Goal: Task Accomplishment & Management: Complete application form

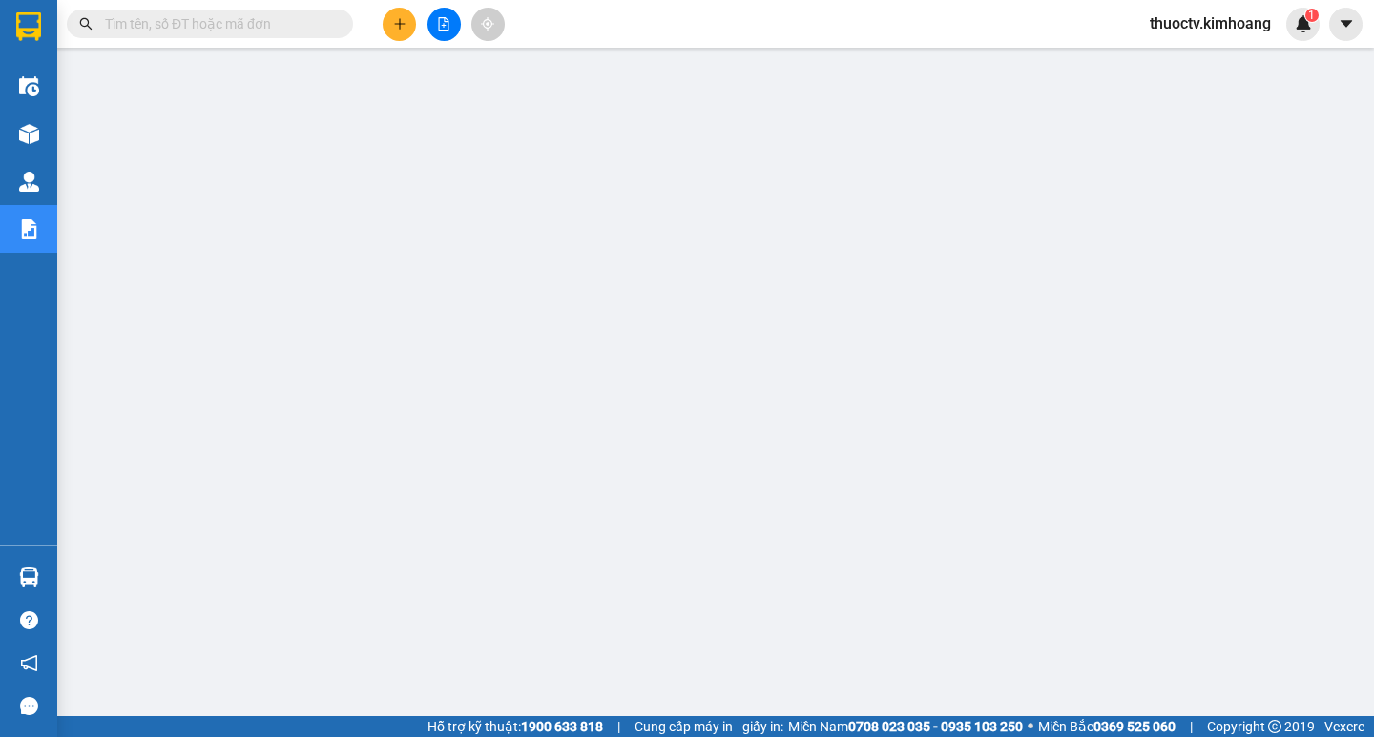
click at [194, 24] on input "text" at bounding box center [217, 23] width 225 height 21
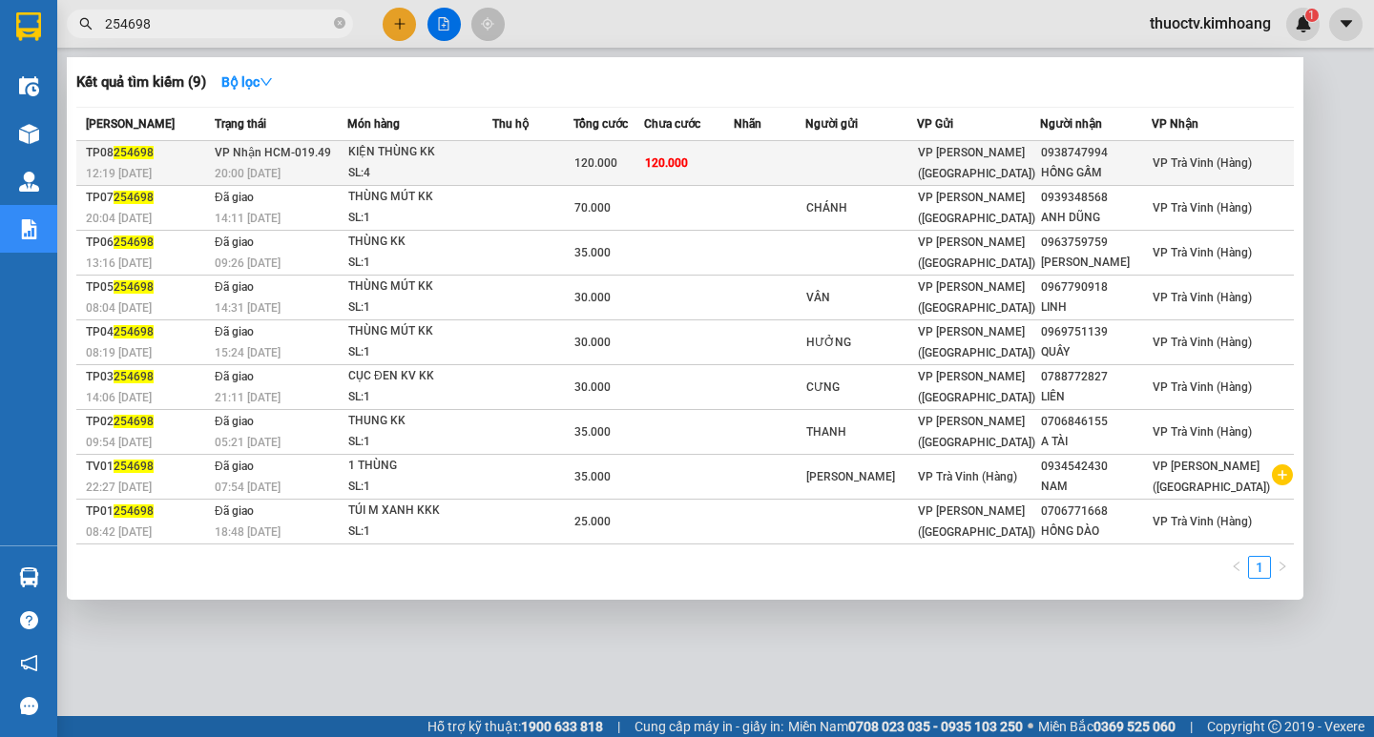
type input "254698"
click at [734, 161] on td "120.000" at bounding box center [689, 163] width 90 height 45
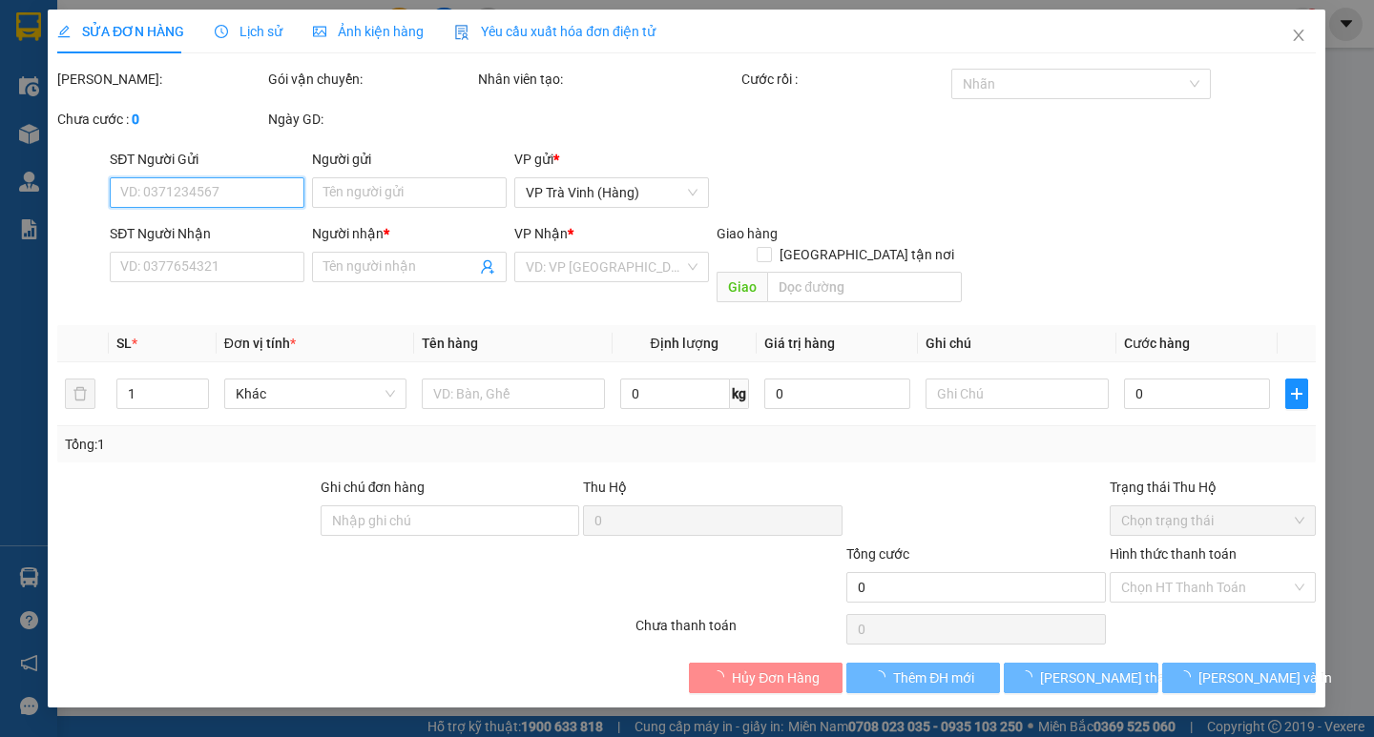
type input "0938747994"
type input "HỒNG GẤM"
type input "120.000"
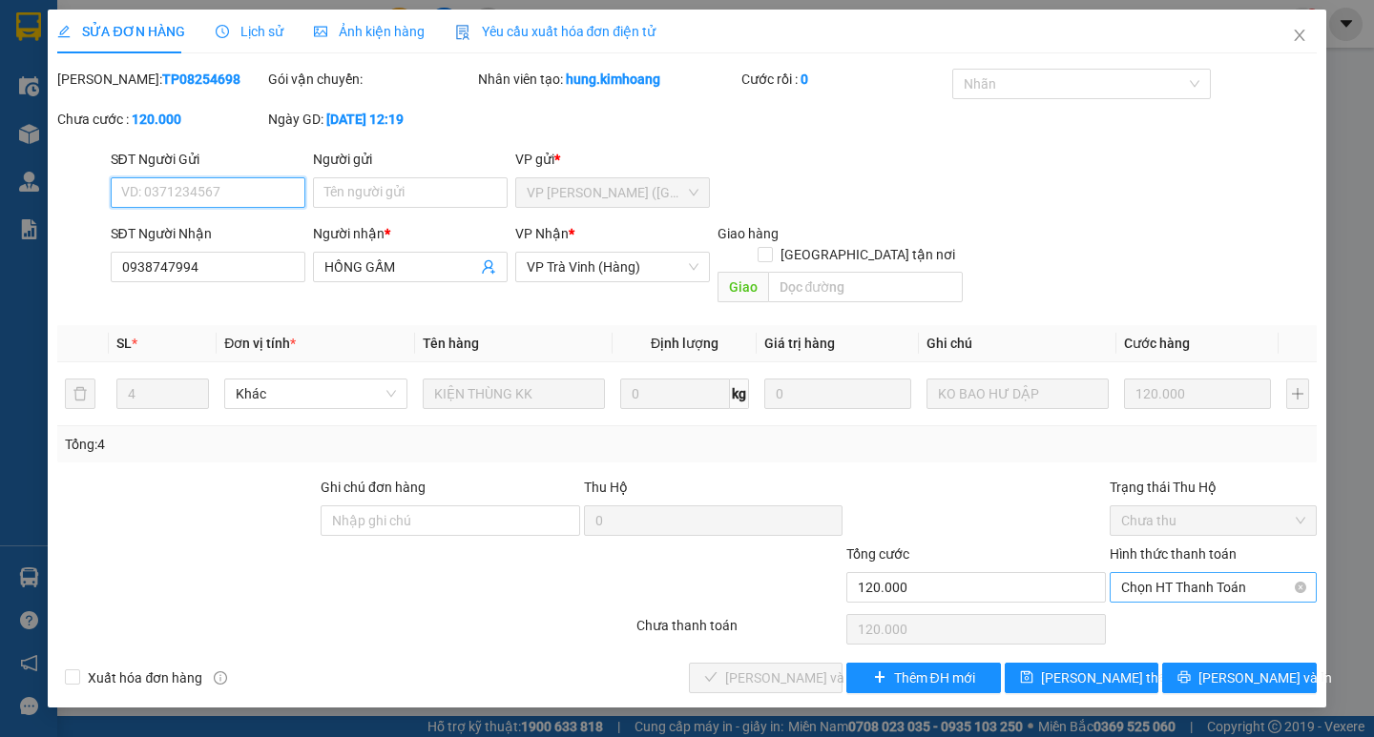
click at [1197, 573] on span "Chọn HT Thanh Toán" at bounding box center [1213, 587] width 184 height 29
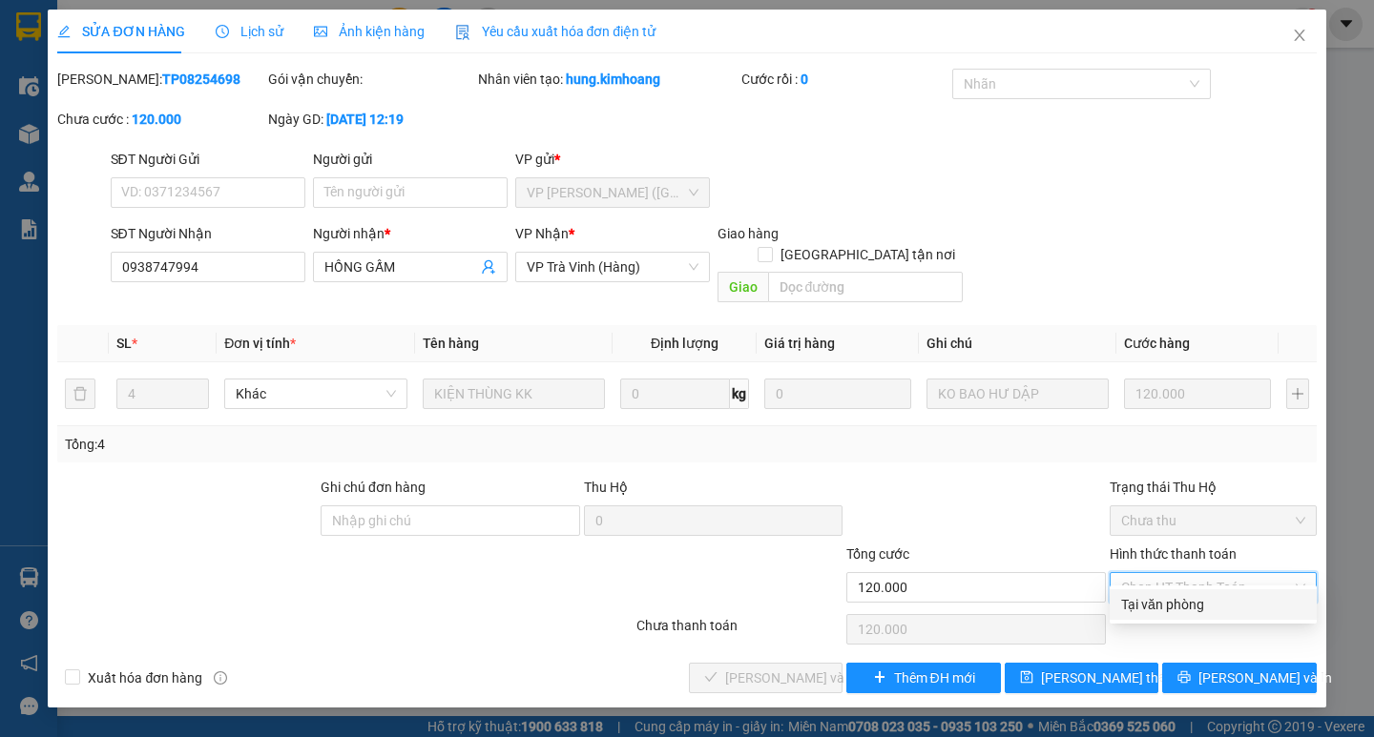
click at [1169, 602] on div "Tại văn phòng" at bounding box center [1213, 604] width 184 height 21
type input "0"
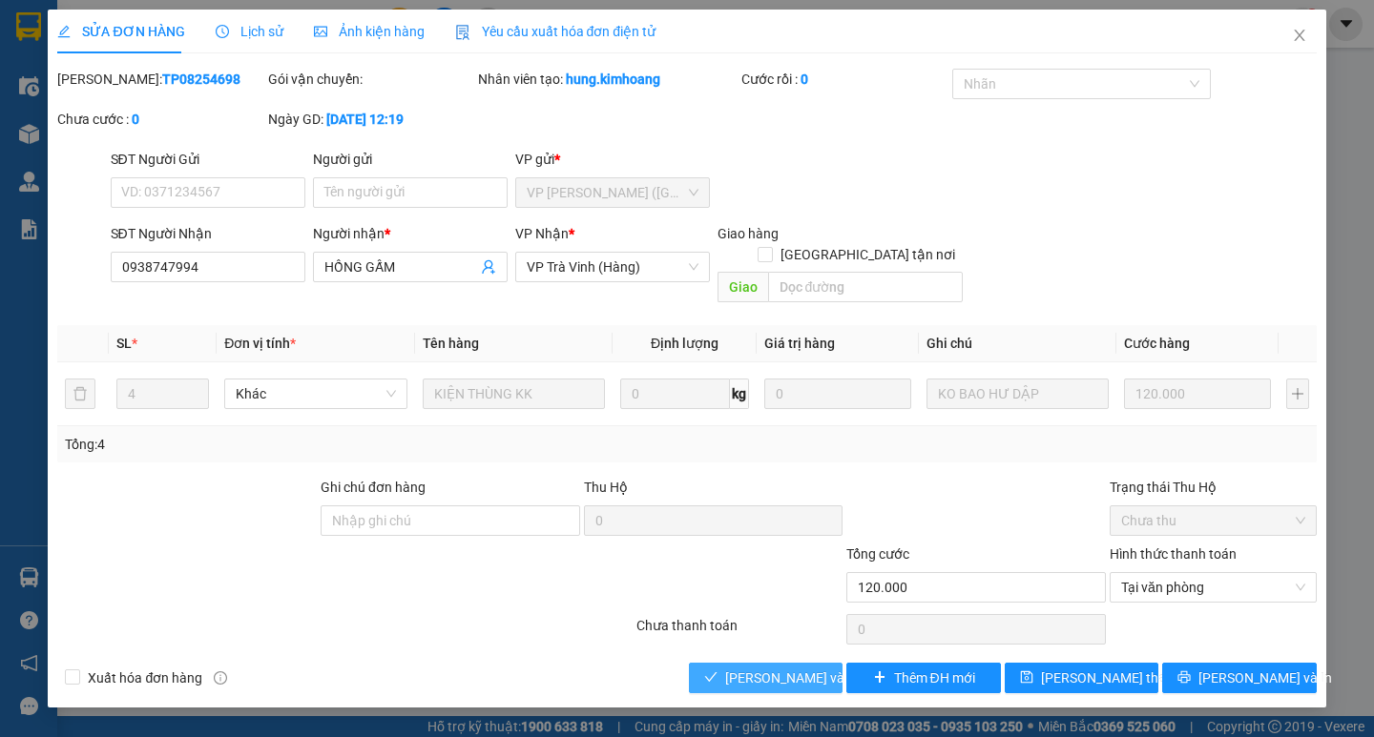
click at [806, 668] on span "[PERSON_NAME] và Giao hàng" at bounding box center [816, 678] width 183 height 21
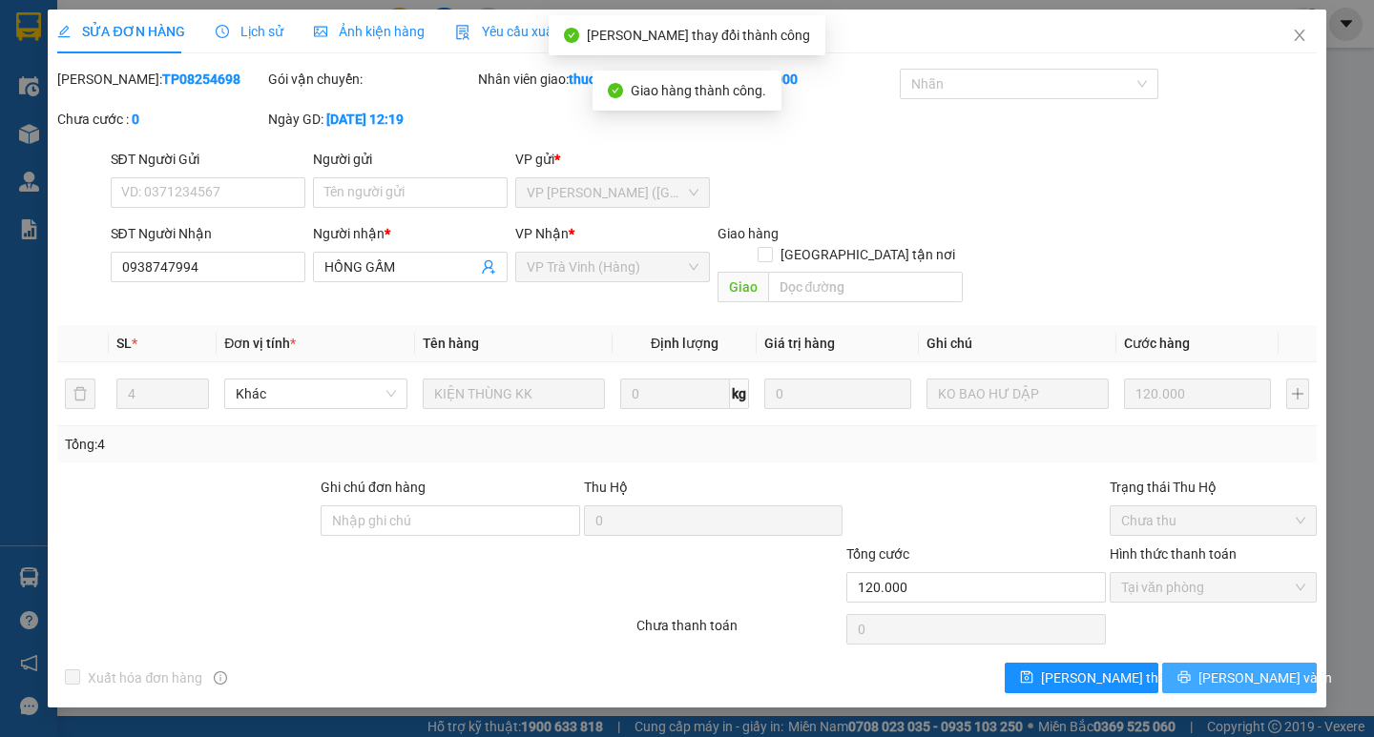
click at [1236, 668] on span "[PERSON_NAME] và In" at bounding box center [1265, 678] width 134 height 21
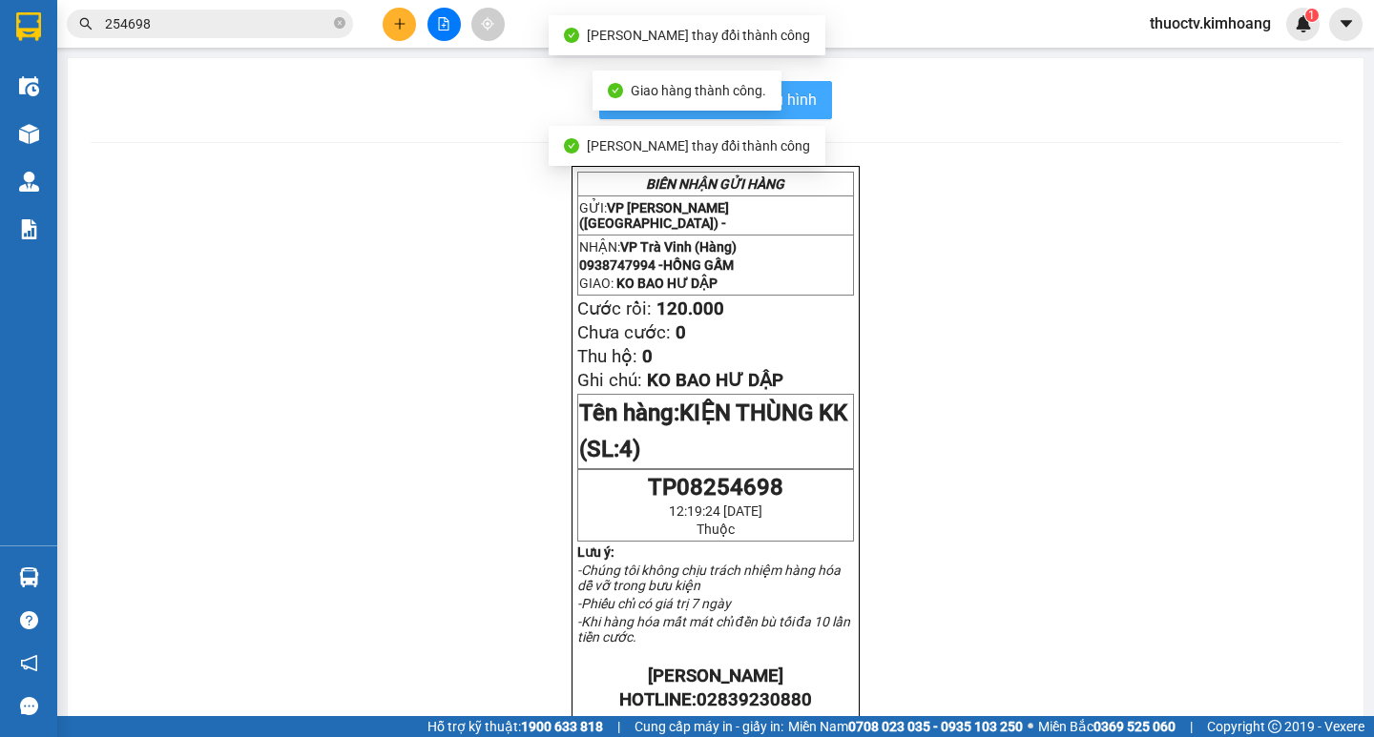
click at [801, 101] on span "In mẫu biên lai tự cấu hình" at bounding box center [726, 100] width 179 height 24
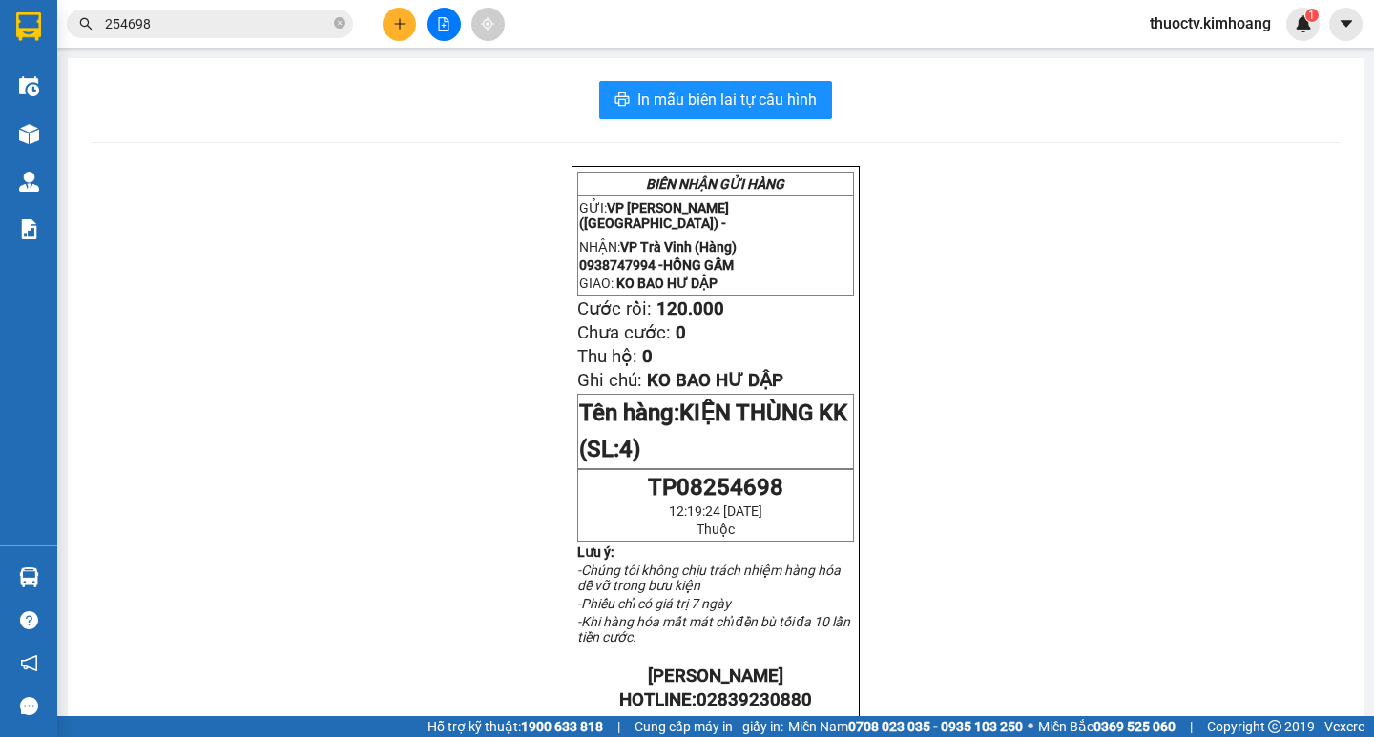
click at [177, 26] on input "254698" at bounding box center [217, 23] width 225 height 21
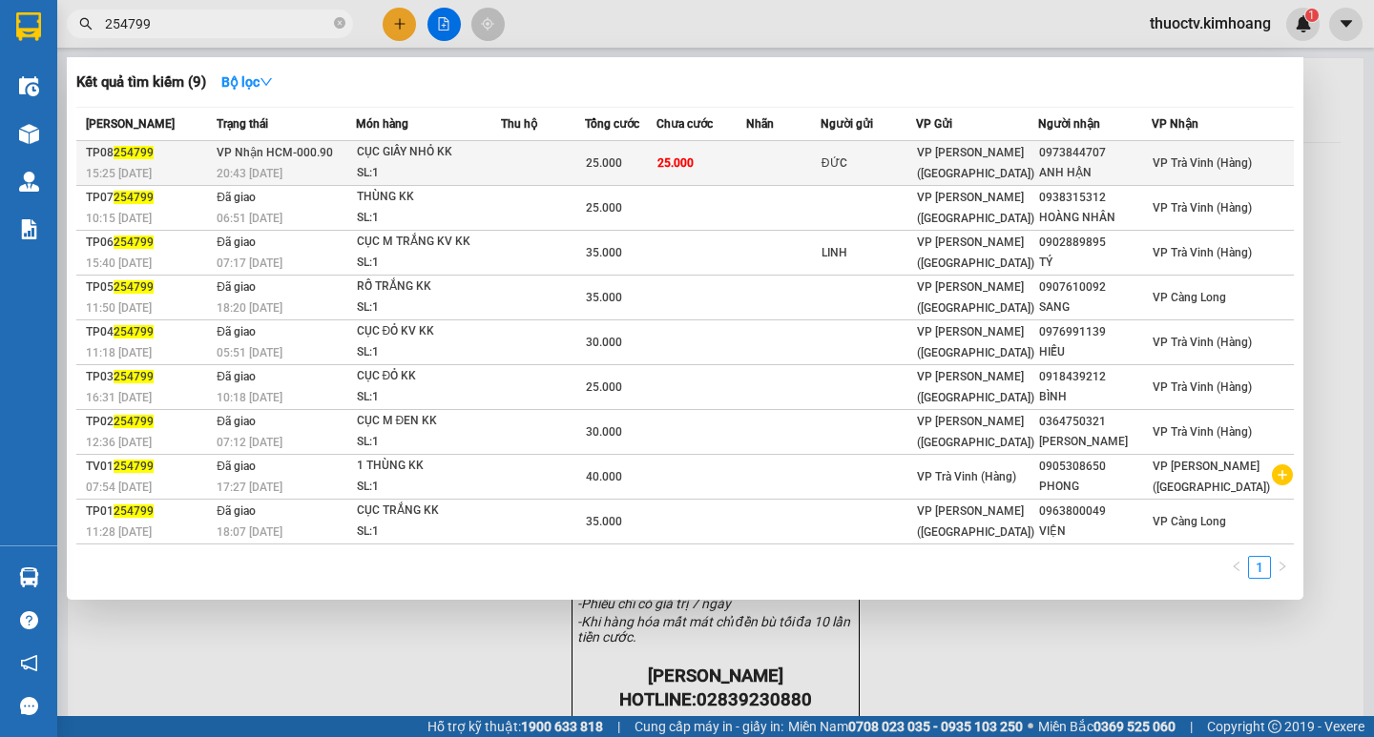
type input "254799"
click at [726, 165] on td "25.000" at bounding box center [701, 163] width 91 height 45
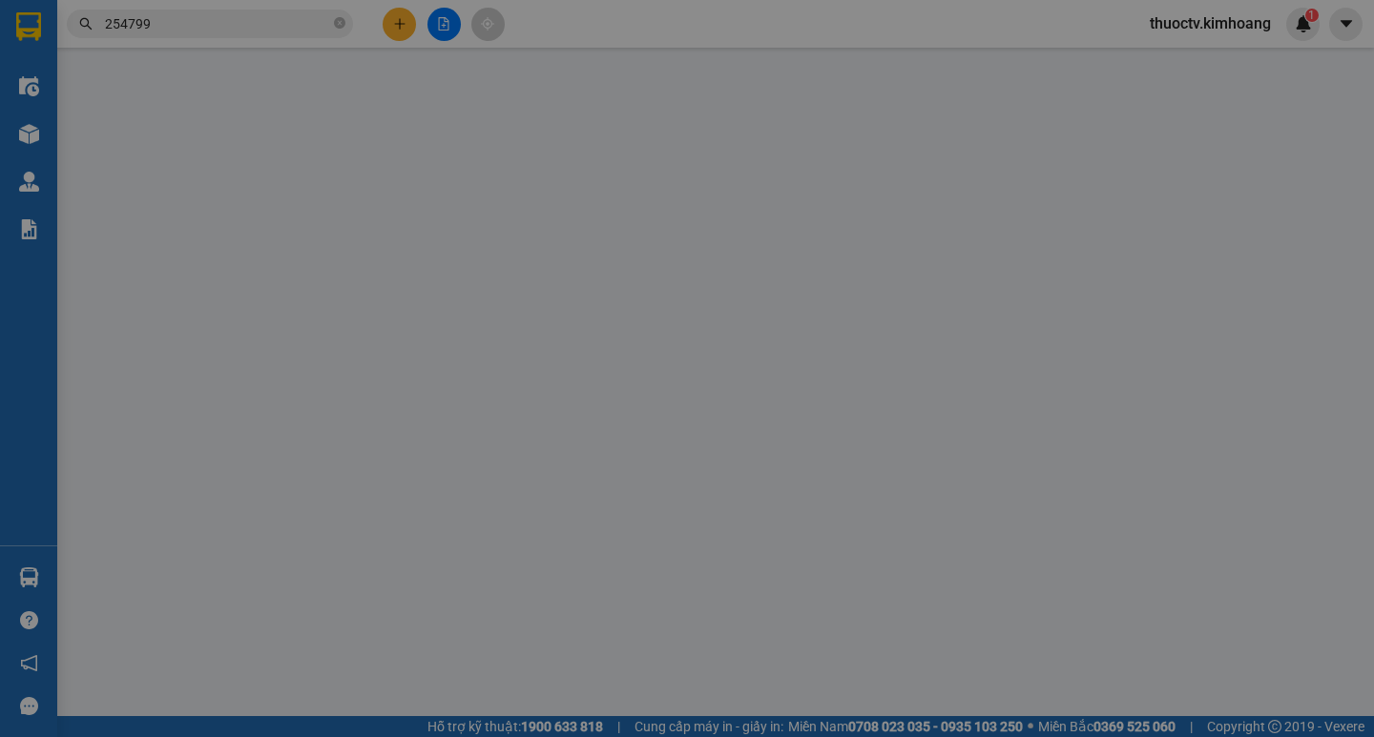
type input "ĐỨC"
type input "0973844707"
type input "ANH HẬN"
type input "25.000"
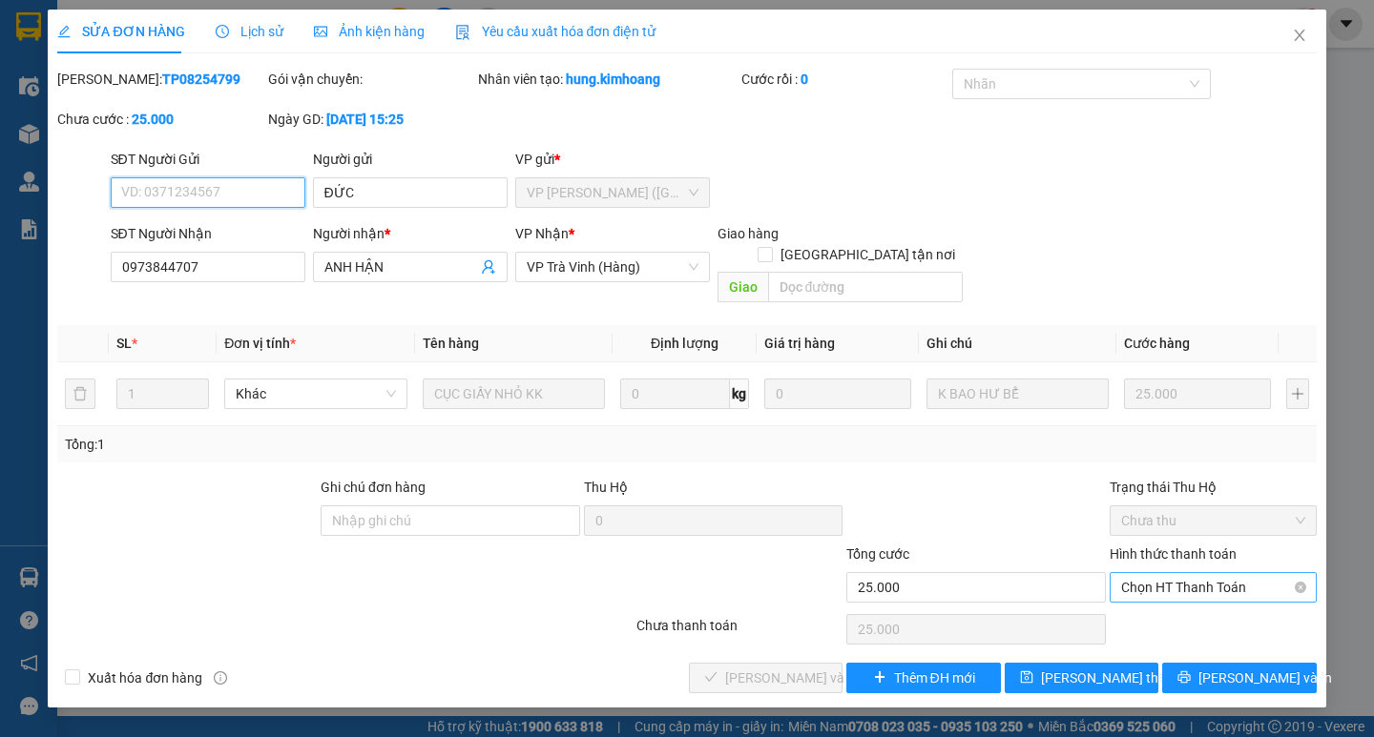
click at [1218, 573] on span "Chọn HT Thanh Toán" at bounding box center [1213, 587] width 184 height 29
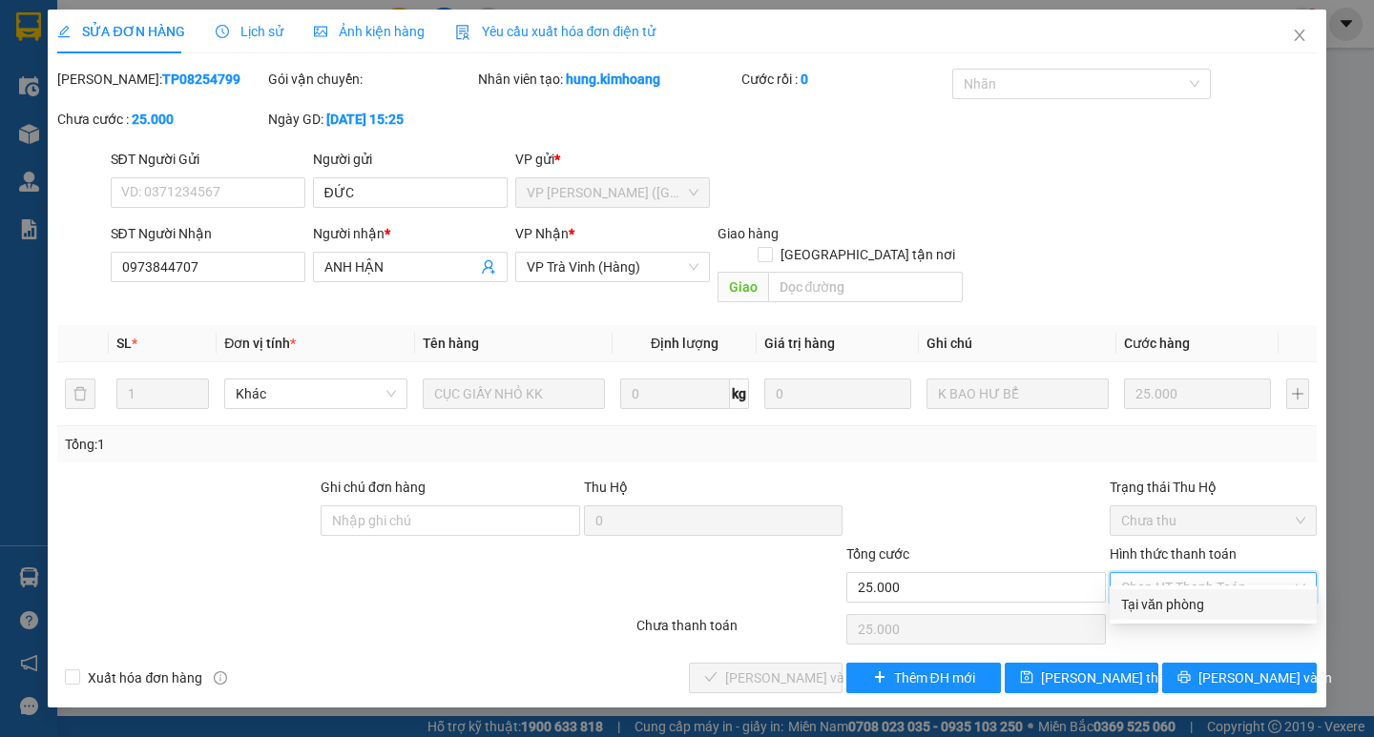
click at [1190, 594] on div "Tại văn phòng" at bounding box center [1213, 604] width 184 height 21
type input "0"
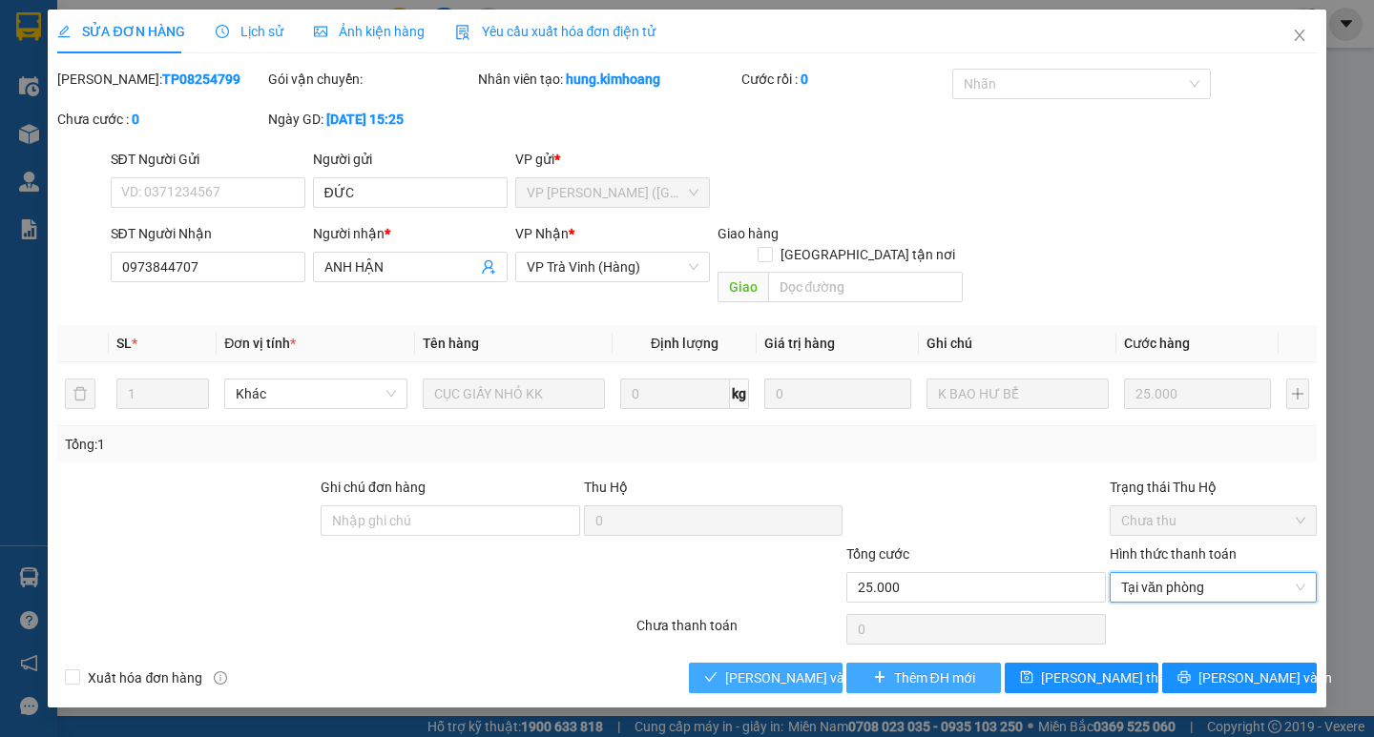
drag, startPoint x: 809, startPoint y: 651, endPoint x: 855, endPoint y: 658, distance: 46.4
click at [811, 668] on span "[PERSON_NAME] và Giao hàng" at bounding box center [816, 678] width 183 height 21
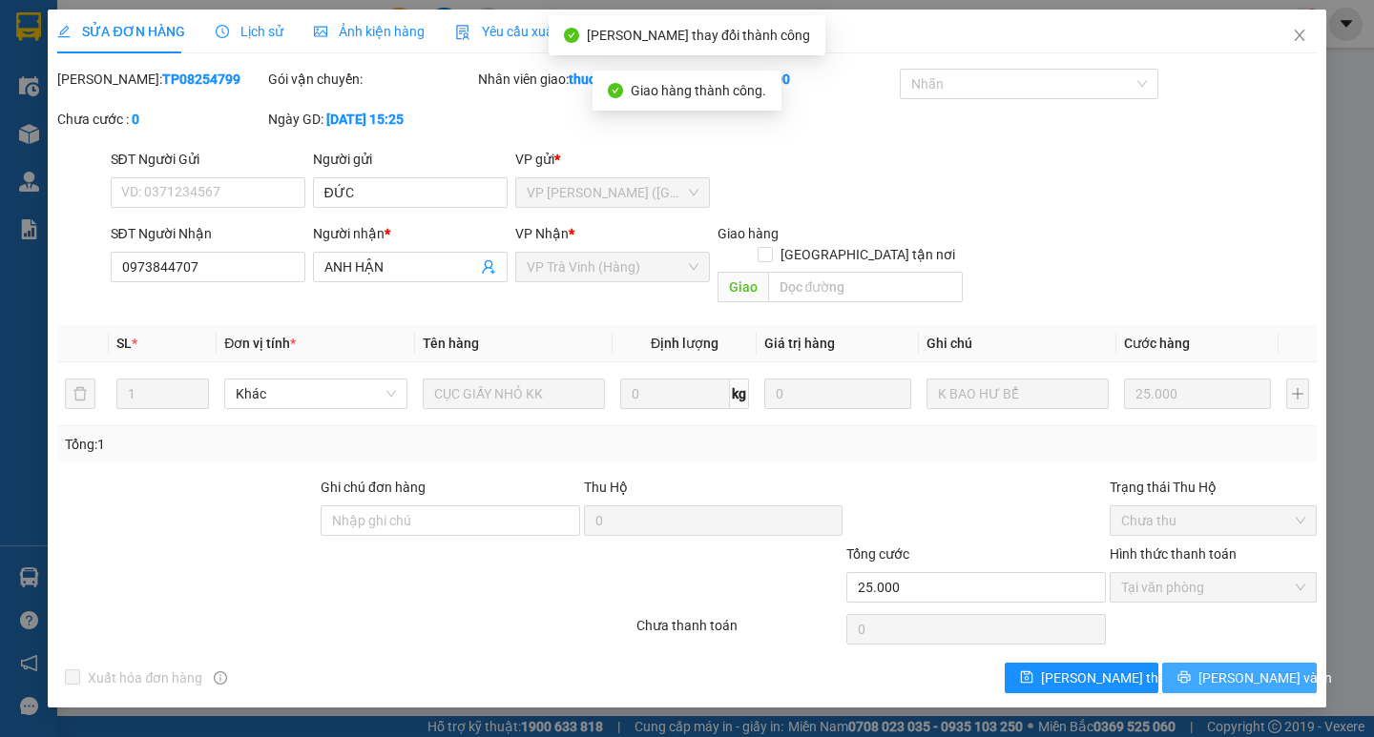
click at [1242, 668] on span "[PERSON_NAME] và In" at bounding box center [1265, 678] width 134 height 21
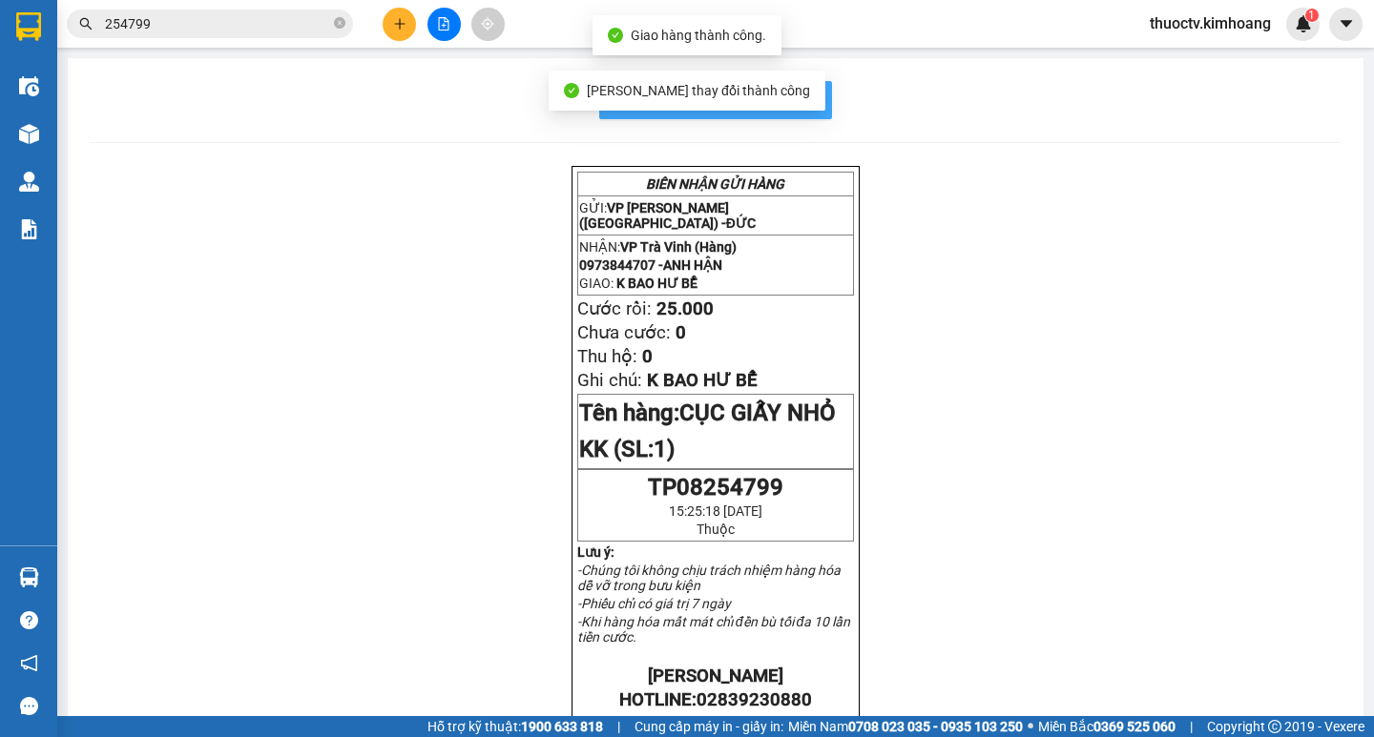
click at [795, 99] on span "In mẫu biên lai tự cấu hình" at bounding box center [726, 100] width 179 height 24
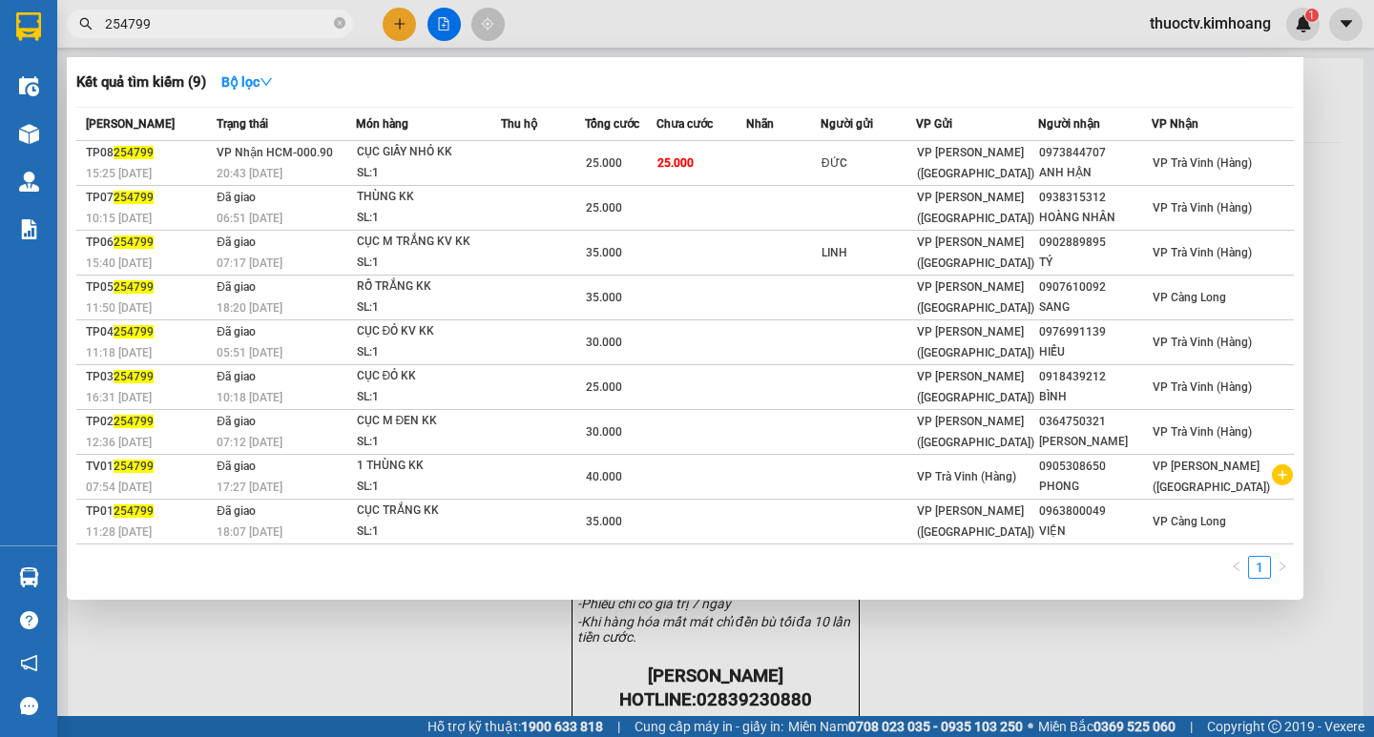
click at [155, 23] on input "254799" at bounding box center [217, 23] width 225 height 21
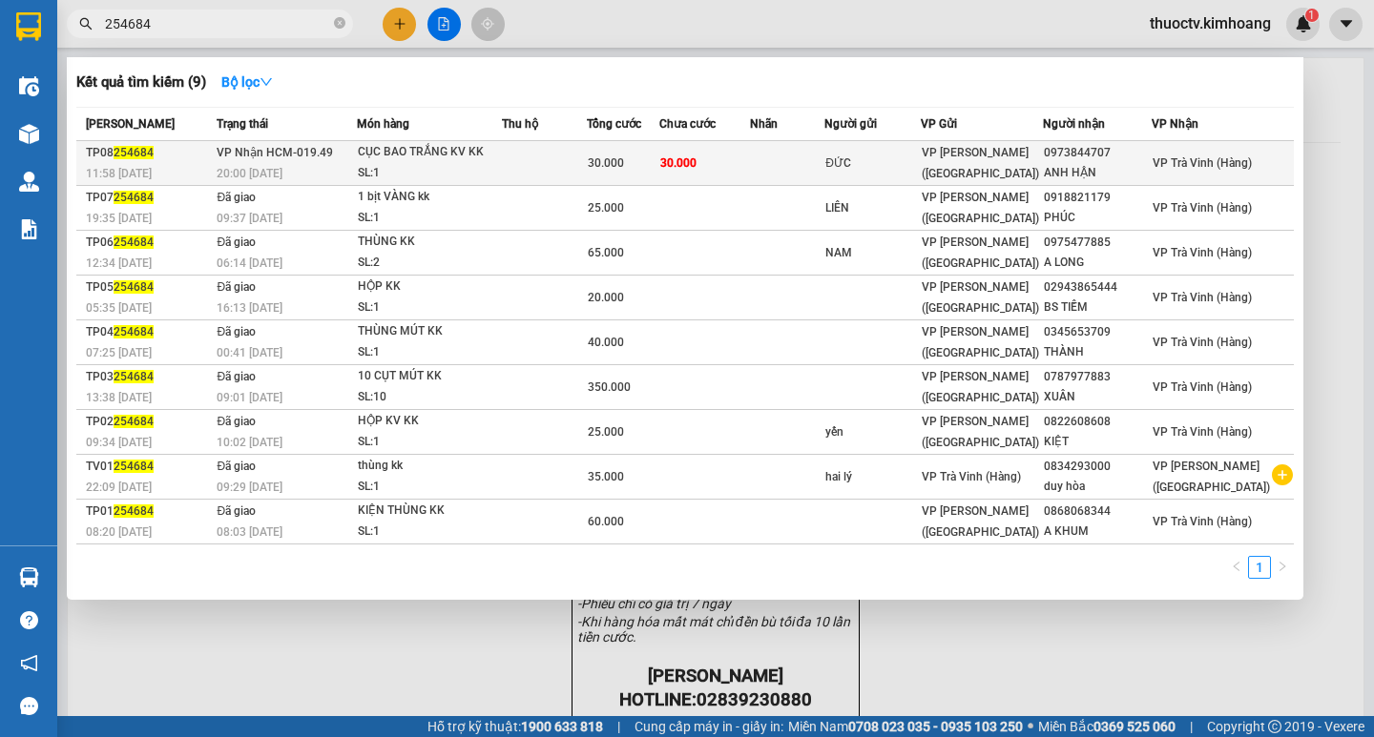
type input "254684"
click at [748, 164] on td "30.000" at bounding box center [704, 163] width 91 height 45
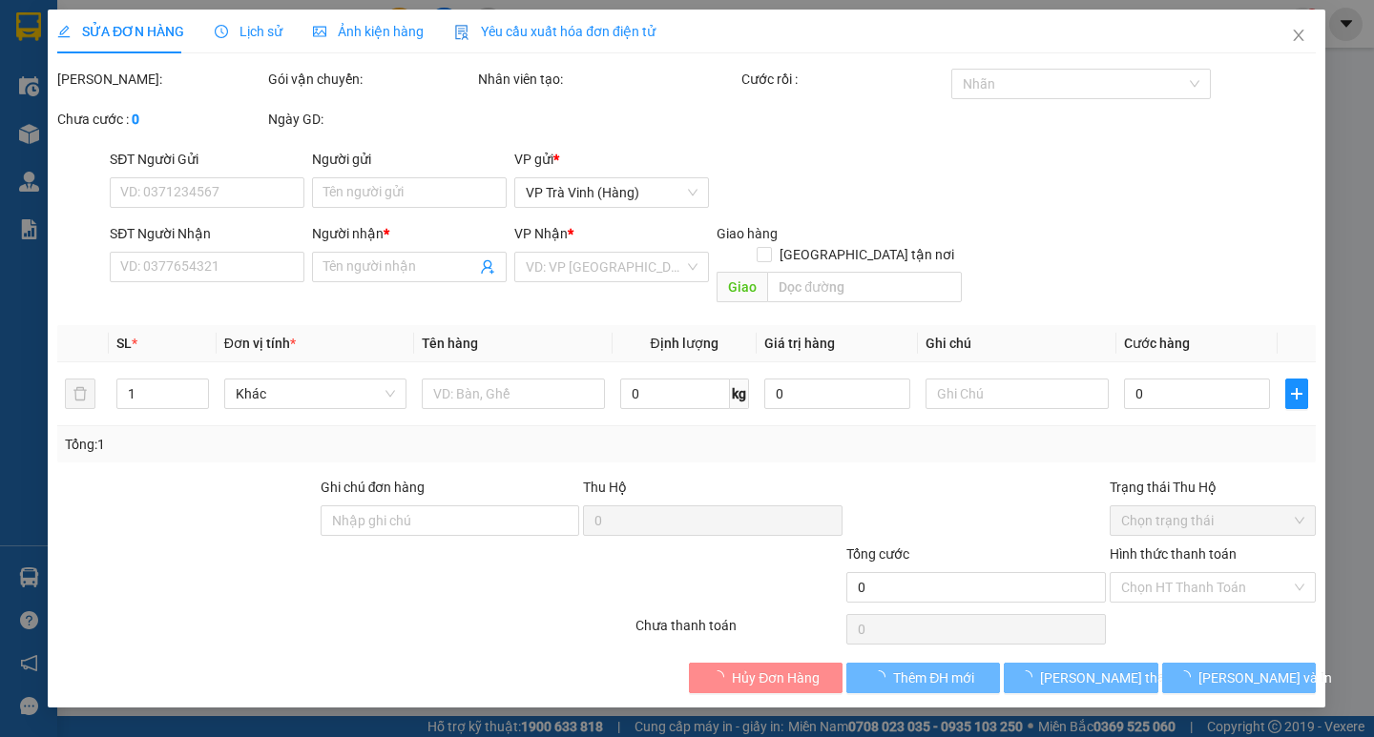
type input "ĐỨC"
type input "0973844707"
type input "ANH HẬN"
type input "30.000"
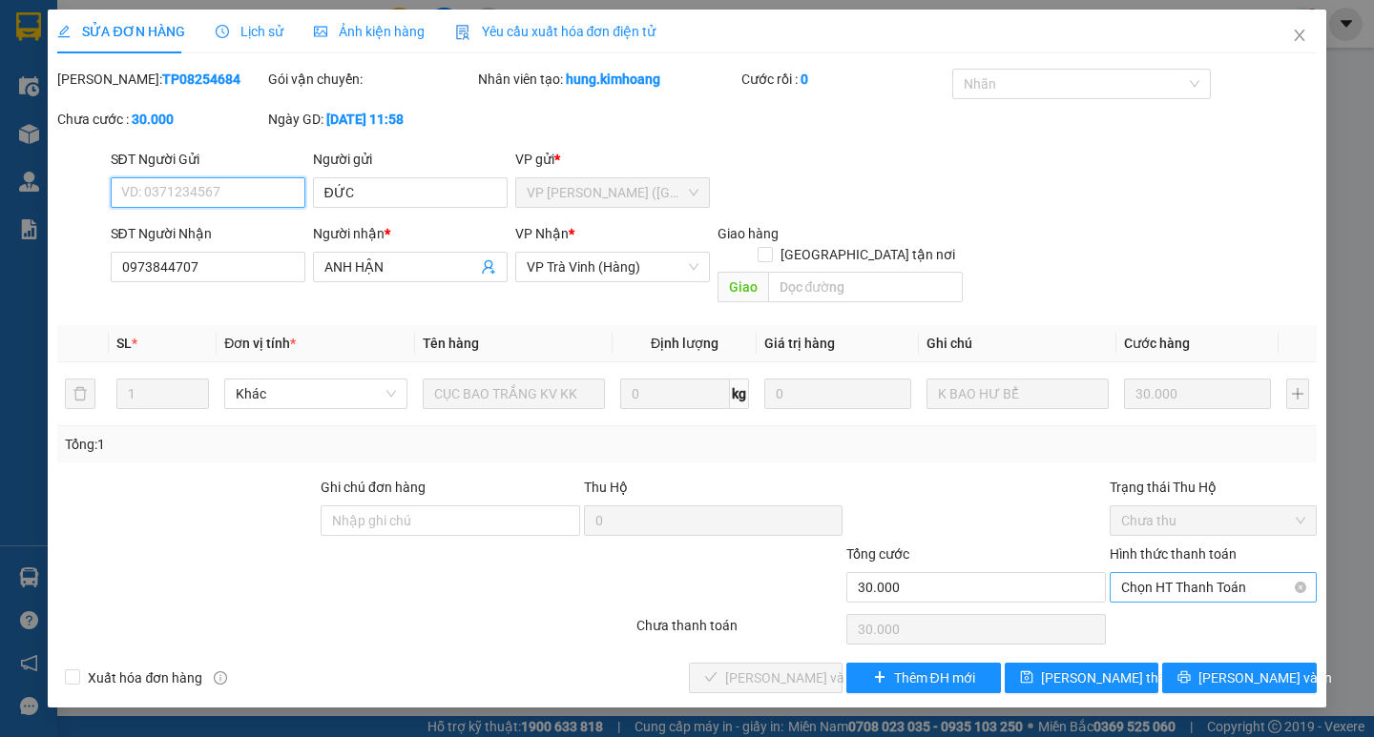
drag, startPoint x: 1209, startPoint y: 562, endPoint x: 1198, endPoint y: 580, distance: 20.9
click at [1208, 573] on span "Chọn HT Thanh Toán" at bounding box center [1213, 587] width 184 height 29
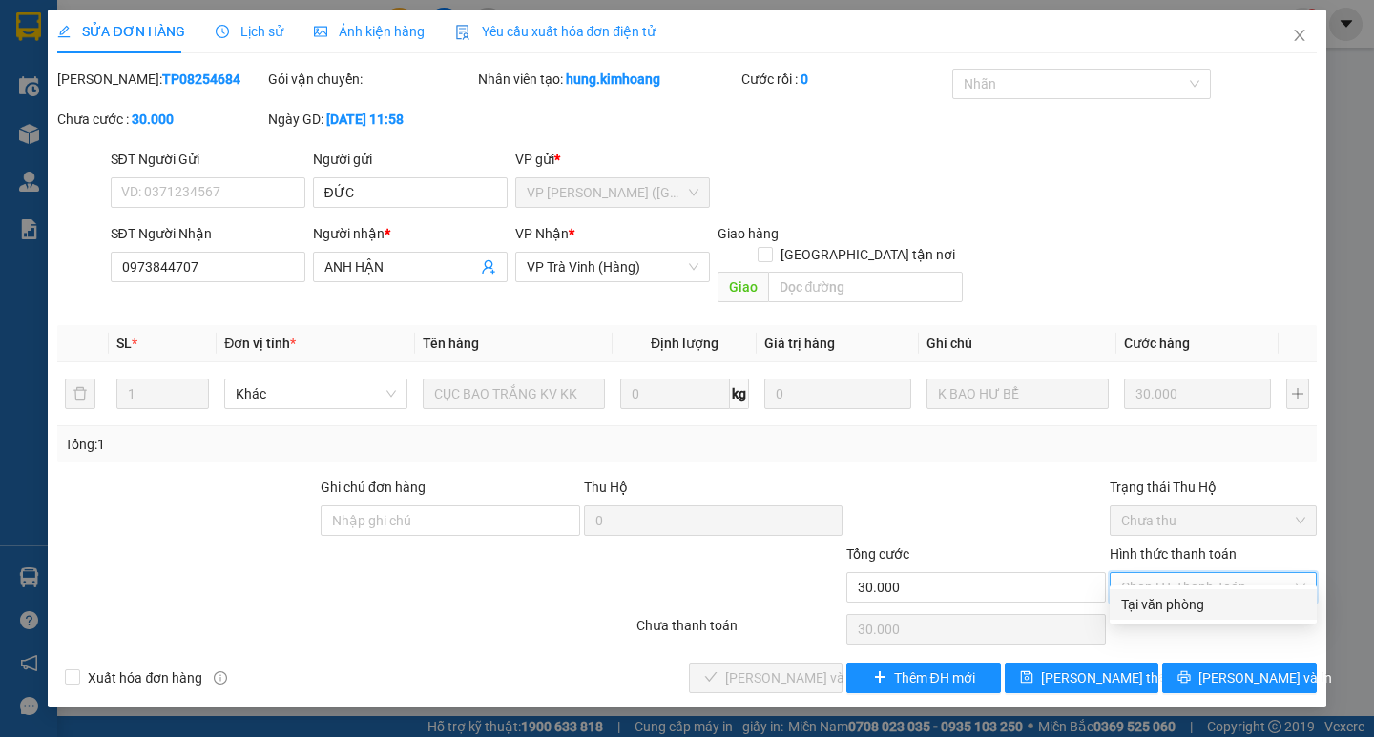
click at [1183, 609] on div "Tại văn phòng" at bounding box center [1213, 604] width 184 height 21
type input "0"
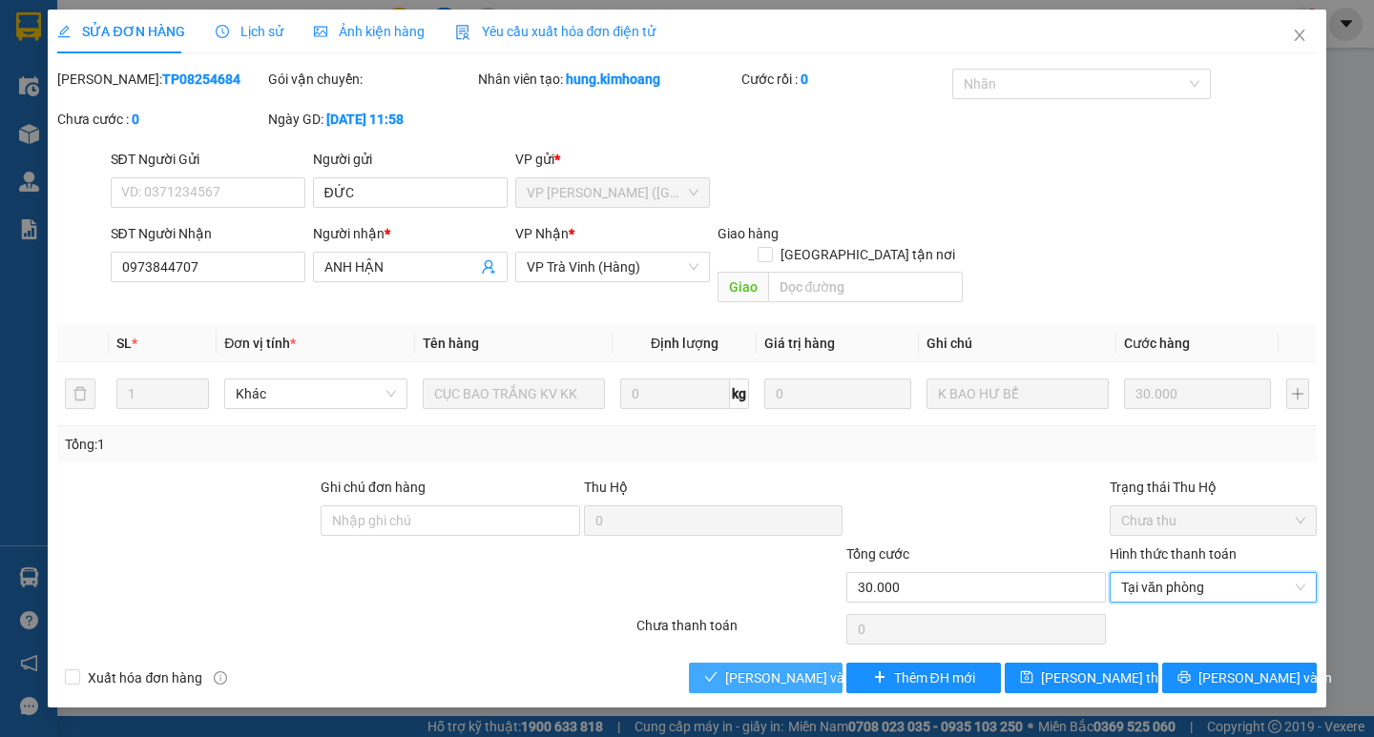
click at [793, 668] on span "[PERSON_NAME] và Giao hàng" at bounding box center [816, 678] width 183 height 21
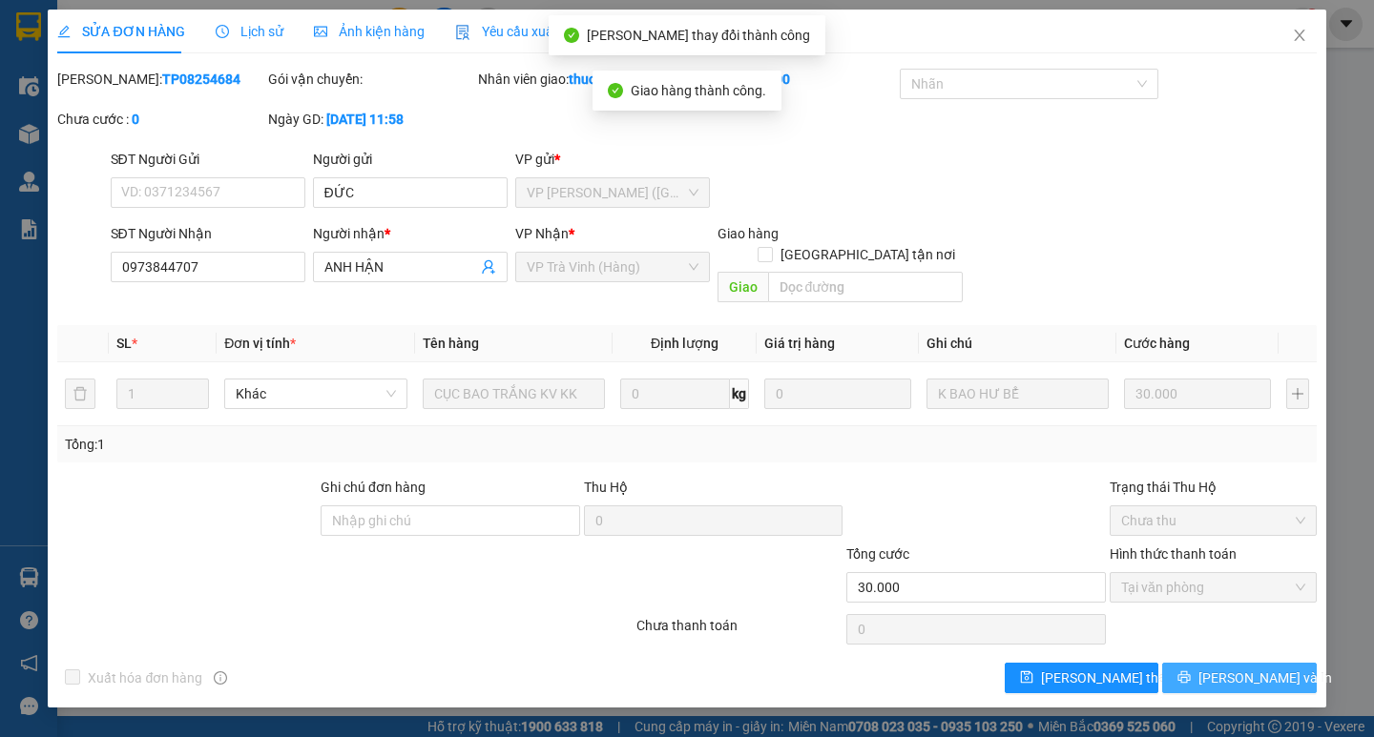
click at [1252, 668] on span "[PERSON_NAME] và In" at bounding box center [1265, 678] width 134 height 21
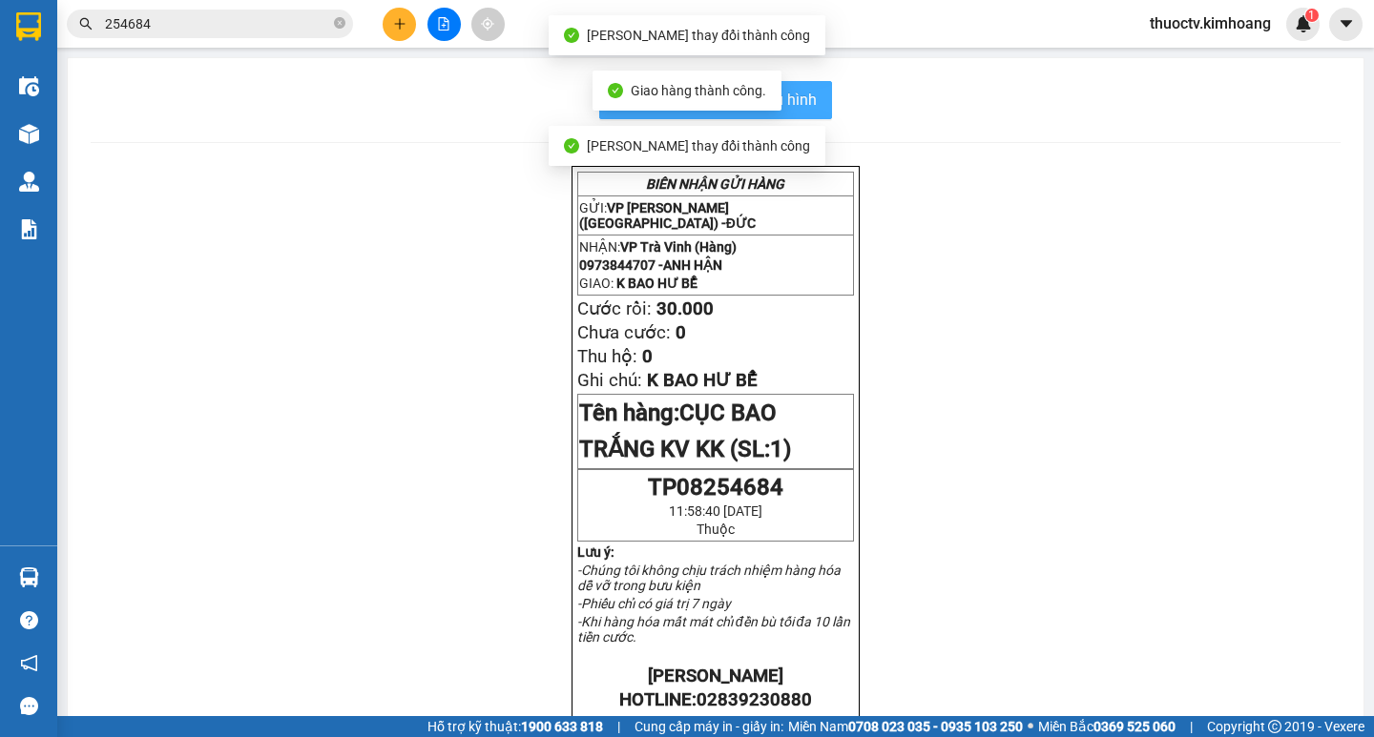
click at [801, 102] on span "In mẫu biên lai tự cấu hình" at bounding box center [726, 100] width 179 height 24
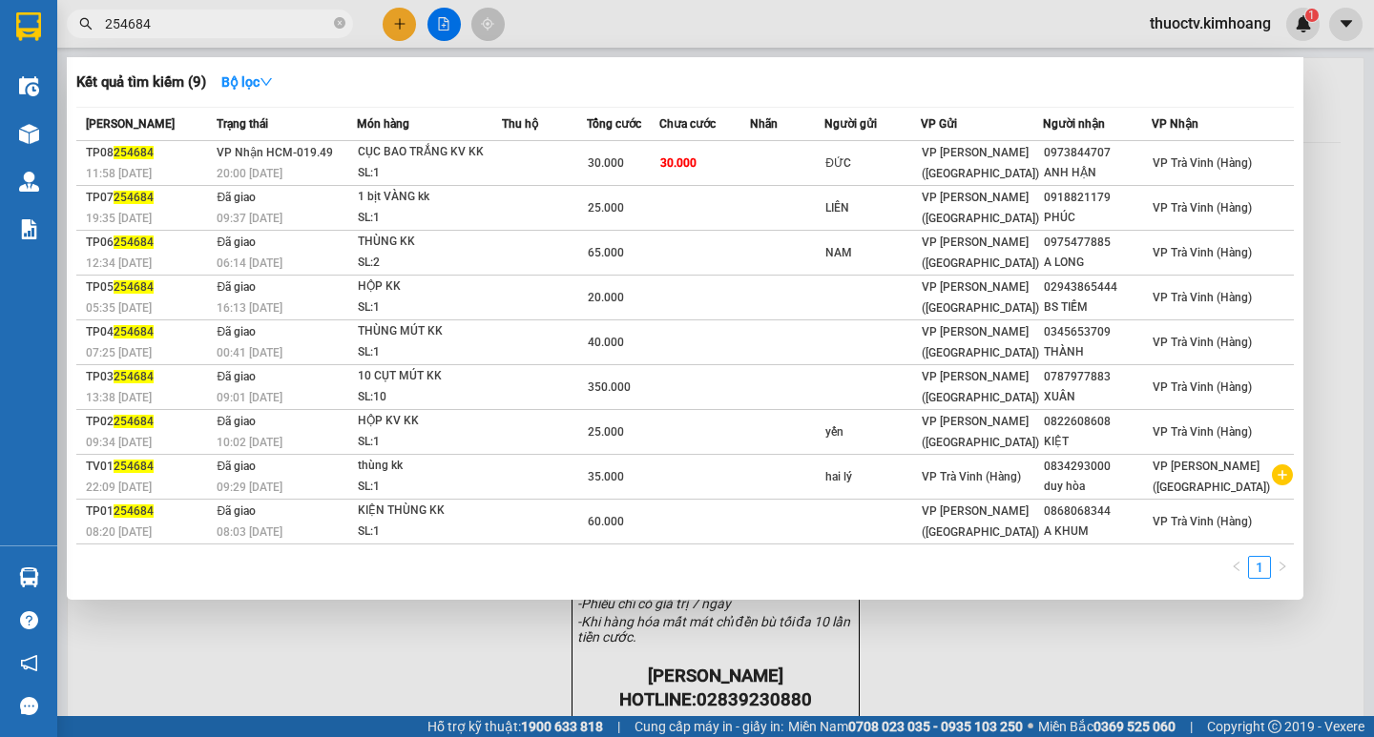
click at [156, 26] on input "254684" at bounding box center [217, 23] width 225 height 21
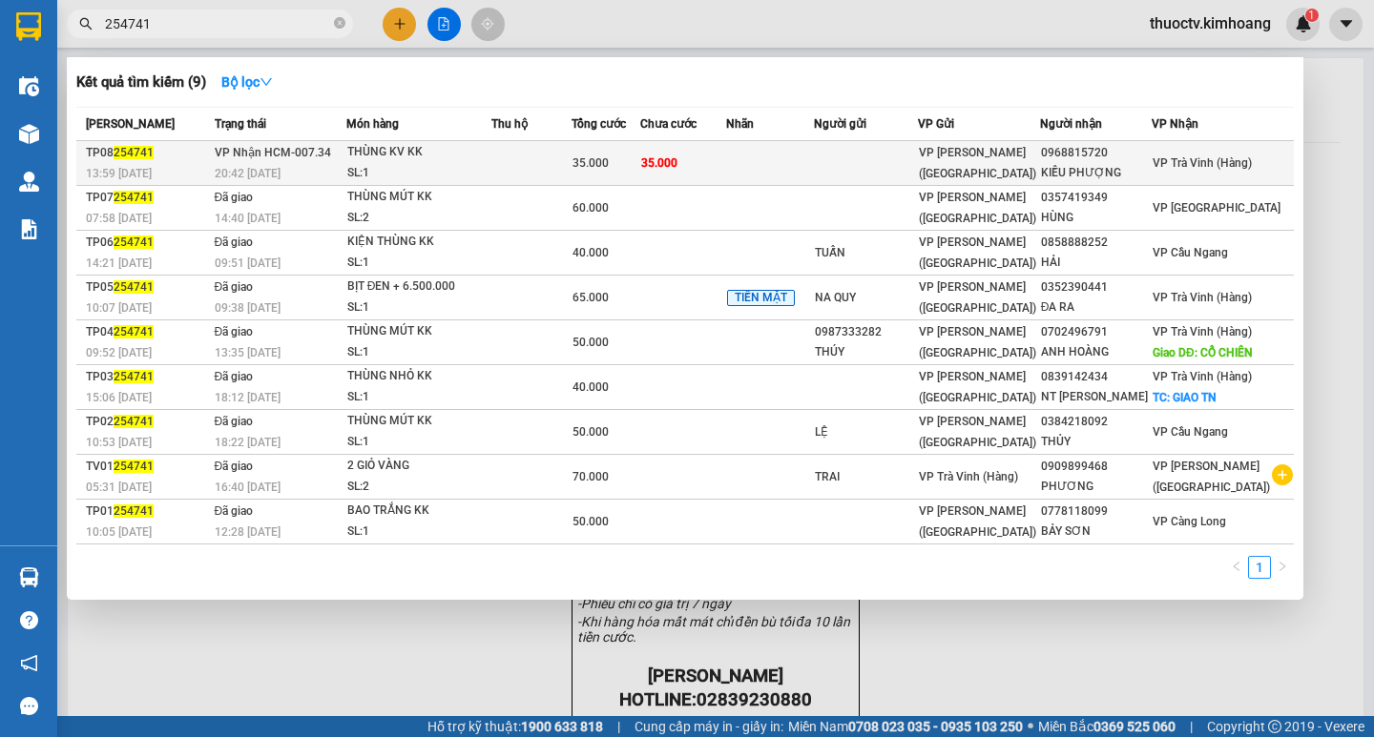
type input "254741"
click at [727, 163] on td "35.000" at bounding box center [683, 163] width 87 height 45
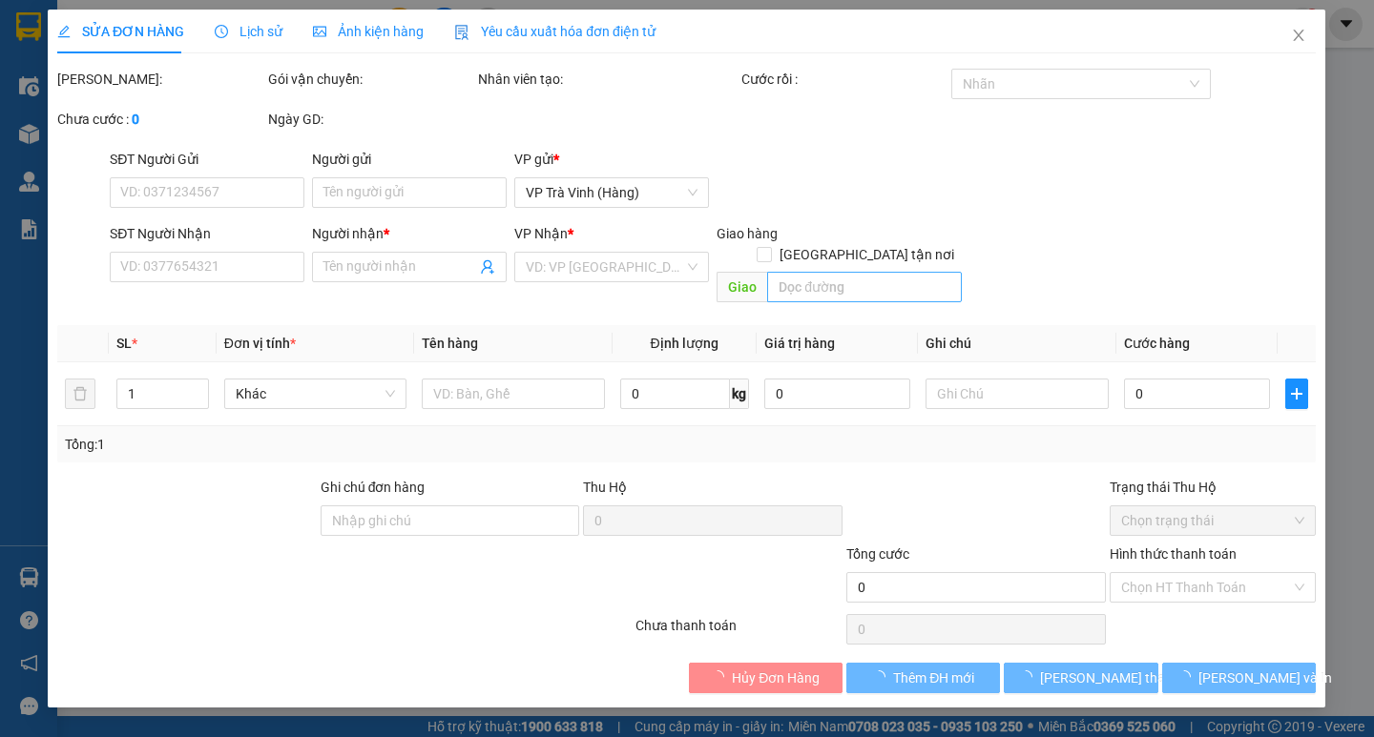
type input "0968815720"
type input "KIỀU PHƯỢNG"
type input "35.000"
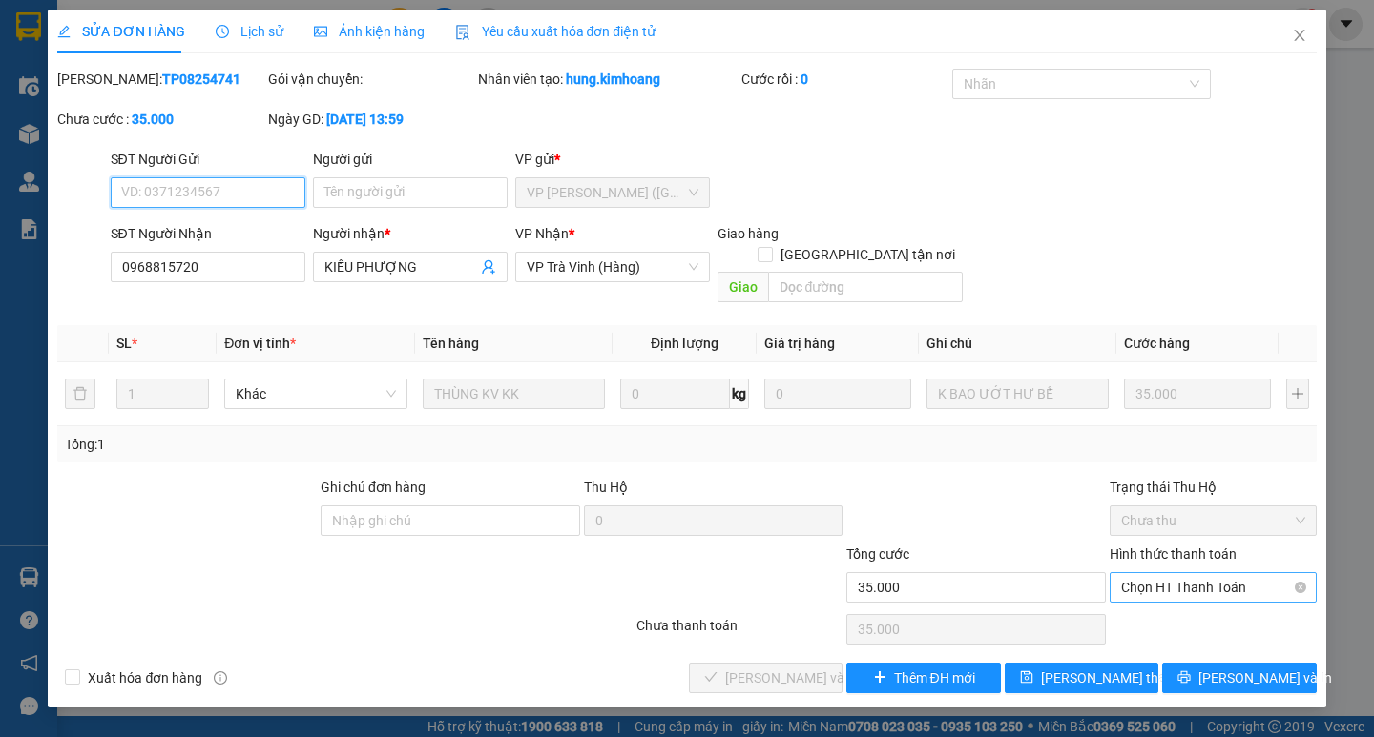
click at [1239, 573] on span "Chọn HT Thanh Toán" at bounding box center [1213, 587] width 184 height 29
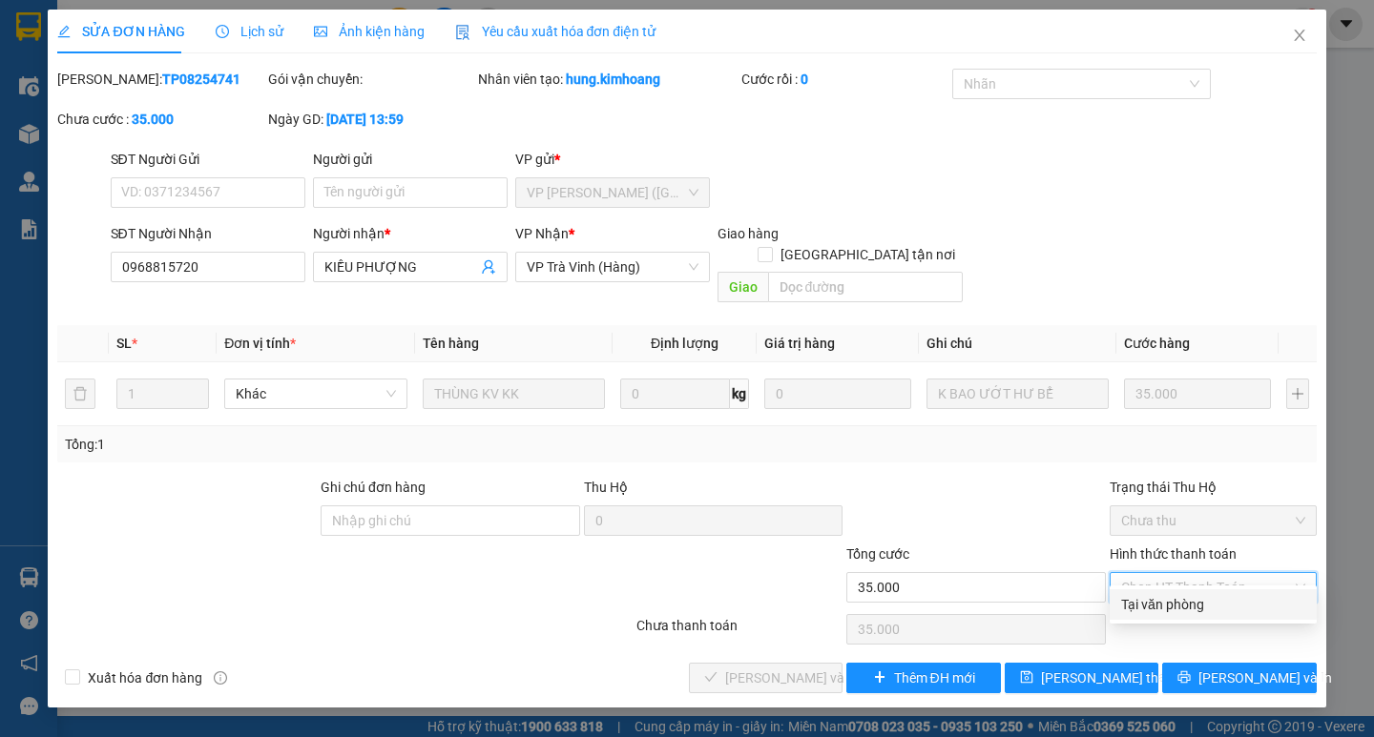
click at [1221, 604] on div "Tại văn phòng" at bounding box center [1213, 604] width 184 height 21
type input "0"
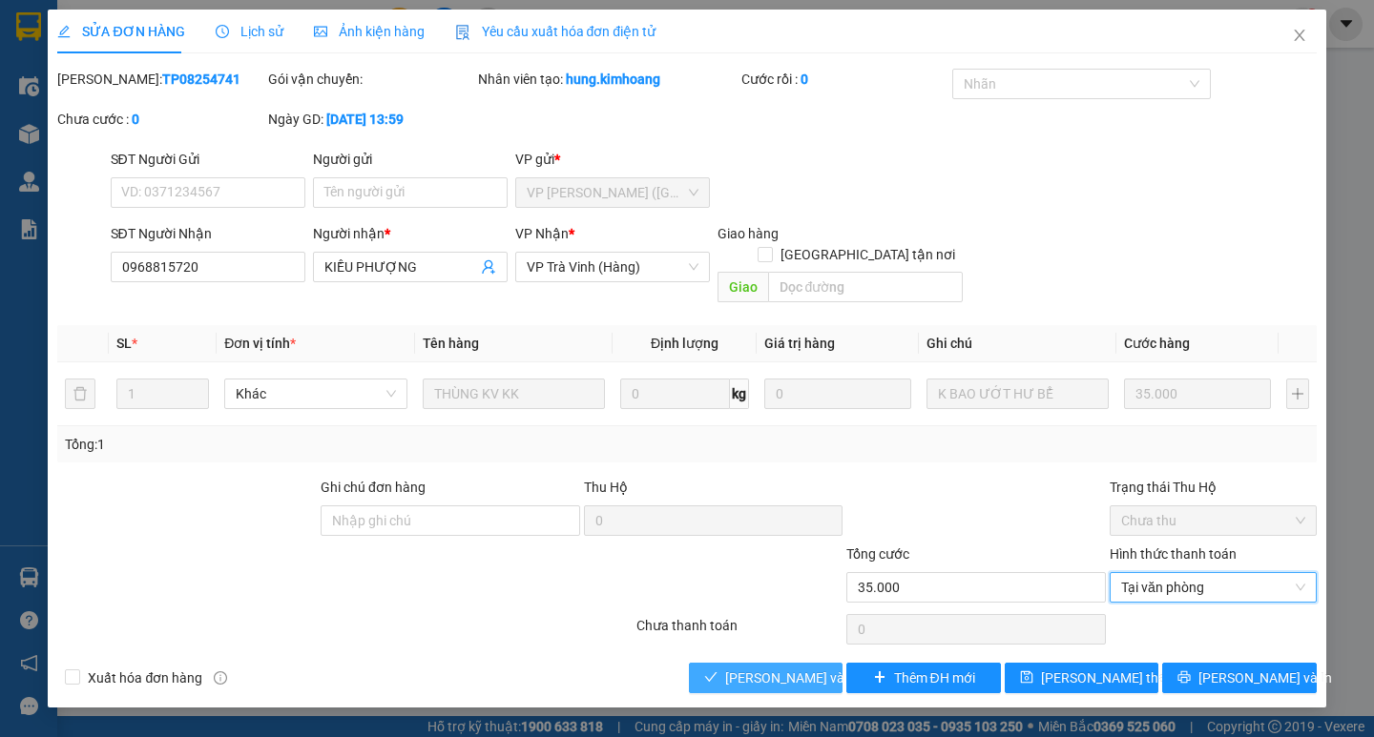
click at [803, 668] on span "[PERSON_NAME] và Giao hàng" at bounding box center [816, 678] width 183 height 21
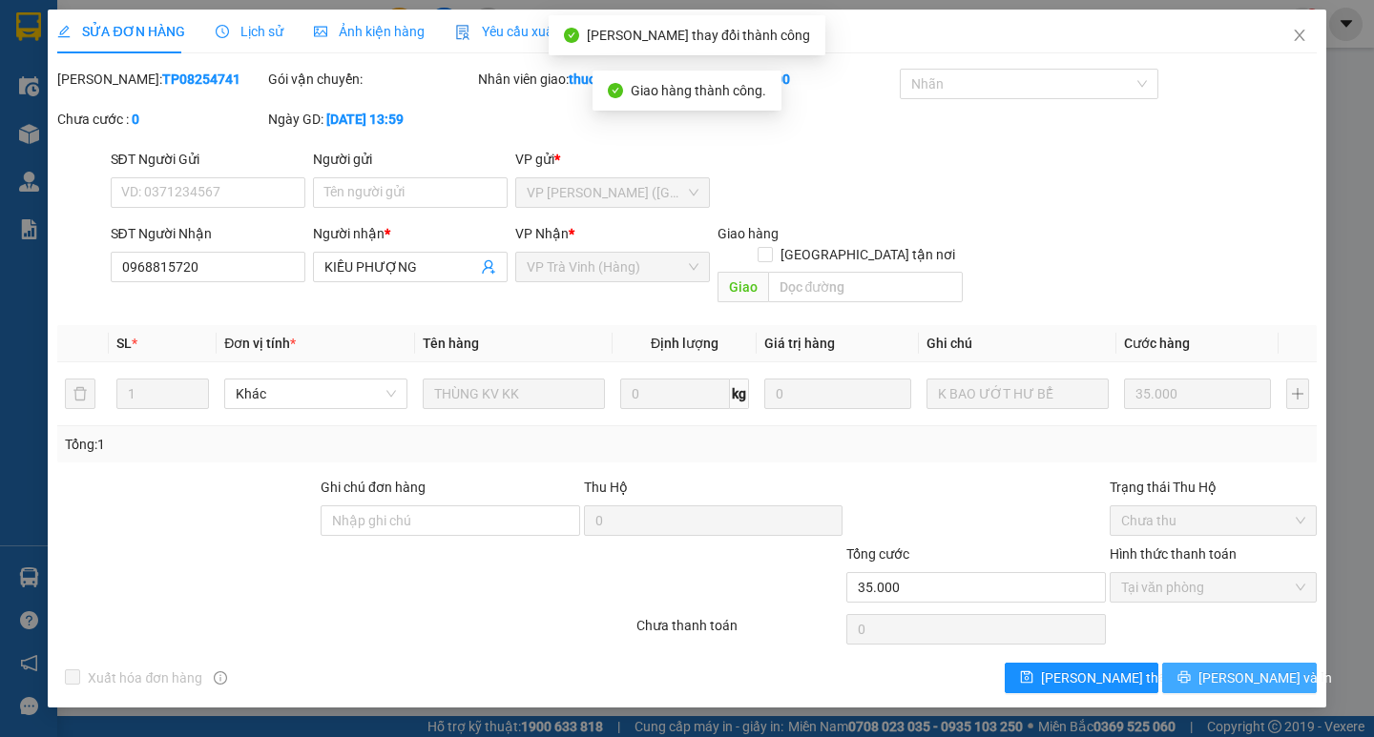
click at [1244, 668] on span "[PERSON_NAME] và In" at bounding box center [1265, 678] width 134 height 21
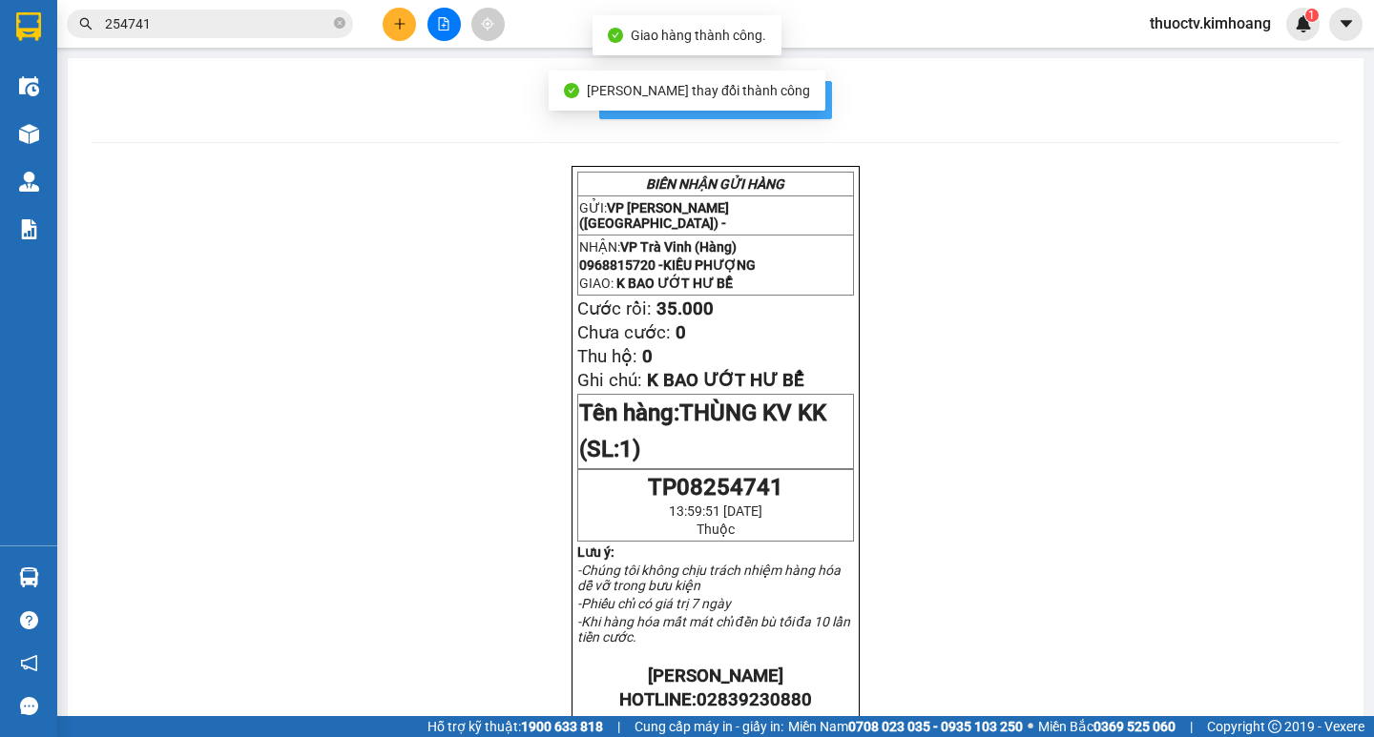
click at [806, 99] on span "In mẫu biên lai tự cấu hình" at bounding box center [726, 100] width 179 height 24
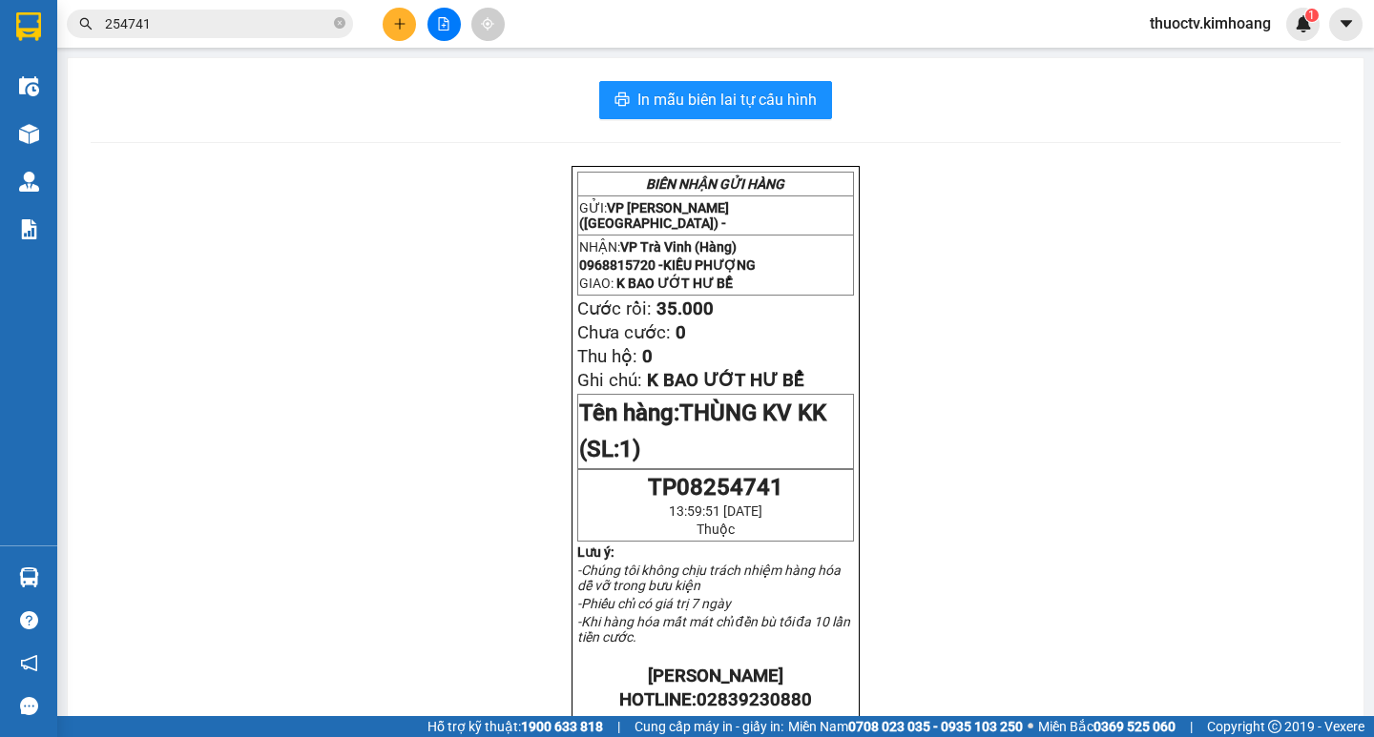
click at [160, 26] on input "254741" at bounding box center [217, 23] width 225 height 21
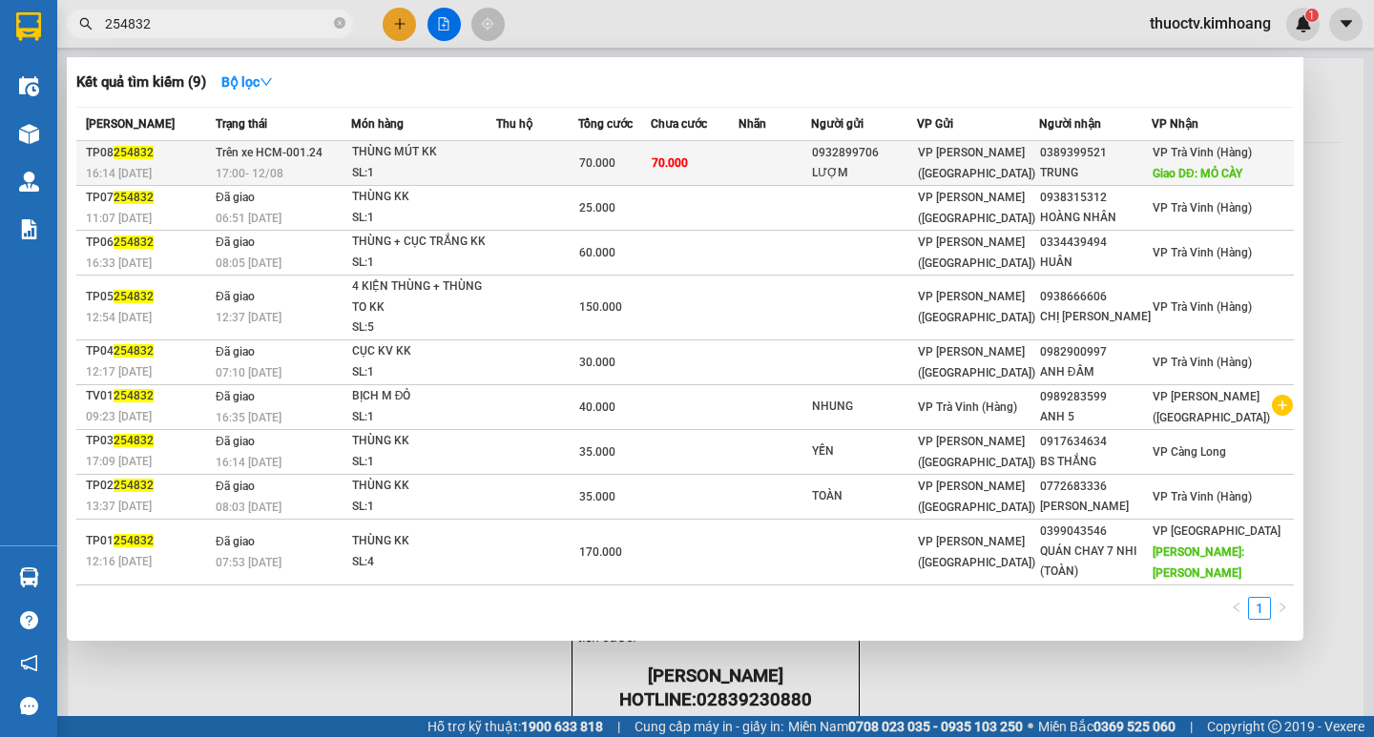
type input "254832"
click at [735, 167] on td "70.000" at bounding box center [695, 163] width 89 height 45
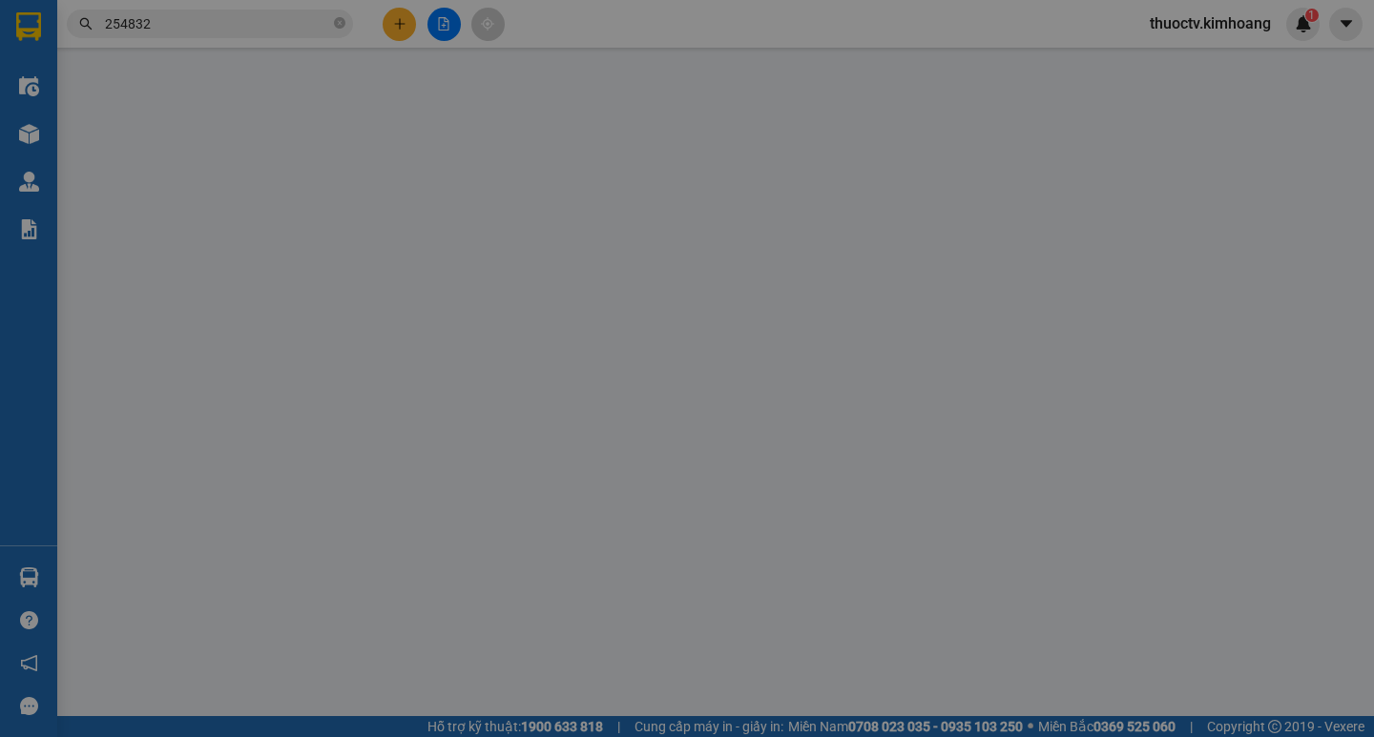
type input "0932899706"
type input "LƯỢM"
type input "0389399521"
type input "TRUNG"
type input "MỎ CÀY"
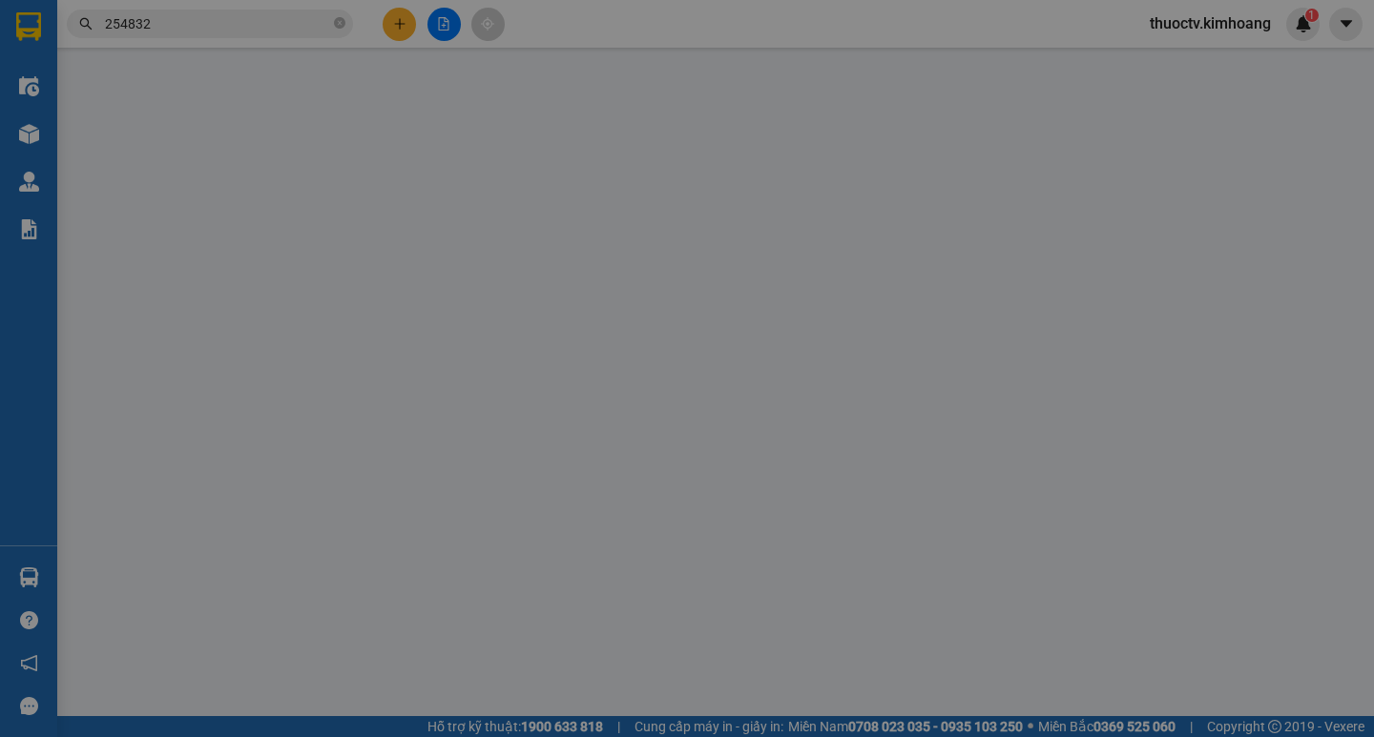
type input "70.000"
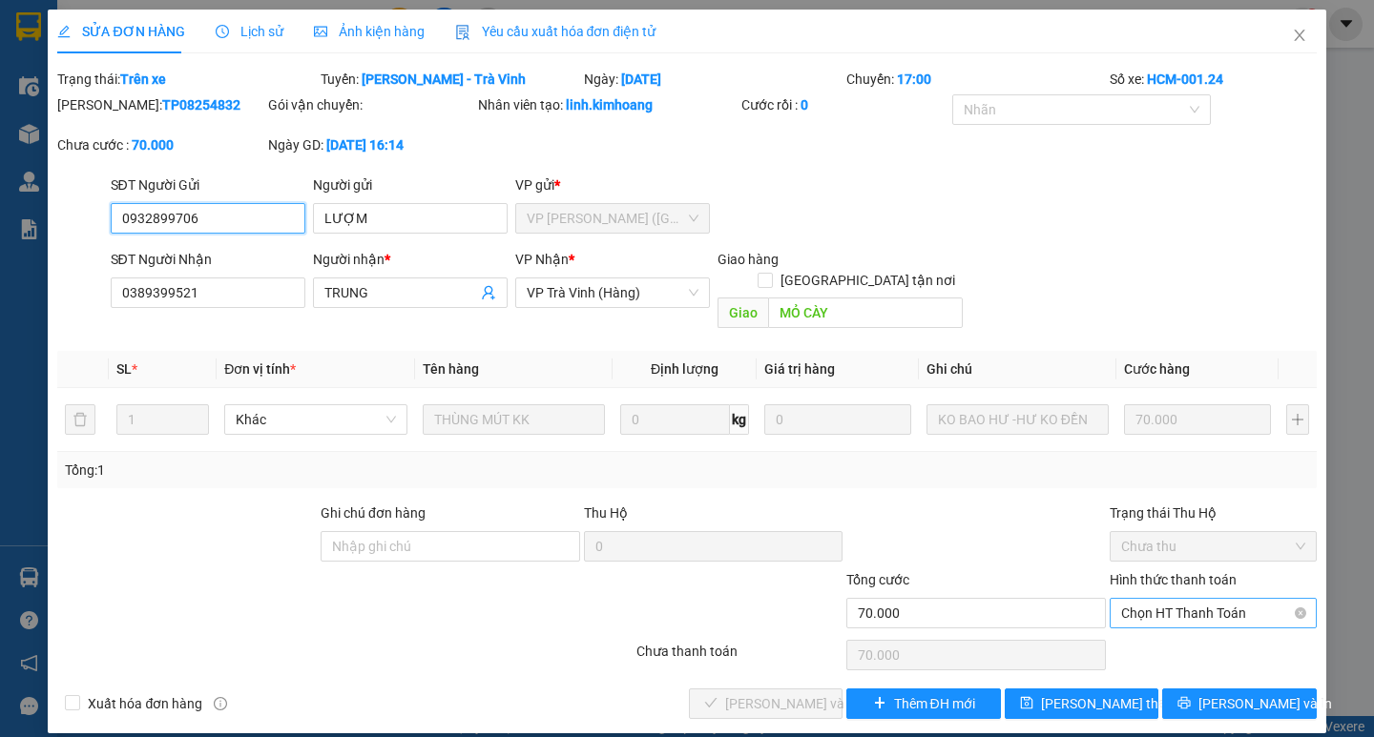
click at [1219, 599] on span "Chọn HT Thanh Toán" at bounding box center [1213, 613] width 184 height 29
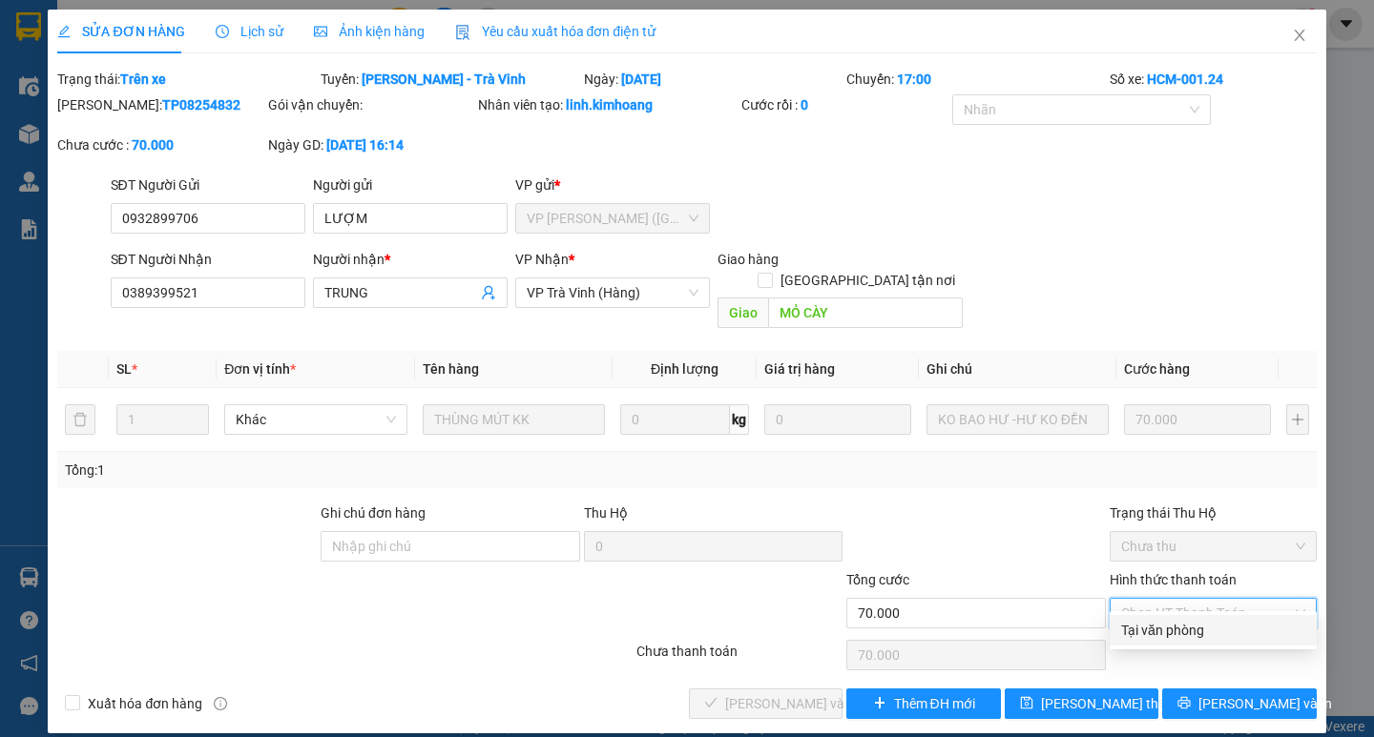
click at [1194, 629] on div "Tại văn phòng" at bounding box center [1213, 630] width 184 height 21
type input "0"
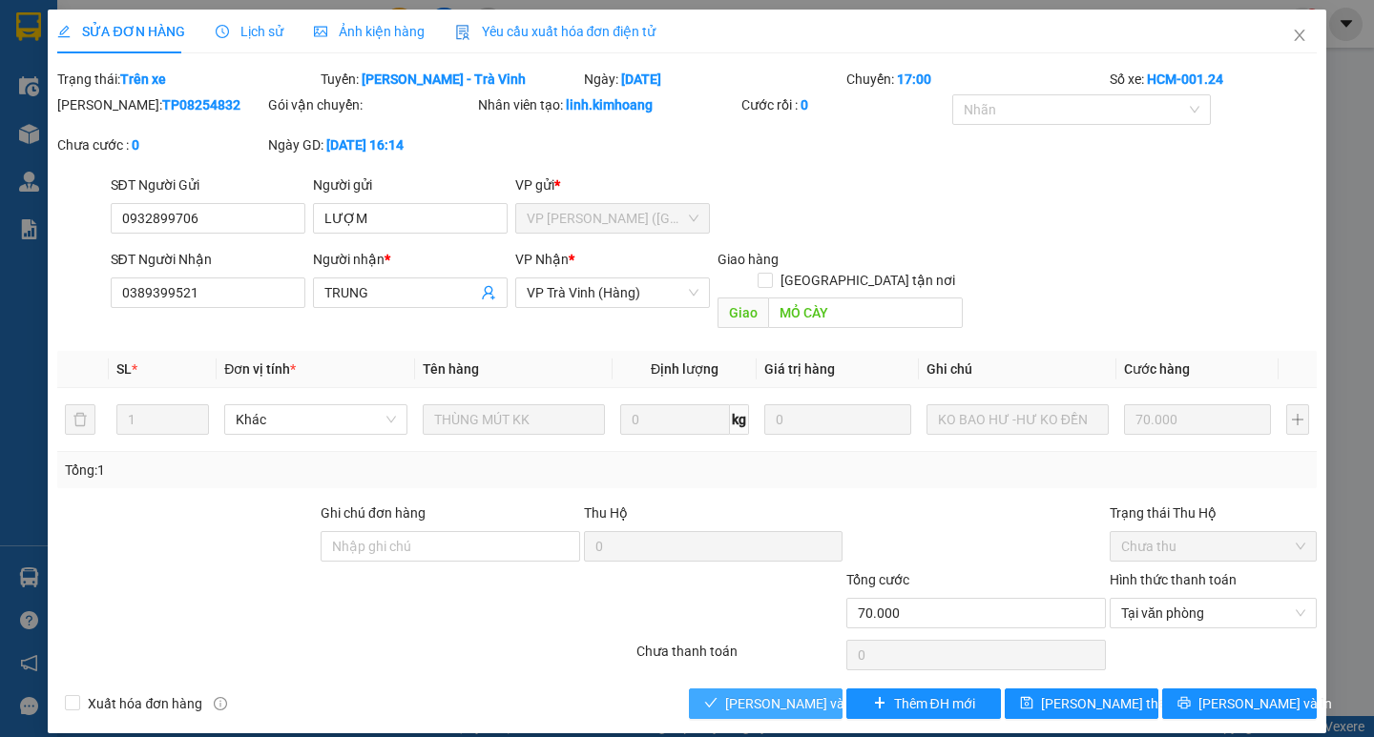
drag, startPoint x: 801, startPoint y: 678, endPoint x: 922, endPoint y: 679, distance: 121.1
click at [802, 693] on span "[PERSON_NAME] và Giao hàng" at bounding box center [816, 703] width 183 height 21
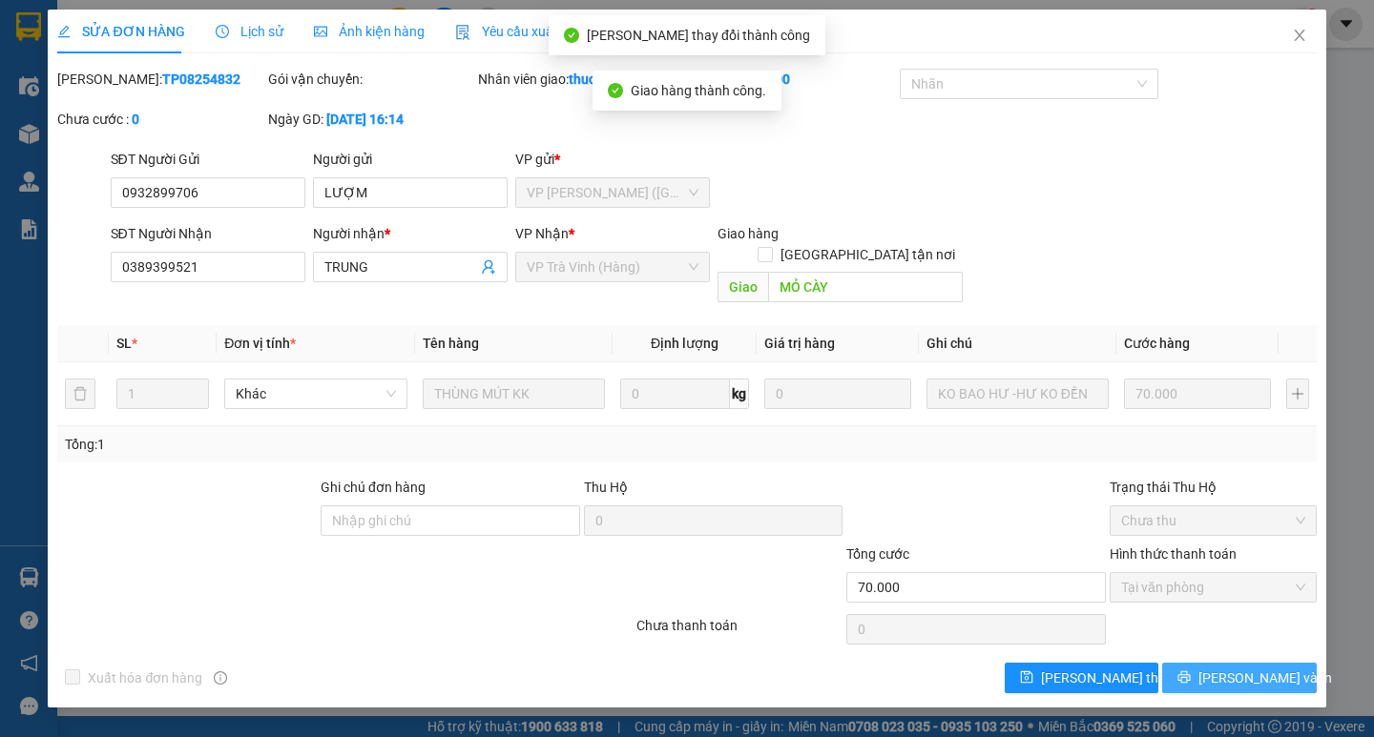
click at [1245, 668] on span "[PERSON_NAME] và In" at bounding box center [1265, 678] width 134 height 21
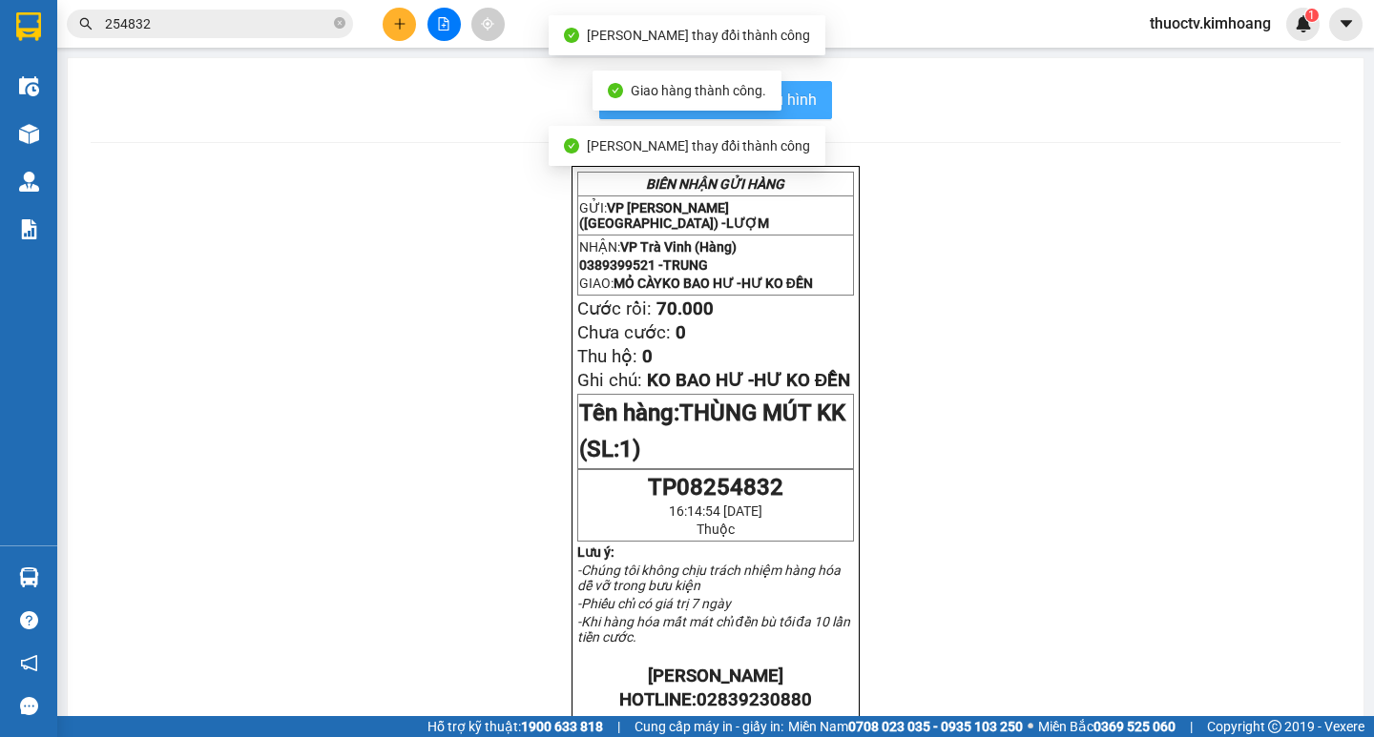
click at [806, 108] on span "In mẫu biên lai tự cấu hình" at bounding box center [726, 100] width 179 height 24
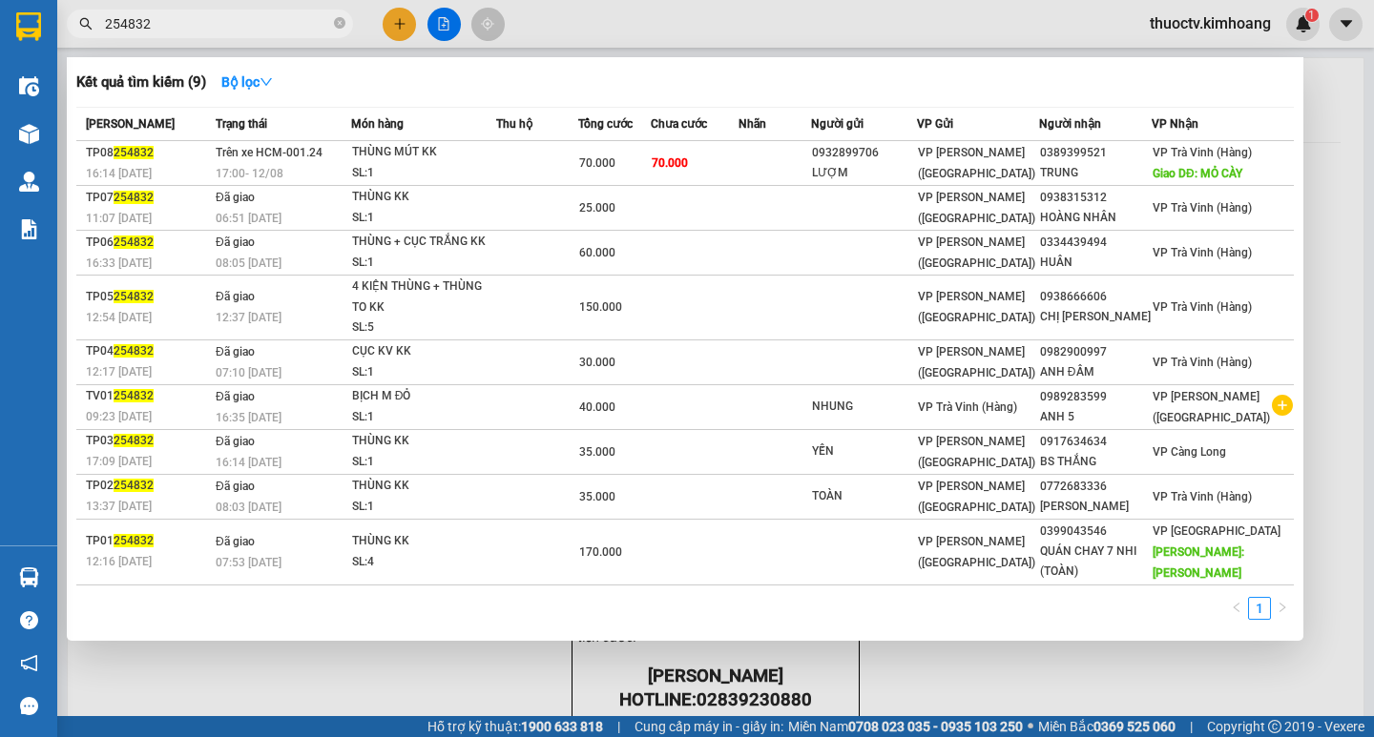
click at [168, 29] on input "254832" at bounding box center [217, 23] width 225 height 21
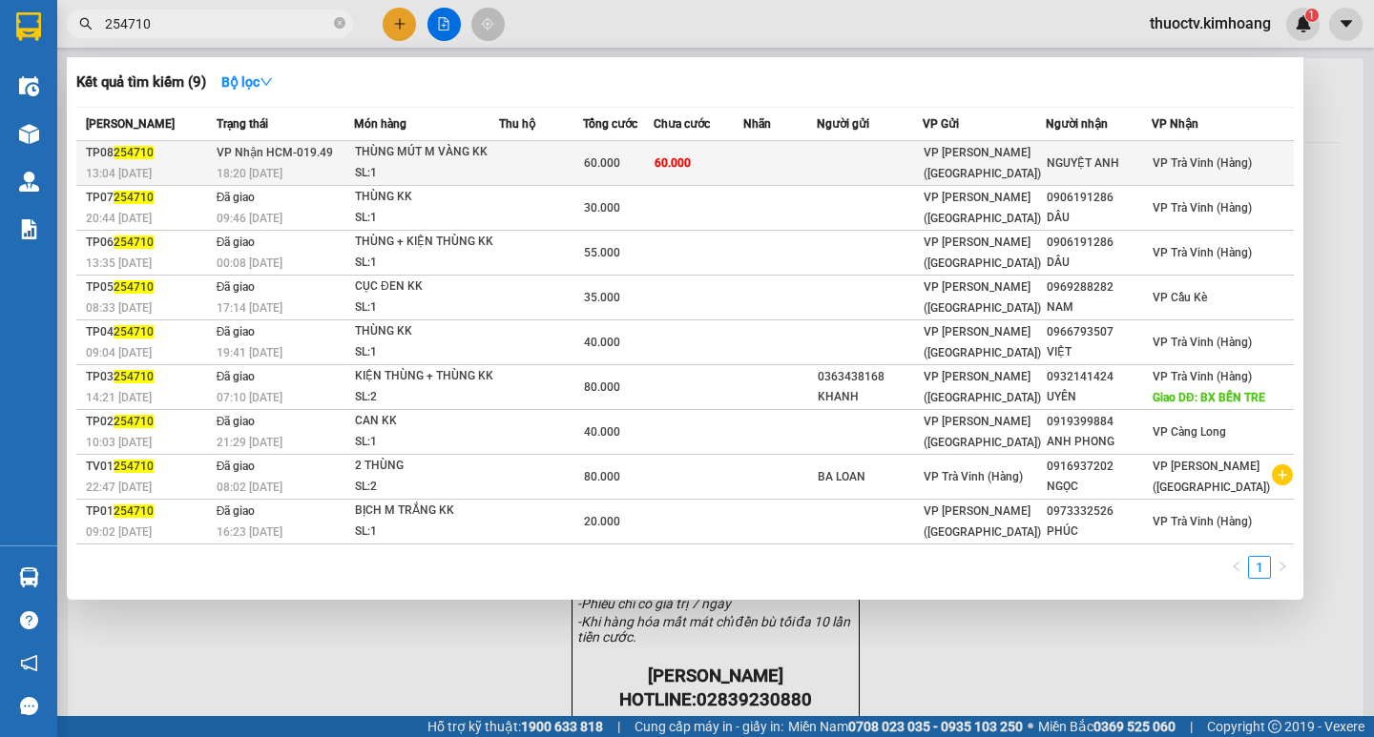
type input "254710"
click at [743, 166] on td "60.000" at bounding box center [698, 163] width 90 height 45
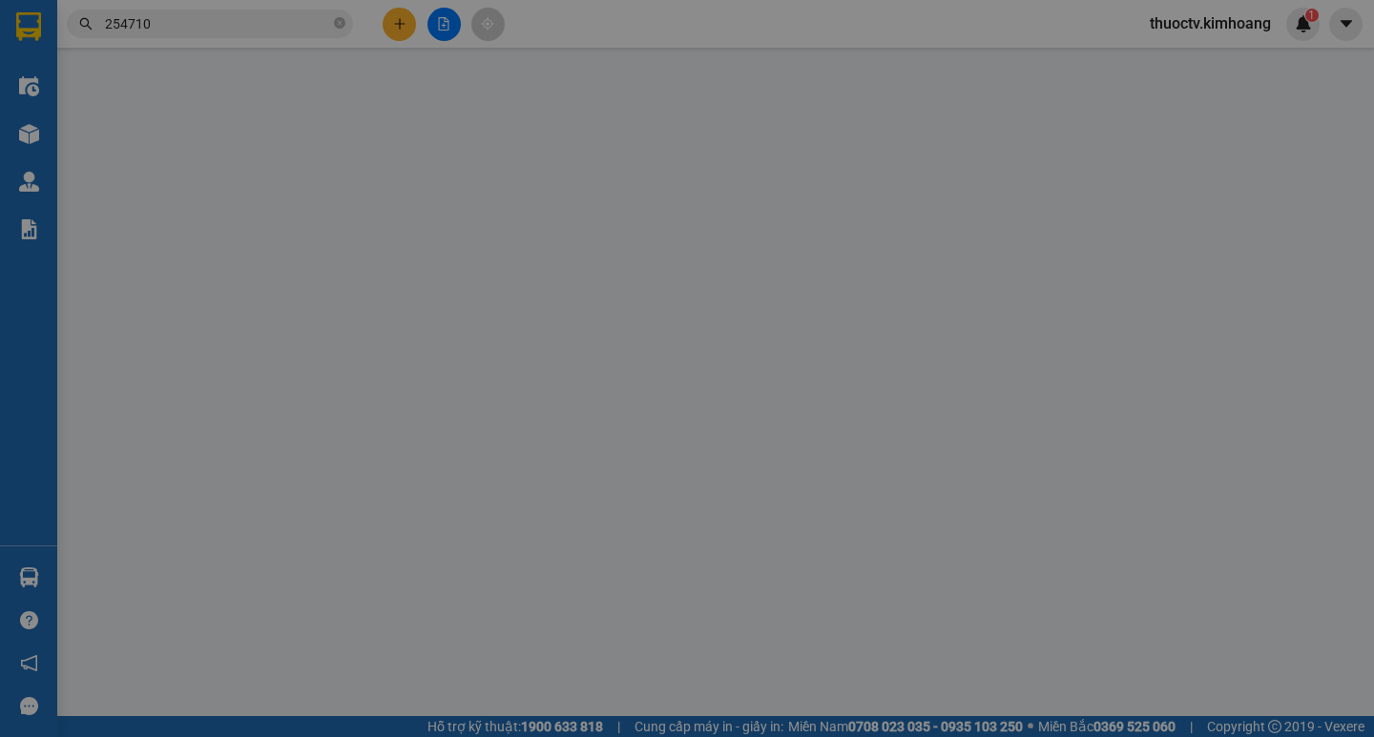
type input "NGUYỆT ANH"
type input "60.000"
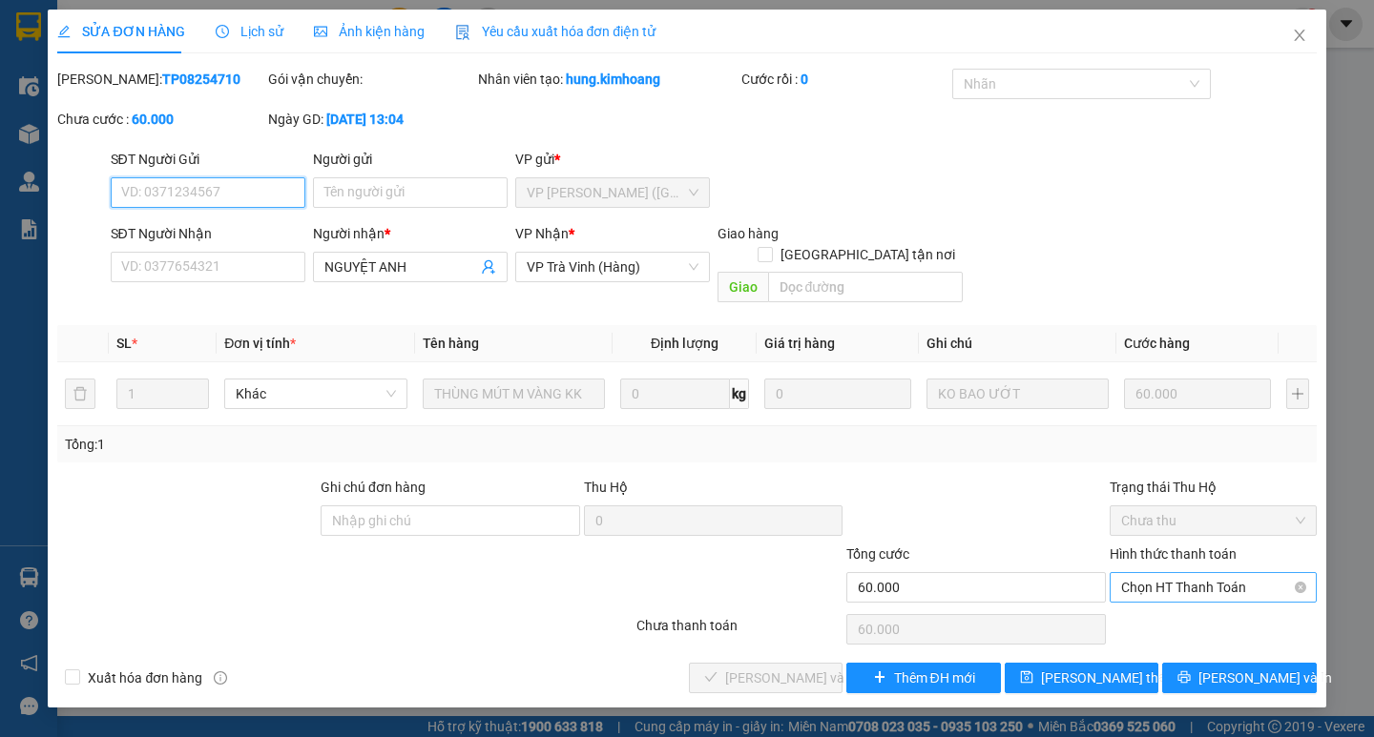
click at [1197, 573] on span "Chọn HT Thanh Toán" at bounding box center [1213, 587] width 184 height 29
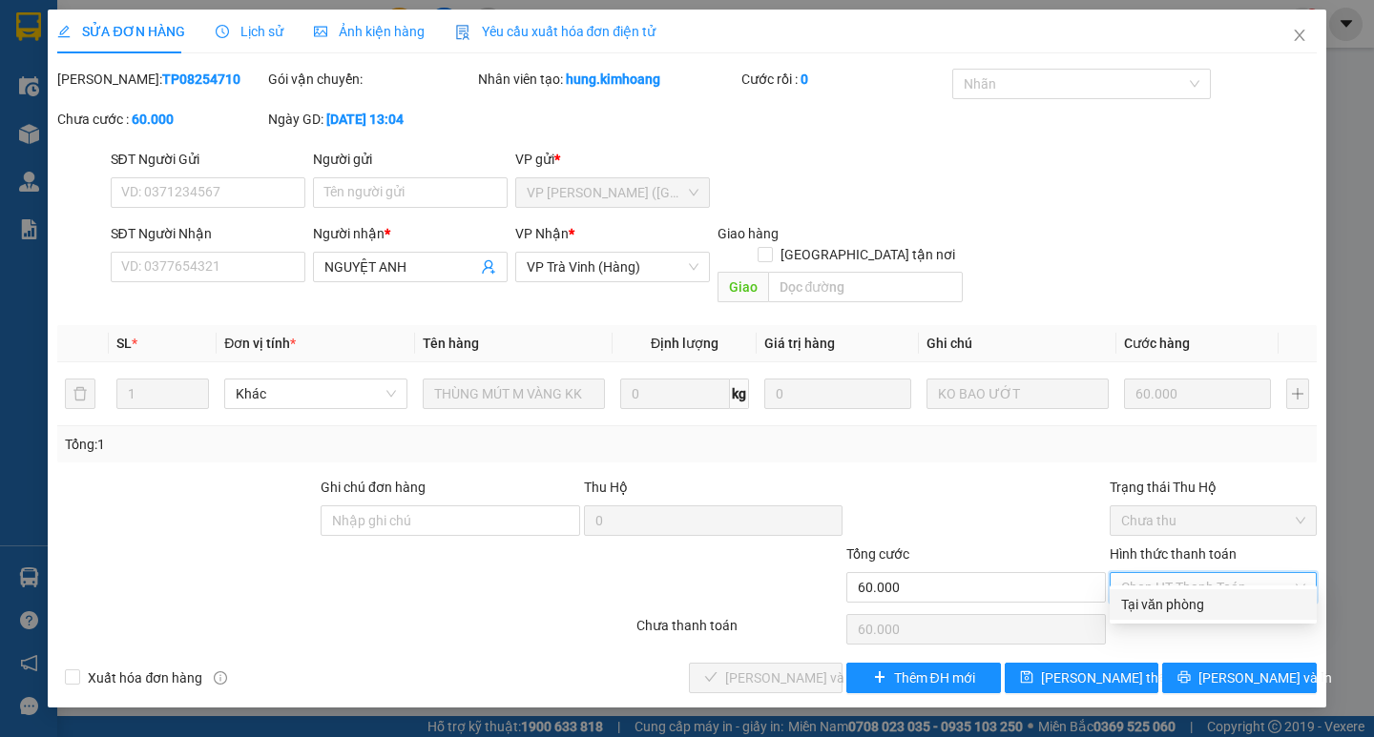
click at [1190, 603] on div "Tại văn phòng" at bounding box center [1213, 604] width 184 height 21
type input "0"
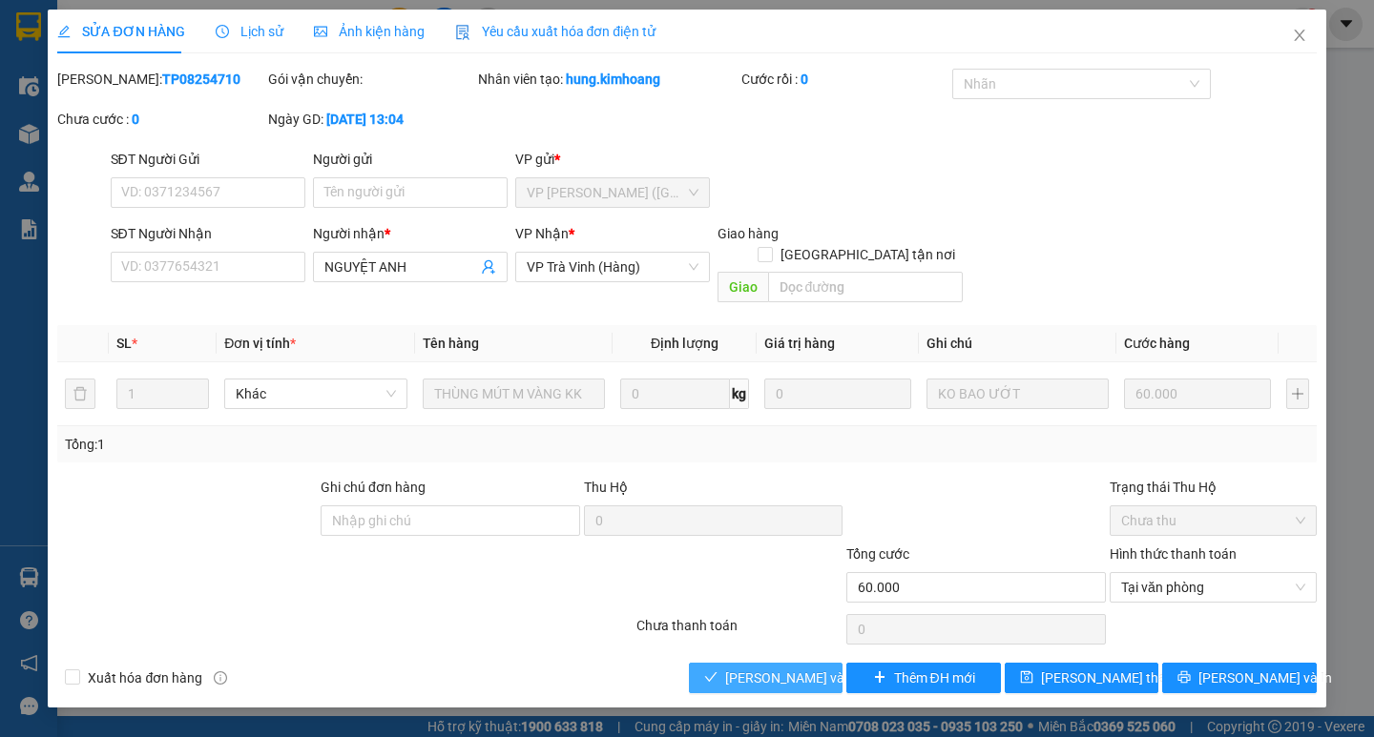
drag, startPoint x: 807, startPoint y: 654, endPoint x: 968, endPoint y: 654, distance: 161.2
click at [809, 668] on span "[PERSON_NAME] và Giao hàng" at bounding box center [816, 678] width 183 height 21
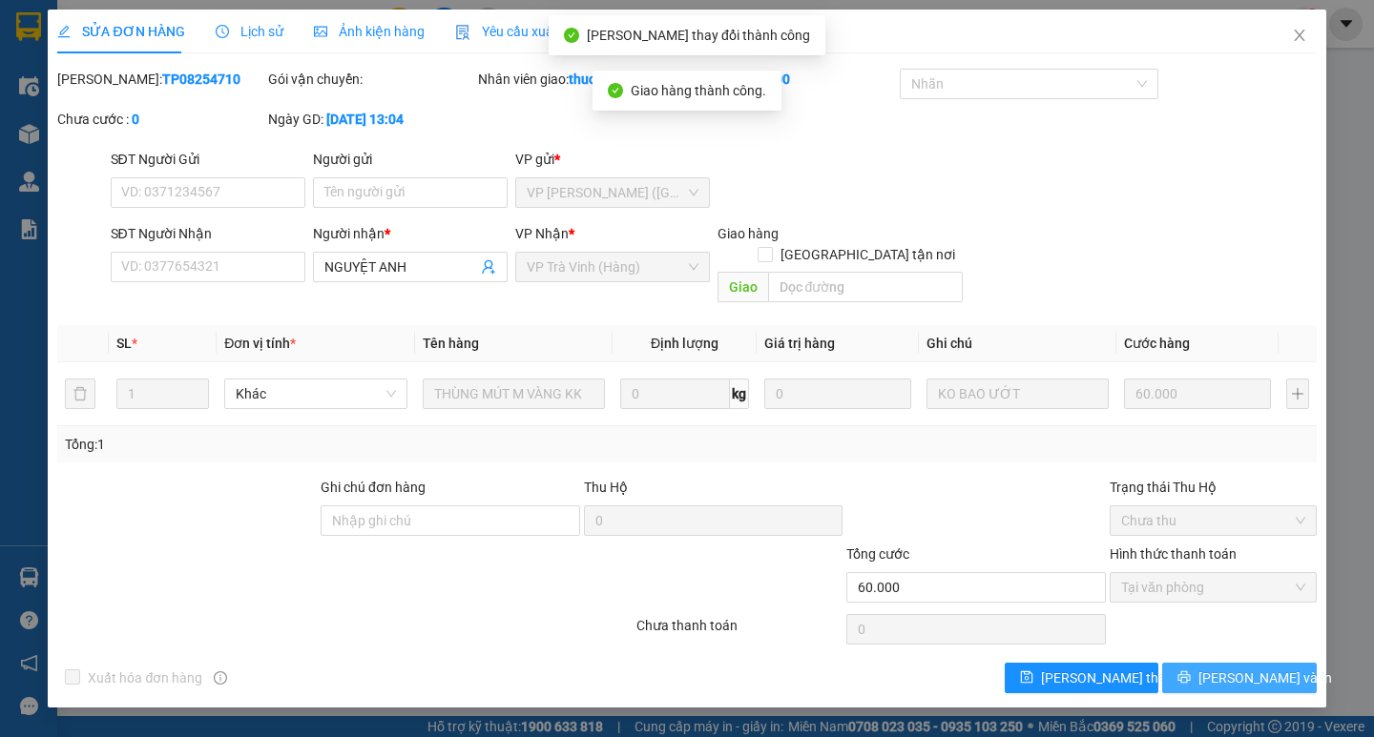
click at [1264, 668] on span "[PERSON_NAME] và In" at bounding box center [1265, 678] width 134 height 21
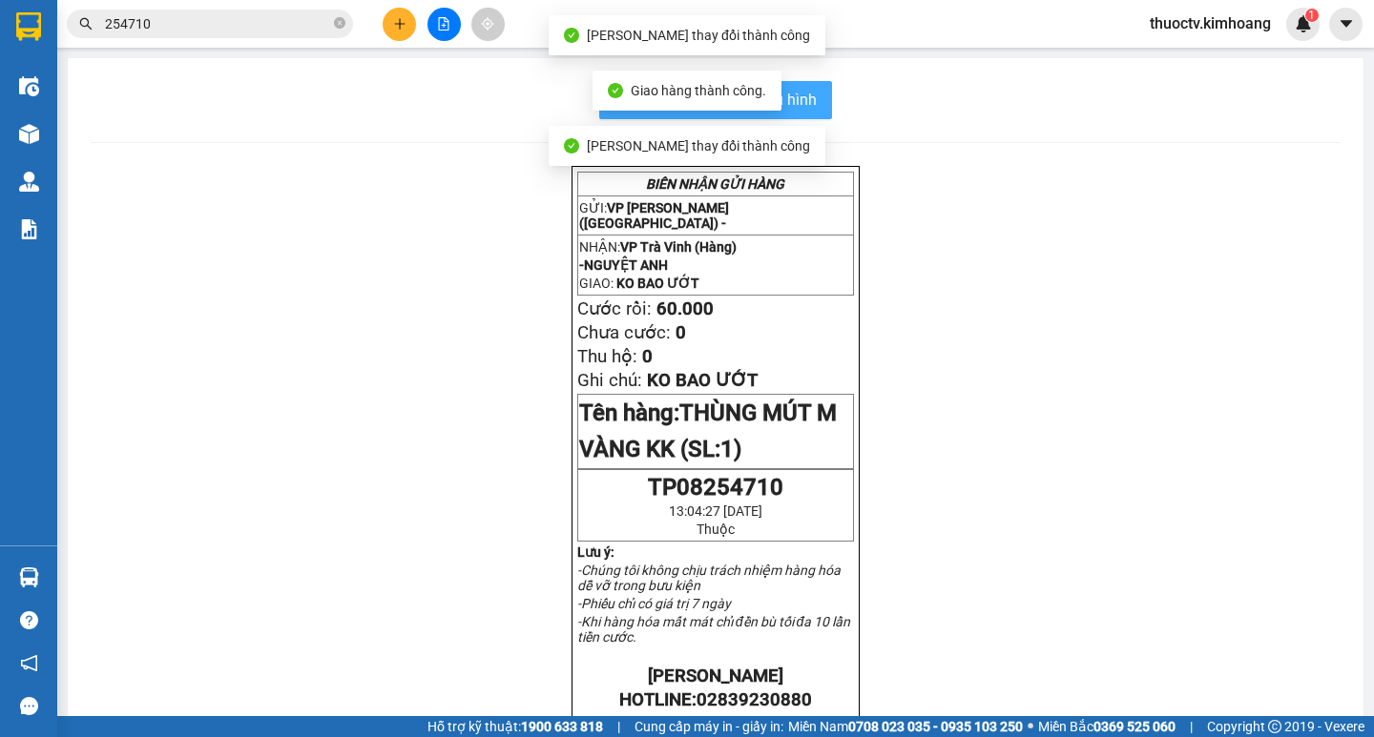
click at [797, 99] on span "In mẫu biên lai tự cấu hình" at bounding box center [726, 100] width 179 height 24
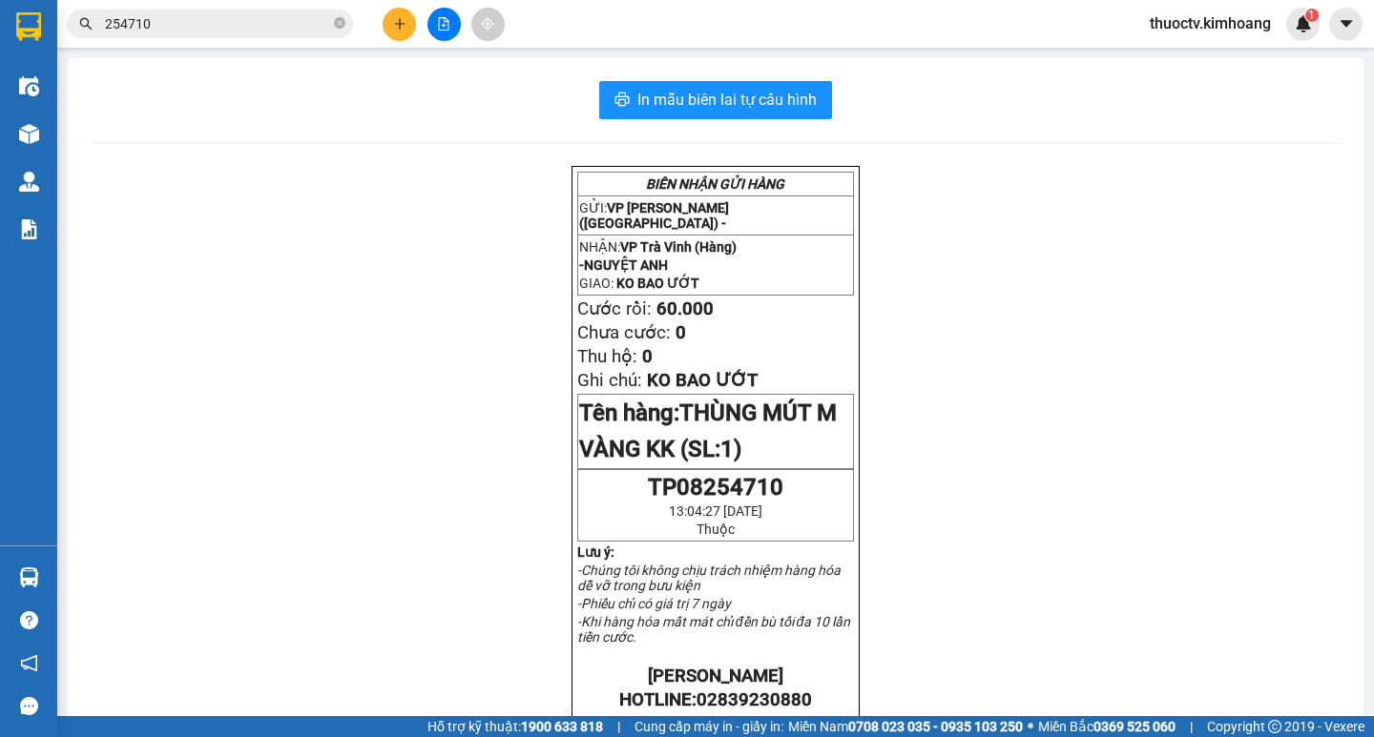
click at [166, 21] on input "254710" at bounding box center [217, 23] width 225 height 21
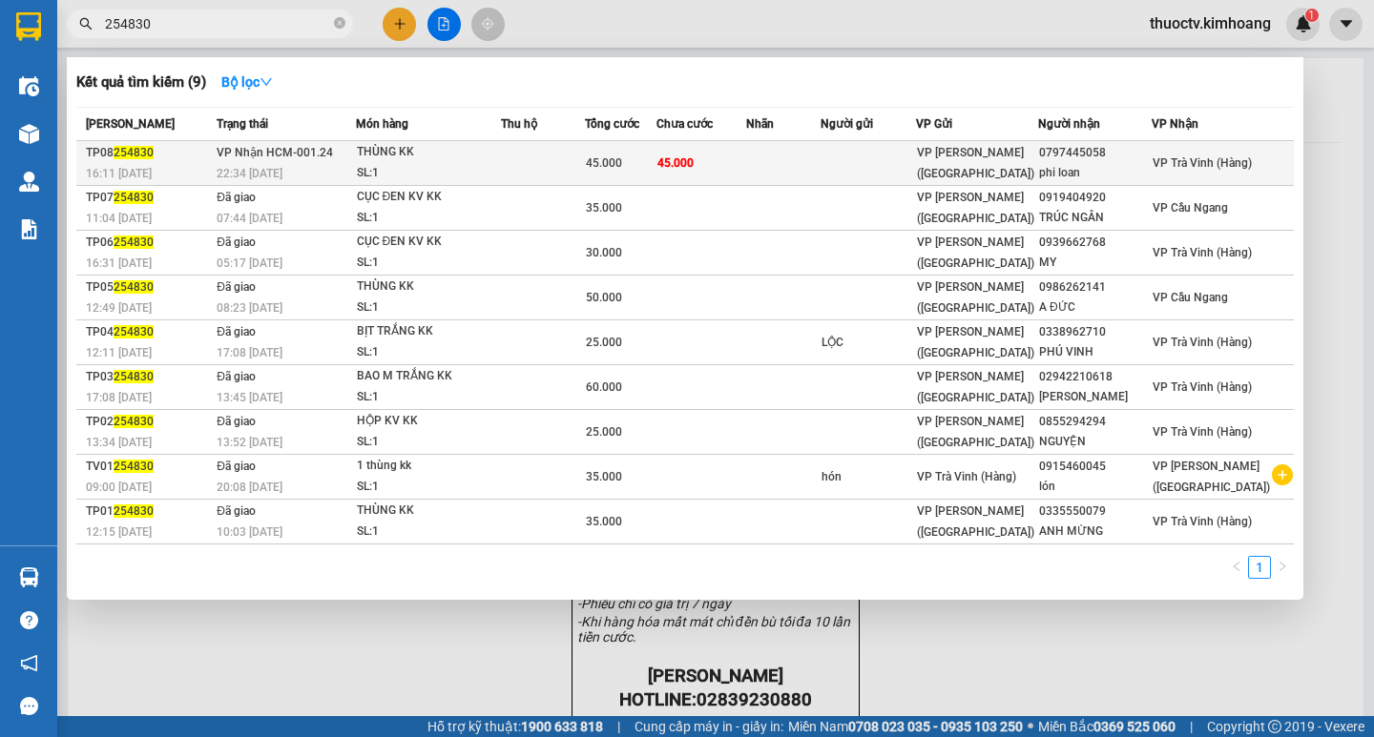
type input "254830"
click at [747, 168] on td "45.000" at bounding box center [701, 163] width 91 height 45
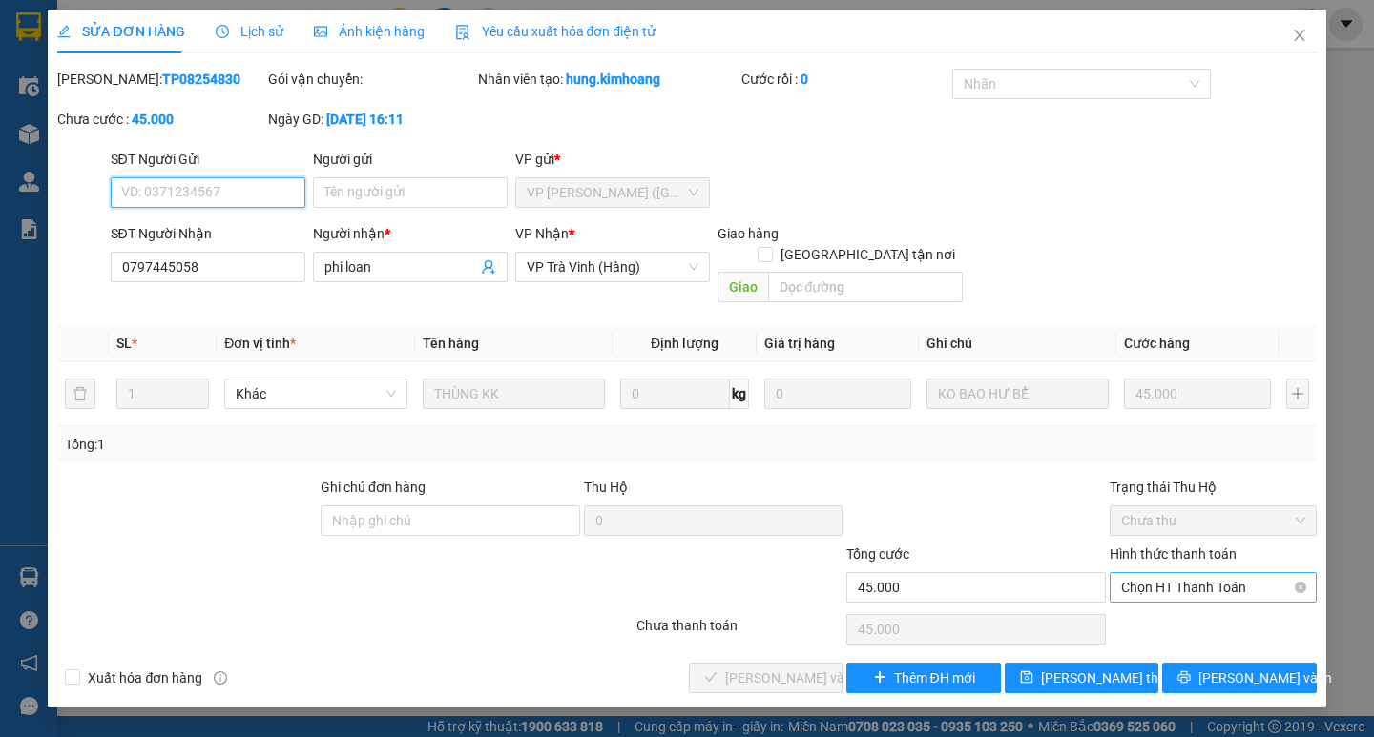
click at [1185, 573] on span "Chọn HT Thanh Toán" at bounding box center [1213, 587] width 184 height 29
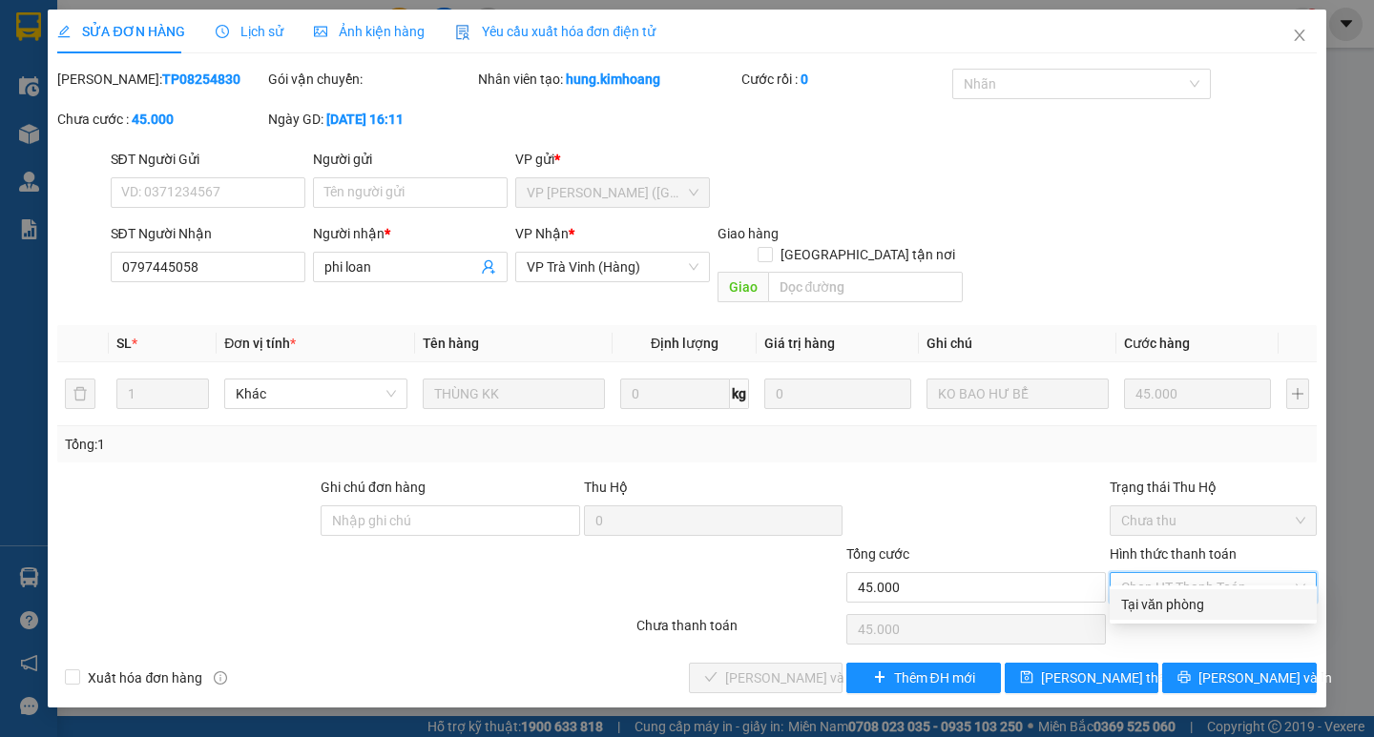
click at [1180, 596] on div "Tại văn phòng" at bounding box center [1213, 604] width 184 height 21
type input "0"
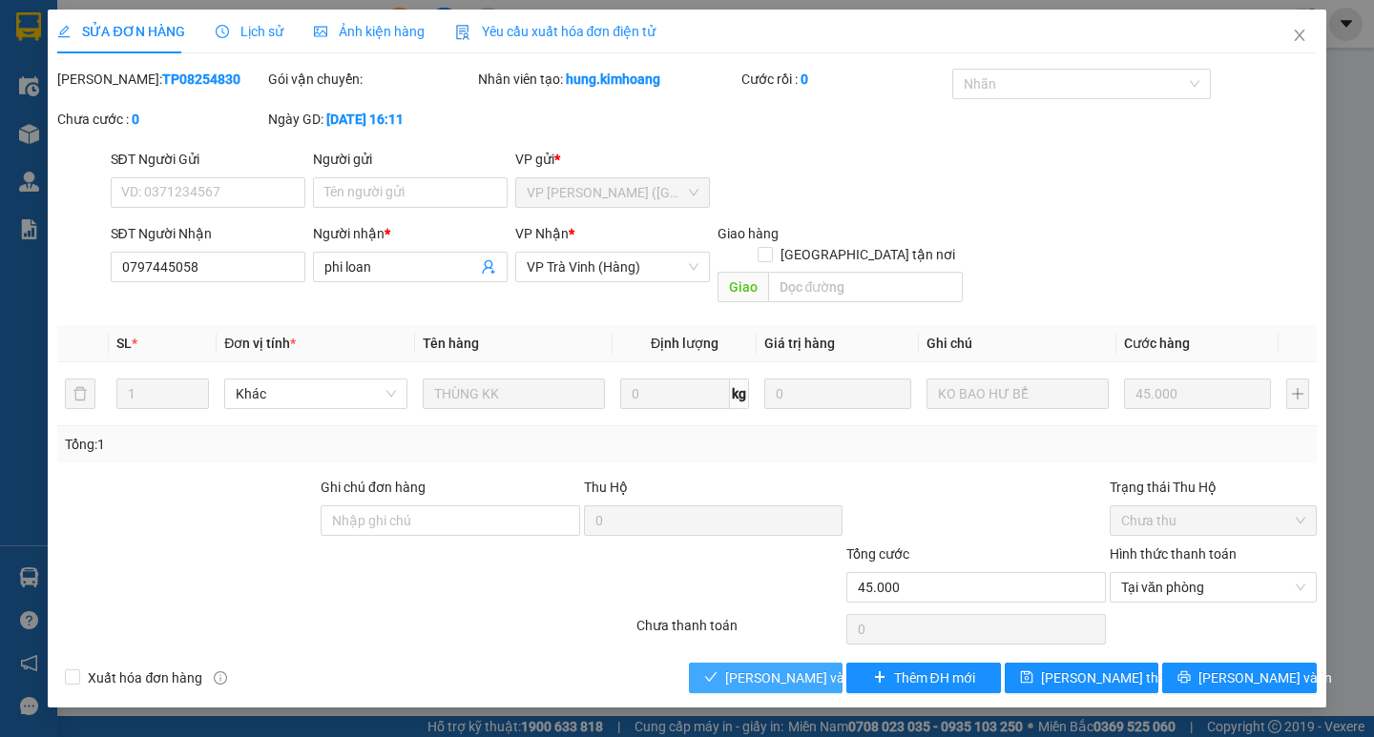
drag, startPoint x: 798, startPoint y: 655, endPoint x: 915, endPoint y: 672, distance: 117.5
click at [800, 668] on span "[PERSON_NAME] và Giao hàng" at bounding box center [816, 678] width 183 height 21
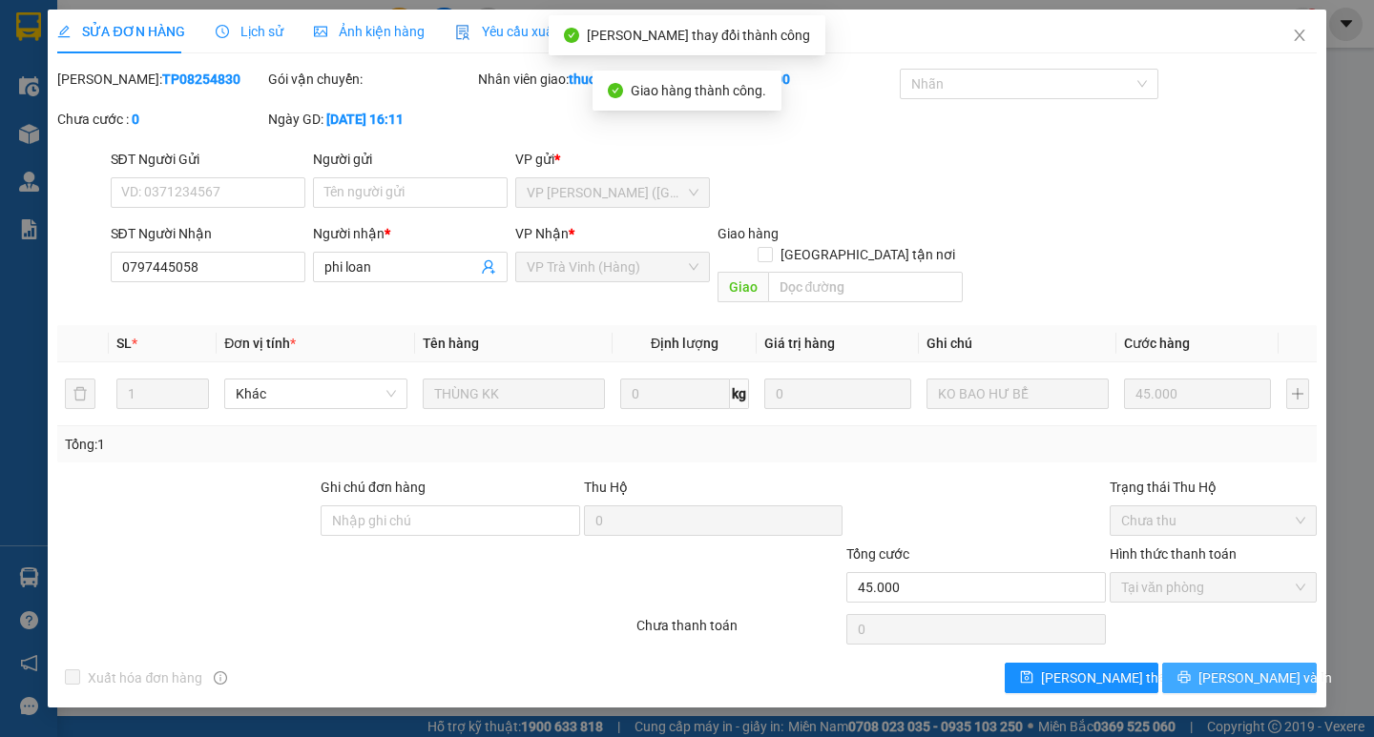
click at [1252, 668] on span "[PERSON_NAME] và In" at bounding box center [1265, 678] width 134 height 21
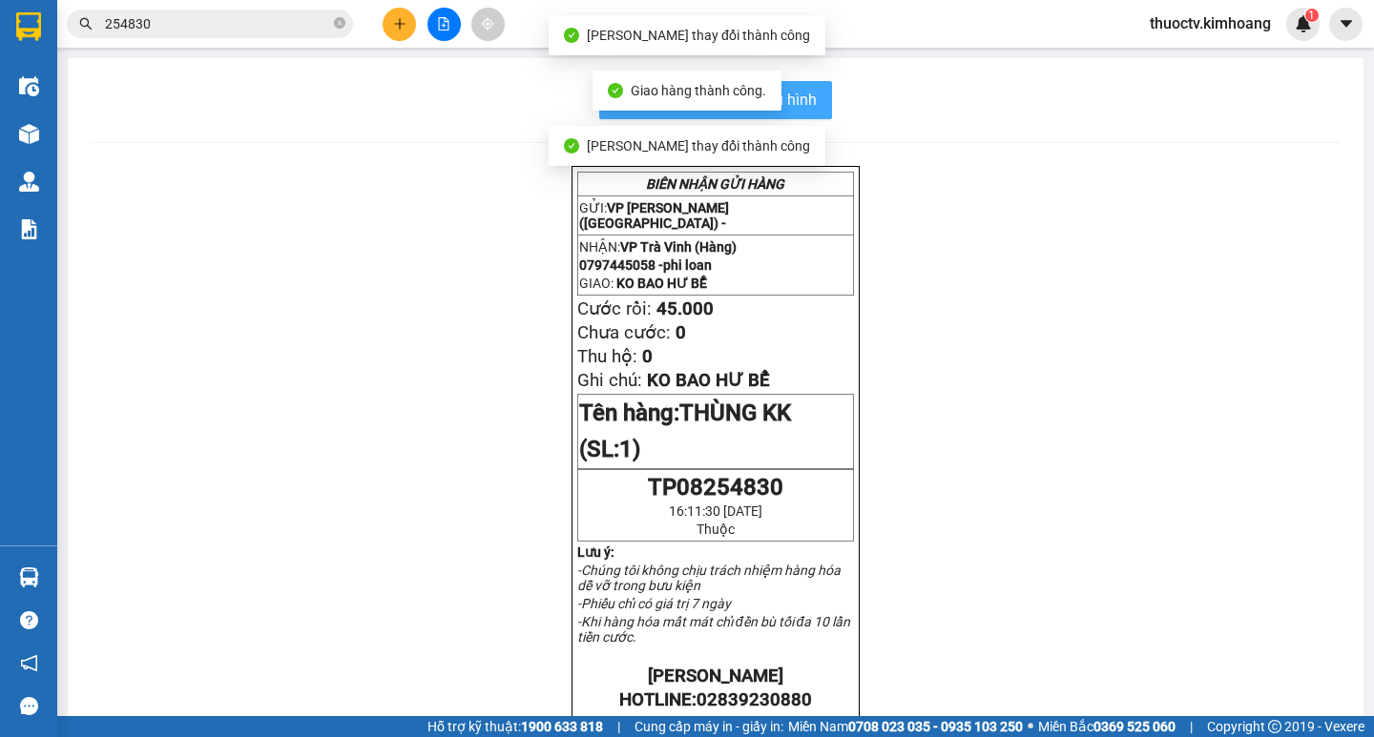
click at [807, 104] on span "In mẫu biên lai tự cấu hình" at bounding box center [726, 100] width 179 height 24
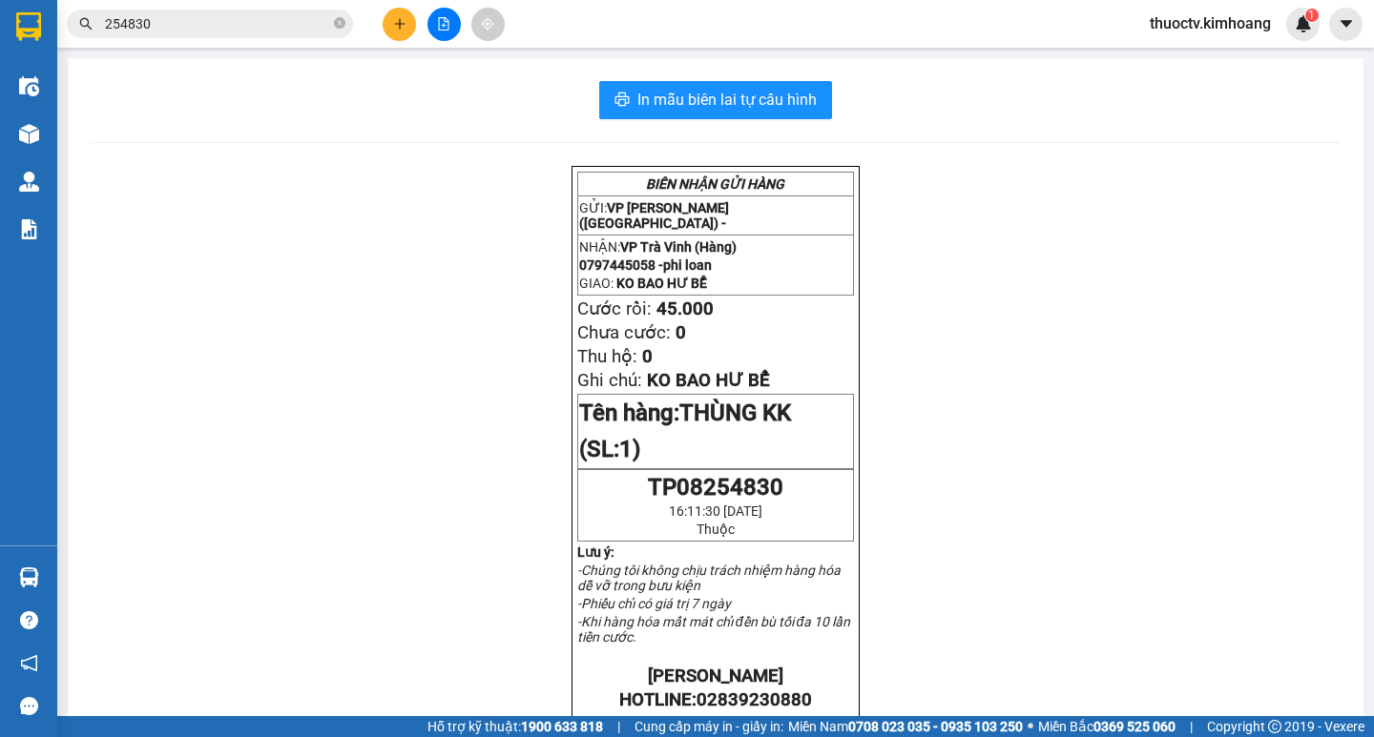
click at [155, 24] on input "254830" at bounding box center [217, 23] width 225 height 21
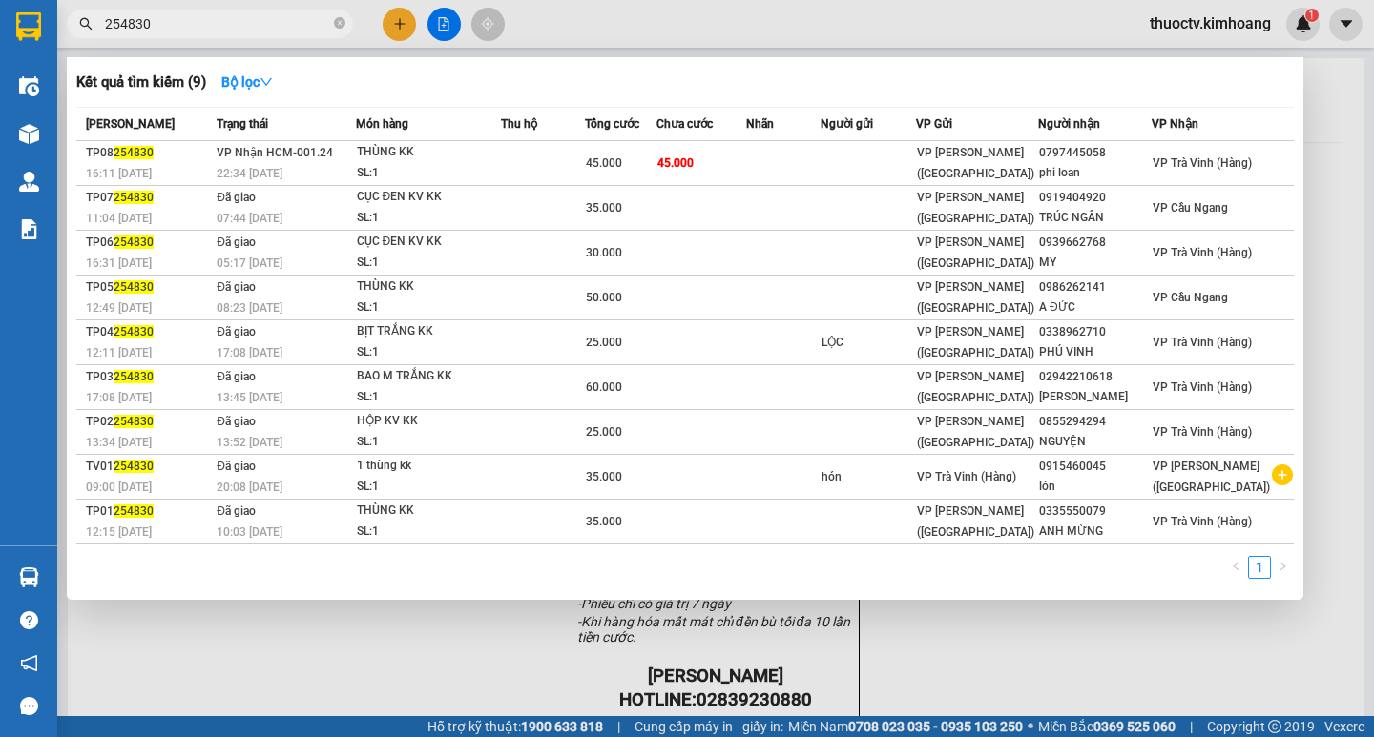
click at [155, 24] on input "254830" at bounding box center [217, 23] width 225 height 21
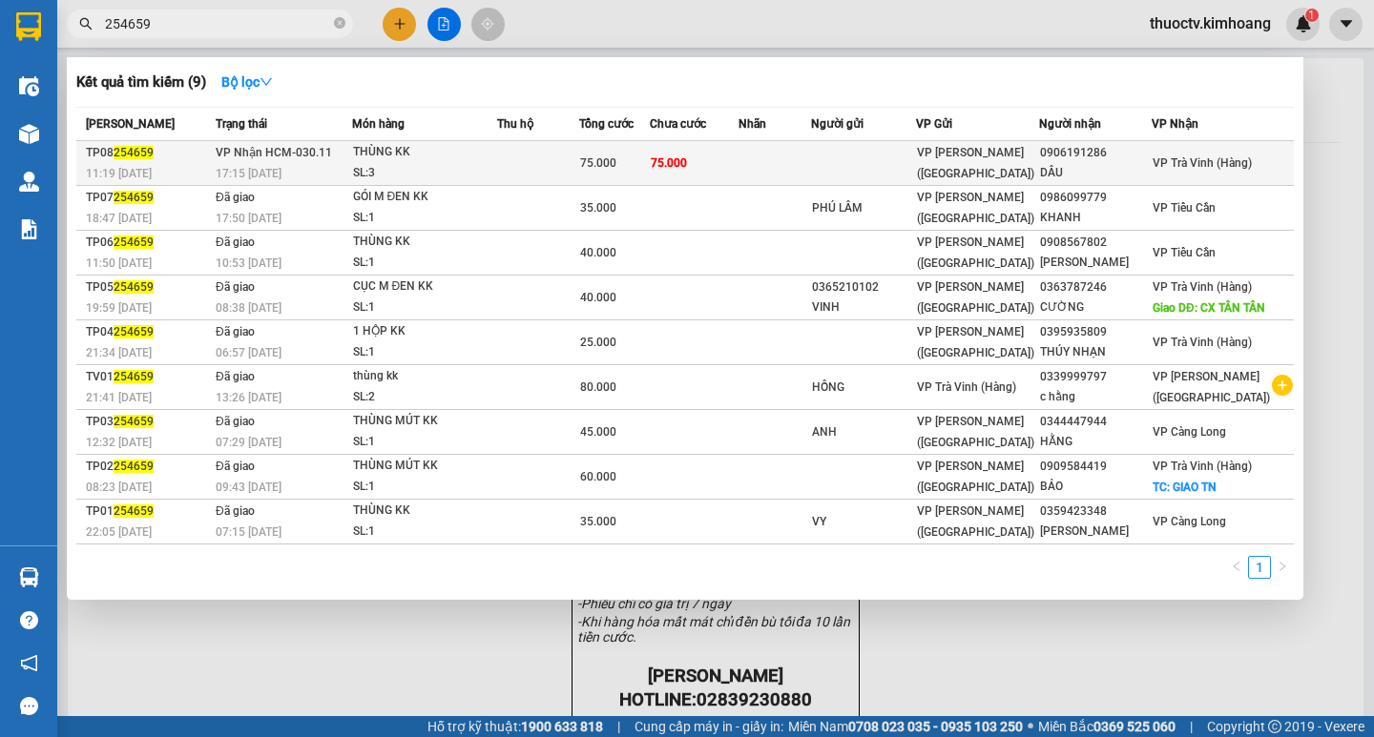
type input "254659"
click at [738, 159] on td "75.000" at bounding box center [694, 163] width 89 height 45
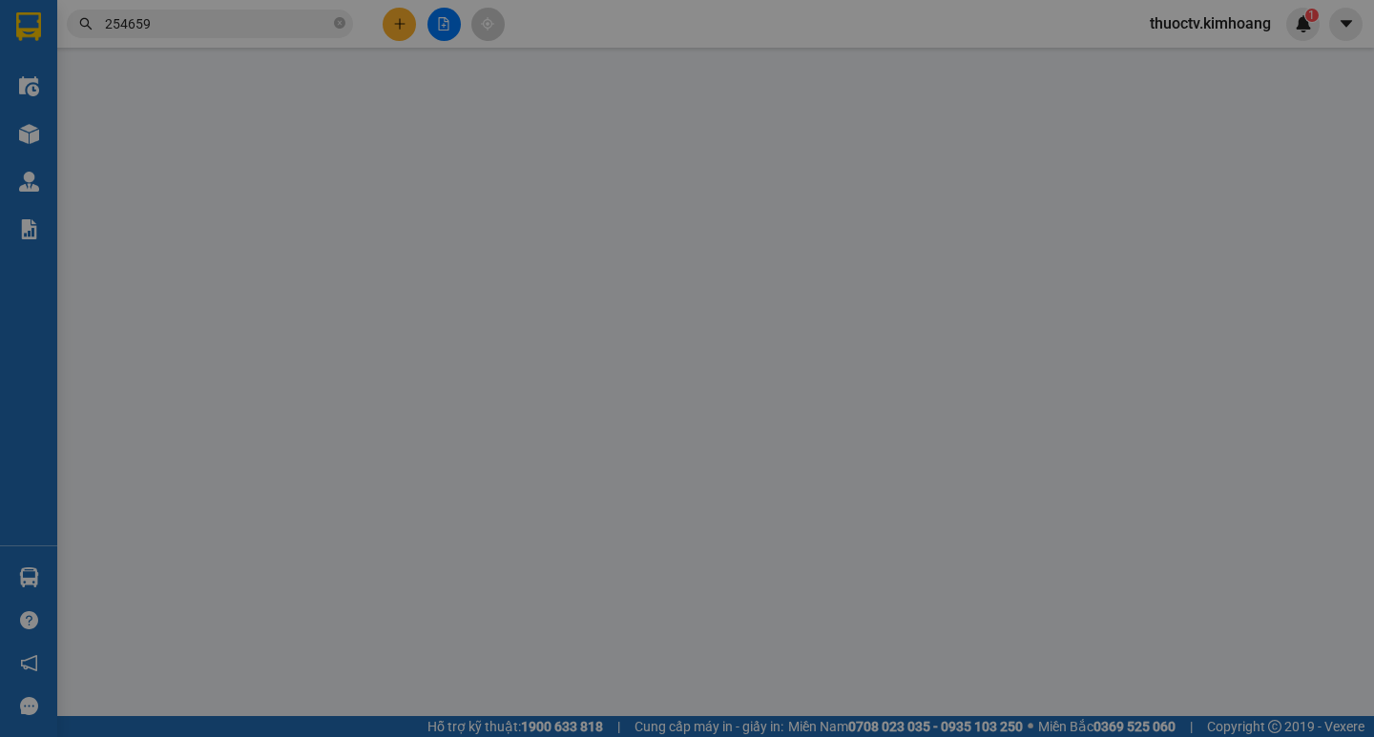
type input "0906191286"
type input "DÂU"
type input "75.000"
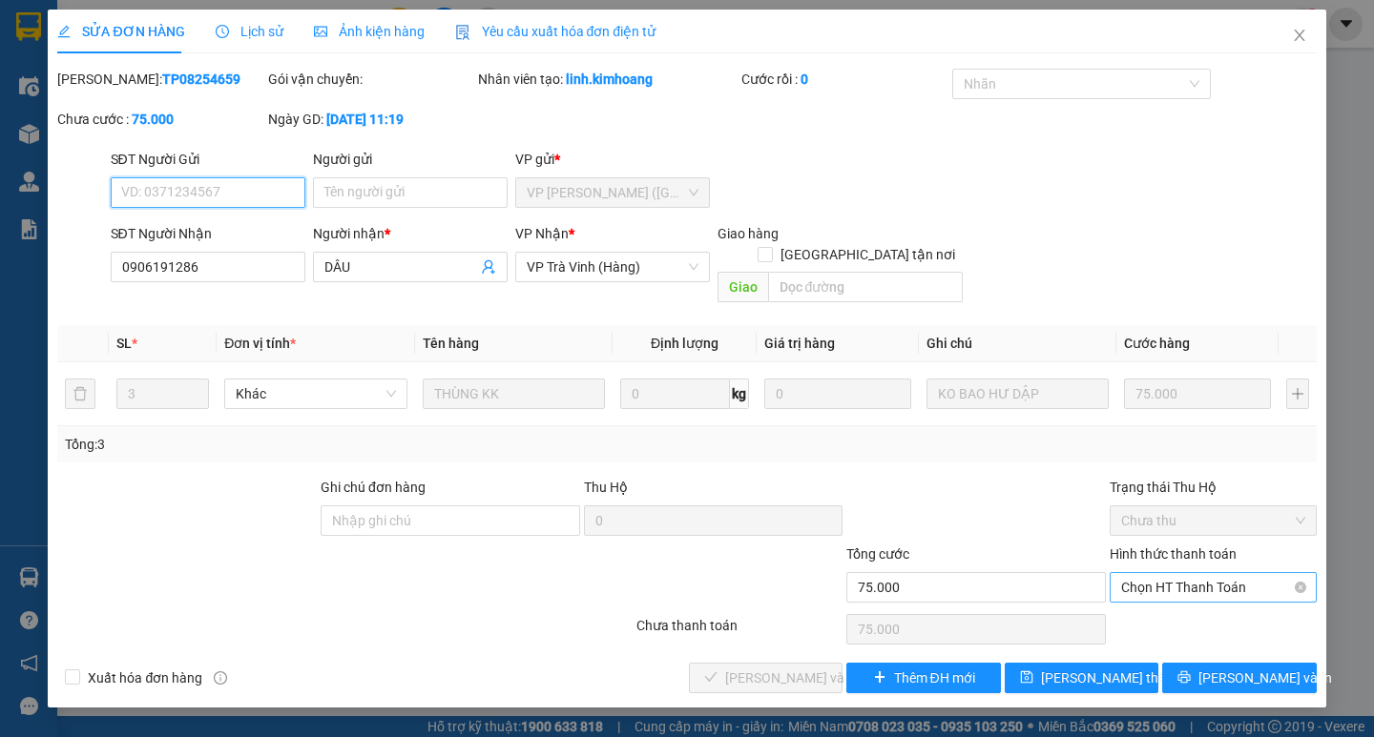
click at [1207, 573] on span "Chọn HT Thanh Toán" at bounding box center [1213, 587] width 184 height 29
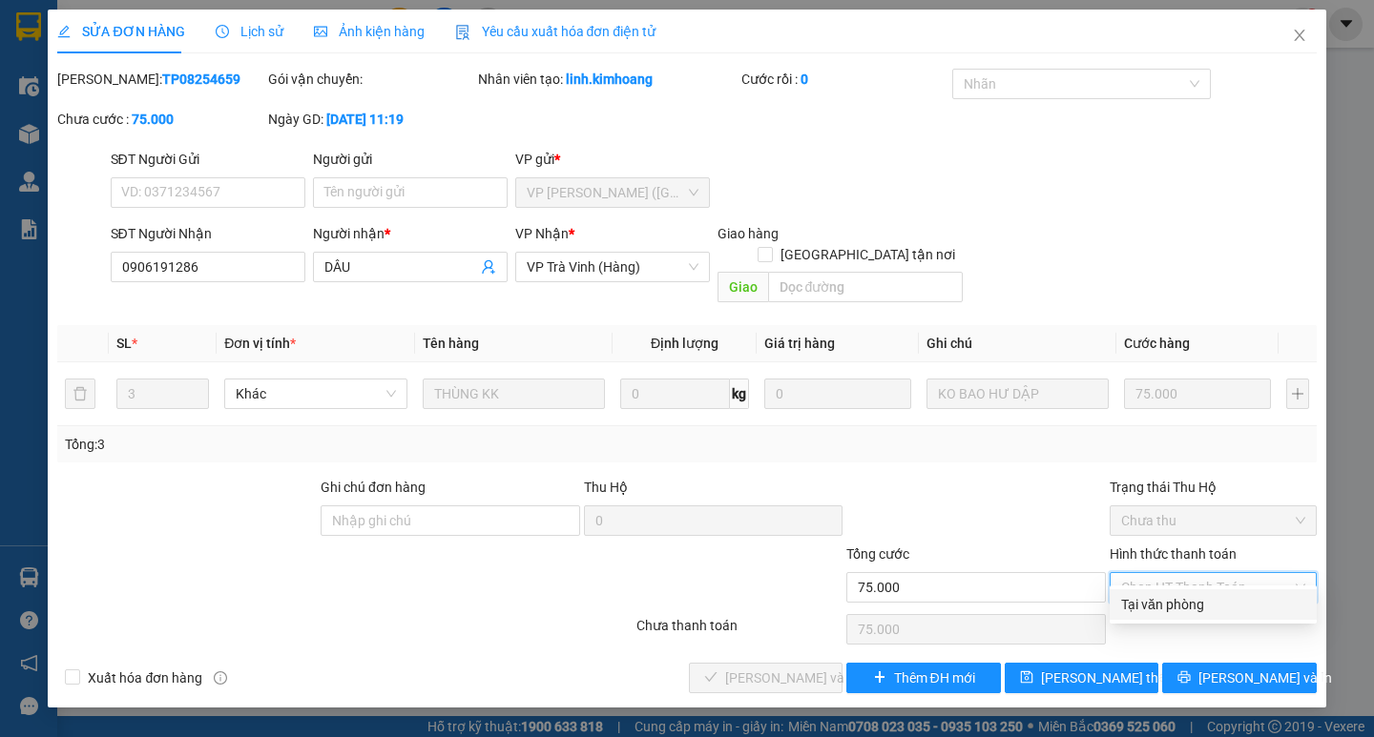
click at [1188, 600] on div "Tại văn phòng" at bounding box center [1213, 604] width 184 height 21
type input "0"
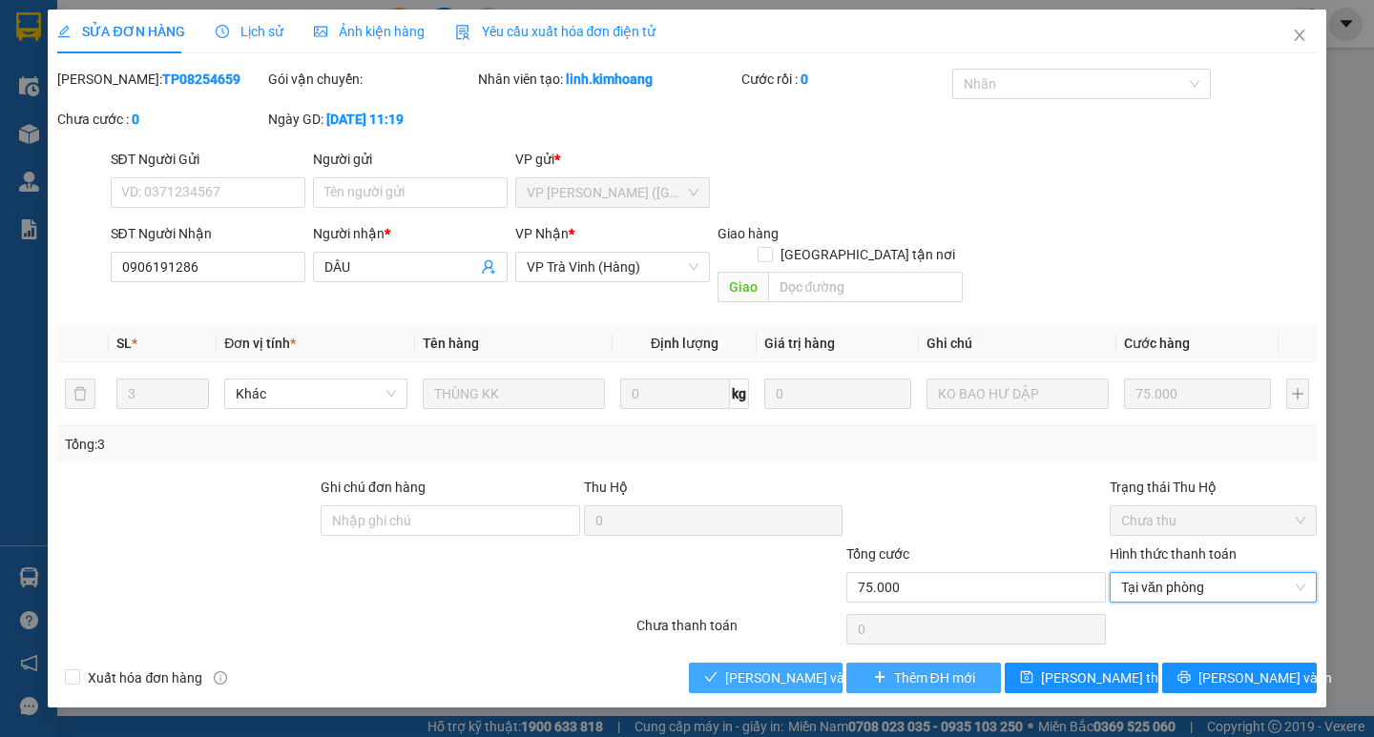
drag, startPoint x: 792, startPoint y: 662, endPoint x: 851, endPoint y: 662, distance: 59.1
click at [793, 668] on span "[PERSON_NAME] và Giao hàng" at bounding box center [816, 678] width 183 height 21
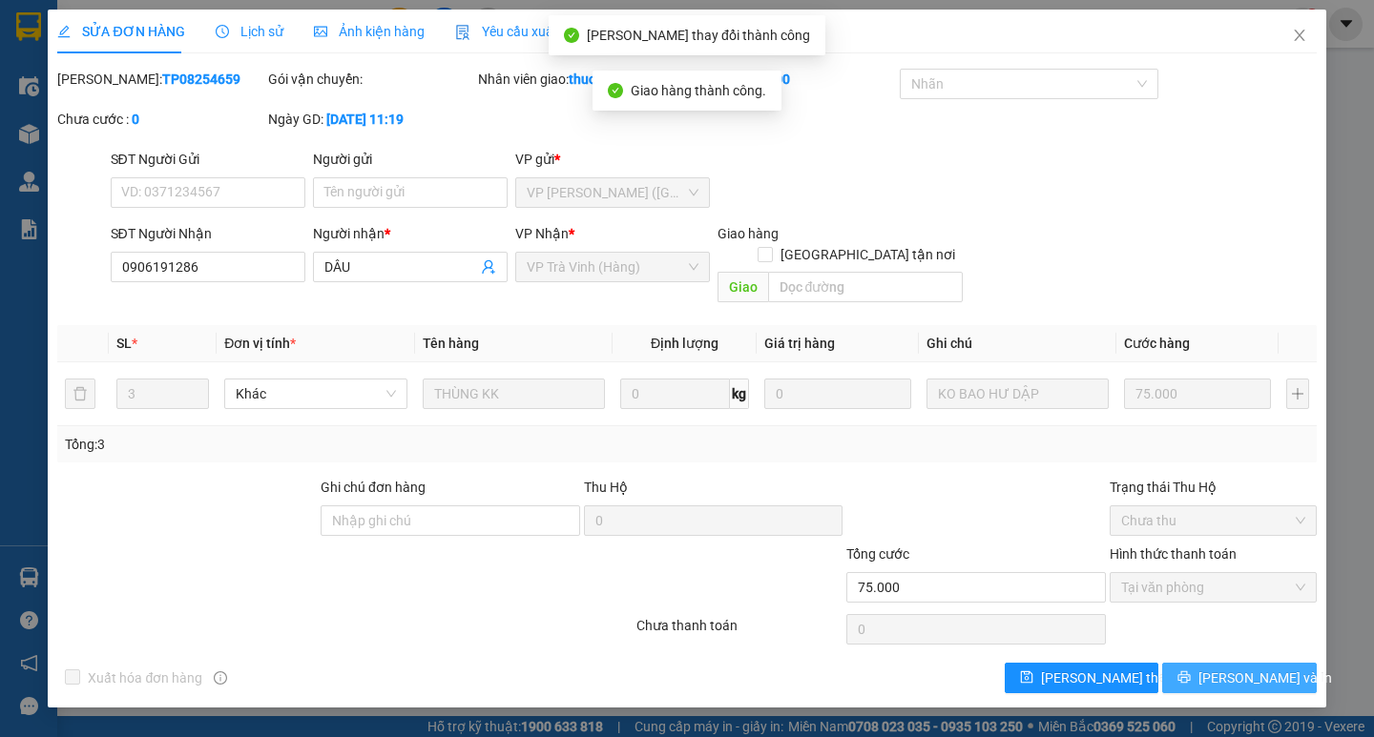
click at [1245, 668] on span "[PERSON_NAME] và In" at bounding box center [1265, 678] width 134 height 21
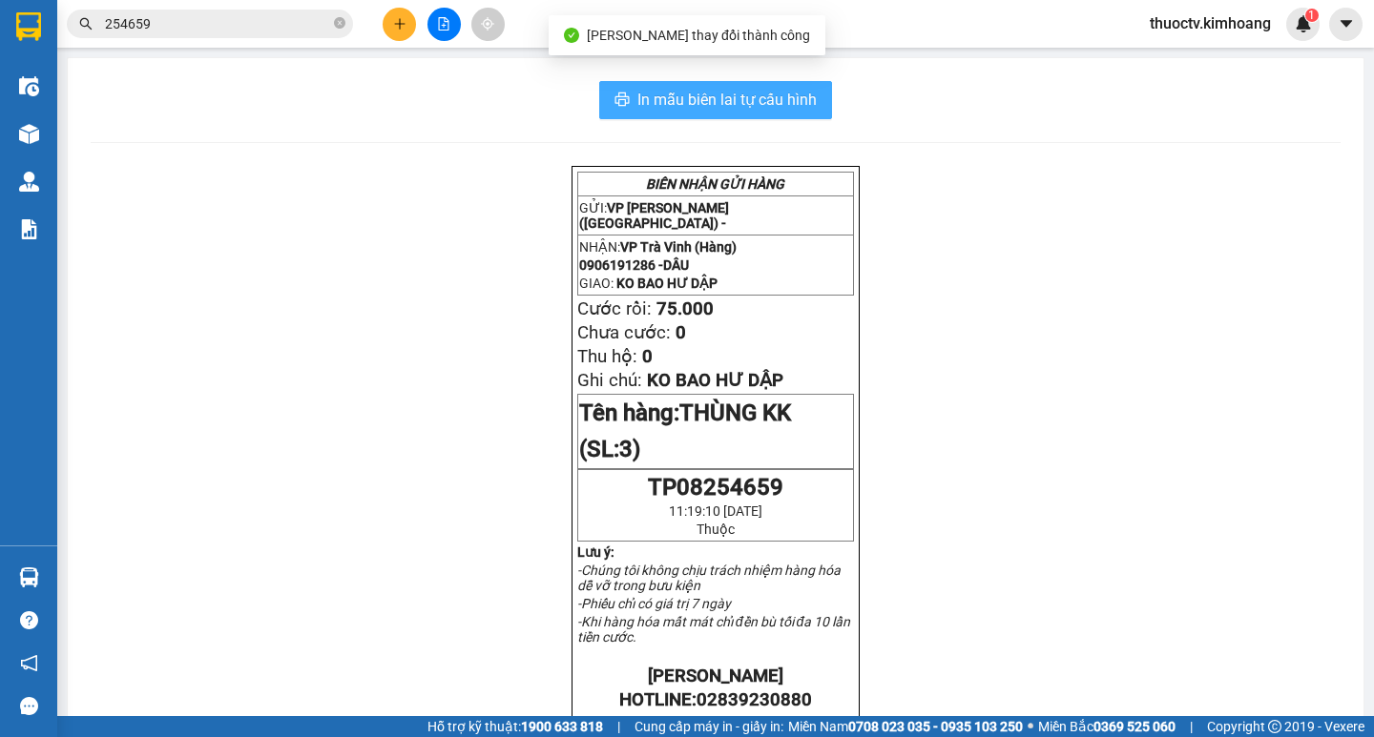
click at [809, 90] on span "In mẫu biên lai tự cấu hình" at bounding box center [726, 100] width 179 height 24
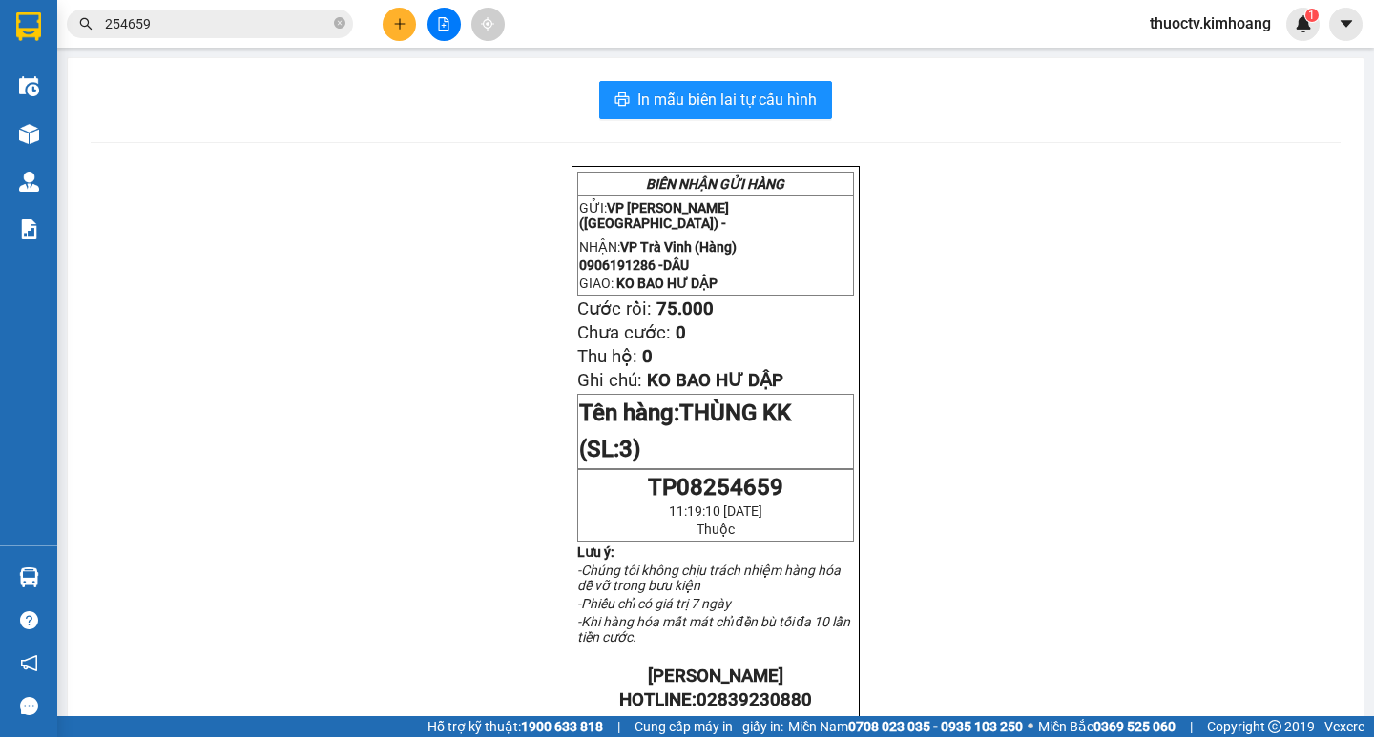
click at [163, 22] on input "254659" at bounding box center [217, 23] width 225 height 21
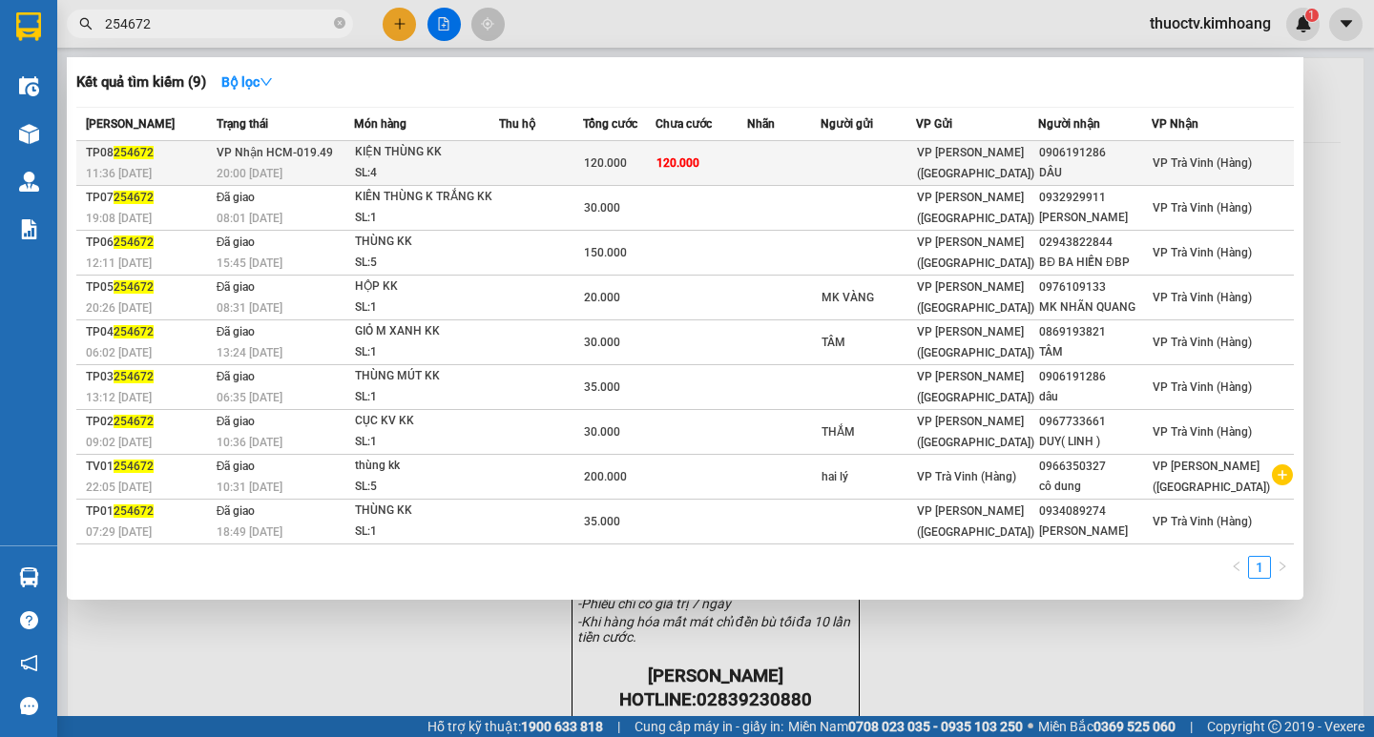
type input "254672"
click at [747, 168] on td "120.000" at bounding box center [701, 163] width 92 height 45
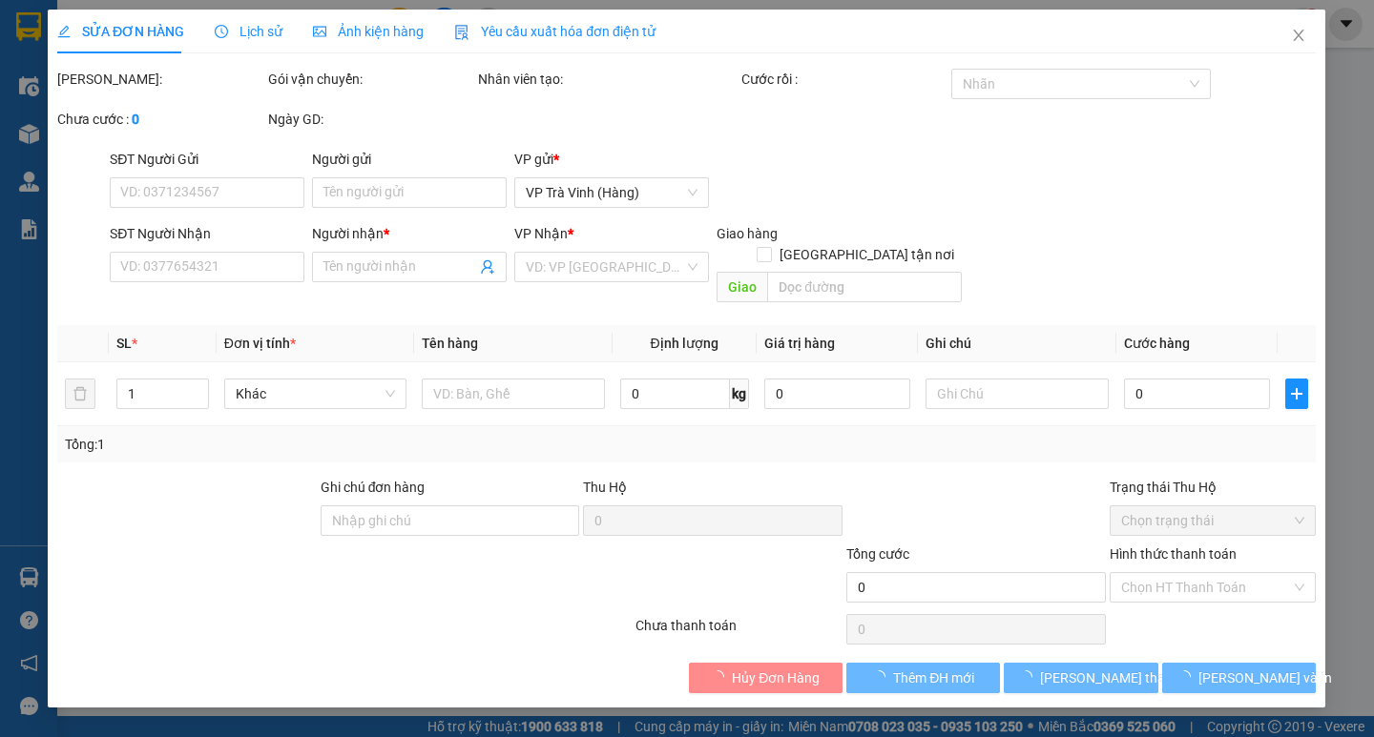
type input "0906191286"
type input "DÂU"
type input "120.000"
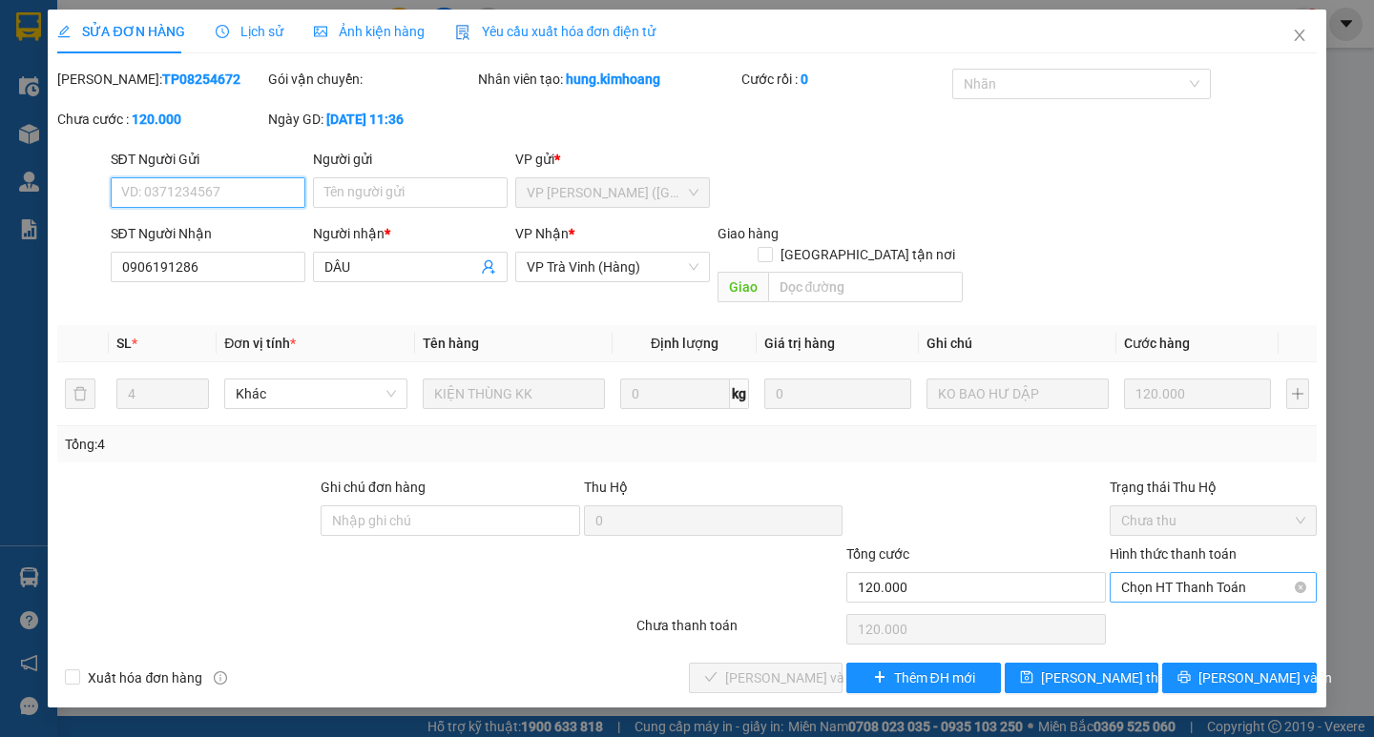
click at [1197, 573] on span "Chọn HT Thanh Toán" at bounding box center [1213, 587] width 184 height 29
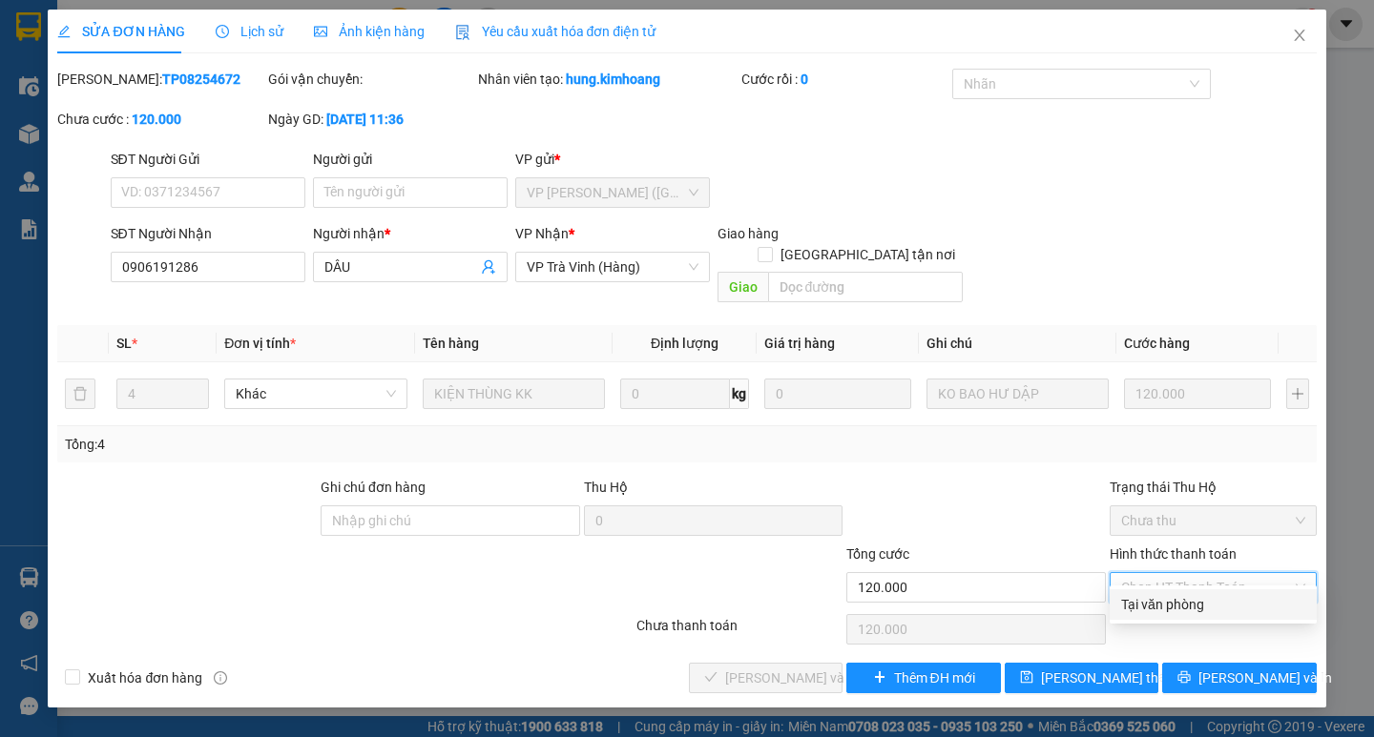
click at [1178, 603] on div "Tại văn phòng" at bounding box center [1213, 604] width 184 height 21
type input "0"
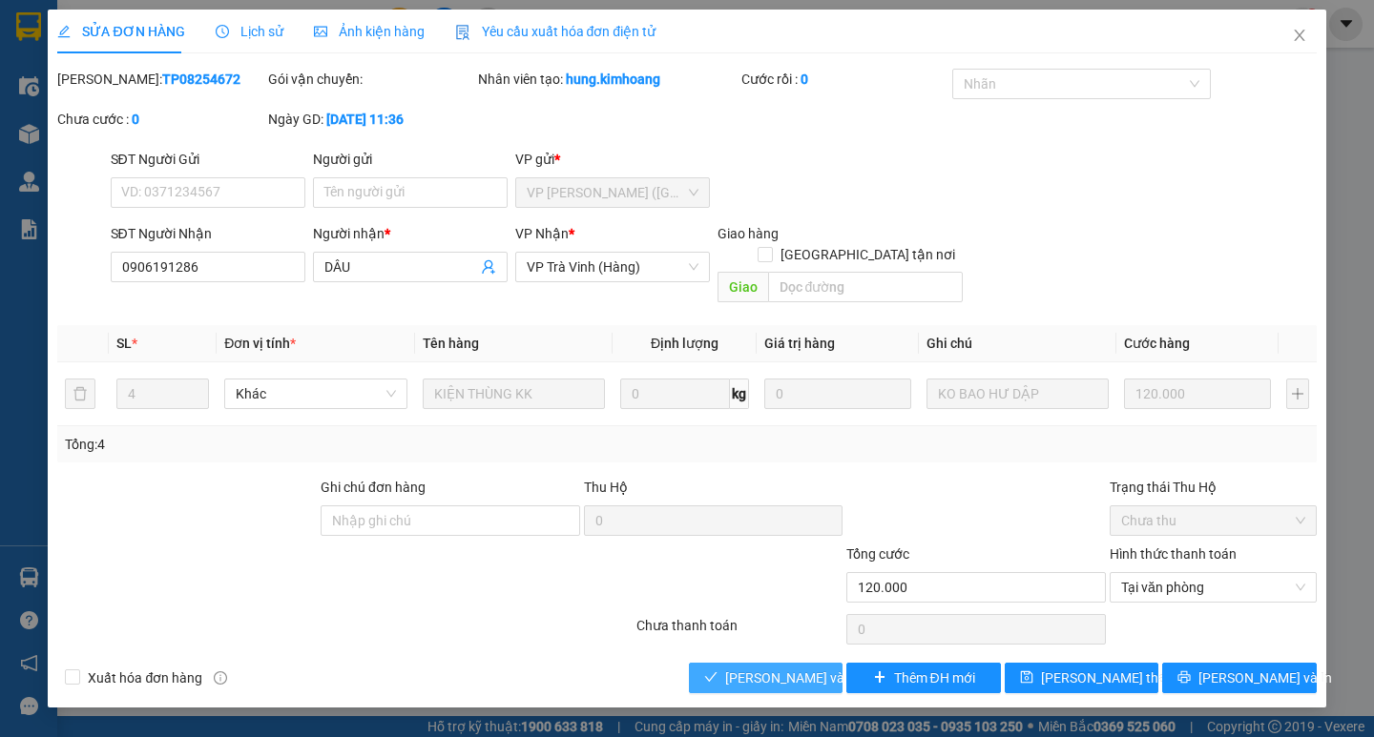
drag, startPoint x: 788, startPoint y: 662, endPoint x: 806, endPoint y: 662, distance: 18.1
click at [787, 668] on span "[PERSON_NAME] và Giao hàng" at bounding box center [816, 678] width 183 height 21
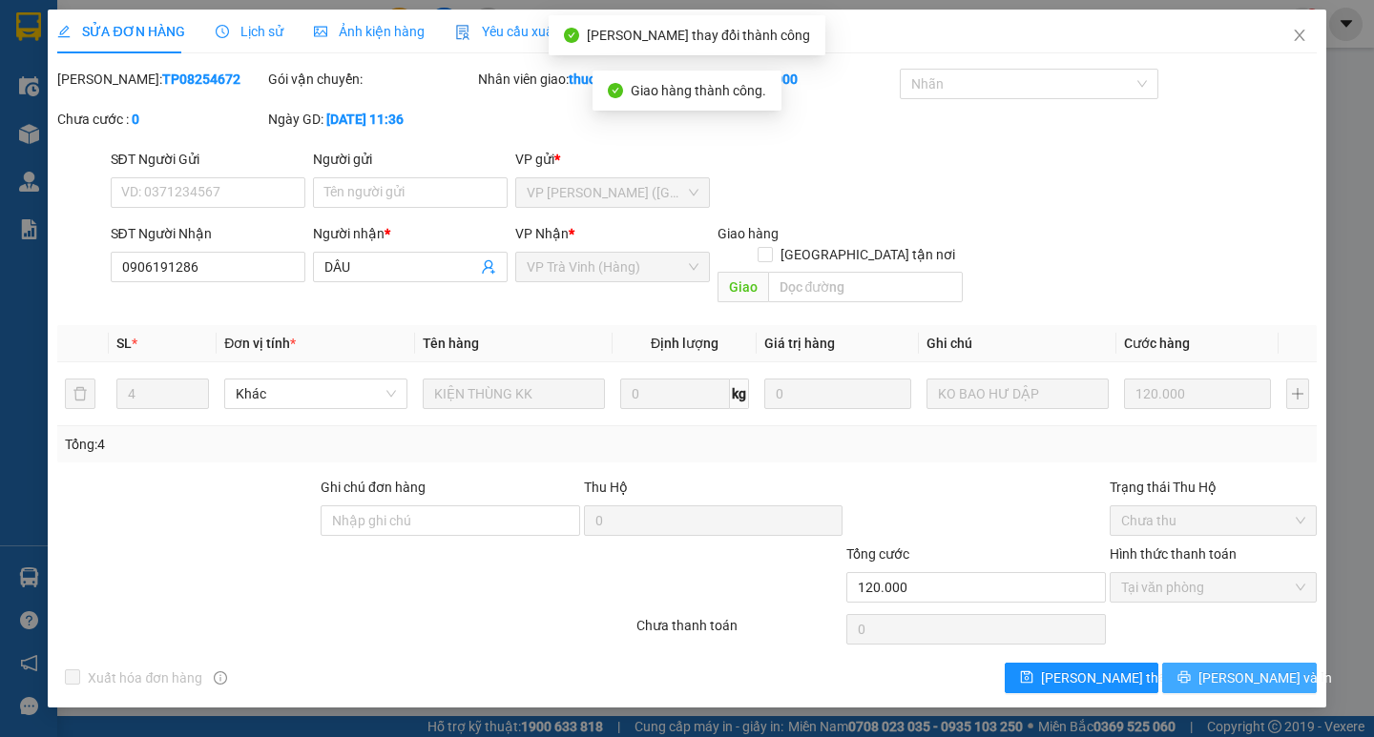
drag, startPoint x: 1249, startPoint y: 658, endPoint x: 1207, endPoint y: 584, distance: 85.4
click at [1248, 668] on span "[PERSON_NAME] và In" at bounding box center [1265, 678] width 134 height 21
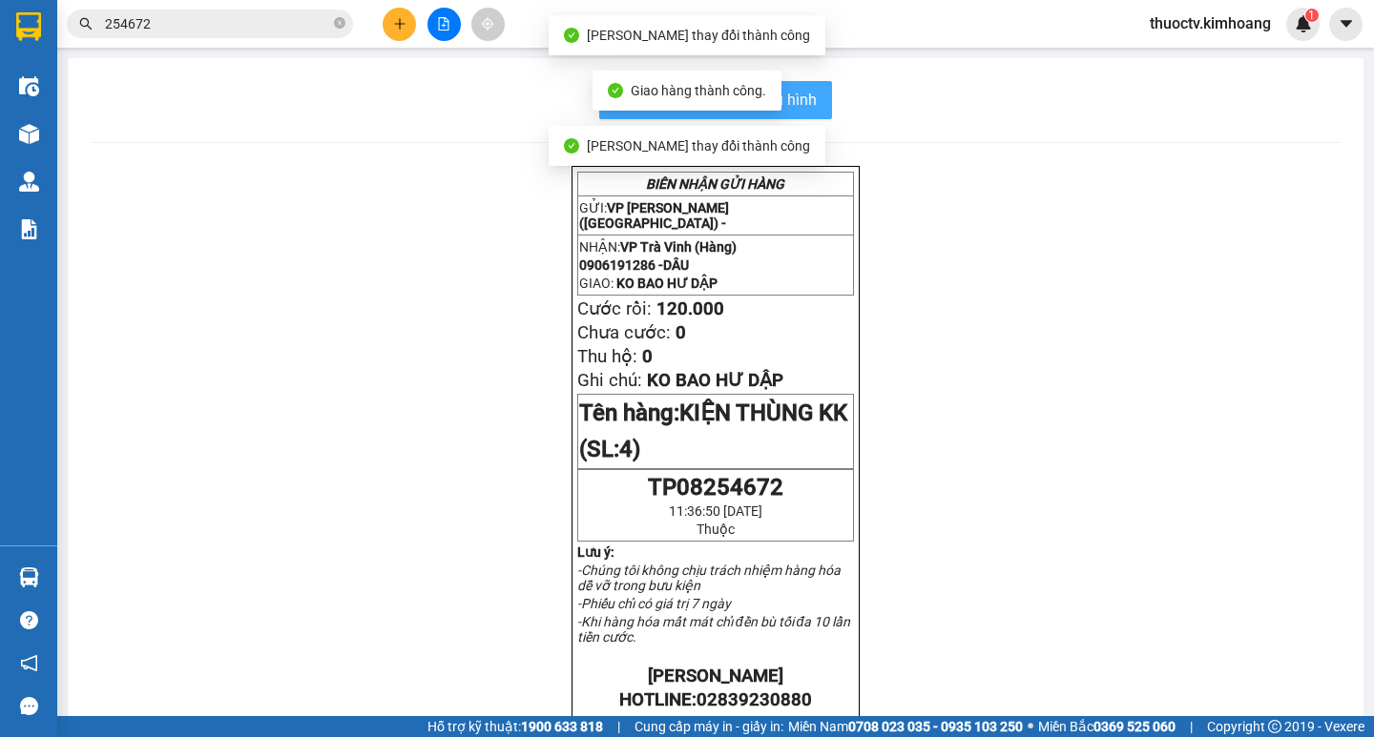
click at [807, 97] on span "In mẫu biên lai tự cấu hình" at bounding box center [726, 100] width 179 height 24
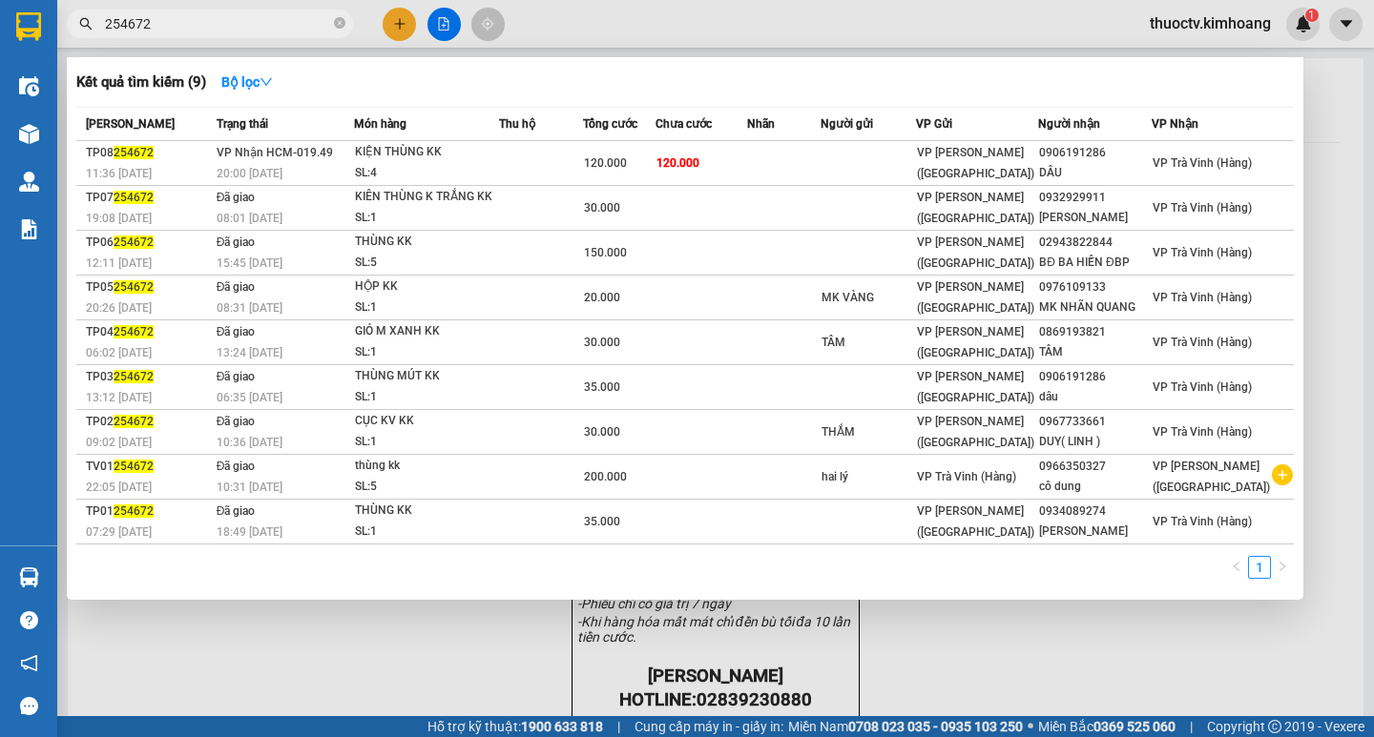
click at [192, 26] on input "254672" at bounding box center [217, 23] width 225 height 21
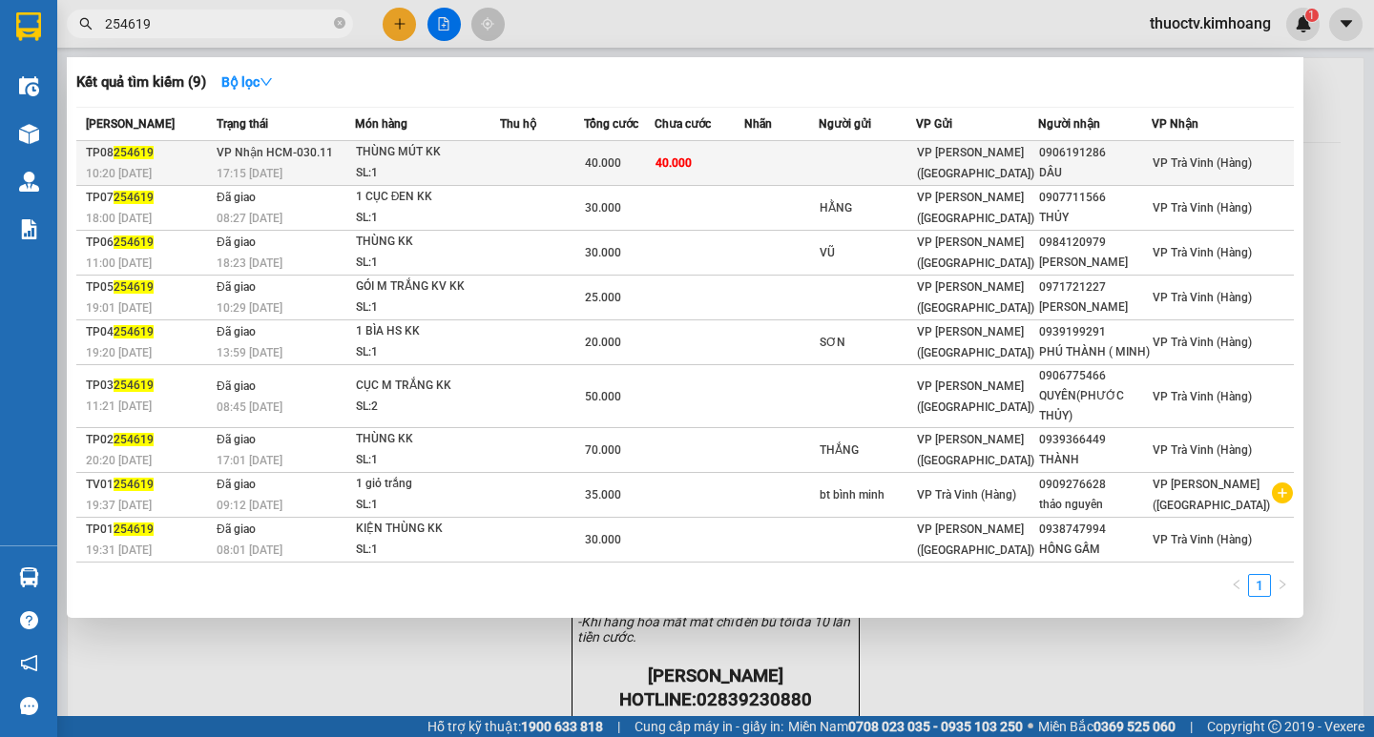
type input "254619"
click at [744, 163] on td "40.000" at bounding box center [699, 163] width 90 height 45
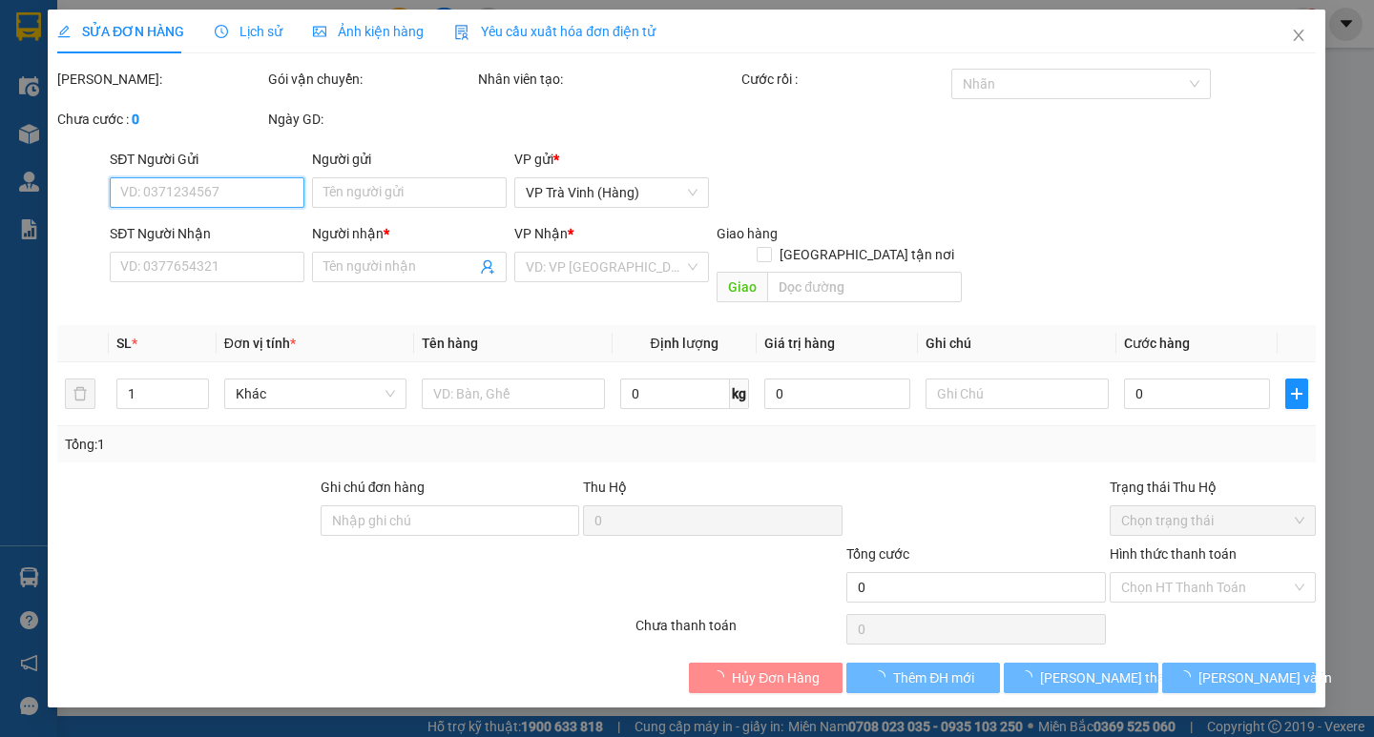
type input "0906191286"
type input "DÂU"
type input "40.000"
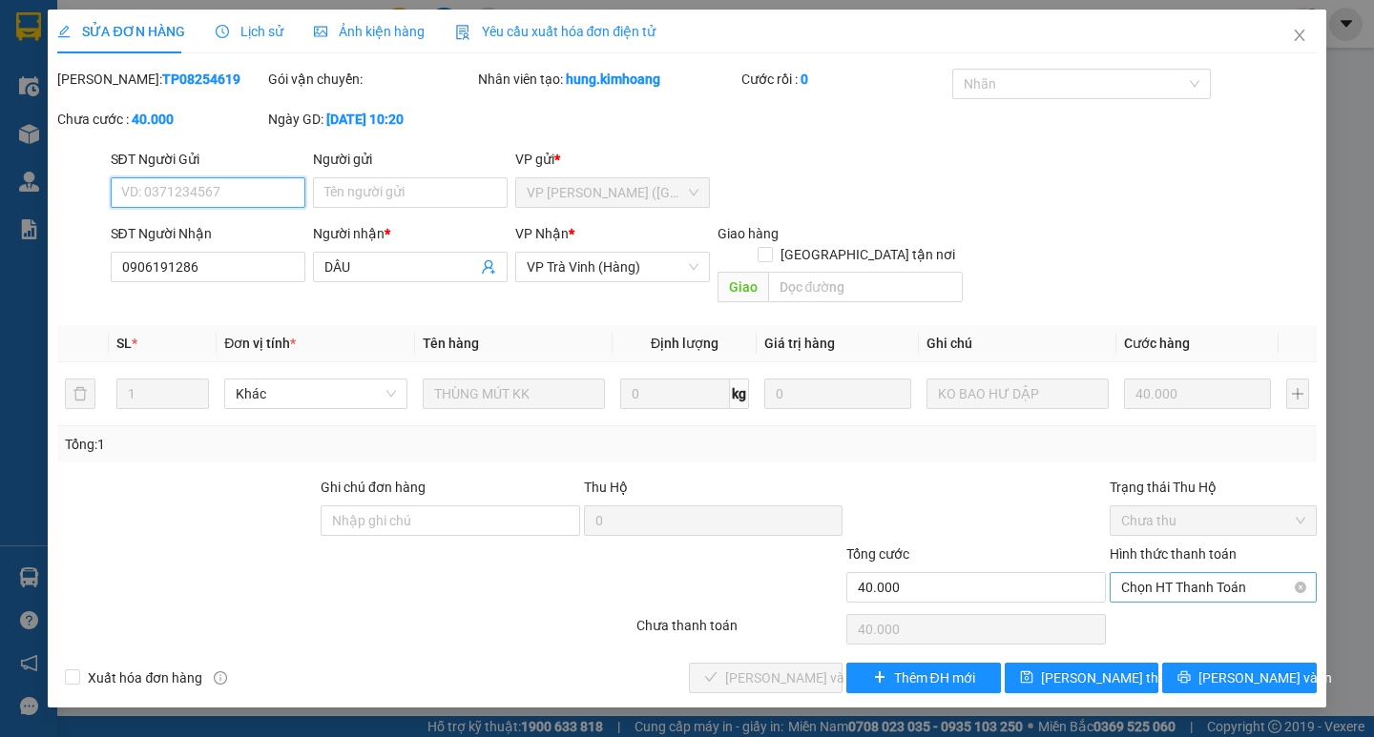
click at [1205, 573] on span "Chọn HT Thanh Toán" at bounding box center [1213, 587] width 184 height 29
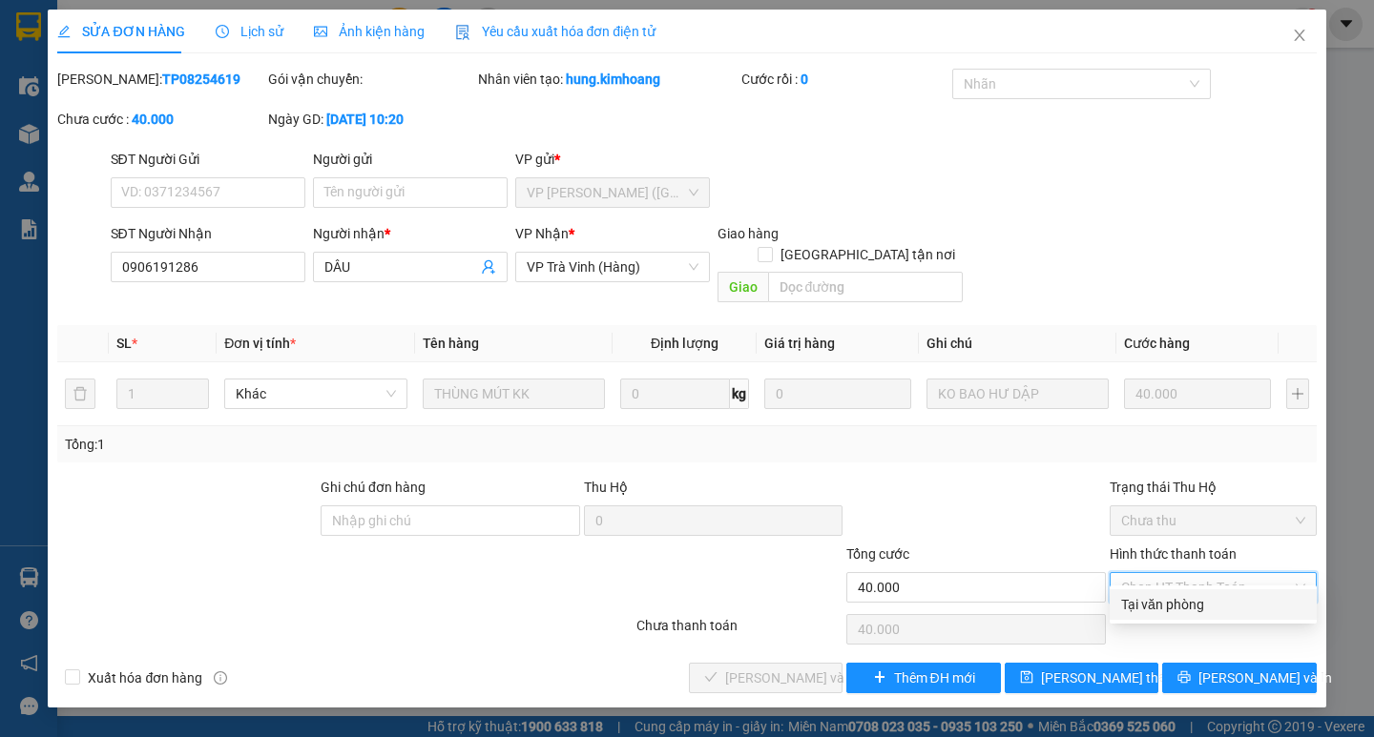
click at [1186, 603] on div "Tại văn phòng" at bounding box center [1213, 604] width 184 height 21
type input "0"
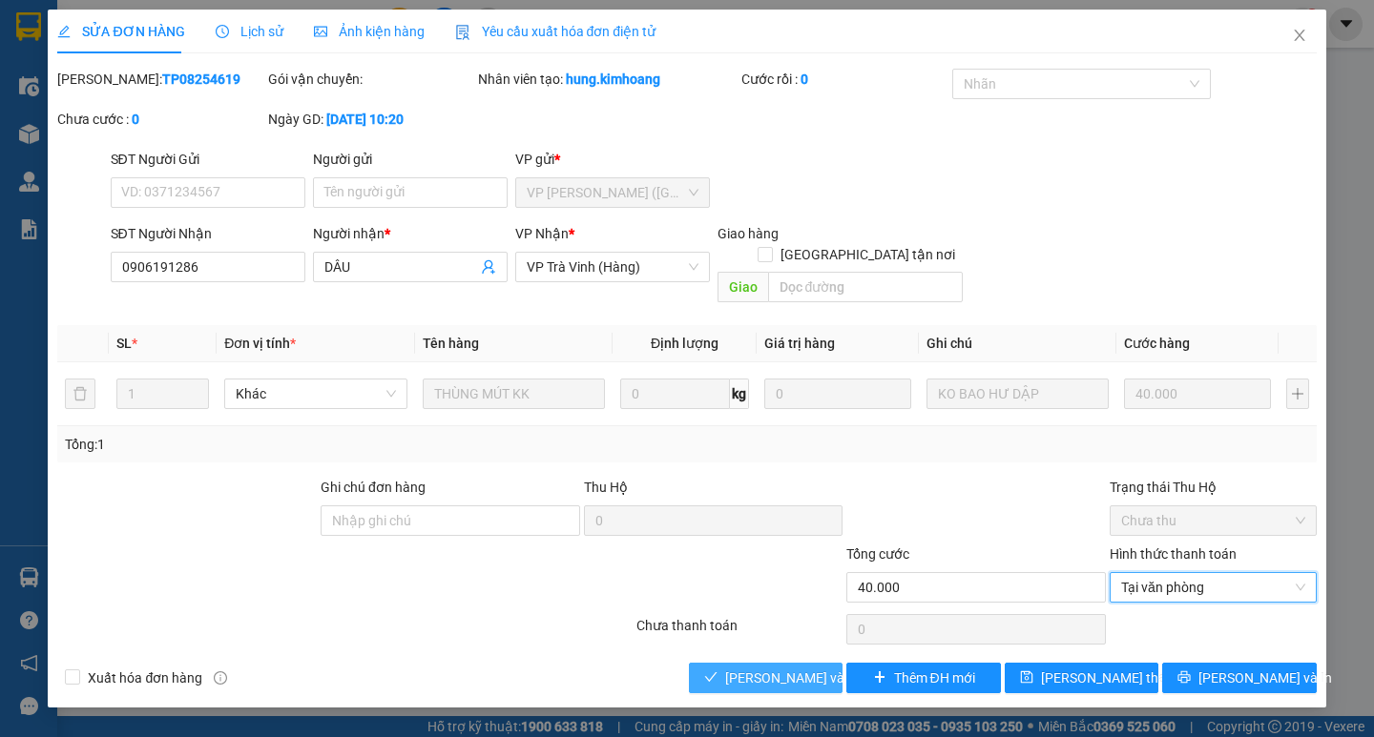
click at [797, 668] on span "[PERSON_NAME] và Giao hàng" at bounding box center [816, 678] width 183 height 21
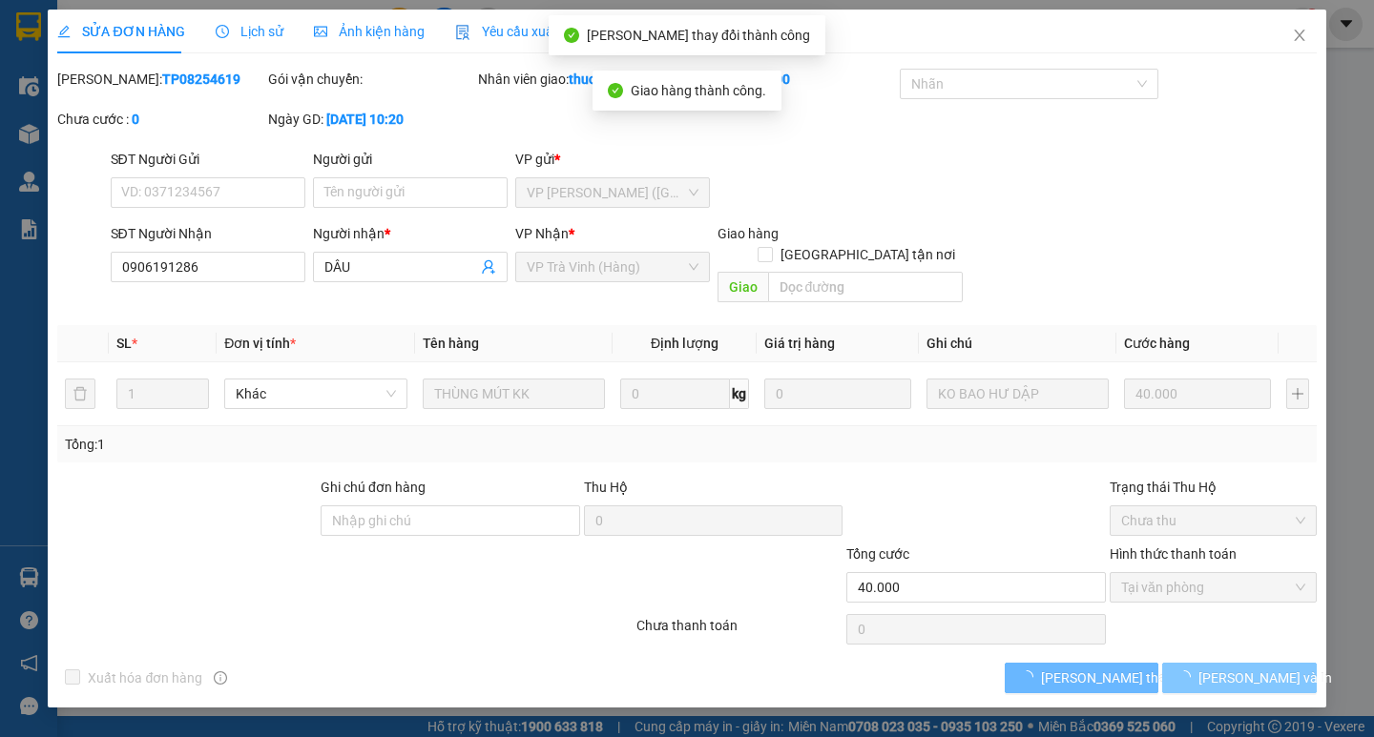
click at [1235, 668] on span "[PERSON_NAME] và In" at bounding box center [1265, 678] width 134 height 21
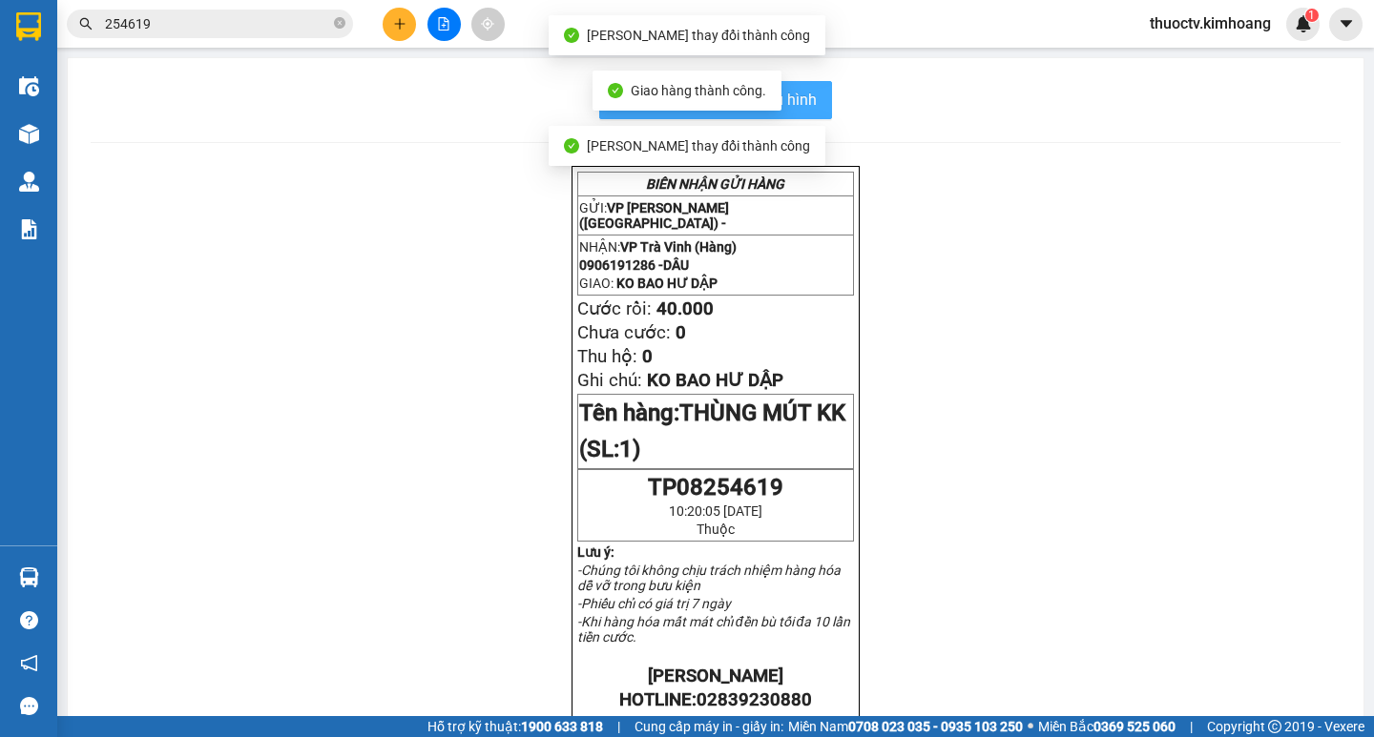
click at [798, 96] on span "In mẫu biên lai tự cấu hình" at bounding box center [726, 100] width 179 height 24
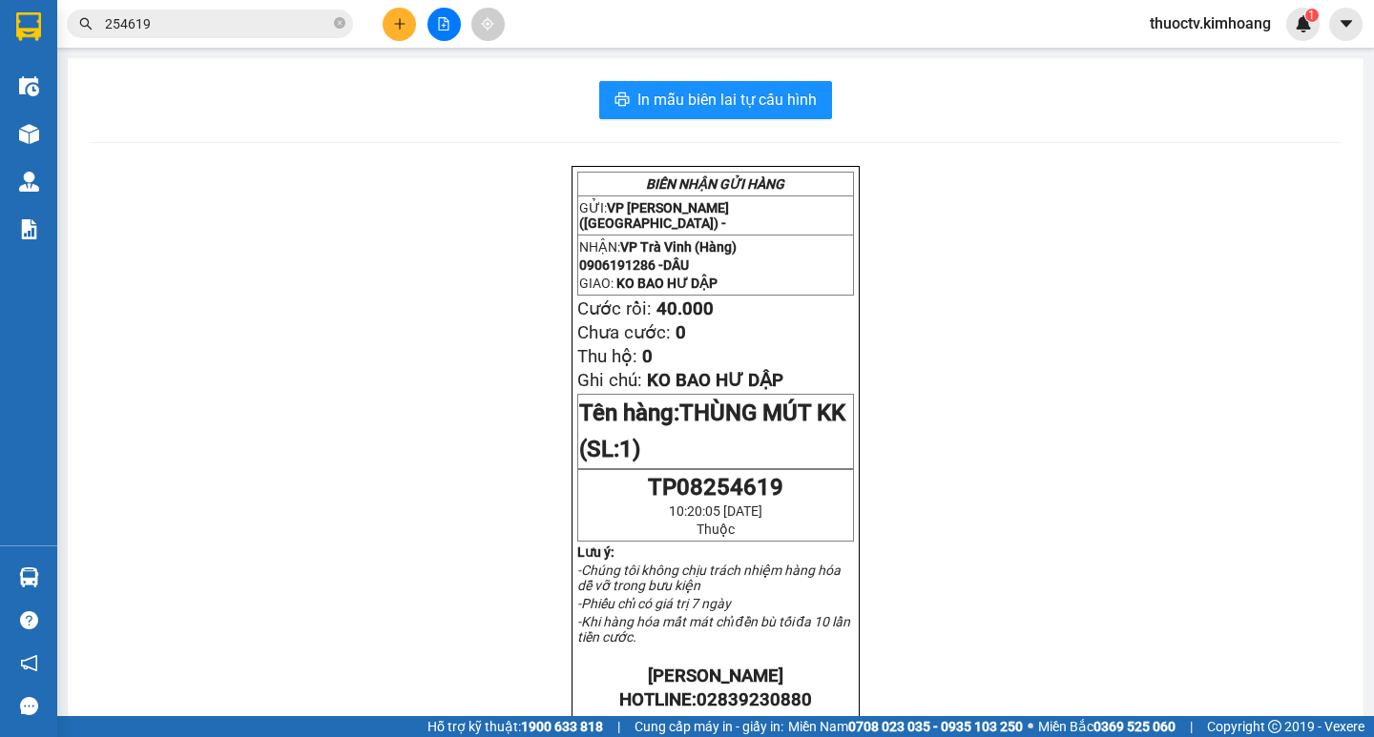
click at [167, 25] on input "254619" at bounding box center [217, 23] width 225 height 21
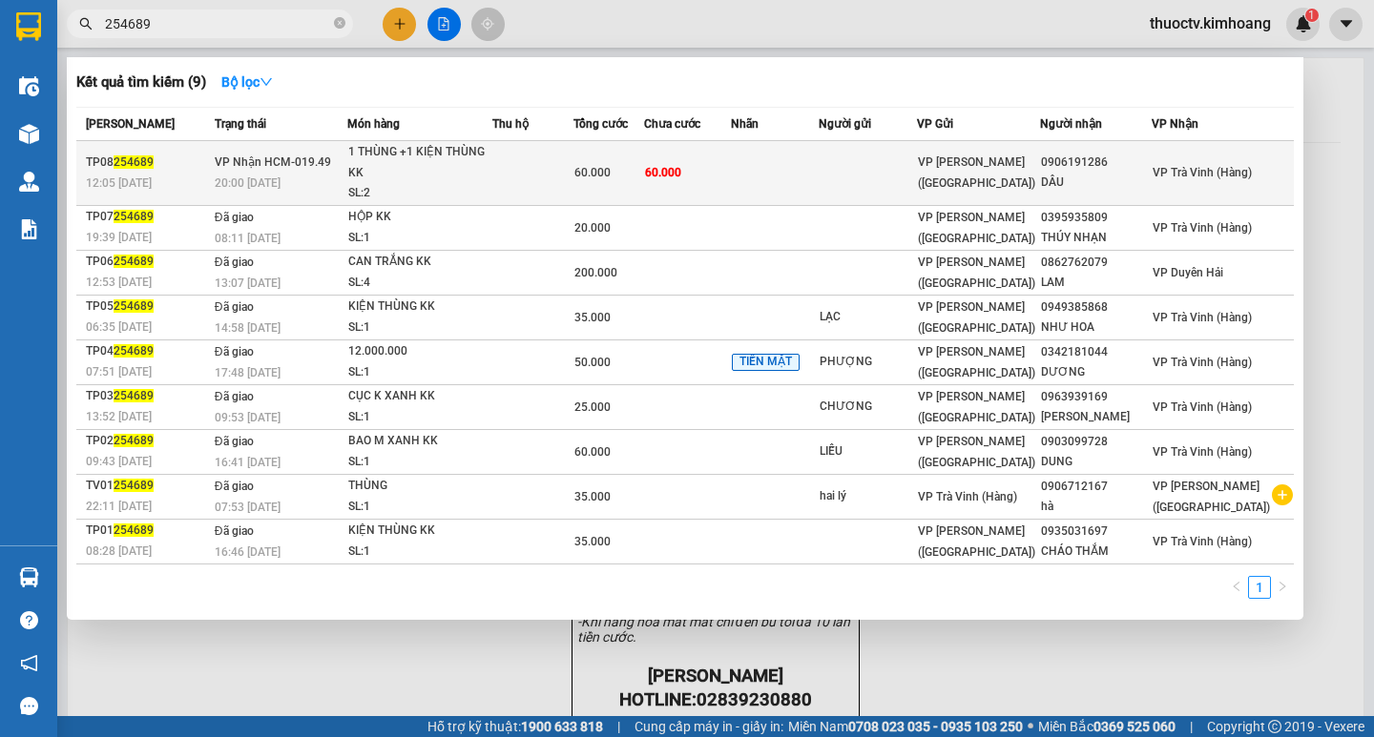
type input "254689"
click at [779, 185] on td at bounding box center [774, 173] width 87 height 65
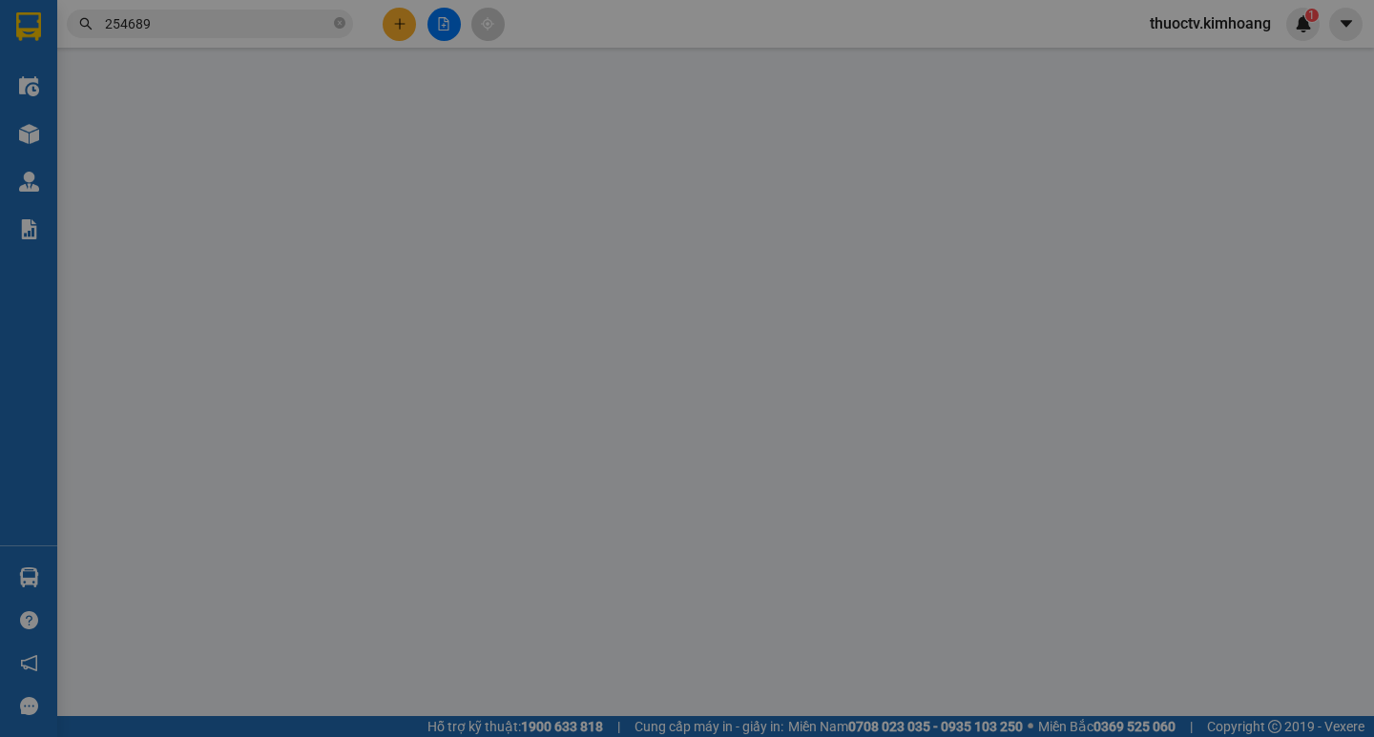
type input "0906191286"
type input "DÂU"
type input "60.000"
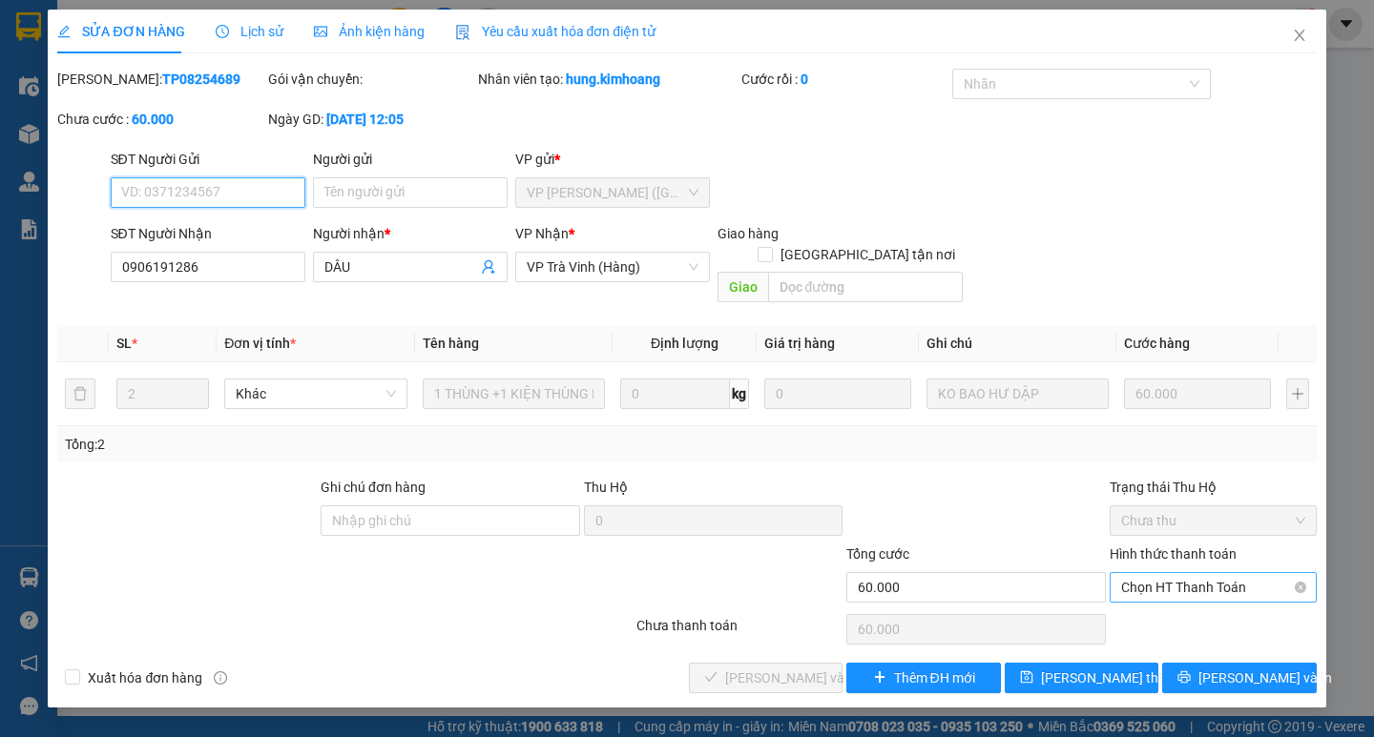
click at [1204, 573] on span "Chọn HT Thanh Toán" at bounding box center [1213, 587] width 184 height 29
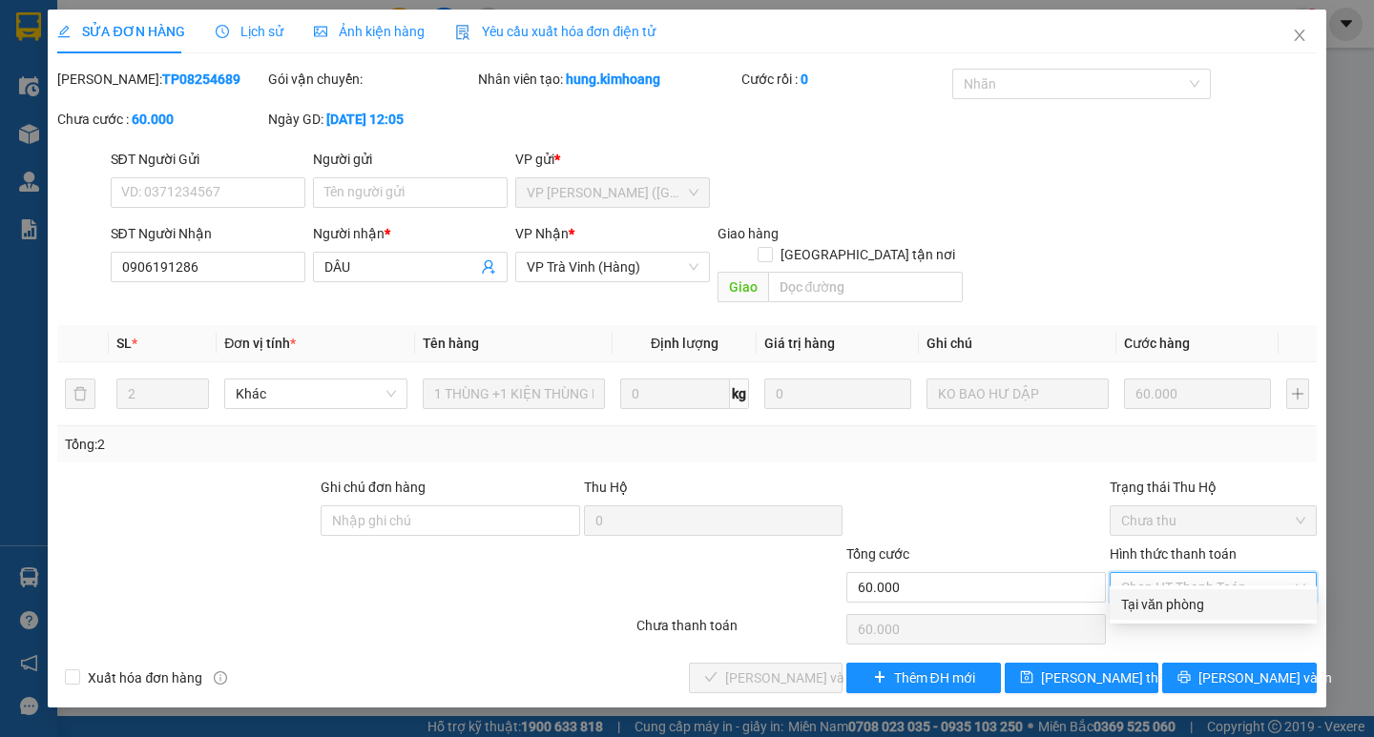
drag, startPoint x: 1198, startPoint y: 607, endPoint x: 1161, endPoint y: 610, distance: 37.3
click at [1196, 607] on div "Tại văn phòng" at bounding box center [1213, 604] width 184 height 21
type input "0"
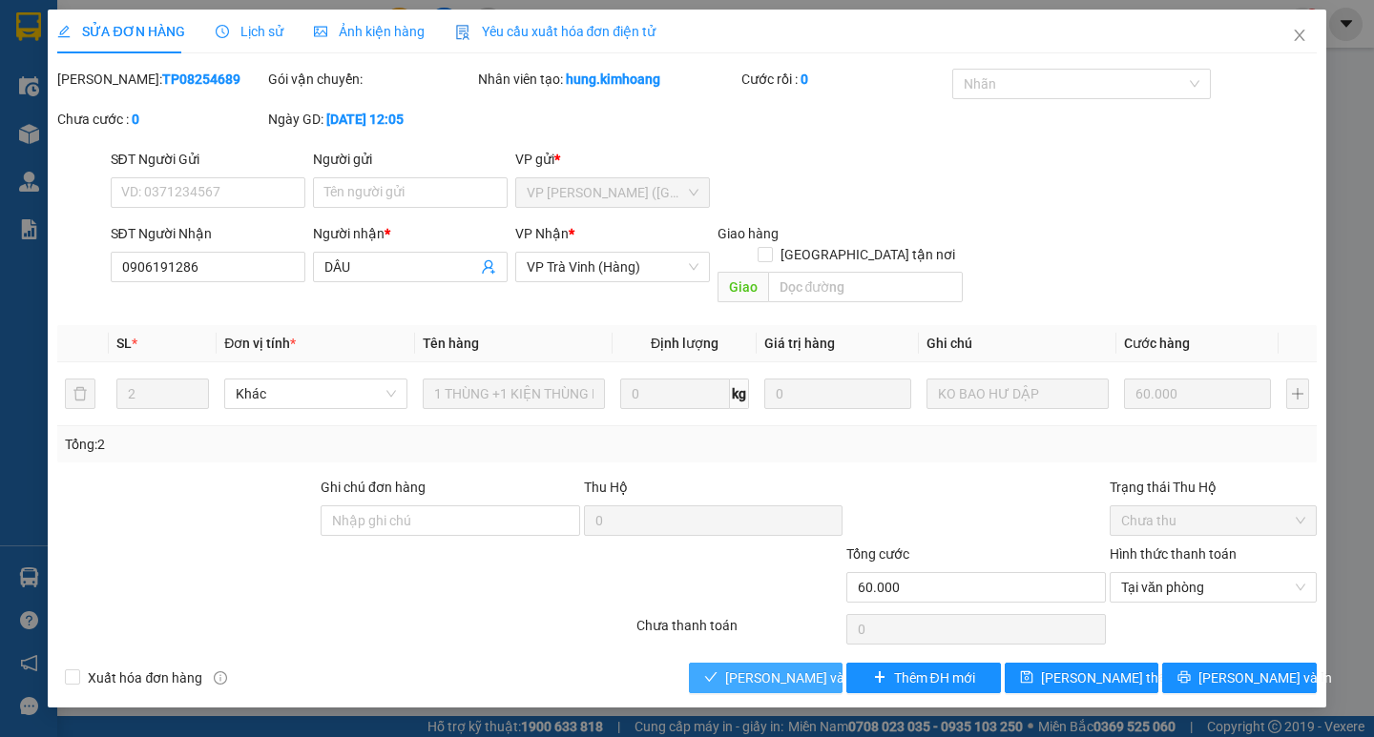
drag, startPoint x: 807, startPoint y: 659, endPoint x: 817, endPoint y: 653, distance: 12.0
click at [806, 668] on span "[PERSON_NAME] và Giao hàng" at bounding box center [816, 678] width 183 height 21
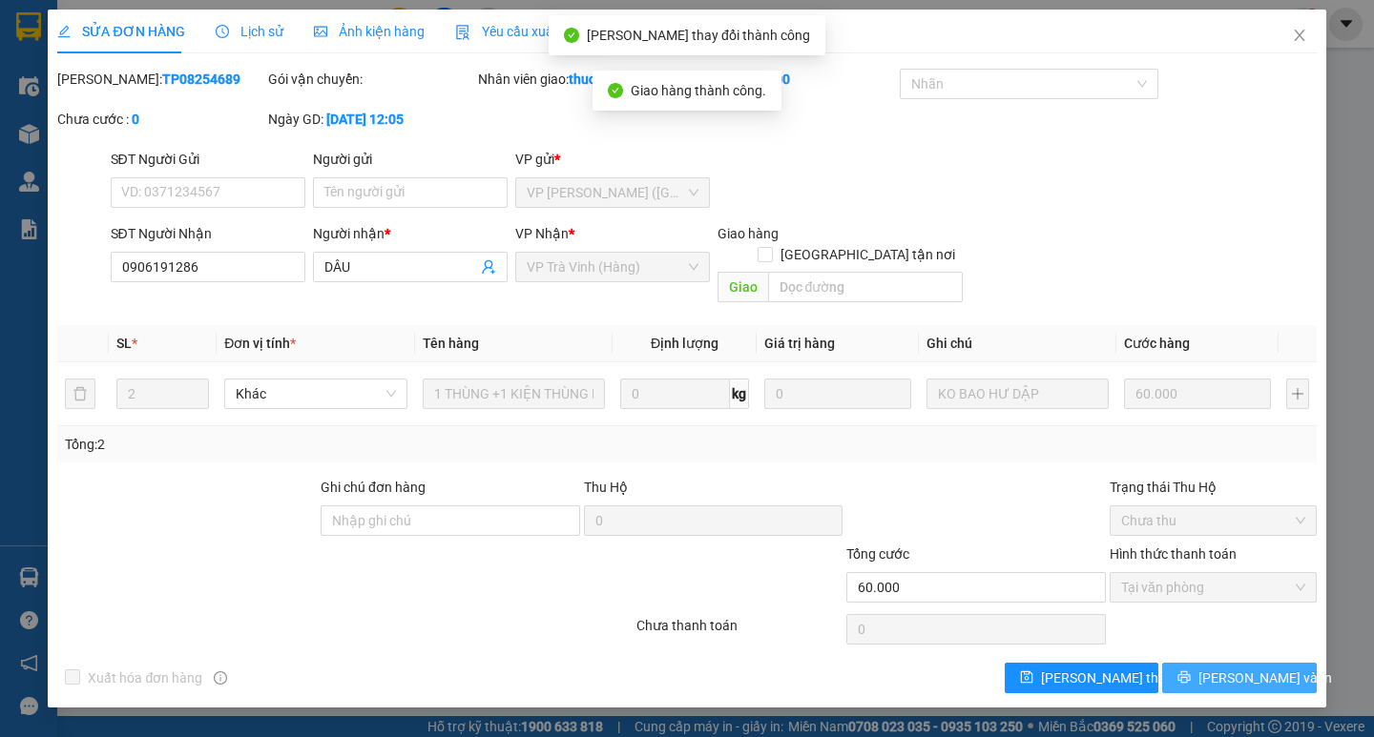
click at [1246, 668] on span "[PERSON_NAME] và In" at bounding box center [1265, 678] width 134 height 21
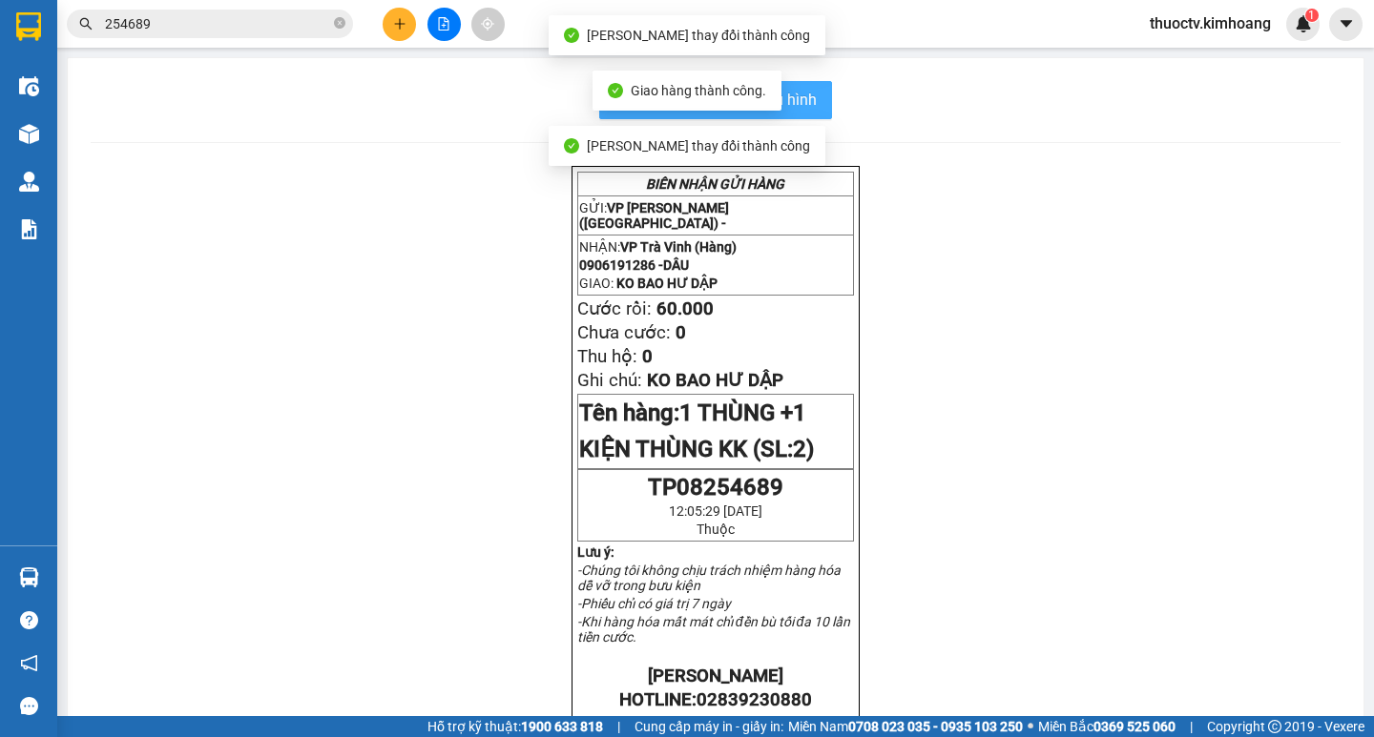
click at [805, 104] on span "In mẫu biên lai tự cấu hình" at bounding box center [726, 100] width 179 height 24
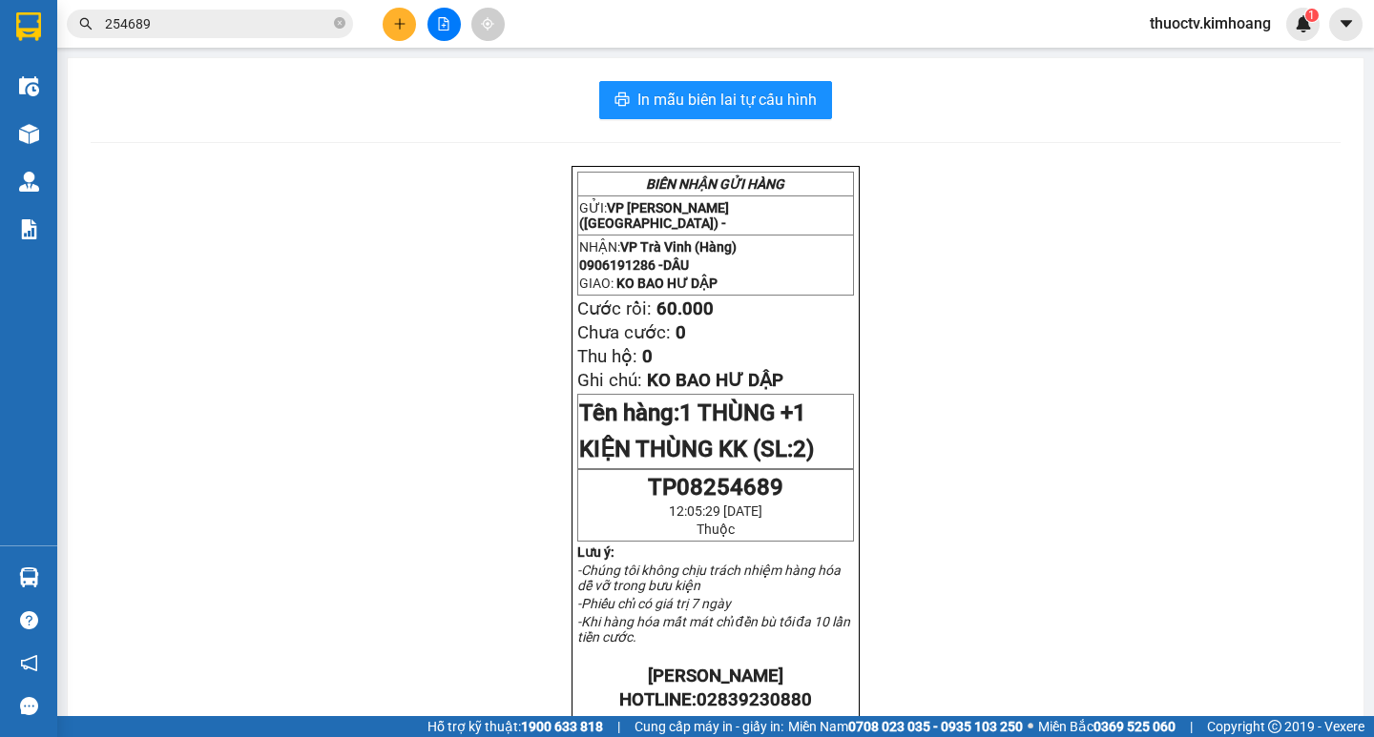
click at [164, 20] on input "254689" at bounding box center [217, 23] width 225 height 21
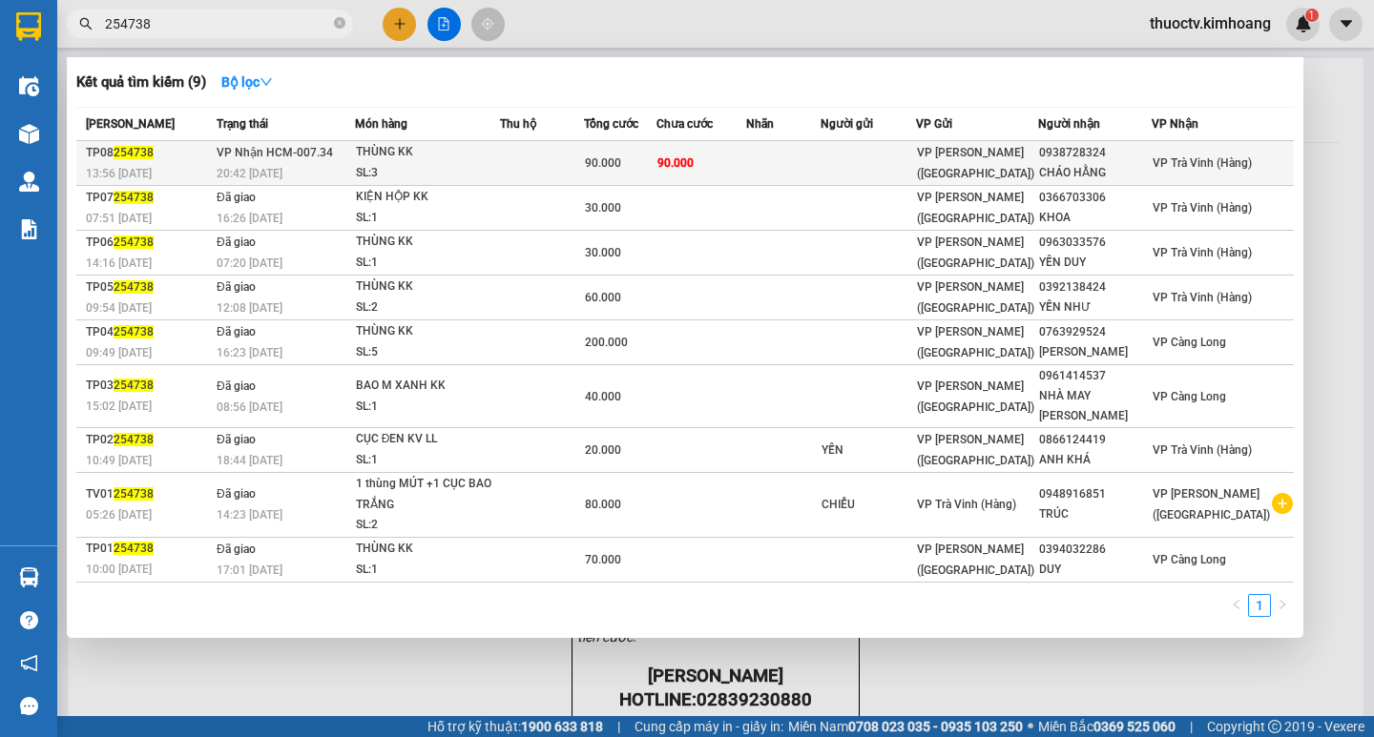
type input "254738"
click at [746, 157] on td "90.000" at bounding box center [701, 163] width 90 height 45
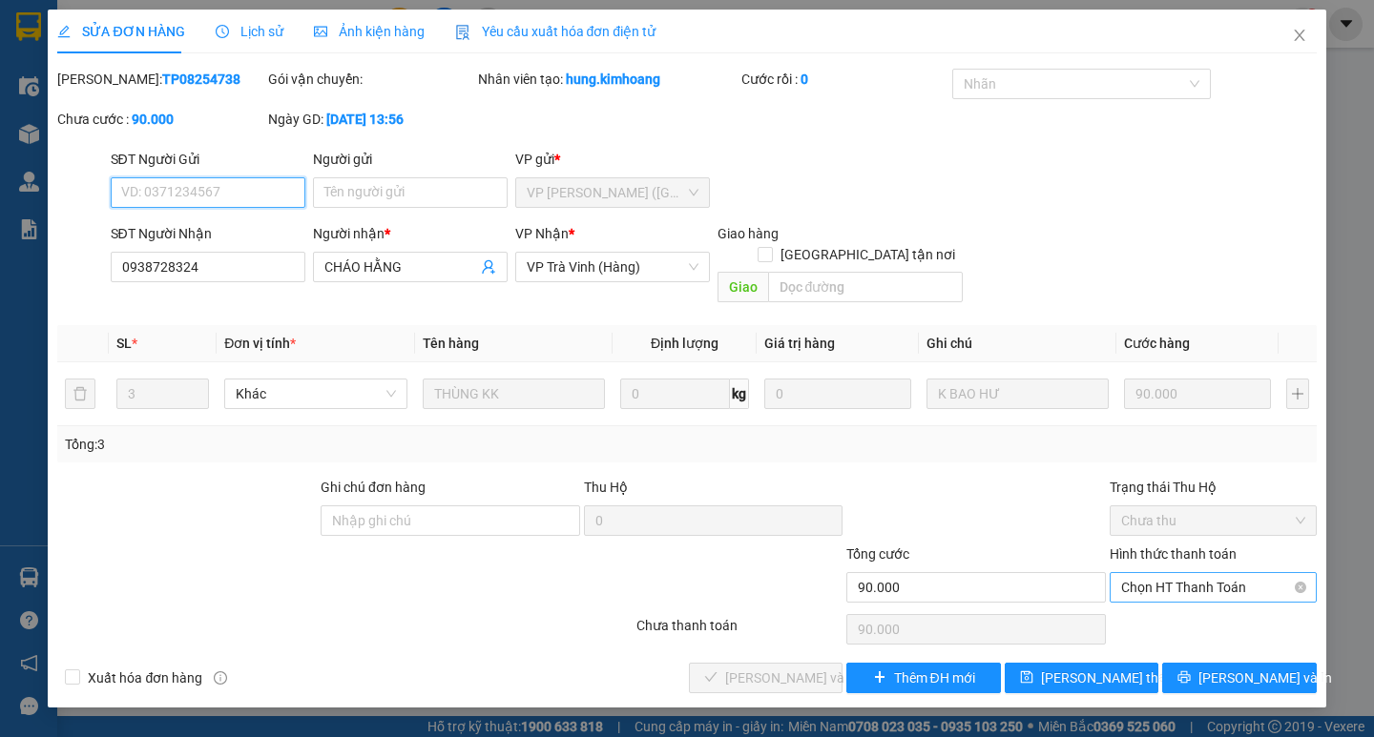
click at [1203, 573] on span "Chọn HT Thanh Toán" at bounding box center [1213, 587] width 184 height 29
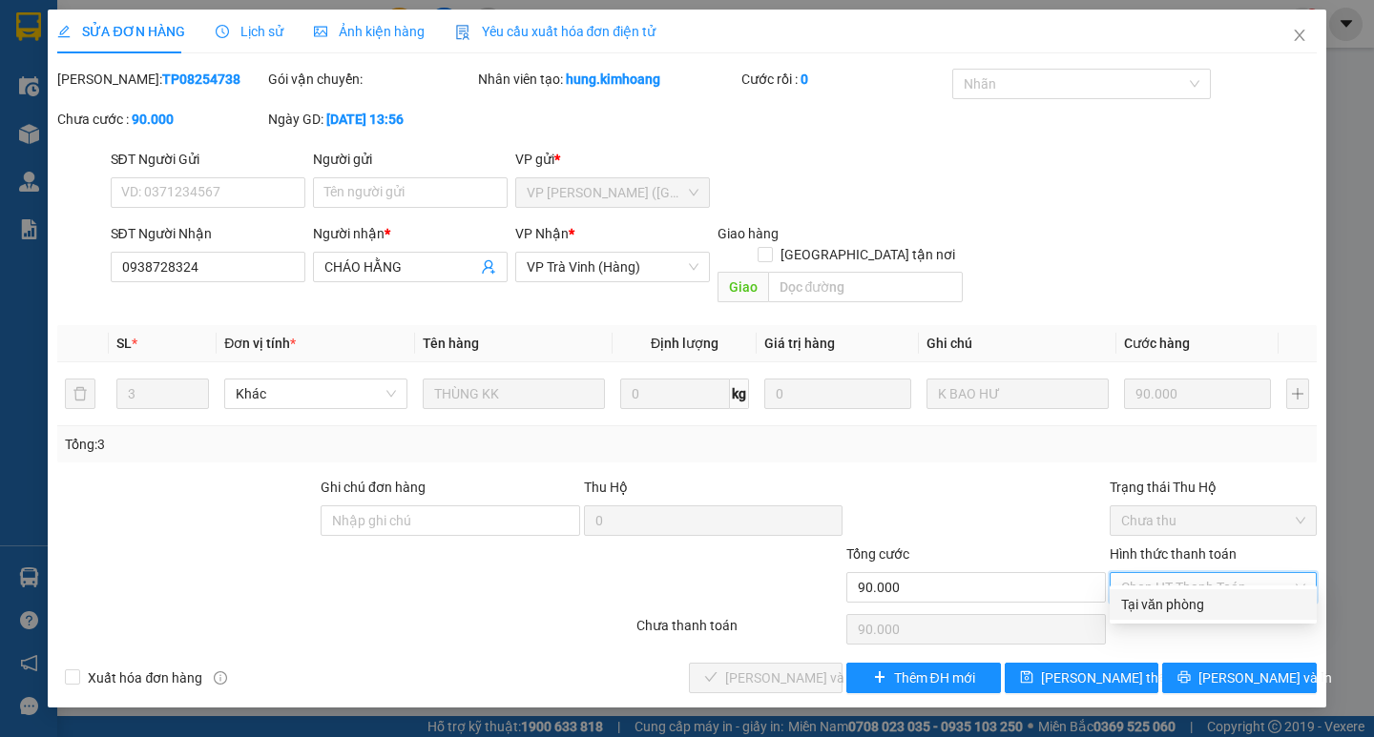
click at [1189, 601] on div "Tại văn phòng" at bounding box center [1213, 604] width 184 height 21
type input "0"
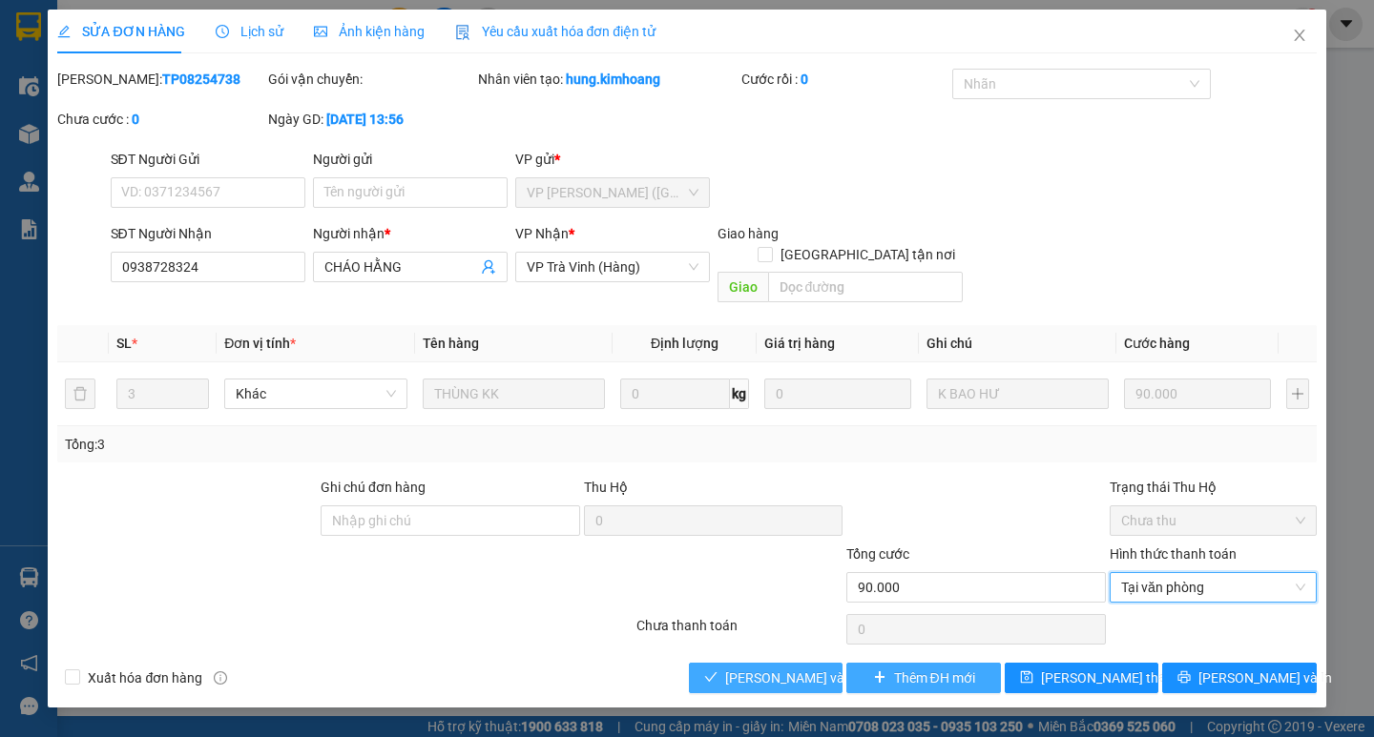
drag, startPoint x: 782, startPoint y: 653, endPoint x: 965, endPoint y: 657, distance: 183.2
click at [785, 668] on span "[PERSON_NAME] và Giao hàng" at bounding box center [816, 678] width 183 height 21
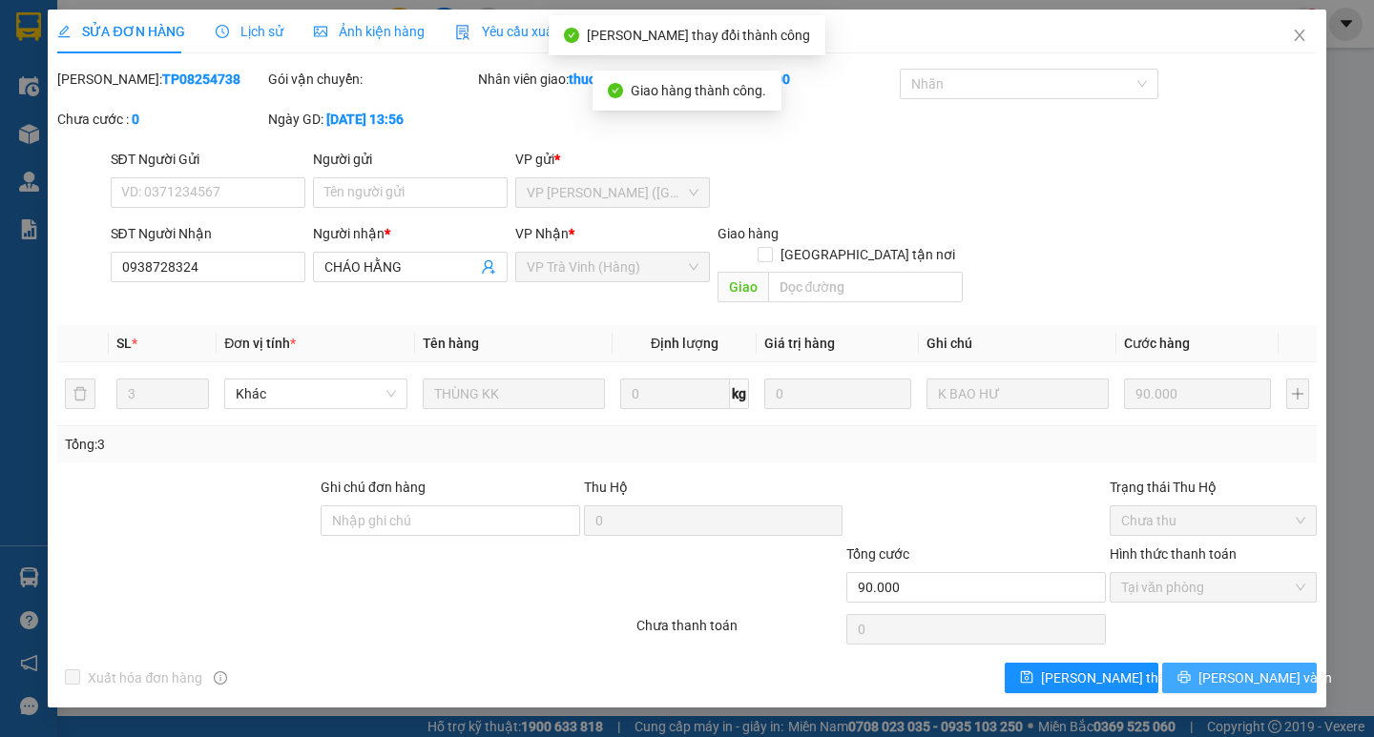
click at [1257, 668] on span "[PERSON_NAME] và In" at bounding box center [1265, 678] width 134 height 21
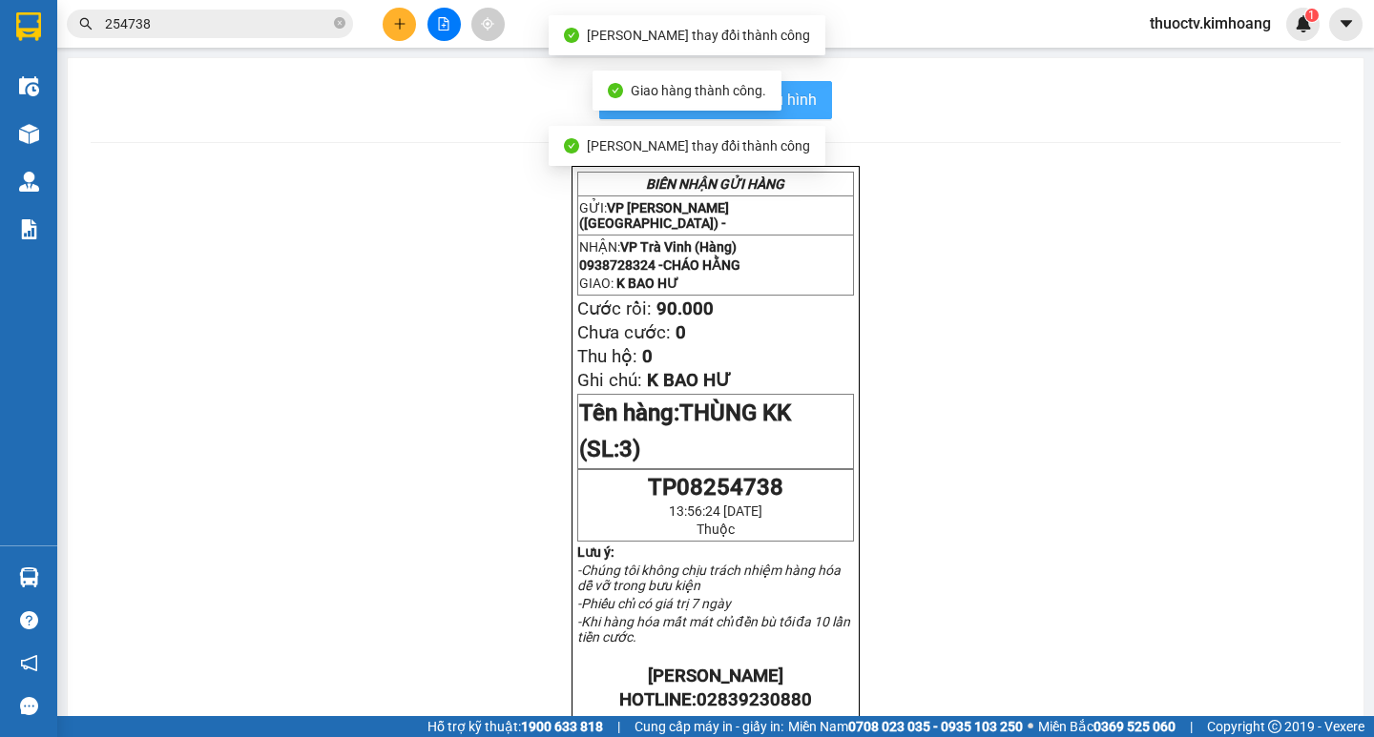
click at [804, 93] on span "In mẫu biên lai tự cấu hình" at bounding box center [726, 100] width 179 height 24
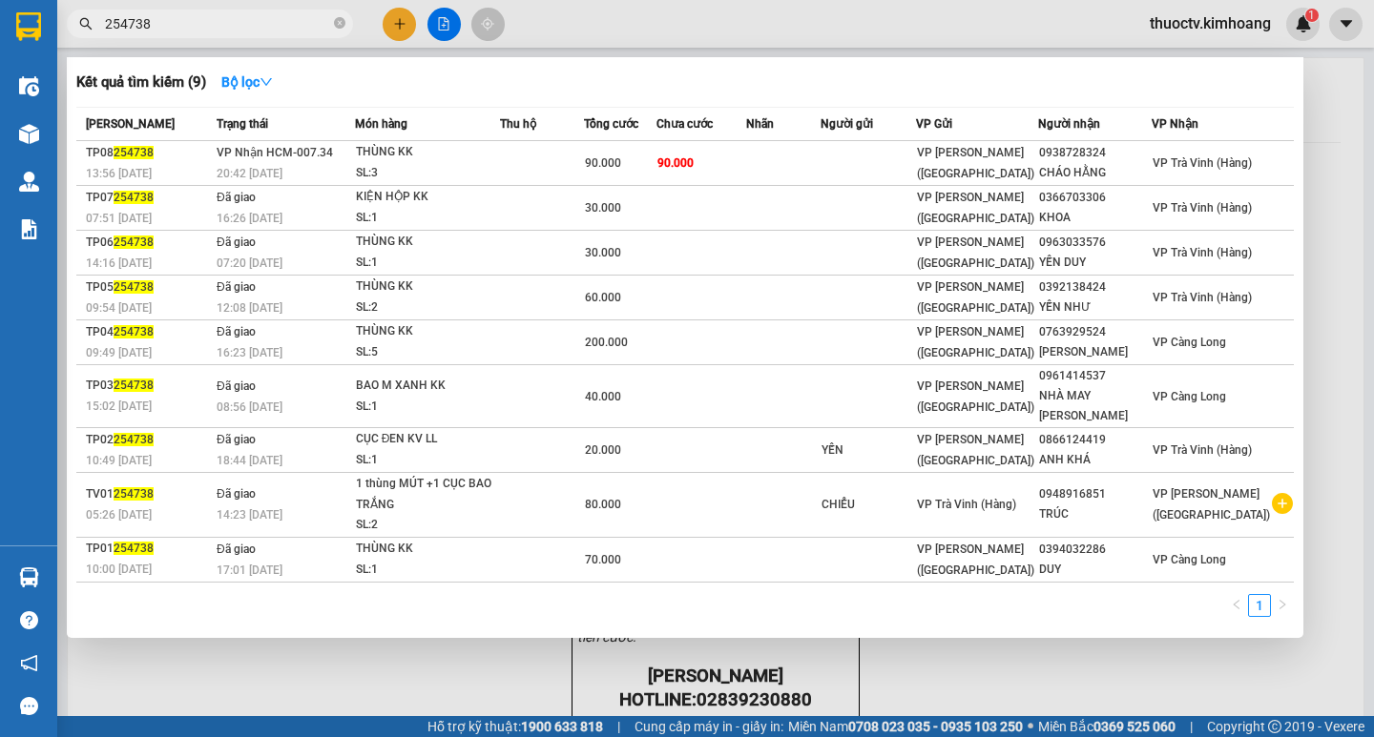
click at [180, 24] on input "254738" at bounding box center [217, 23] width 225 height 21
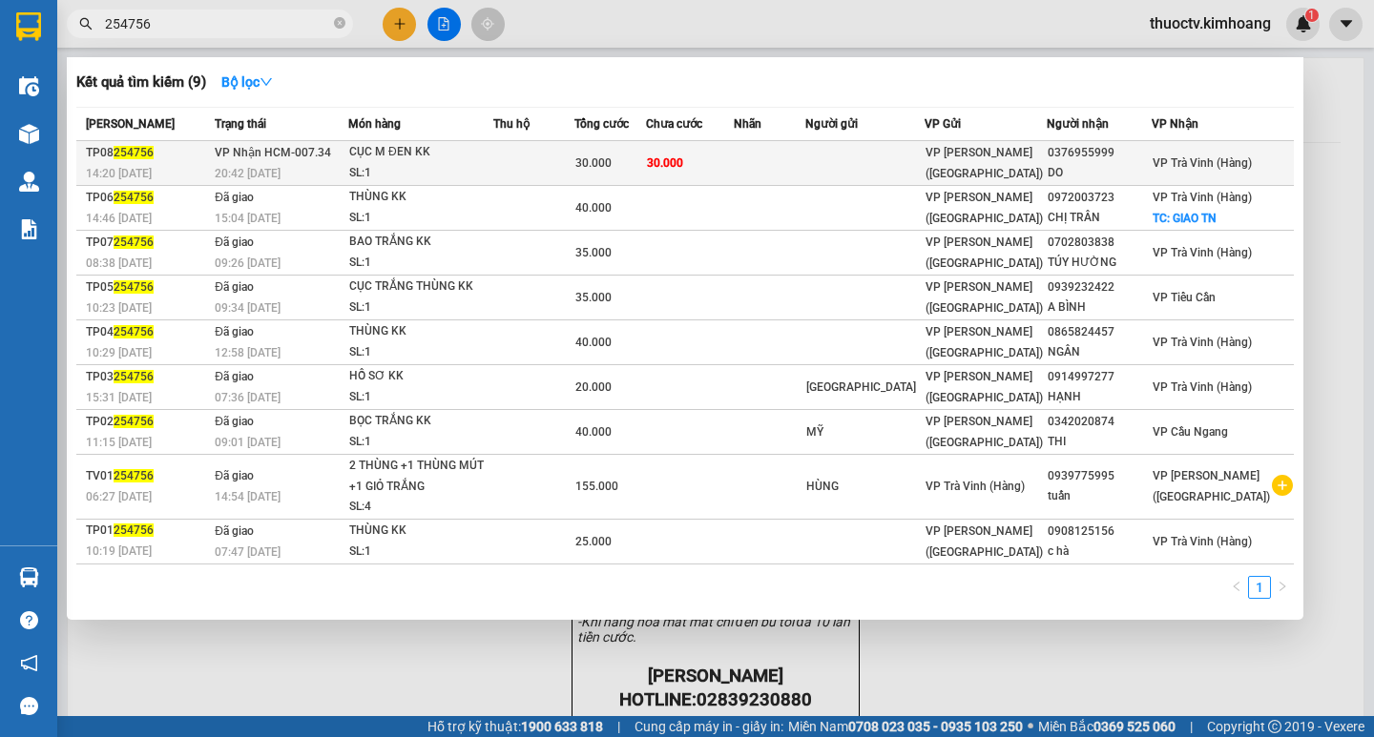
type input "254756"
click at [734, 159] on td "30.000" at bounding box center [690, 163] width 88 height 45
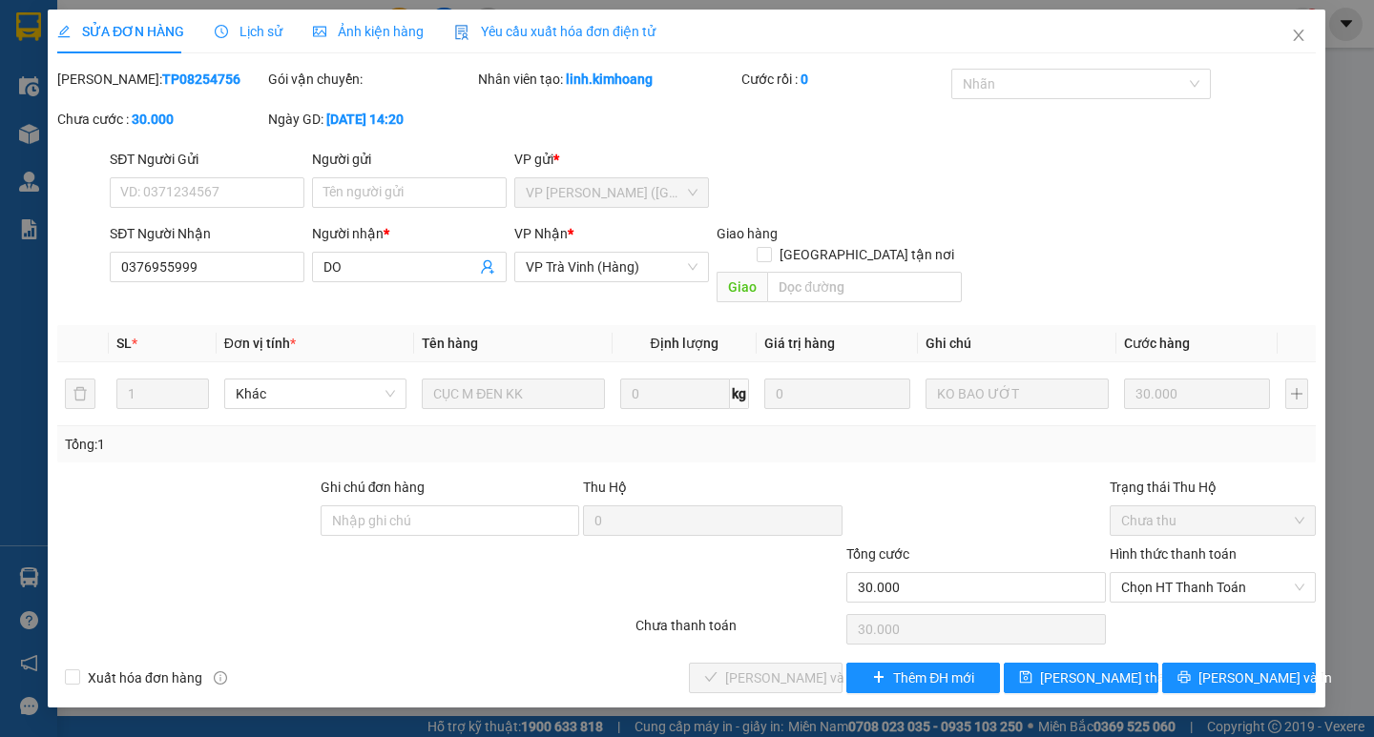
type input "0376955999"
type input "DO"
type input "30.000"
click at [1201, 573] on span "Chọn HT Thanh Toán" at bounding box center [1213, 587] width 184 height 29
click at [1176, 605] on div "Tại văn phòng" at bounding box center [1213, 604] width 184 height 21
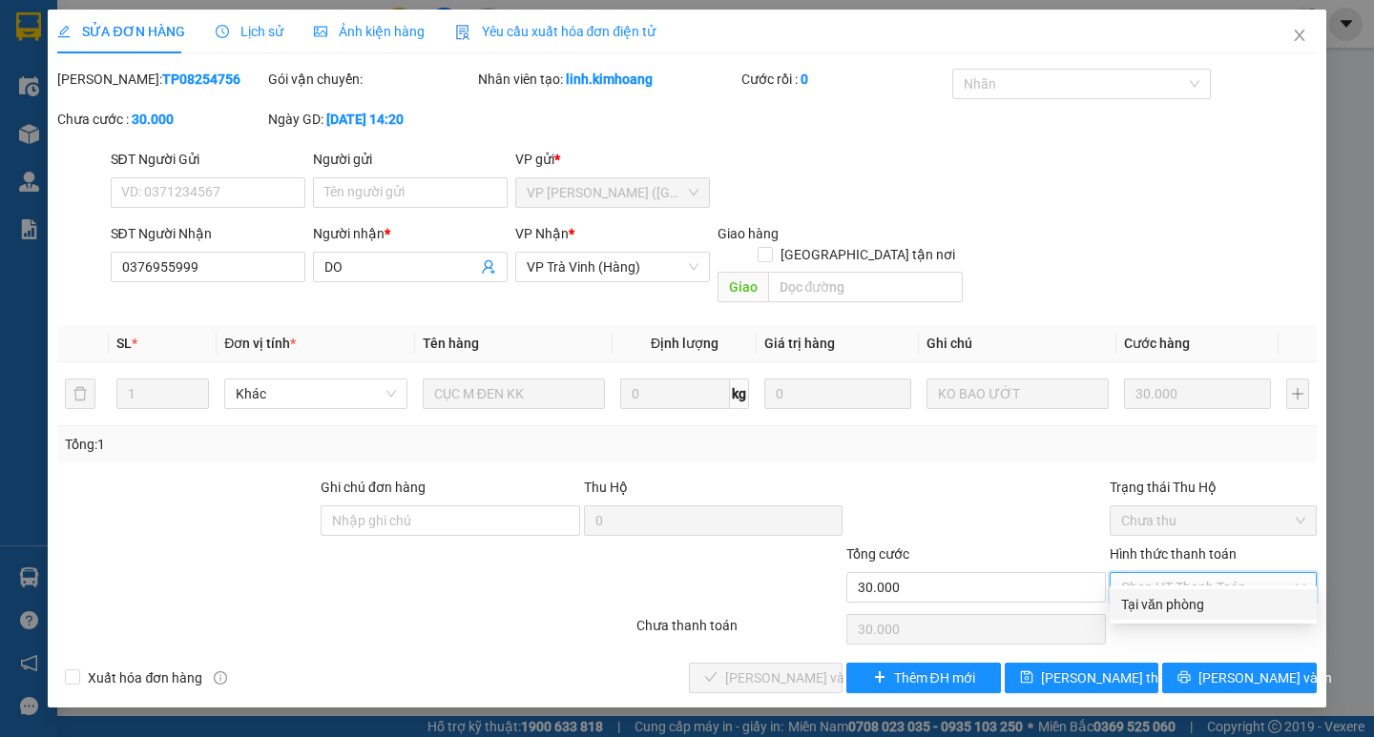
type input "0"
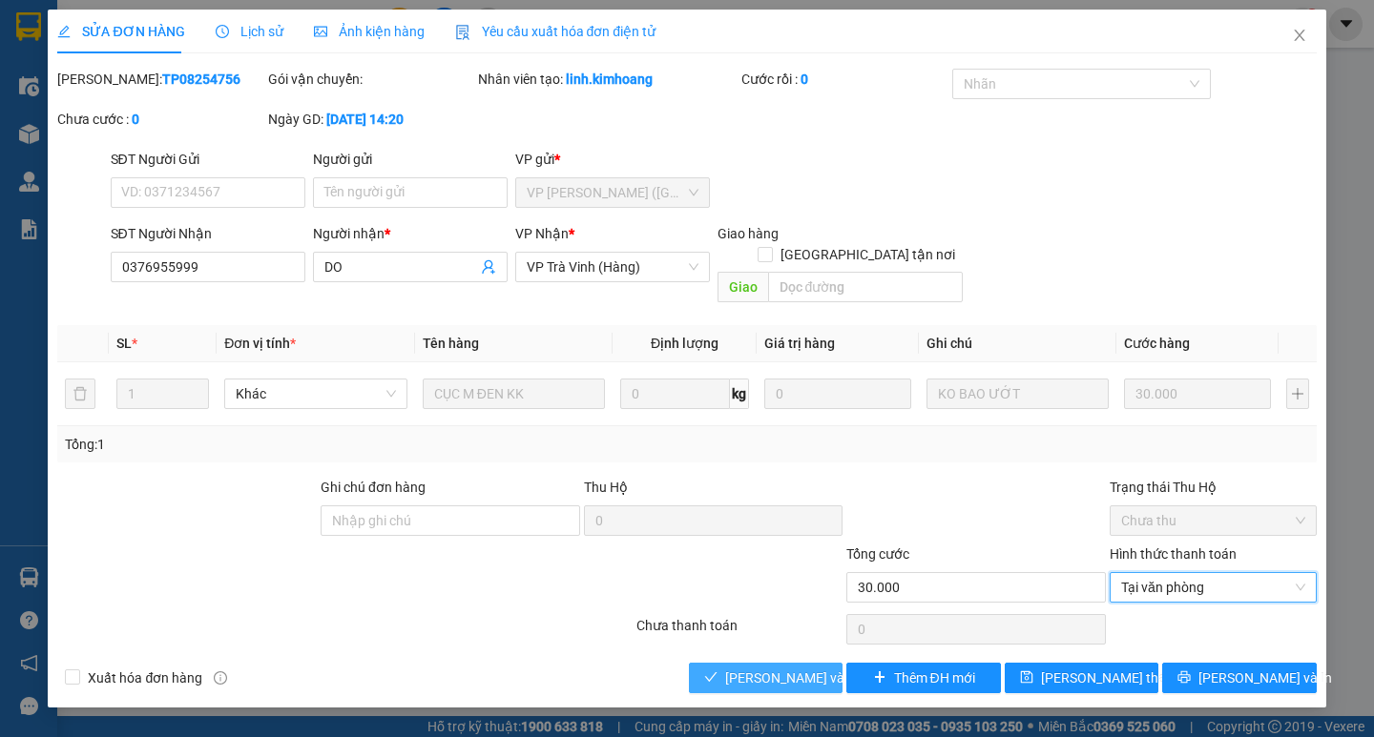
drag, startPoint x: 805, startPoint y: 657, endPoint x: 913, endPoint y: 680, distance: 110.2
click at [822, 668] on span "[PERSON_NAME] và Giao hàng" at bounding box center [816, 678] width 183 height 21
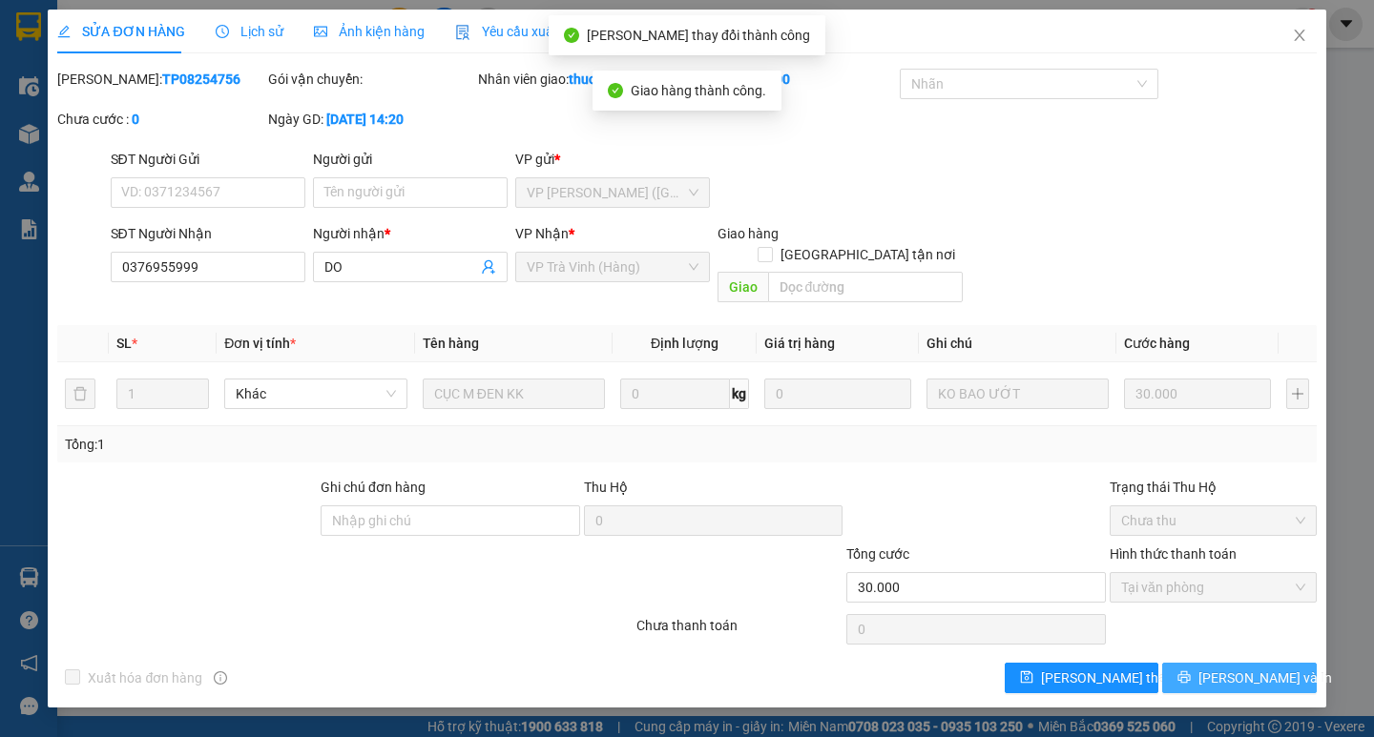
click at [1262, 668] on span "[PERSON_NAME] và In" at bounding box center [1265, 678] width 134 height 21
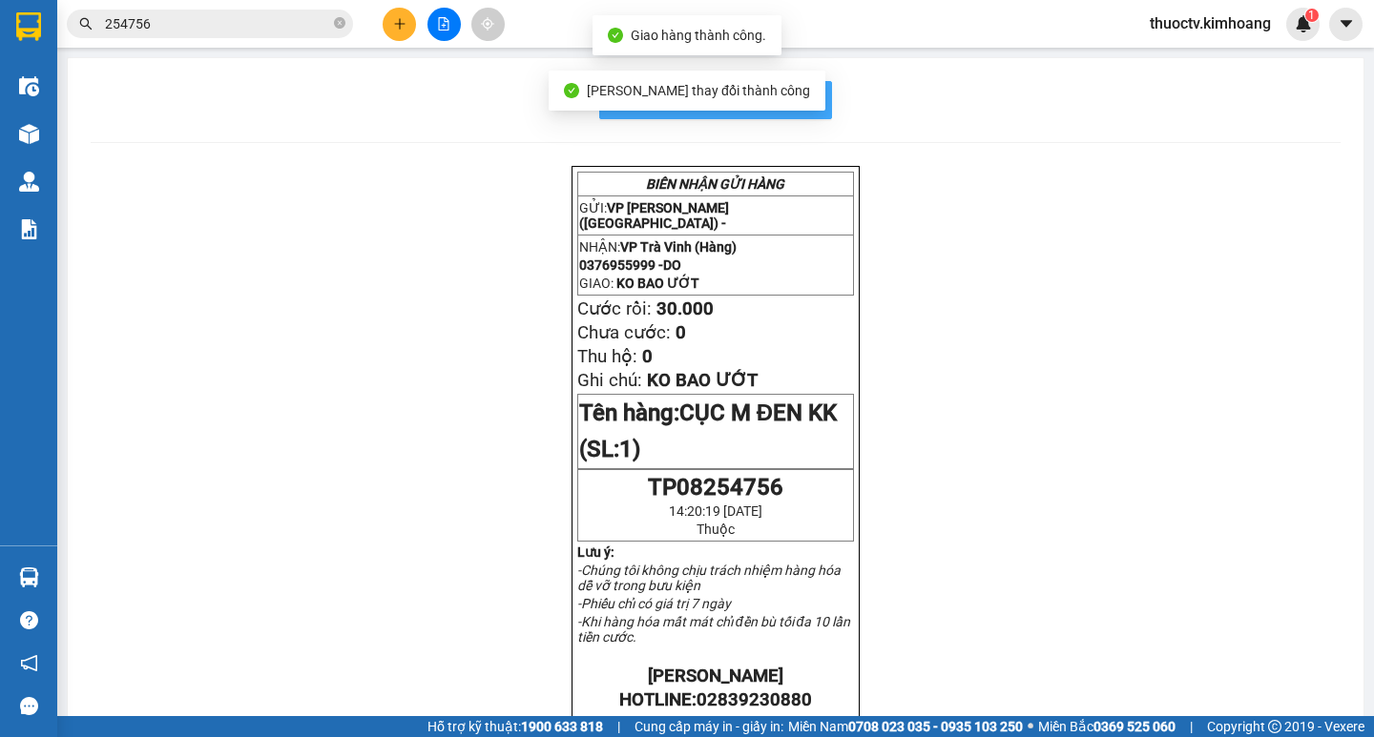
click at [800, 103] on span "In mẫu biên lai tự cấu hình" at bounding box center [726, 100] width 179 height 24
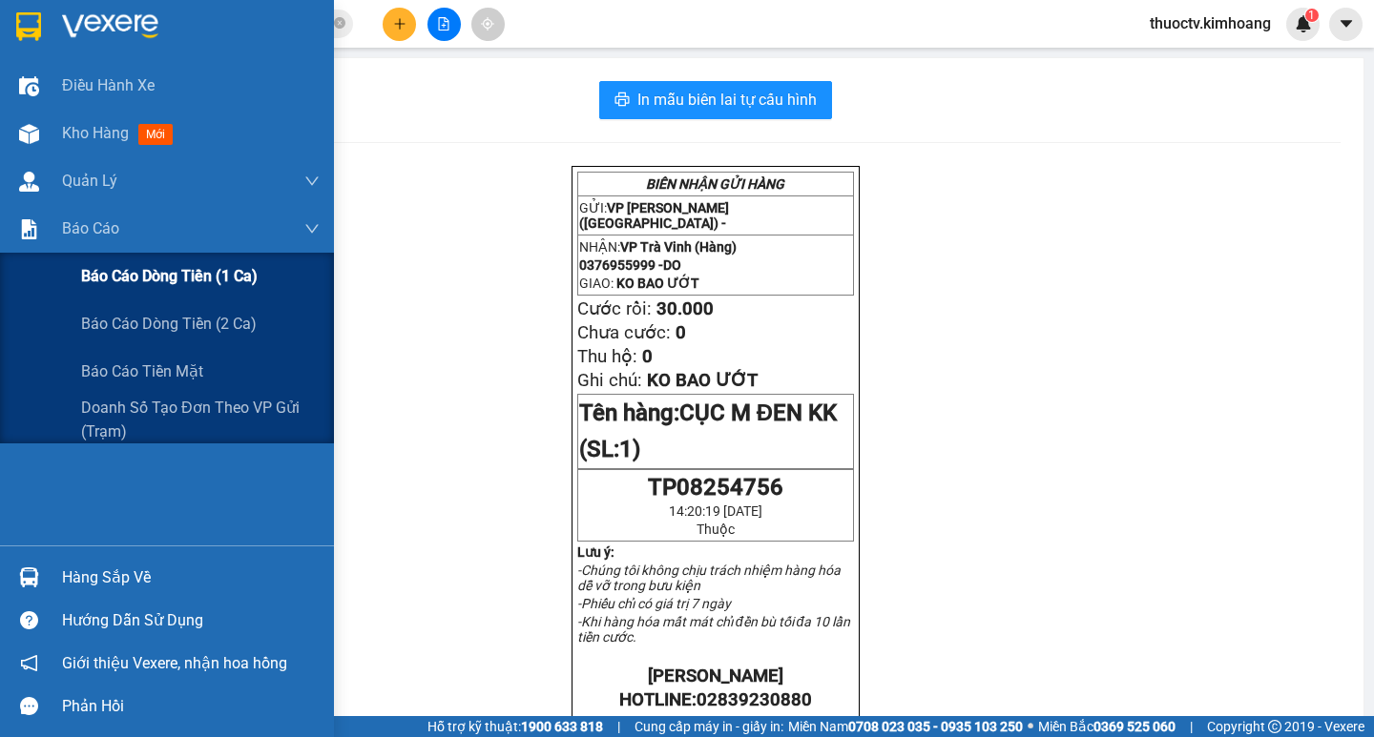
click at [134, 278] on span "Báo cáo dòng tiền (1 ca)" at bounding box center [169, 276] width 176 height 24
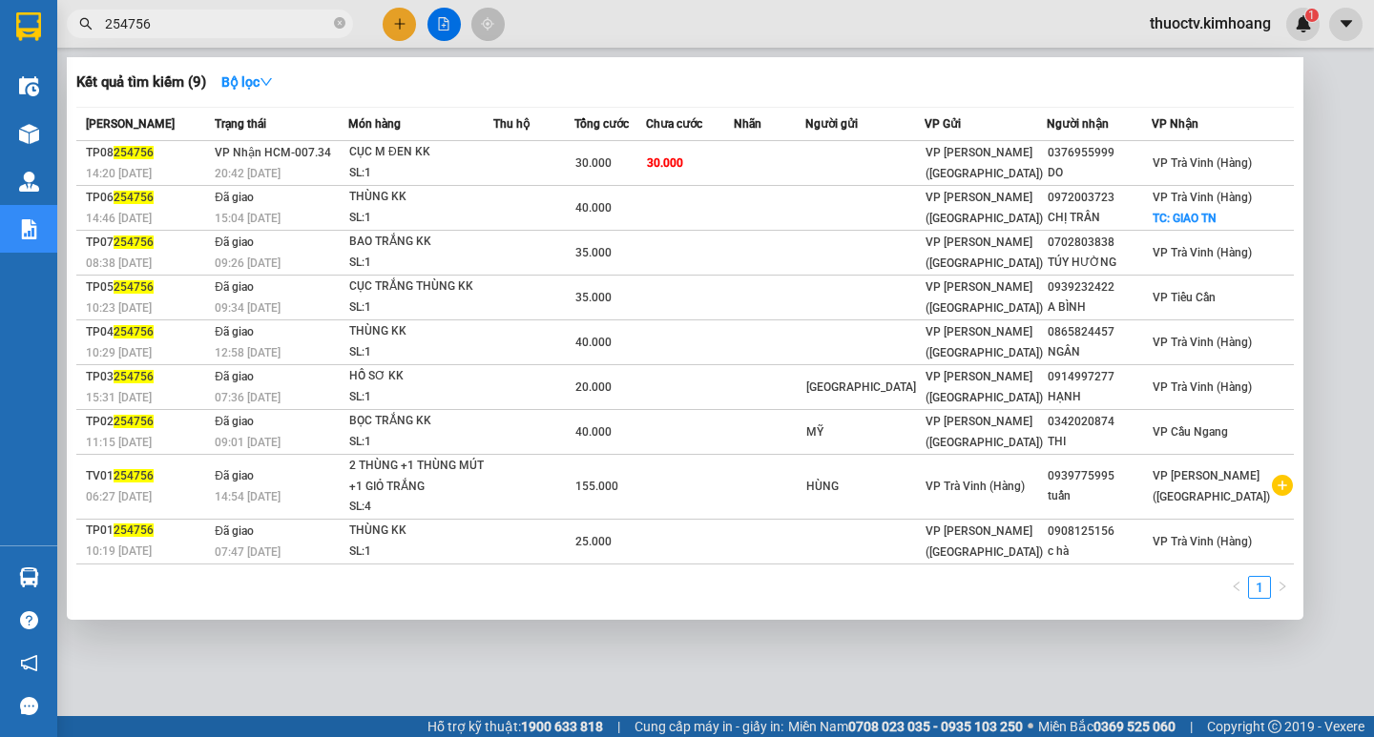
click at [172, 27] on input "254756" at bounding box center [217, 23] width 225 height 21
type input "2"
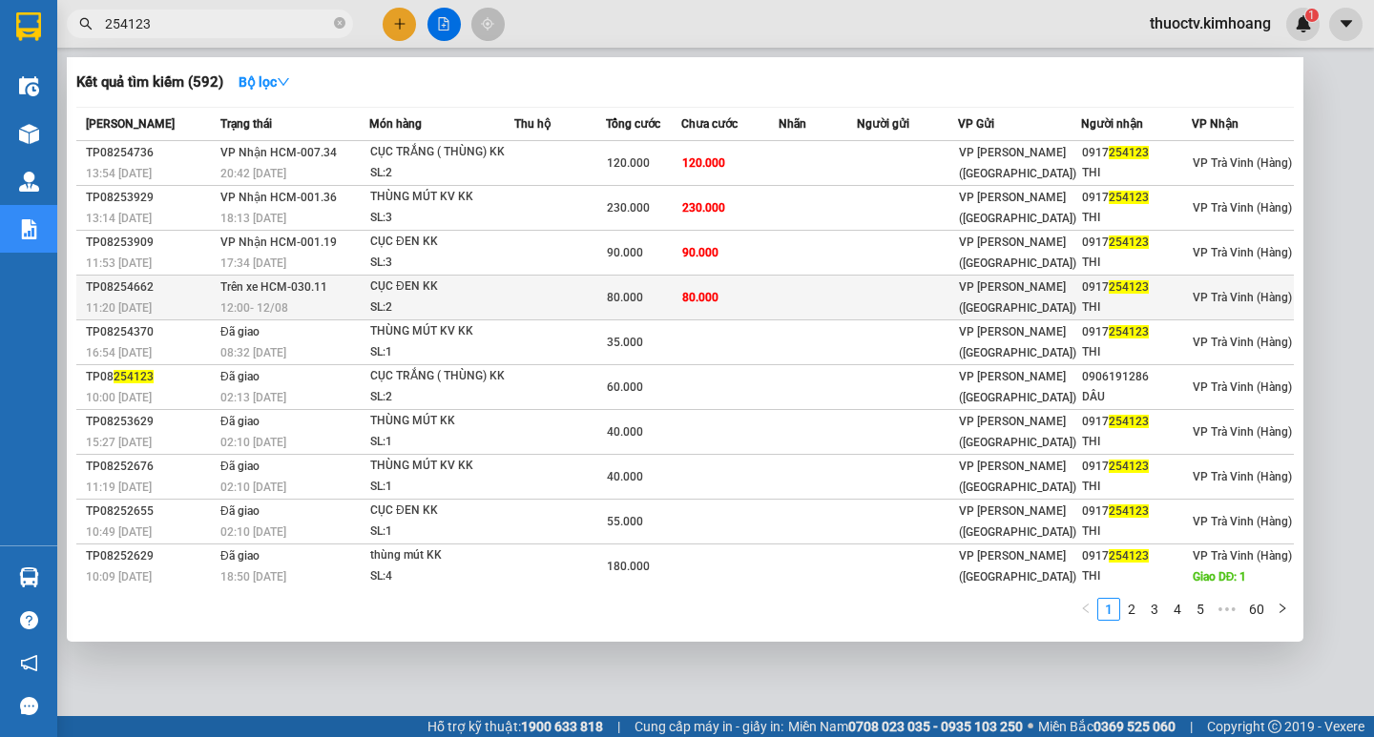
type input "254123"
click at [760, 300] on td "80.000" at bounding box center [729, 298] width 97 height 45
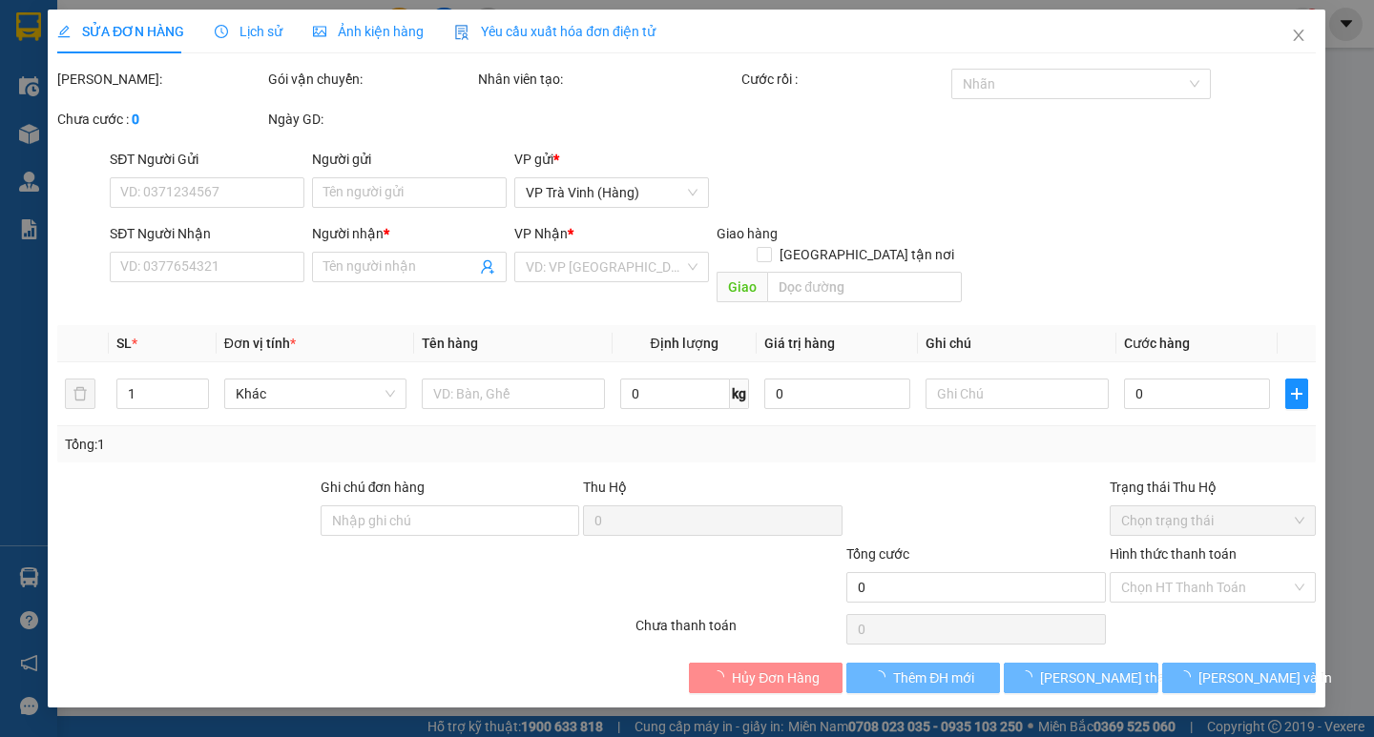
type input "0917254123"
type input "THI"
type input "80.000"
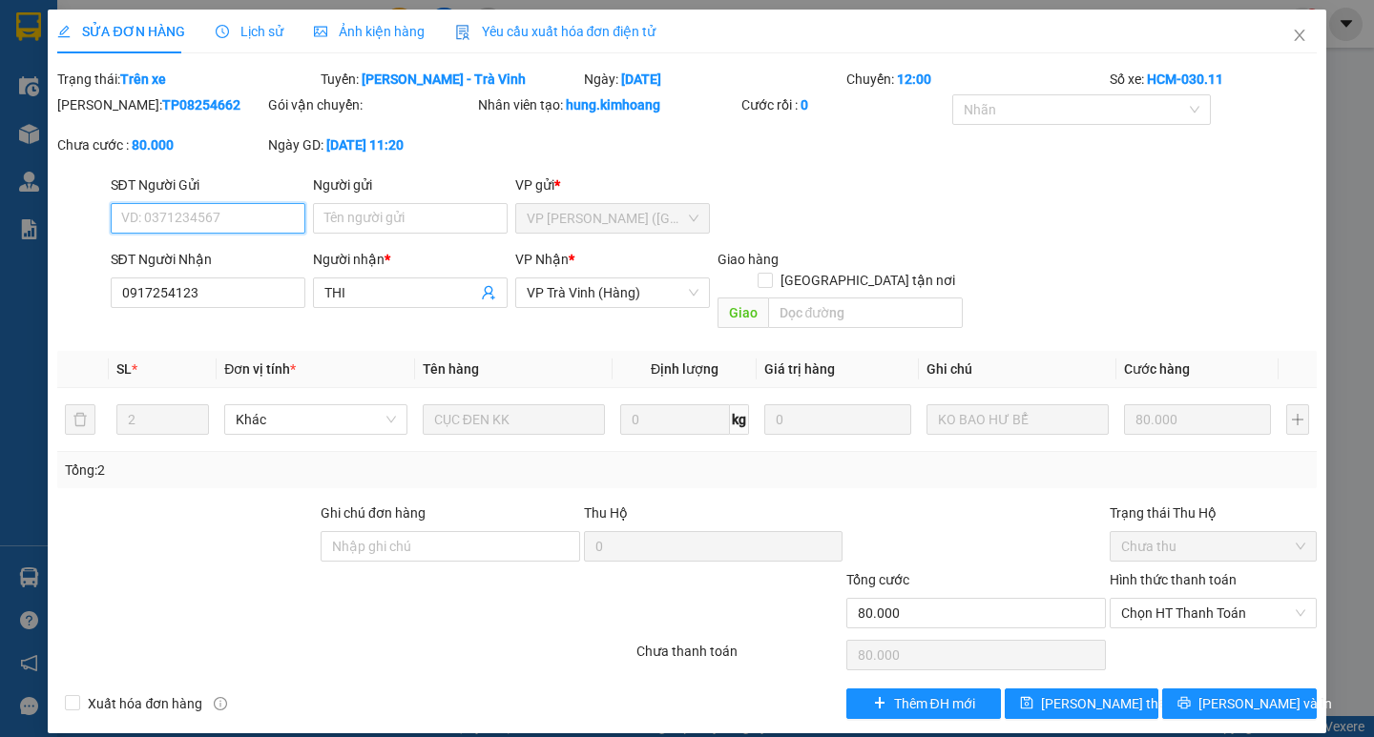
drag, startPoint x: 1194, startPoint y: 593, endPoint x: 1191, endPoint y: 608, distance: 14.6
click at [1195, 599] on span "Chọn HT Thanh Toán" at bounding box center [1213, 613] width 184 height 29
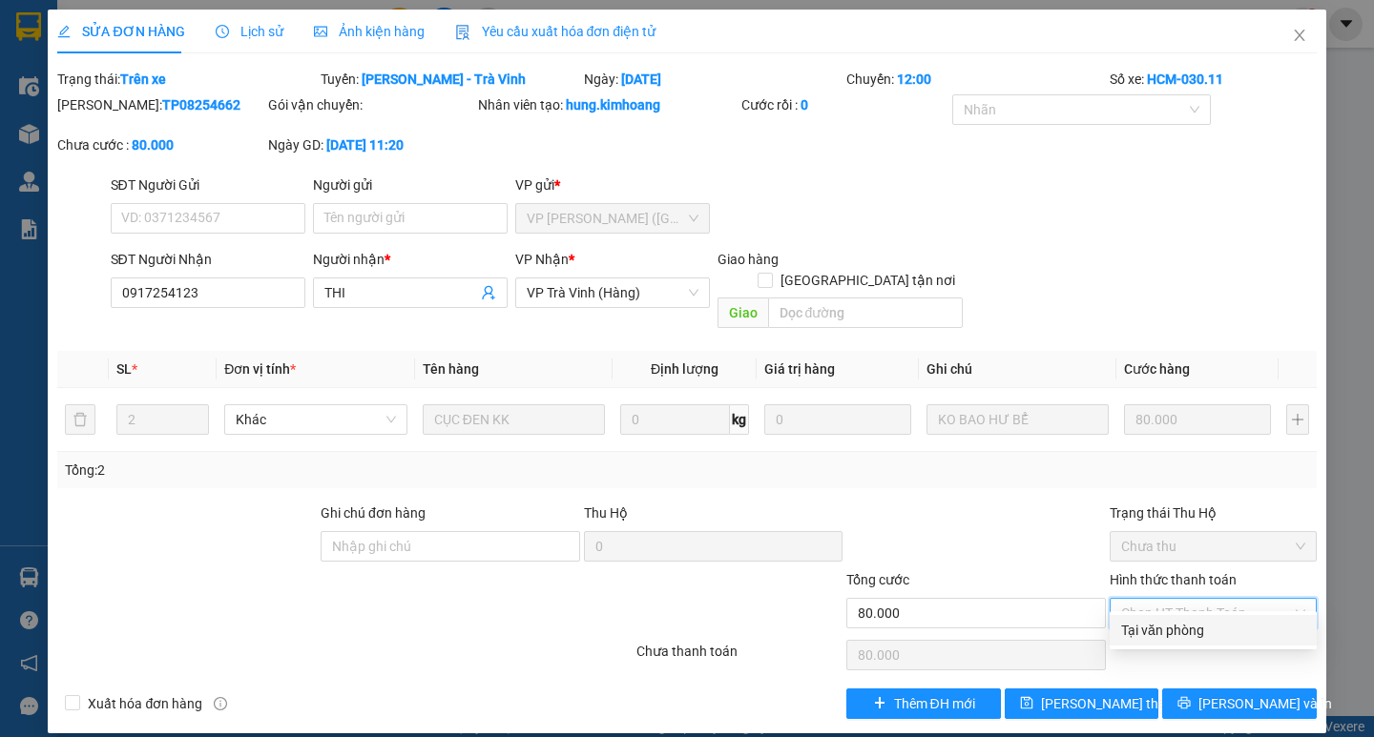
click at [1178, 628] on div "Tại văn phòng" at bounding box center [1213, 630] width 184 height 21
type input "0"
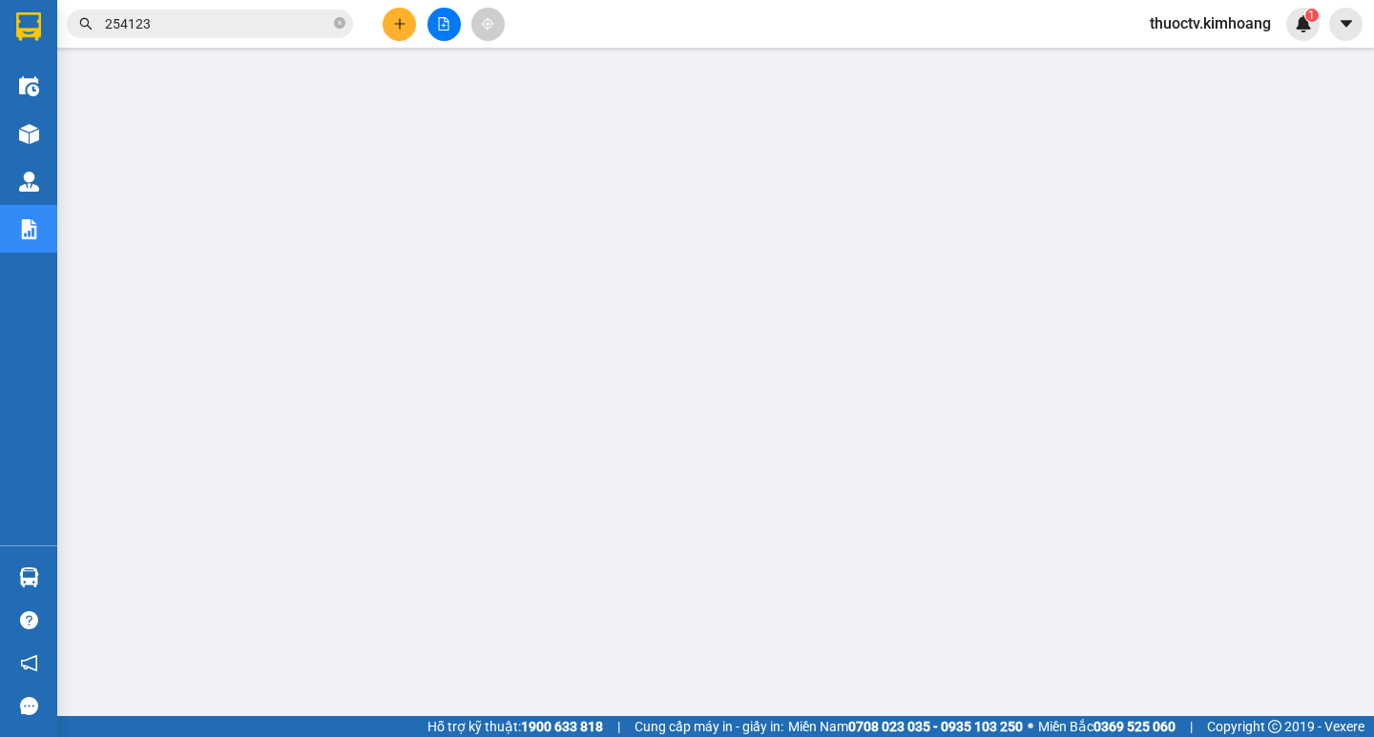
click at [181, 21] on input "254123" at bounding box center [217, 23] width 225 height 21
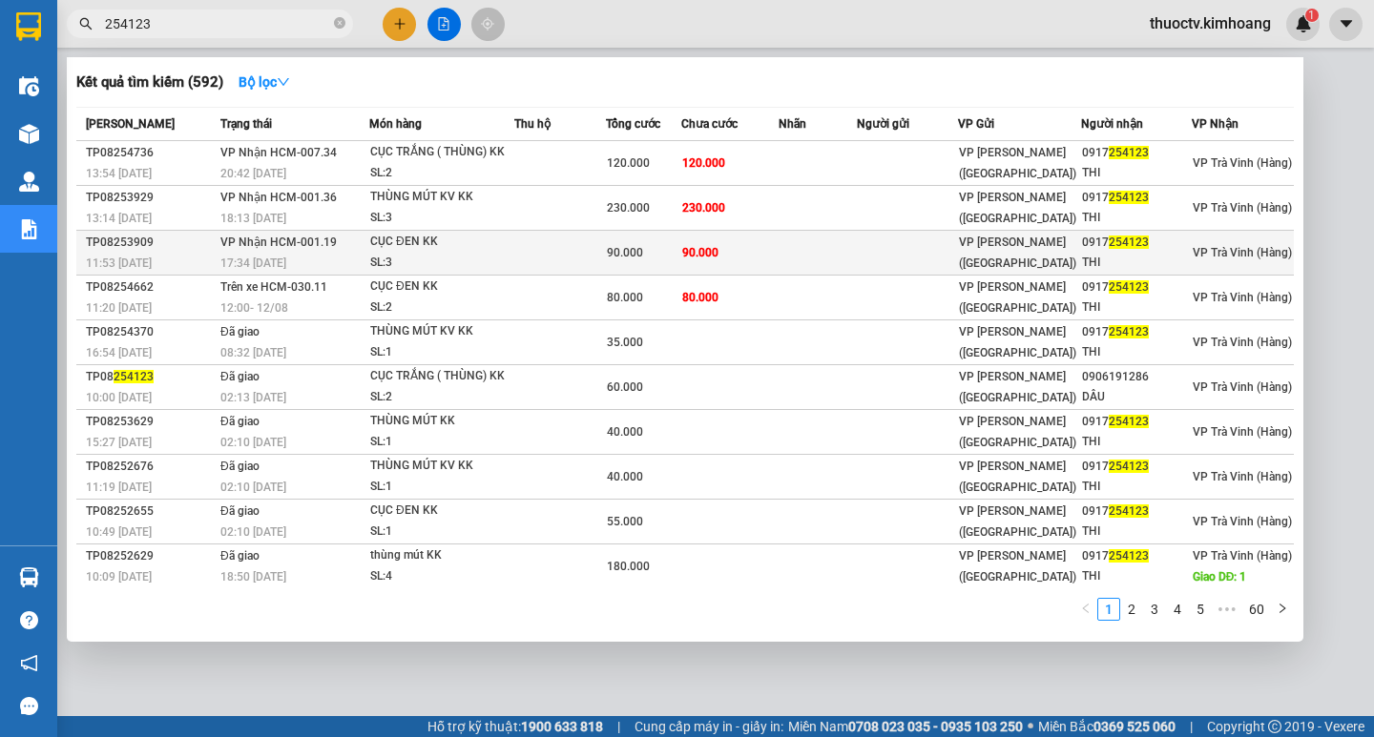
click at [749, 252] on td "90.000" at bounding box center [729, 253] width 97 height 45
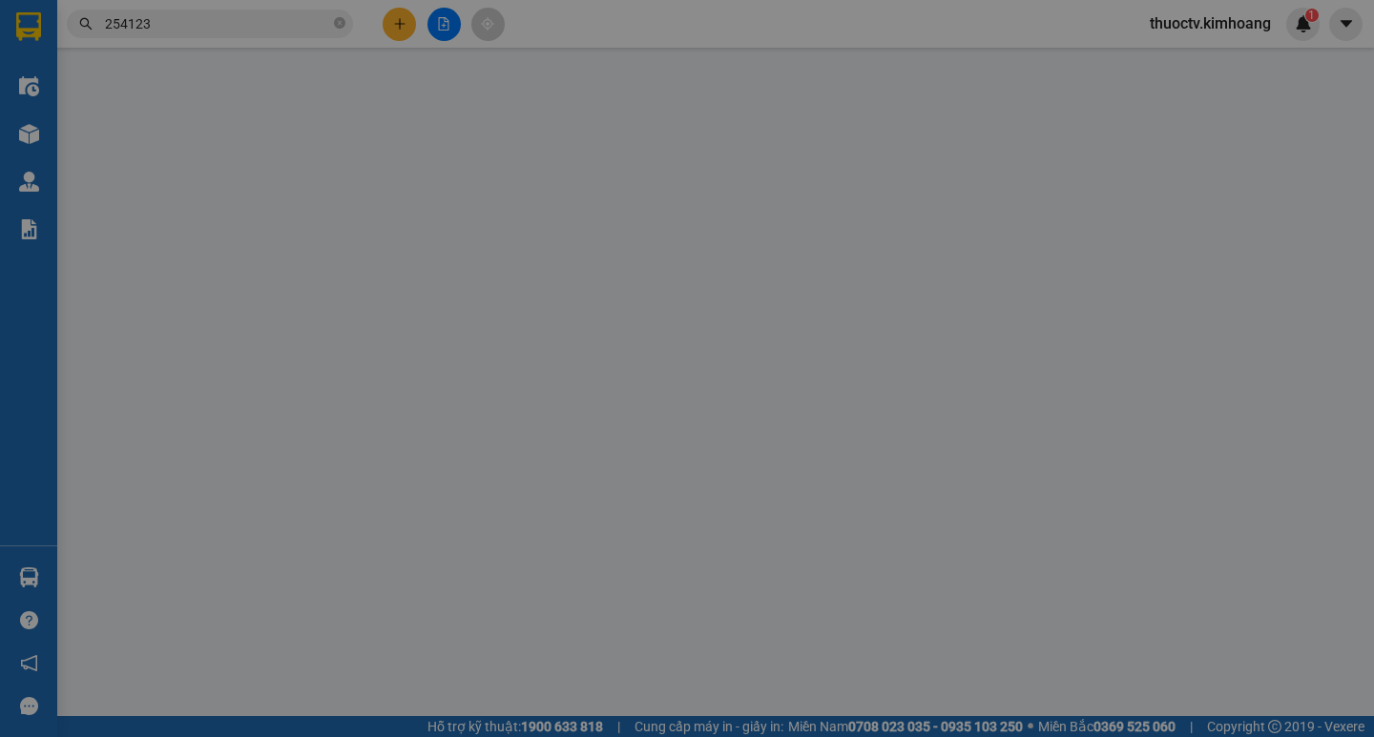
type input "0917254123"
type input "THI"
type input "90.000"
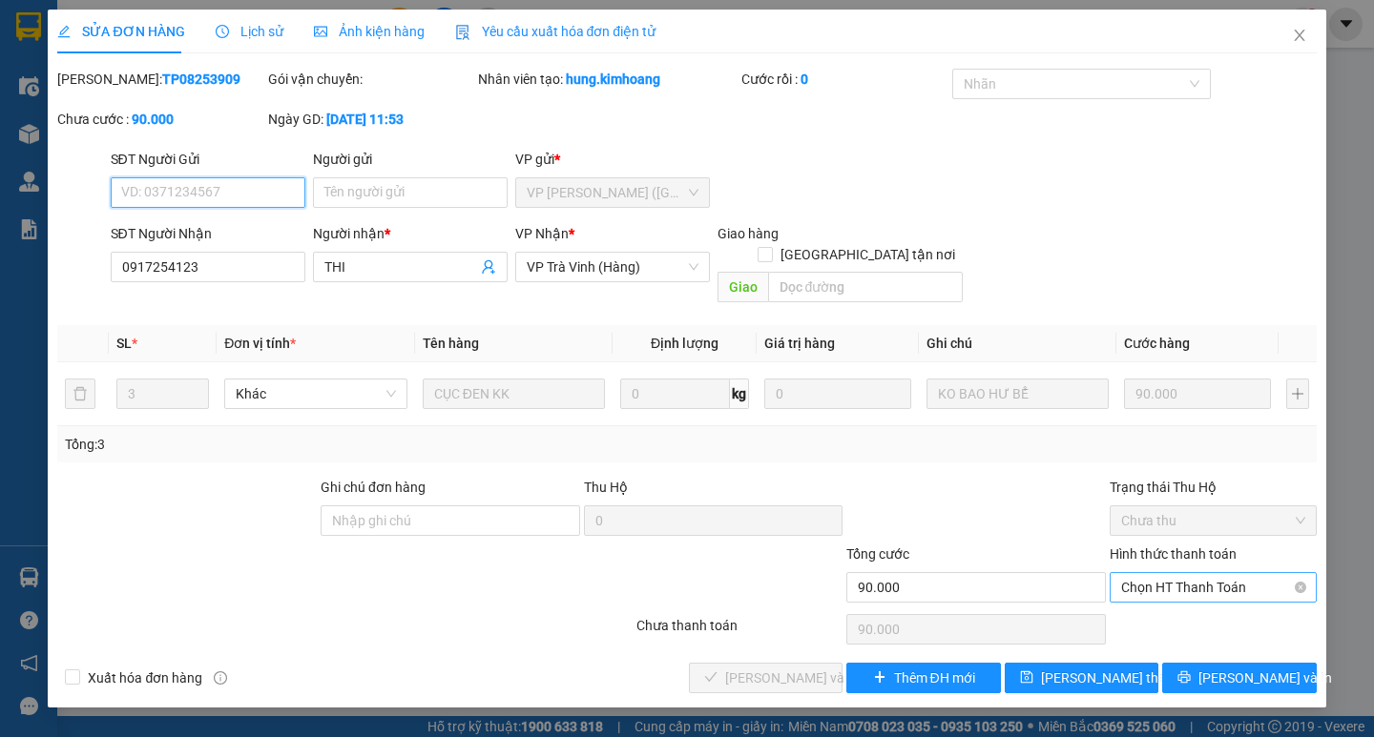
click at [1198, 573] on span "Chọn HT Thanh Toán" at bounding box center [1213, 587] width 184 height 29
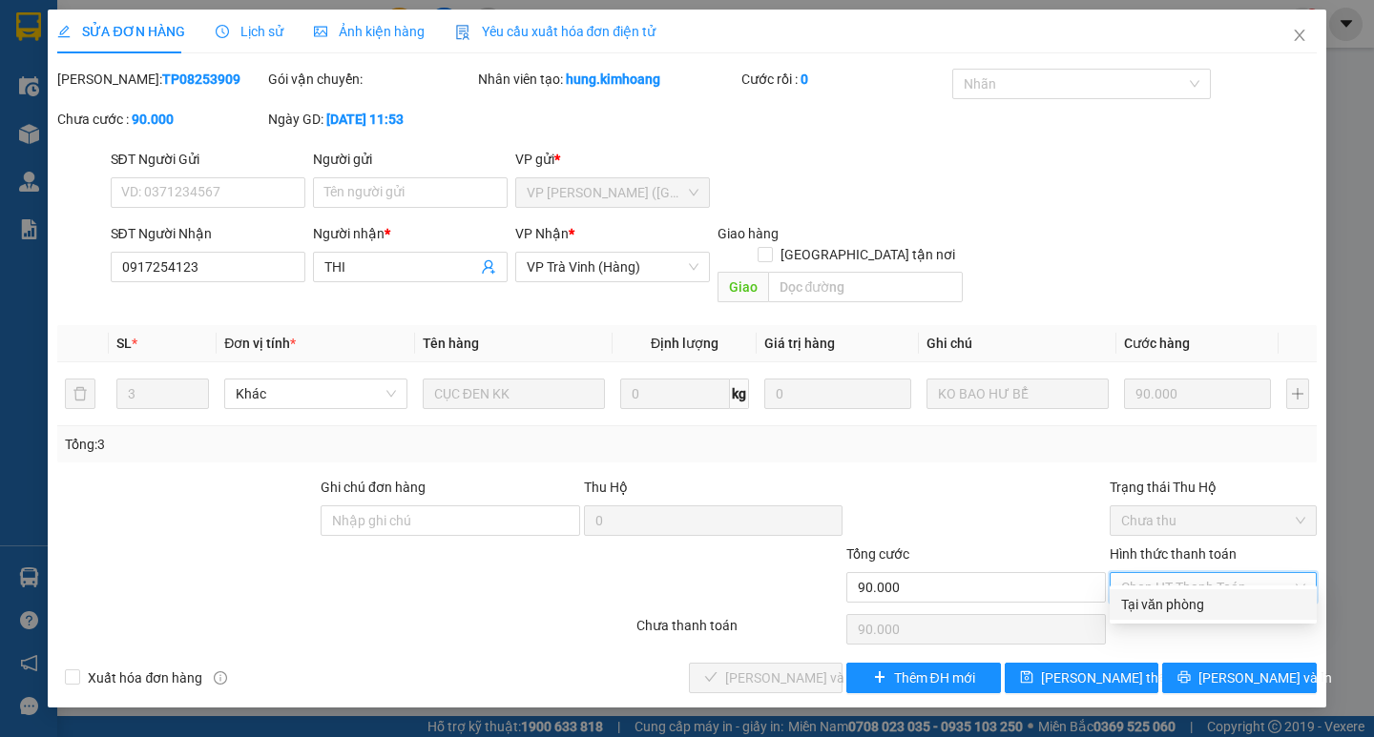
click at [1189, 601] on div "Tại văn phòng" at bounding box center [1213, 604] width 184 height 21
type input "0"
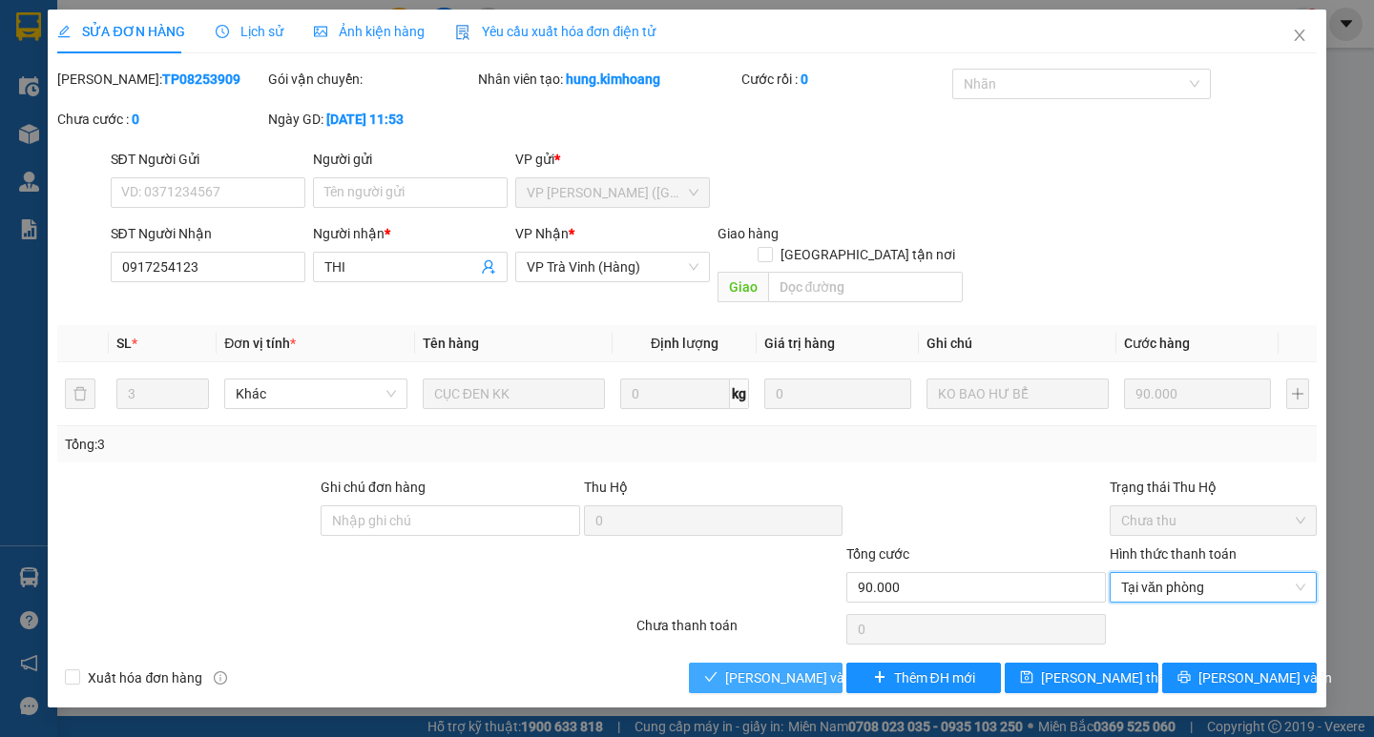
click at [775, 668] on span "[PERSON_NAME] và Giao hàng" at bounding box center [816, 678] width 183 height 21
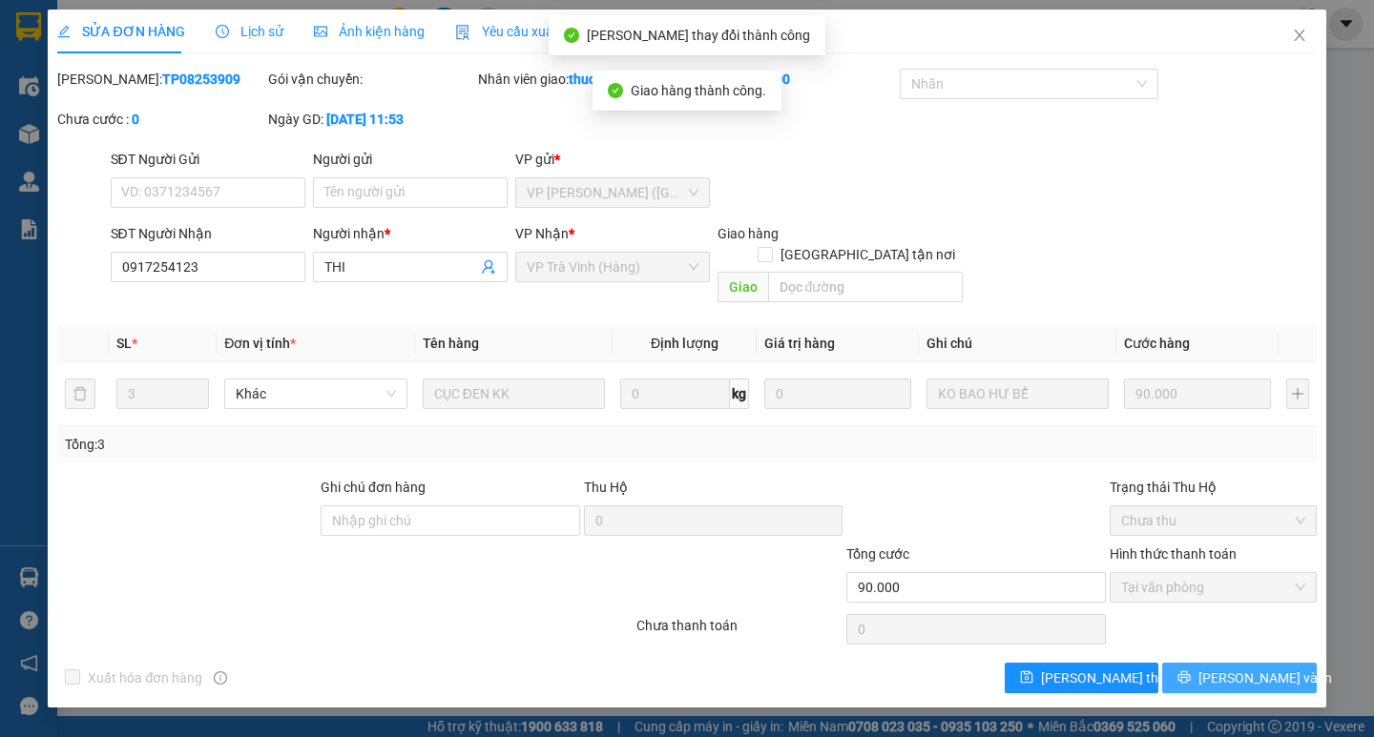
drag, startPoint x: 1244, startPoint y: 660, endPoint x: 1235, endPoint y: 645, distance: 17.5
click at [1243, 668] on span "[PERSON_NAME] và In" at bounding box center [1265, 678] width 134 height 21
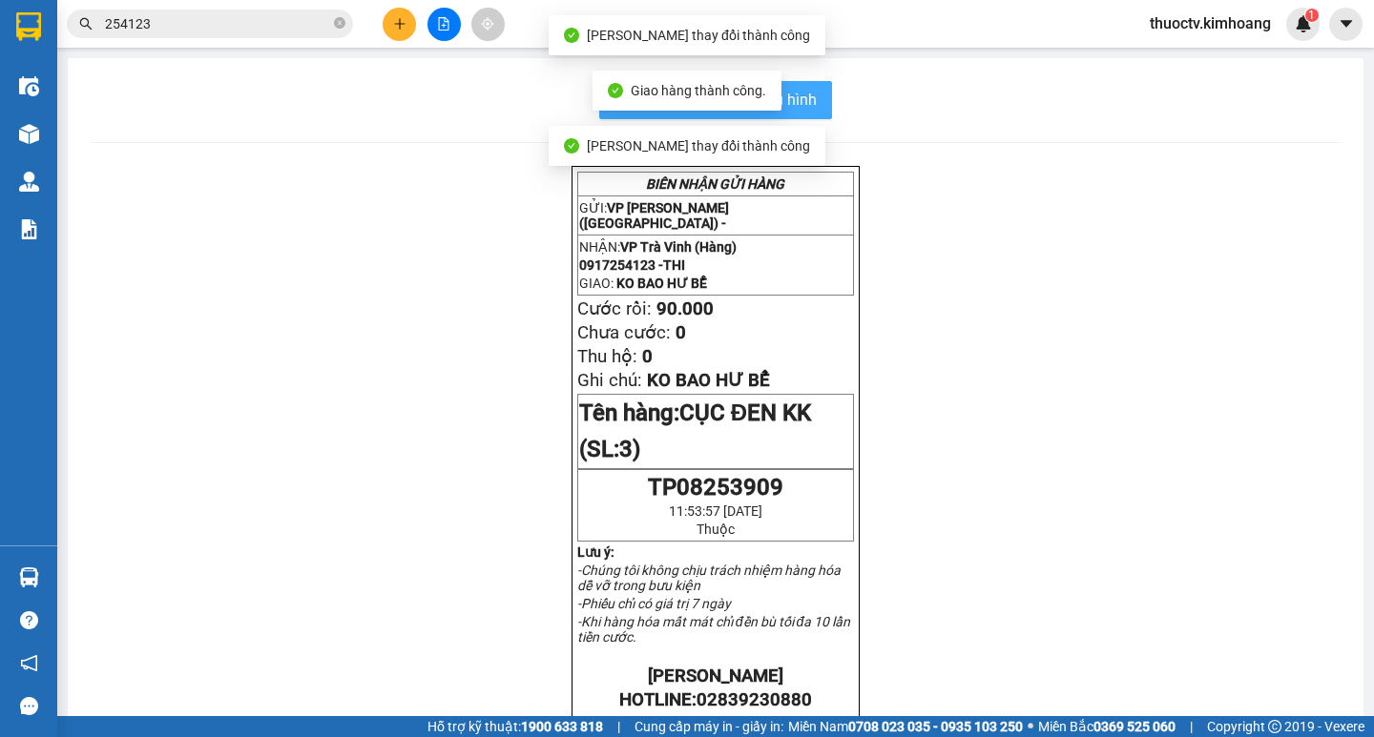
click at [794, 97] on span "In mẫu biên lai tự cấu hình" at bounding box center [726, 100] width 179 height 24
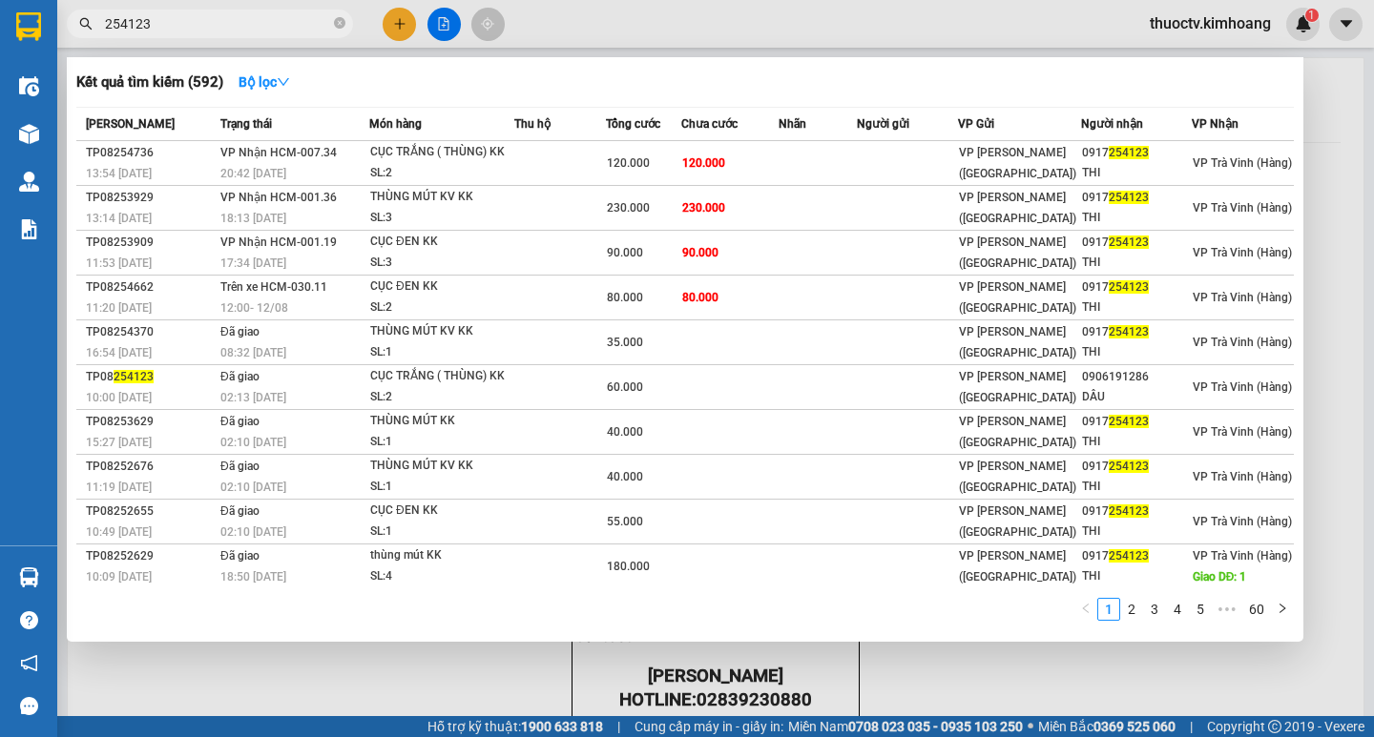
click at [155, 24] on input "254123" at bounding box center [217, 23] width 225 height 21
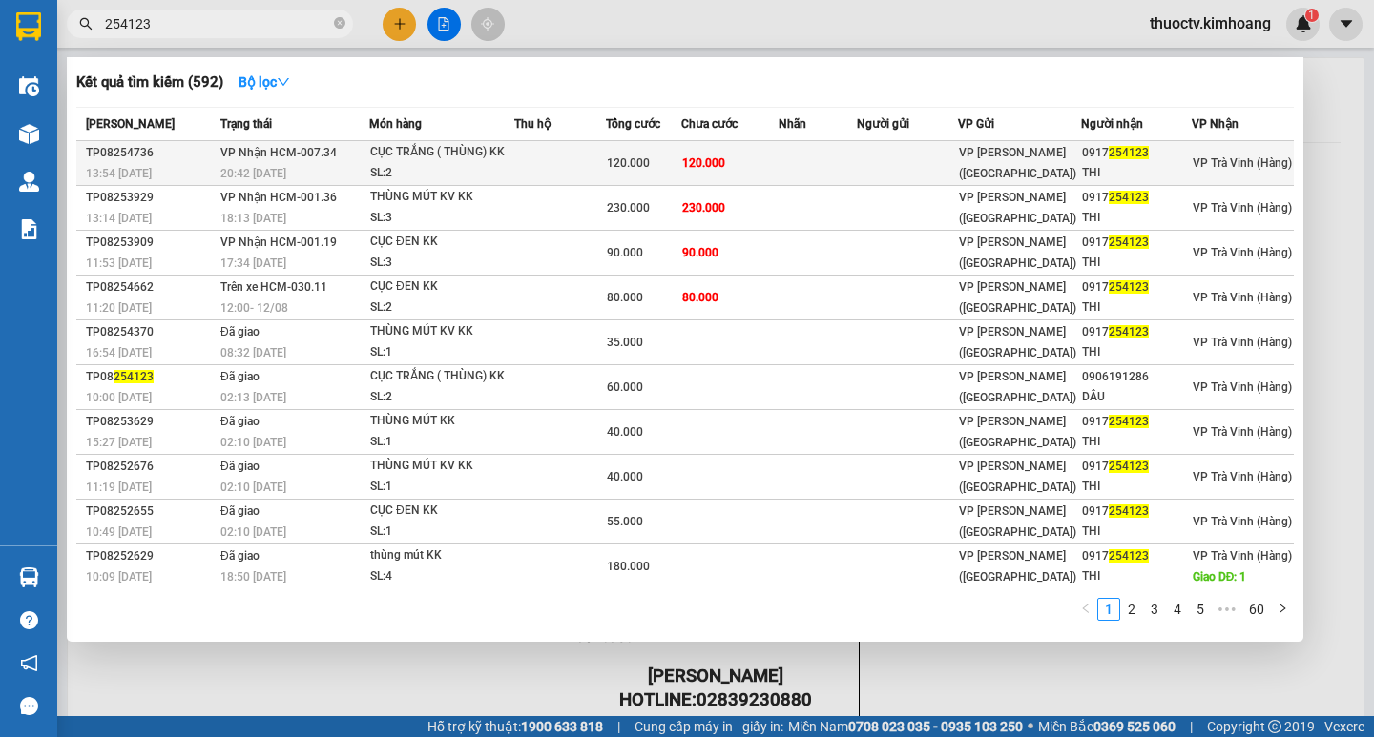
click at [755, 167] on td "120.000" at bounding box center [729, 163] width 97 height 45
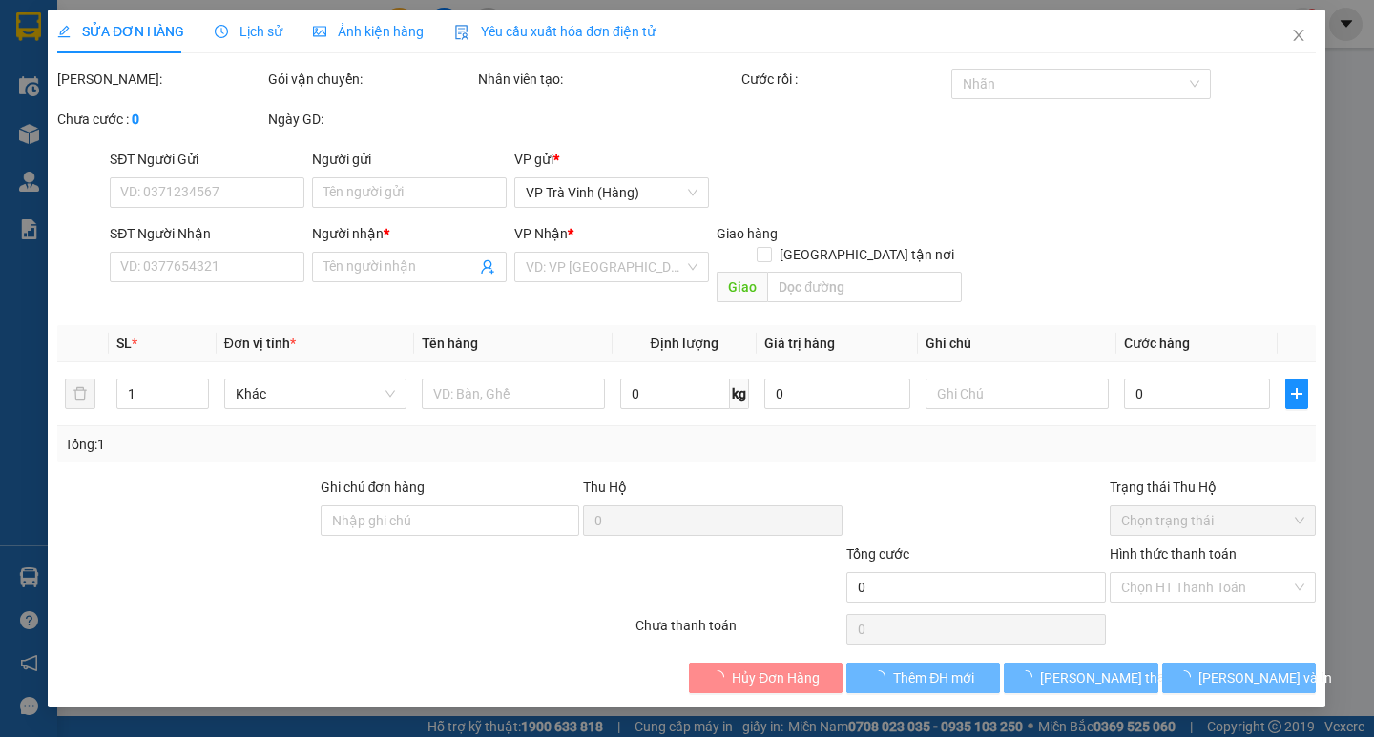
type input "0917254123"
type input "THI"
type input "120.000"
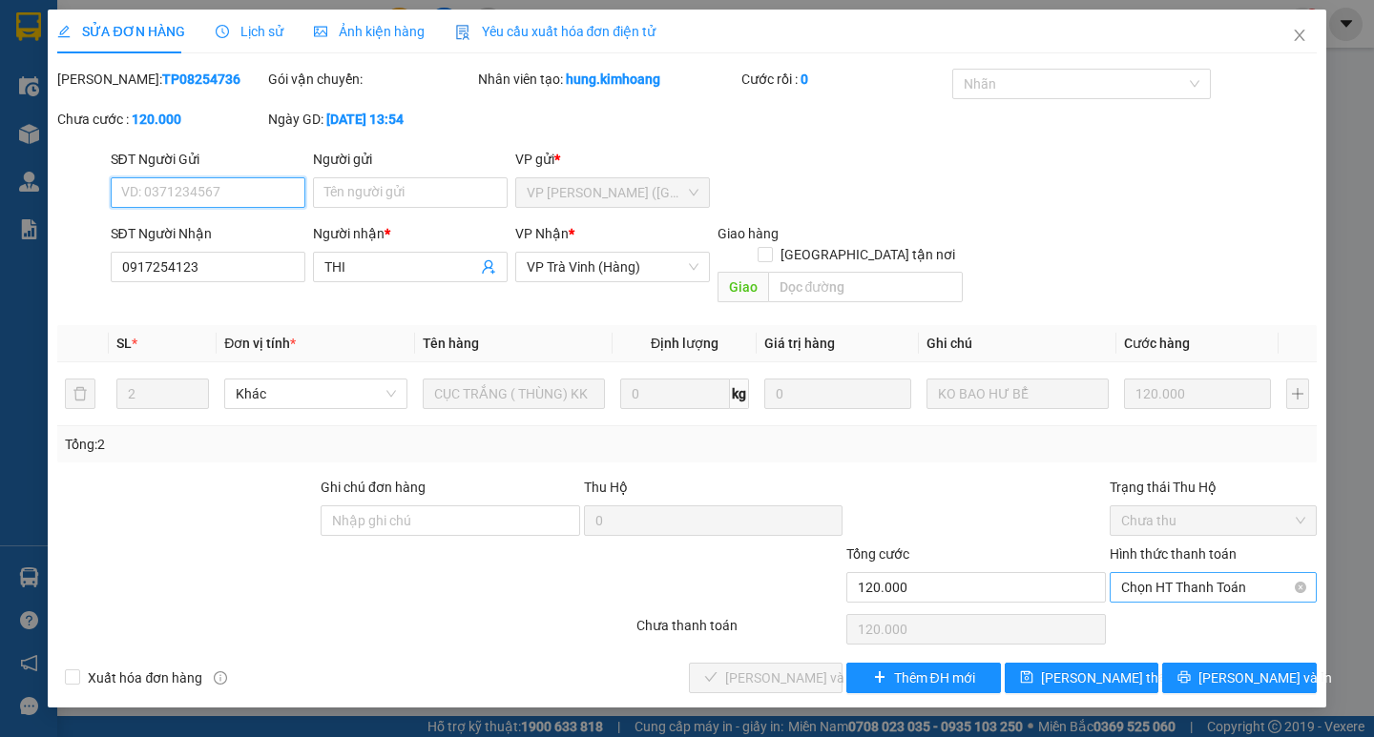
click at [1190, 573] on span "Chọn HT Thanh Toán" at bounding box center [1213, 587] width 184 height 29
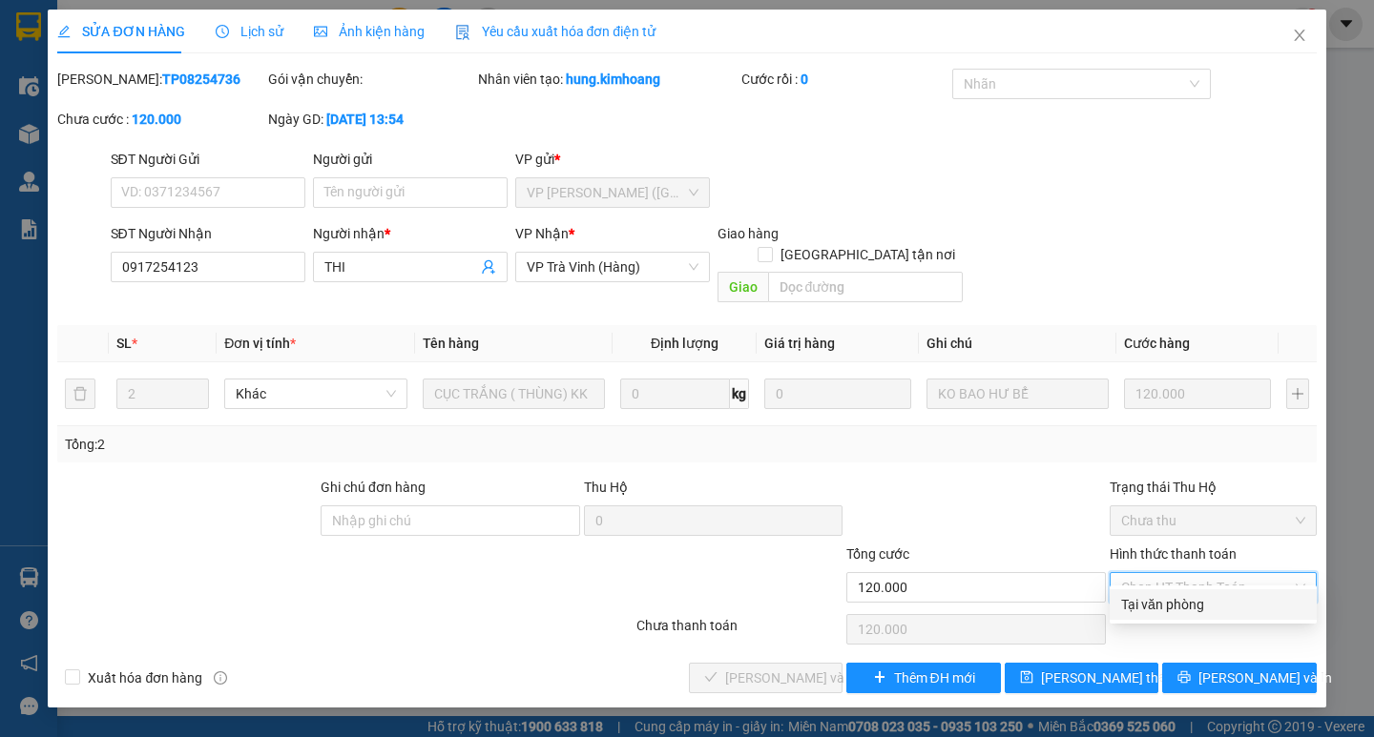
click at [1180, 602] on div "Tại văn phòng" at bounding box center [1213, 604] width 184 height 21
type input "0"
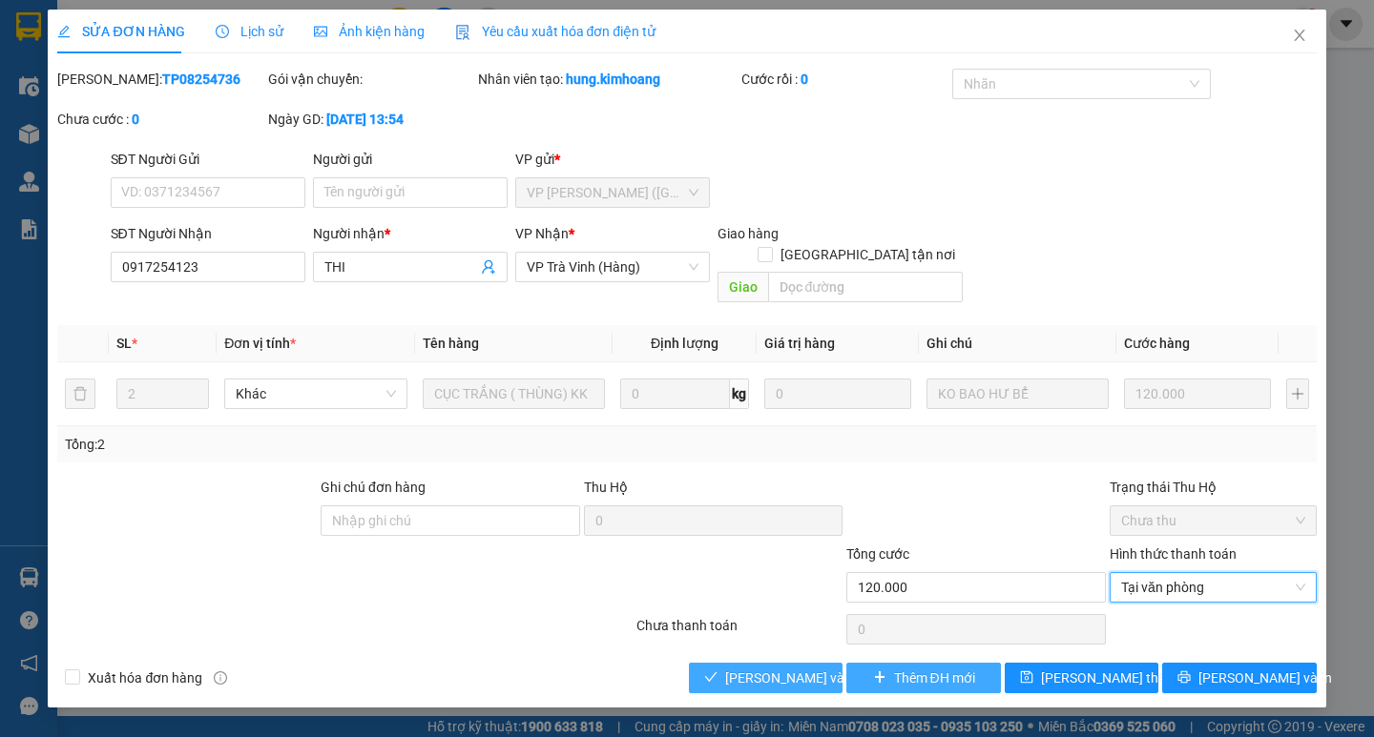
drag, startPoint x: 744, startPoint y: 654, endPoint x: 854, endPoint y: 655, distance: 109.7
click at [755, 668] on span "[PERSON_NAME] và Giao hàng" at bounding box center [816, 678] width 183 height 21
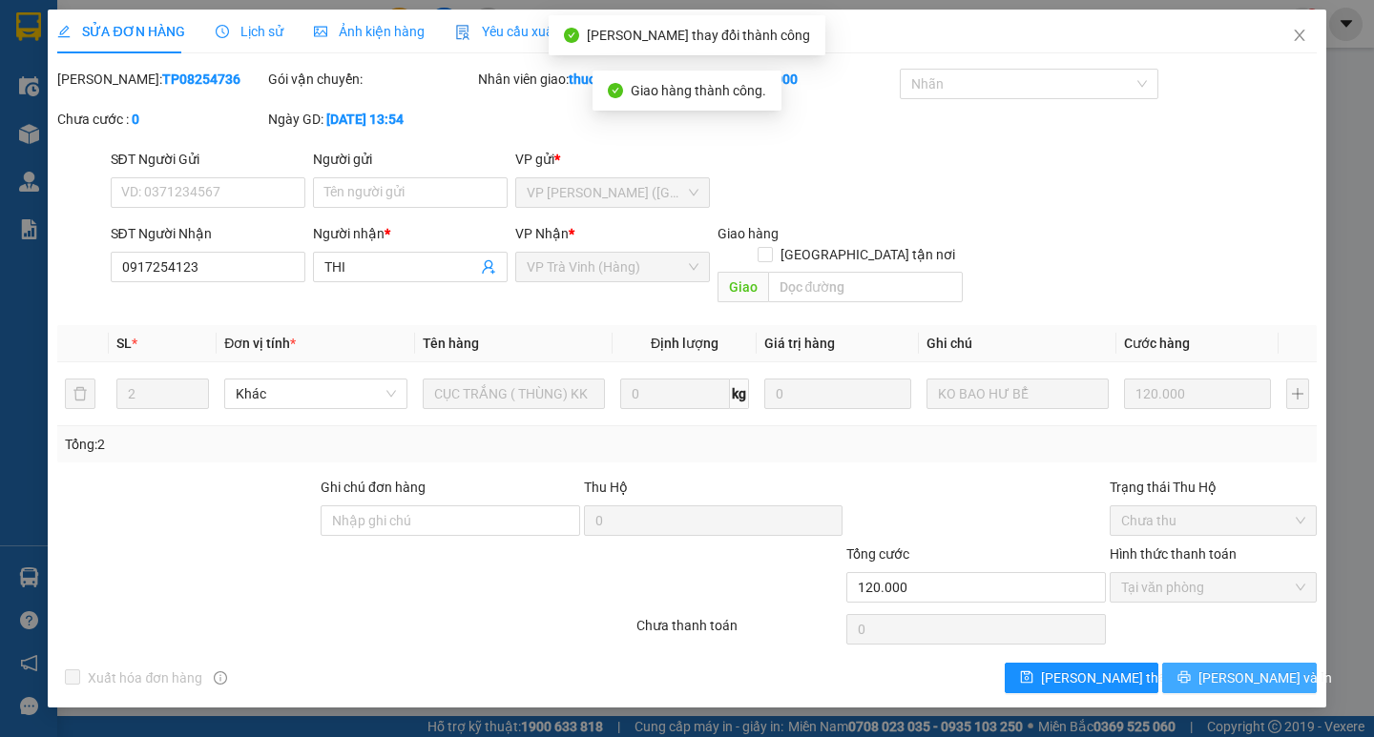
click at [1240, 668] on span "[PERSON_NAME] và In" at bounding box center [1265, 678] width 134 height 21
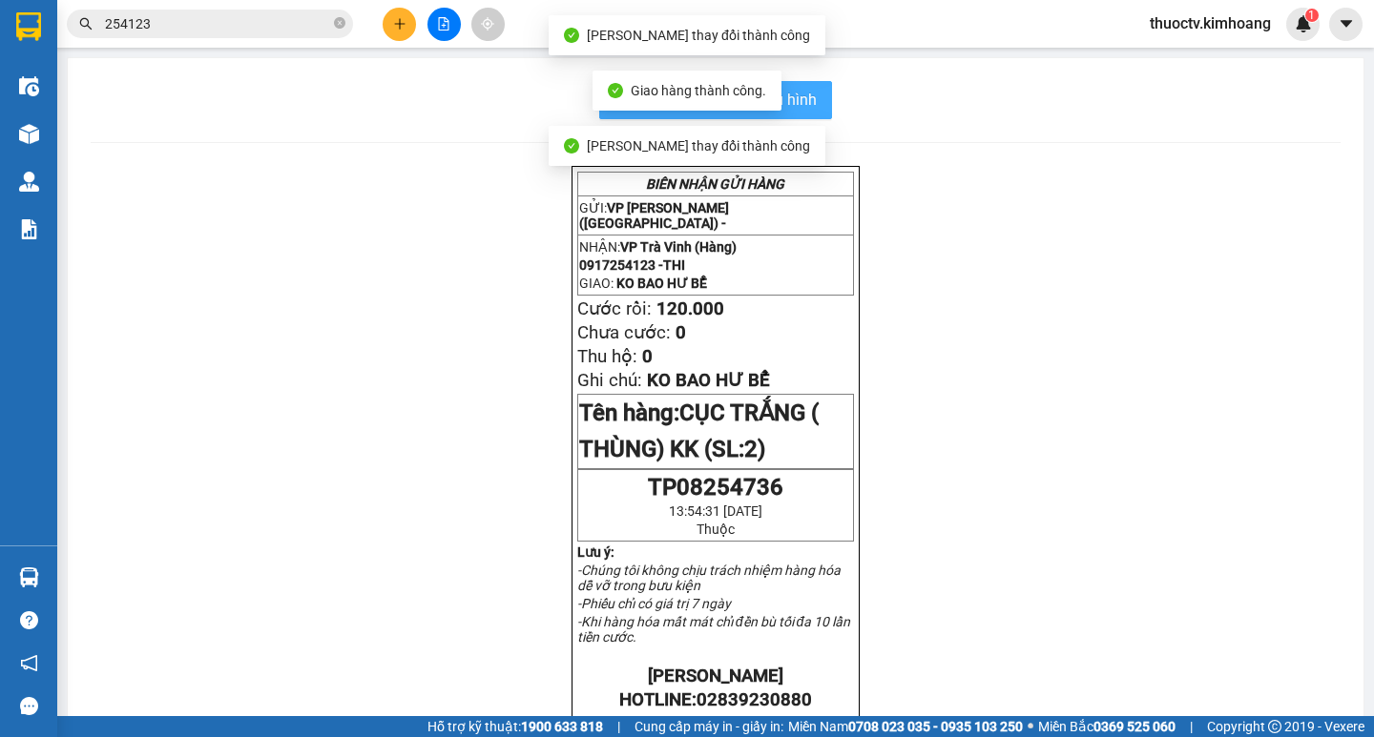
click at [796, 100] on span "In mẫu biên lai tự cấu hình" at bounding box center [726, 100] width 179 height 24
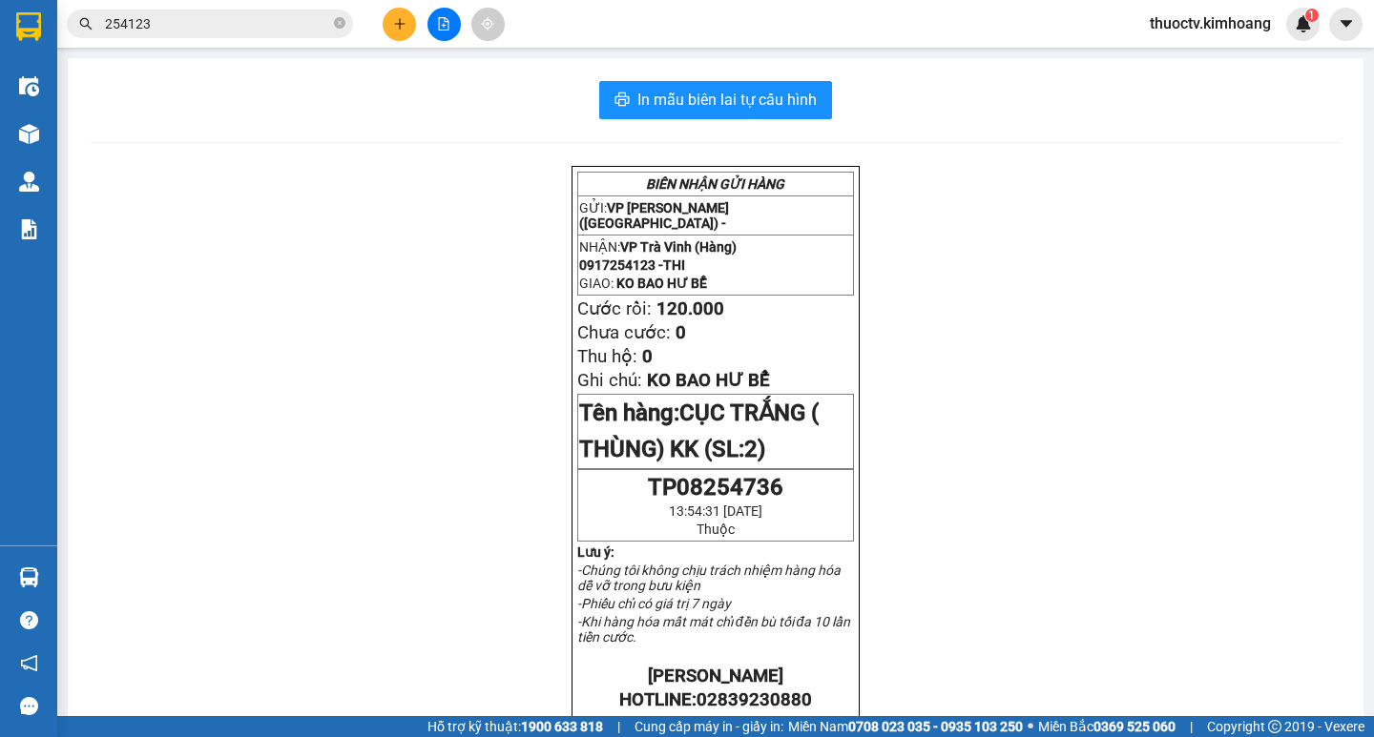
click at [159, 24] on input "254123" at bounding box center [217, 23] width 225 height 21
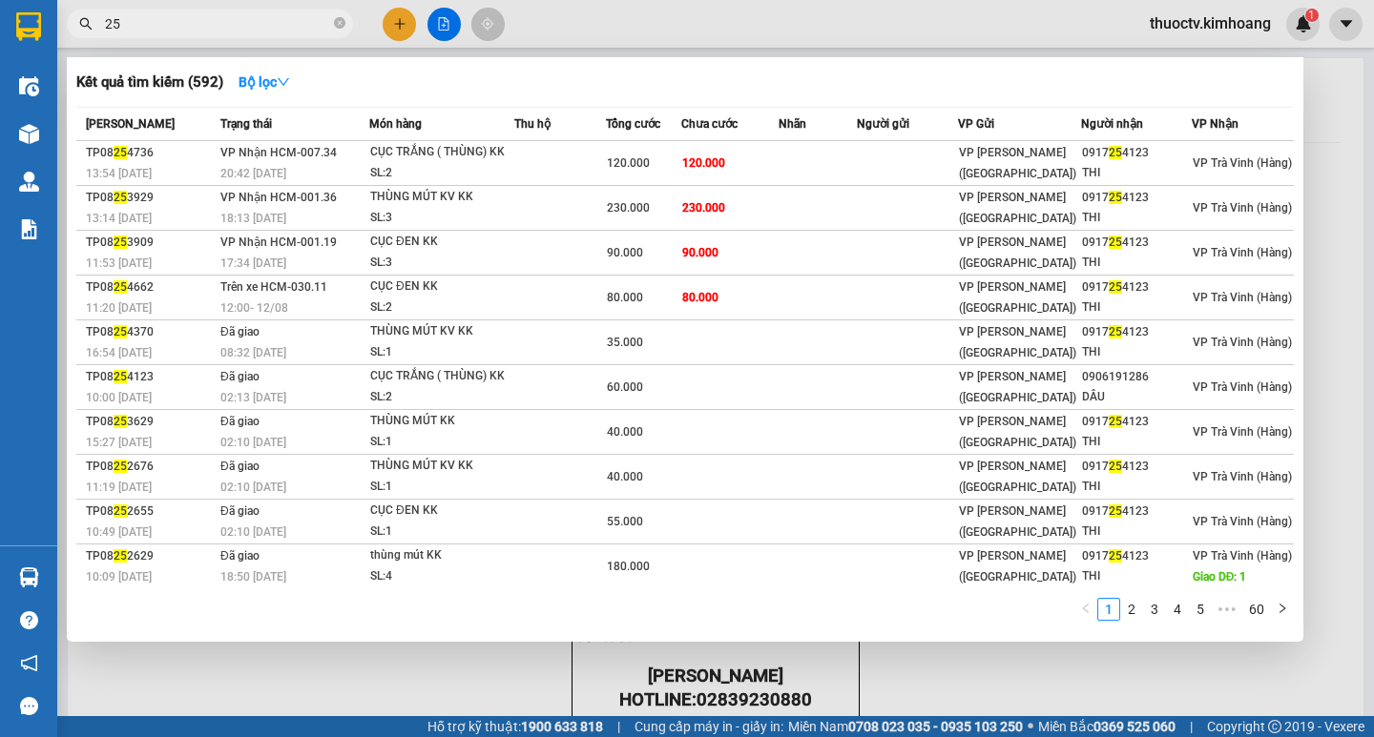
type input "2"
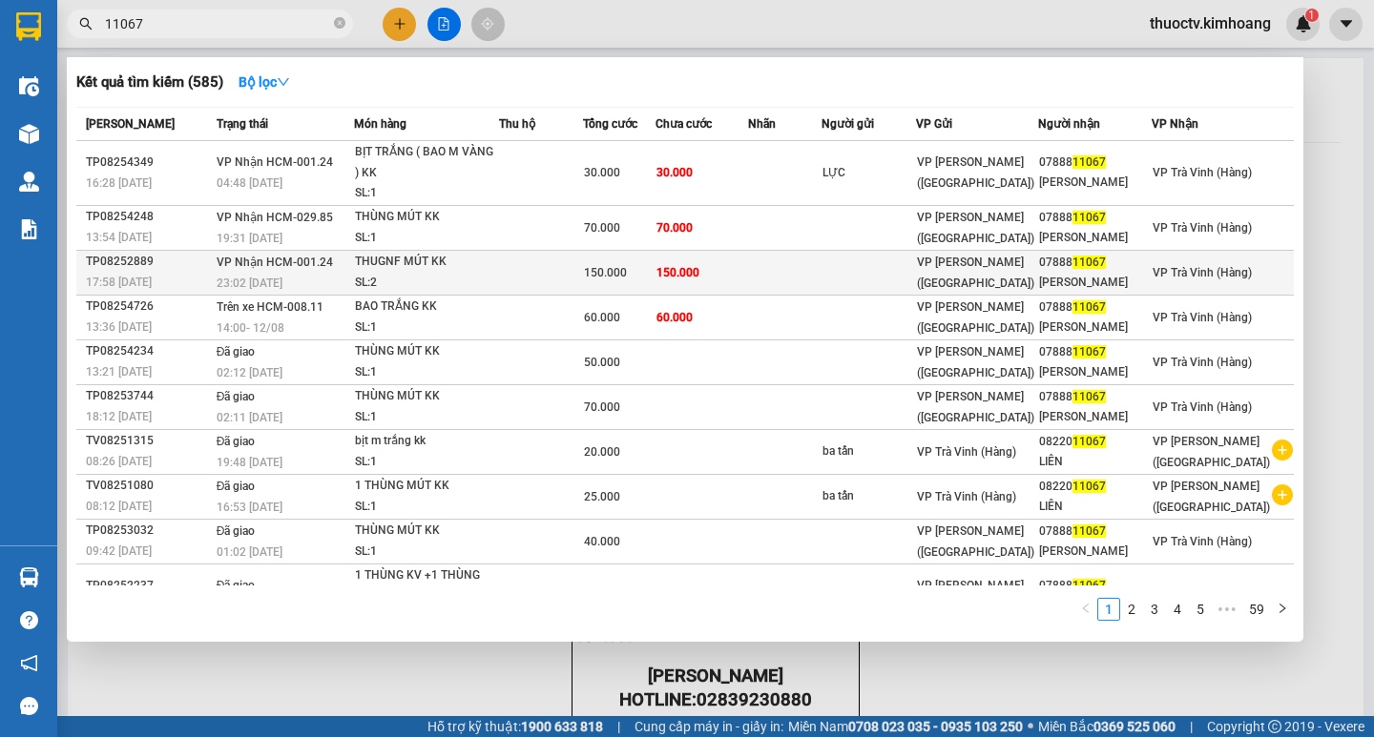
type input "11067"
click at [747, 295] on td "150.000" at bounding box center [701, 272] width 92 height 45
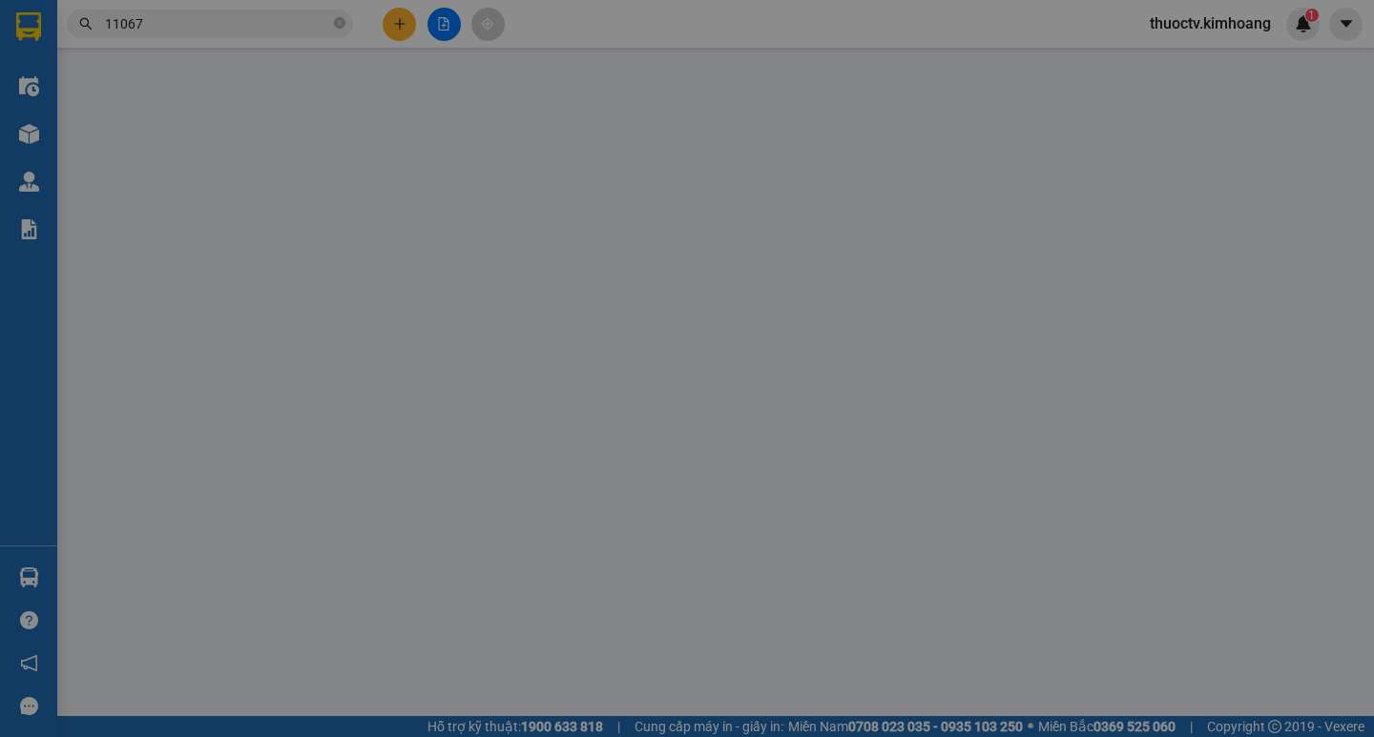
type input "0788811067"
type input "[PERSON_NAME]"
type input "150.000"
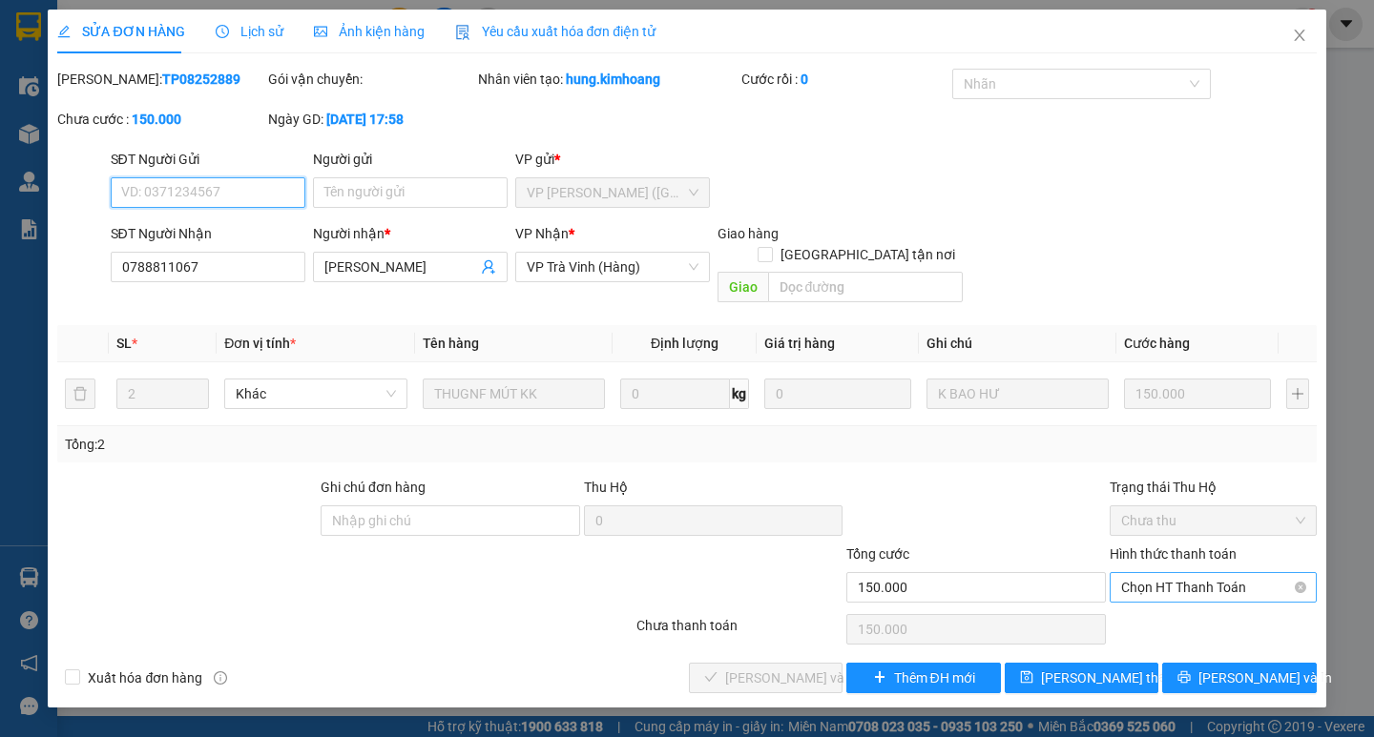
click at [1206, 573] on span "Chọn HT Thanh Toán" at bounding box center [1213, 587] width 184 height 29
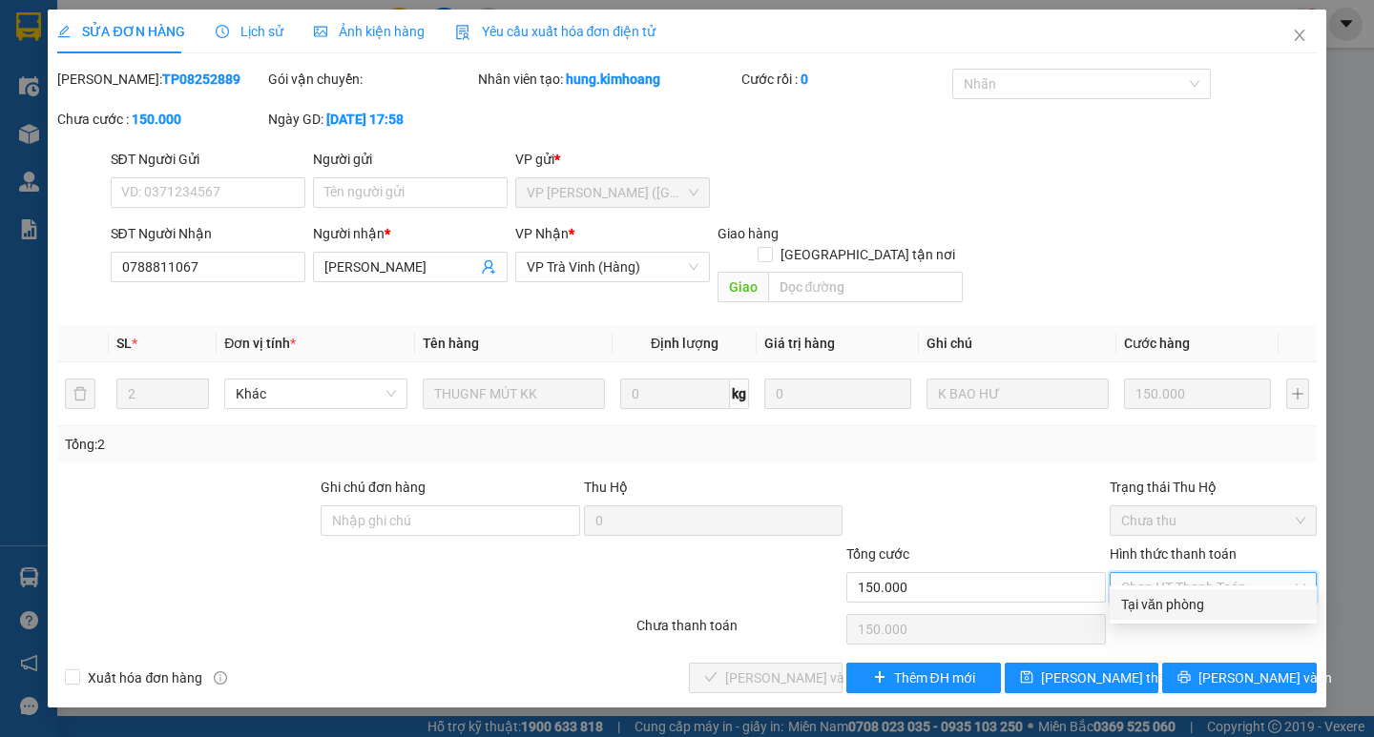
click at [1195, 595] on div "Tại văn phòng" at bounding box center [1213, 604] width 184 height 21
type input "0"
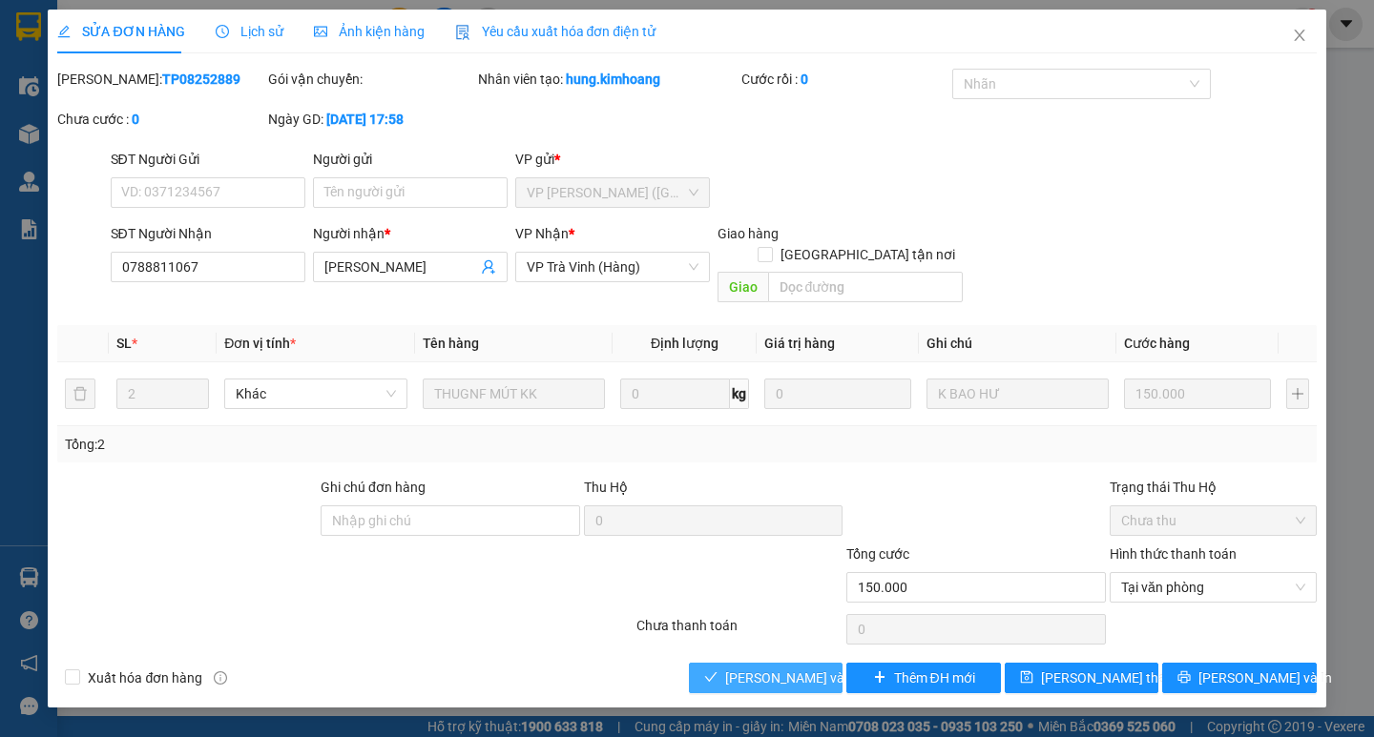
drag, startPoint x: 754, startPoint y: 656, endPoint x: 985, endPoint y: 681, distance: 233.1
click at [763, 668] on span "[PERSON_NAME] và Giao hàng" at bounding box center [816, 678] width 183 height 21
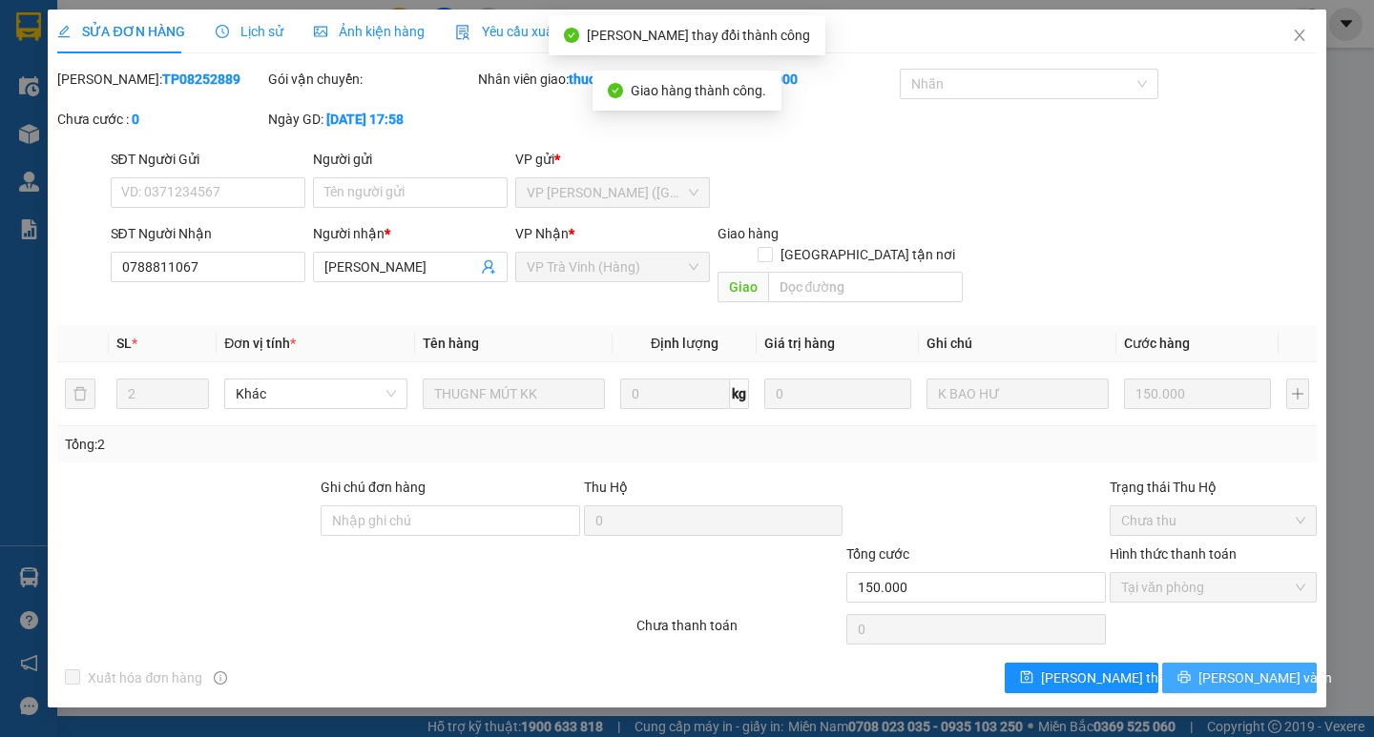
click at [1233, 668] on span "[PERSON_NAME] và In" at bounding box center [1265, 678] width 134 height 21
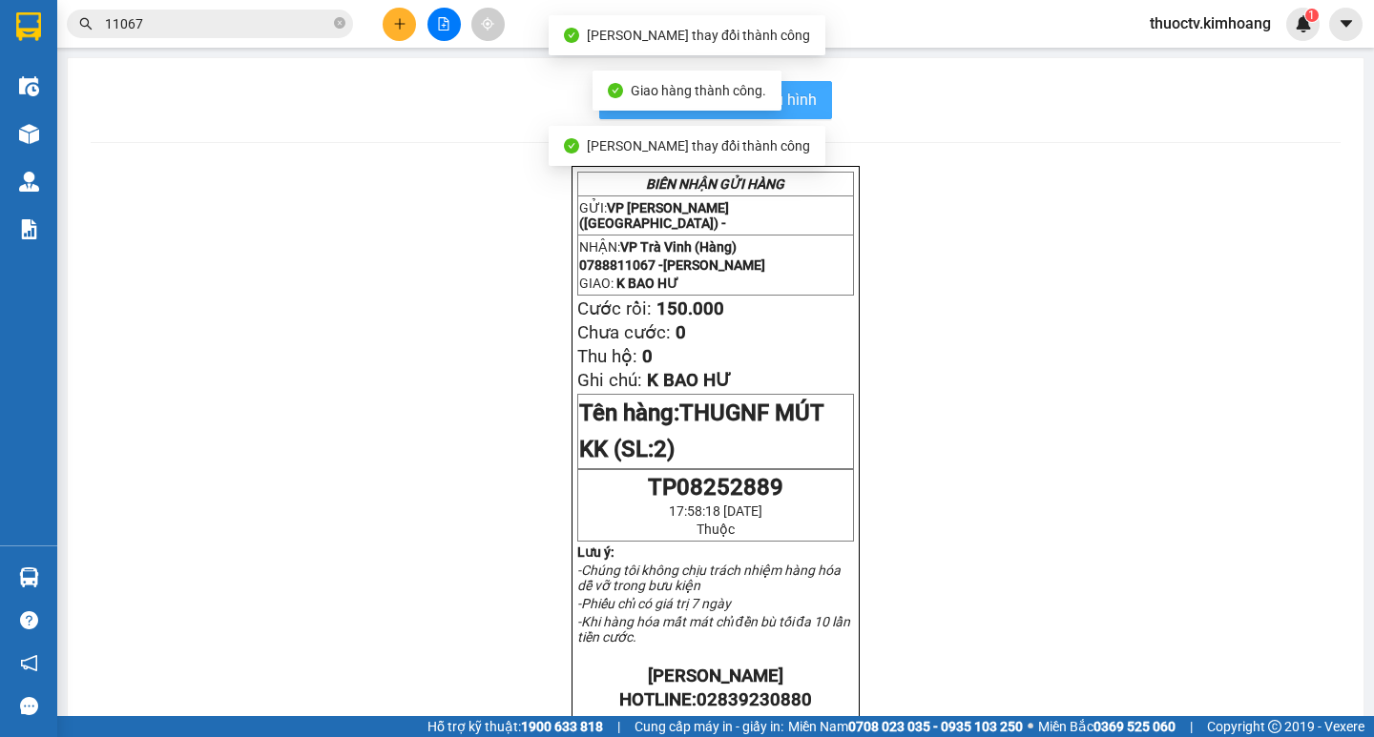
click at [805, 102] on span "In mẫu biên lai tự cấu hình" at bounding box center [726, 100] width 179 height 24
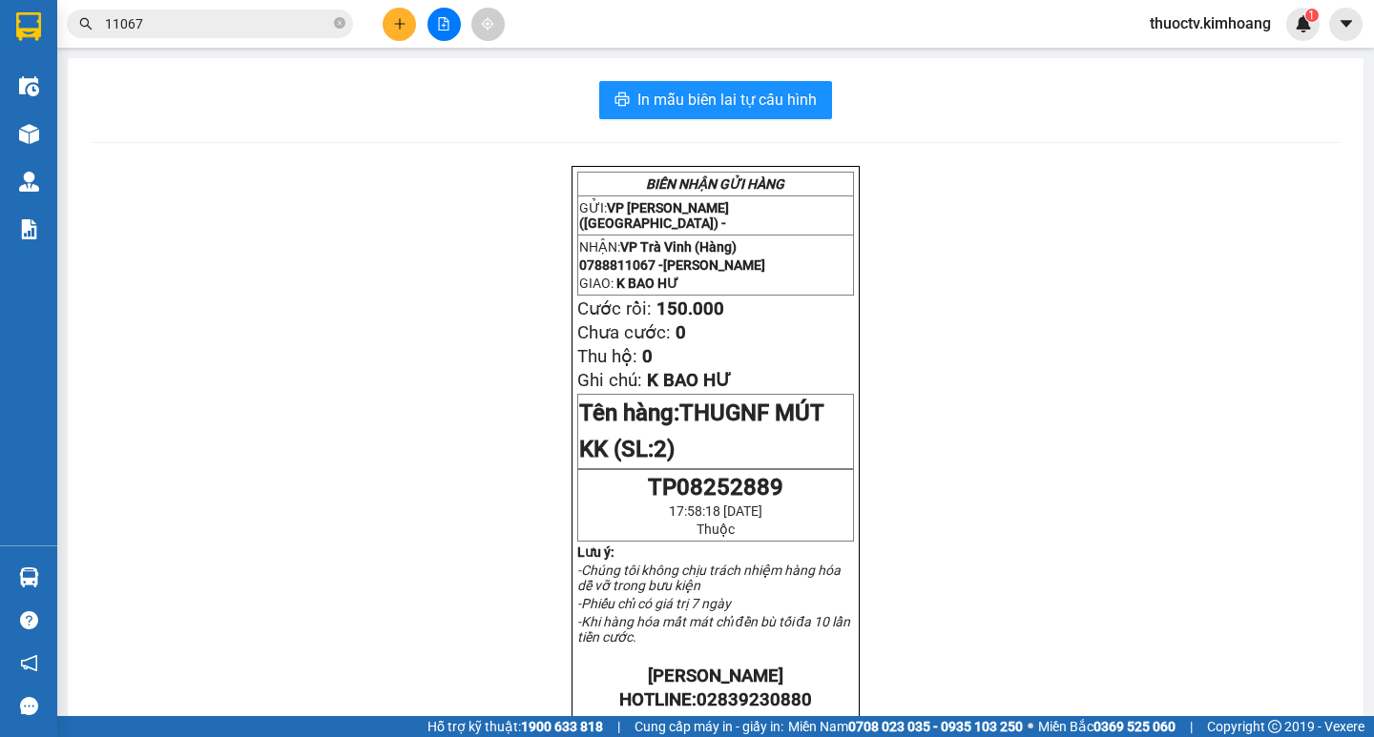
click at [166, 21] on input "11067" at bounding box center [217, 23] width 225 height 21
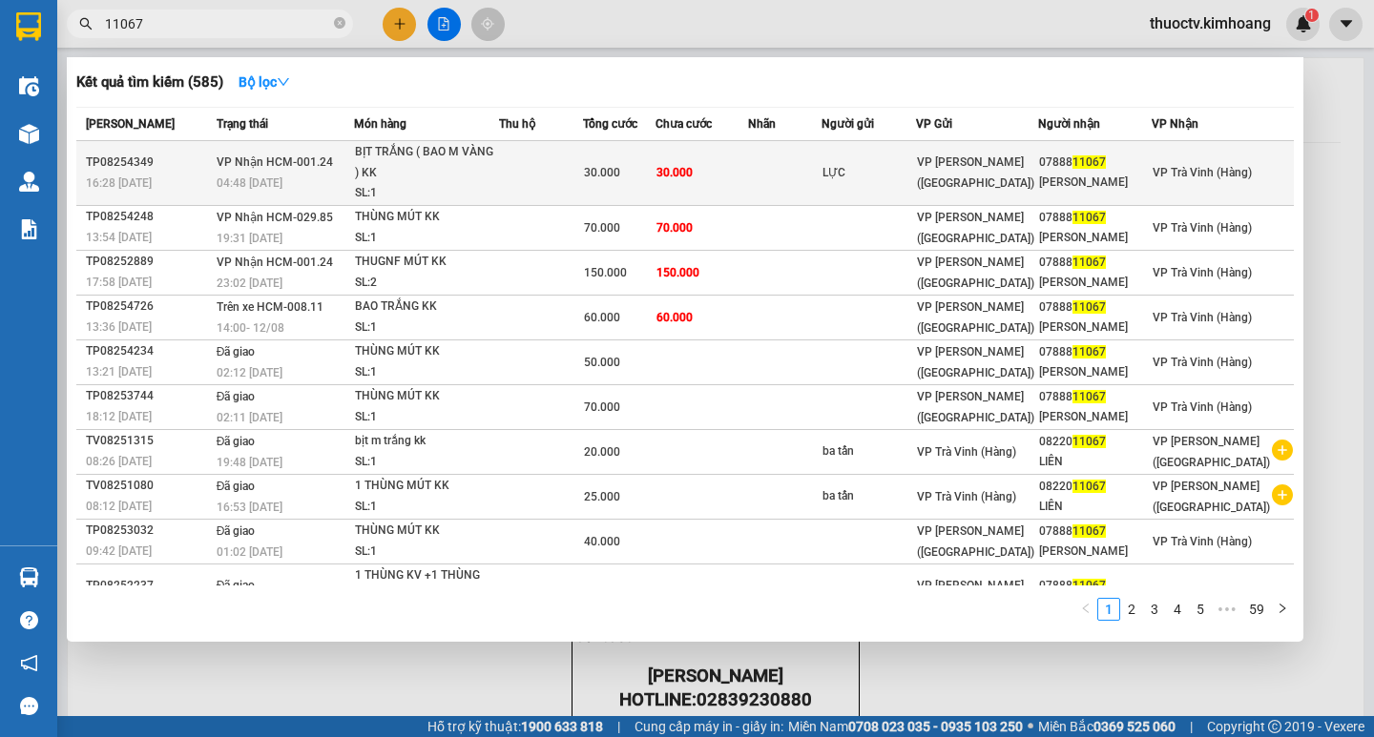
click at [747, 190] on td "30.000" at bounding box center [701, 173] width 92 height 65
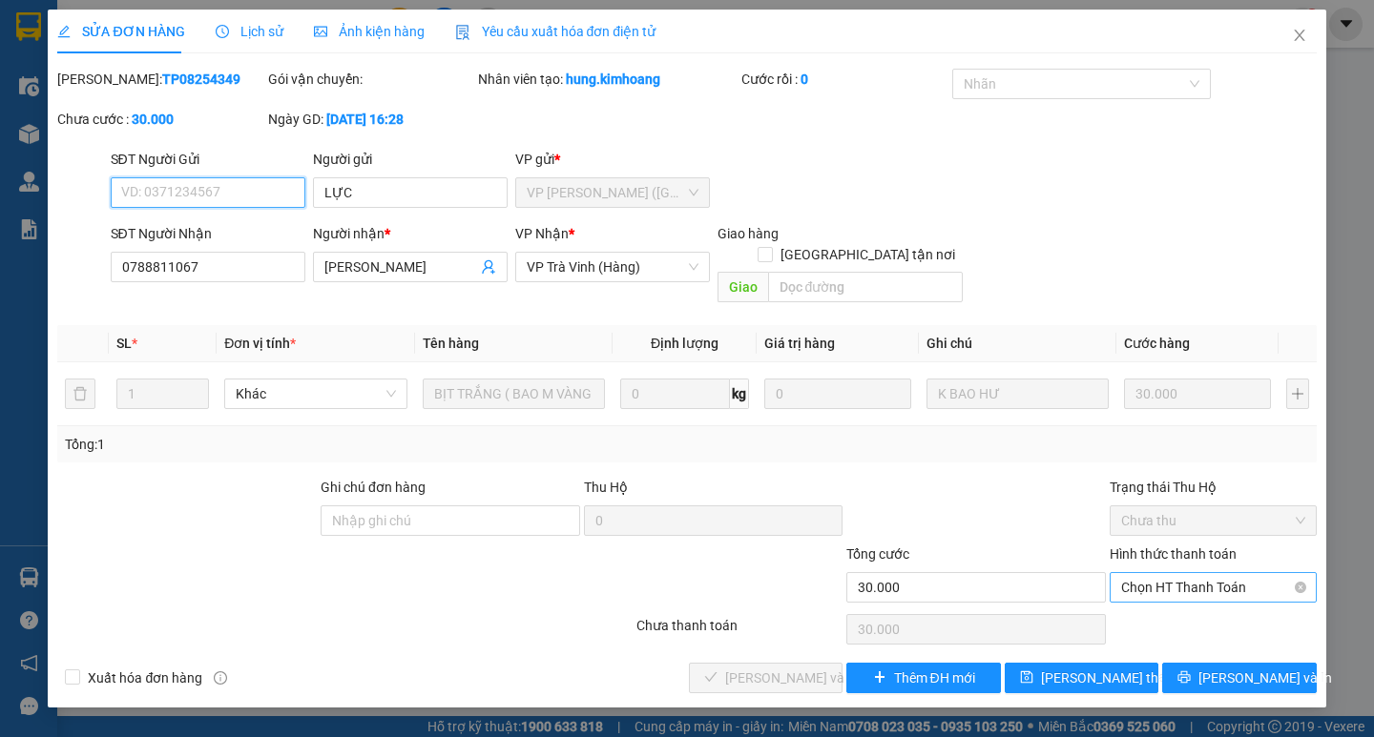
drag, startPoint x: 1205, startPoint y: 561, endPoint x: 1202, endPoint y: 573, distance: 12.7
click at [1204, 573] on span "Chọn HT Thanh Toán" at bounding box center [1213, 587] width 184 height 29
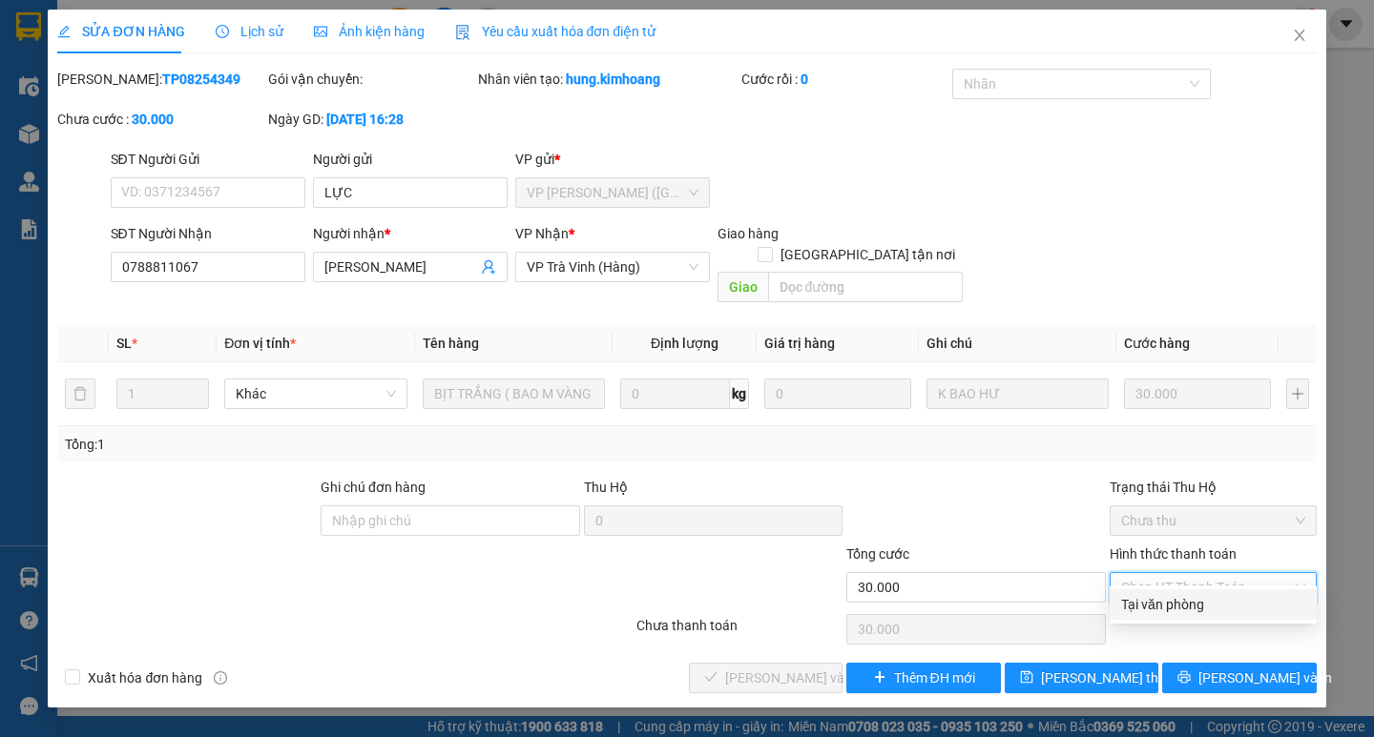
drag, startPoint x: 1169, startPoint y: 616, endPoint x: 1132, endPoint y: 611, distance: 37.5
click at [1167, 615] on div "Tại văn phòng" at bounding box center [1212, 605] width 207 height 31
type input "0"
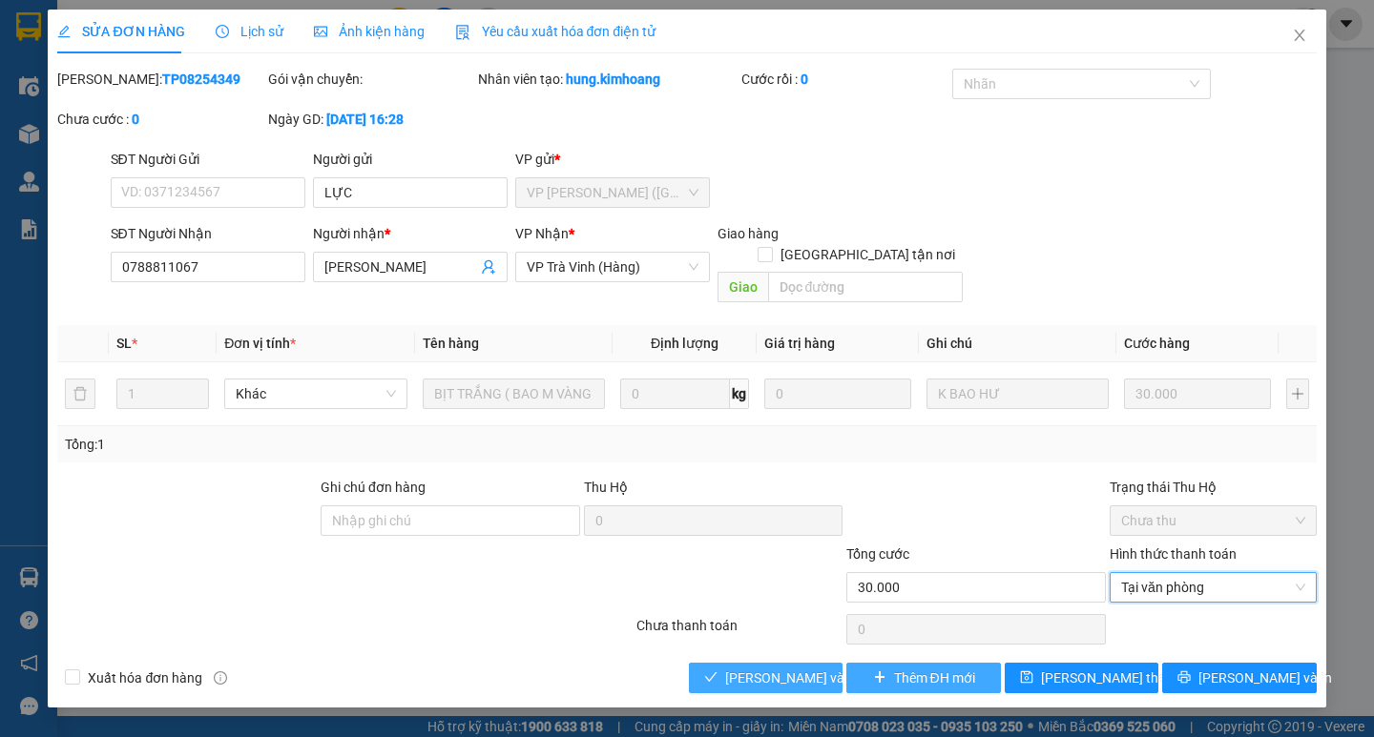
drag, startPoint x: 804, startPoint y: 659, endPoint x: 910, endPoint y: 658, distance: 105.9
click at [826, 668] on span "[PERSON_NAME] và Giao hàng" at bounding box center [816, 678] width 183 height 21
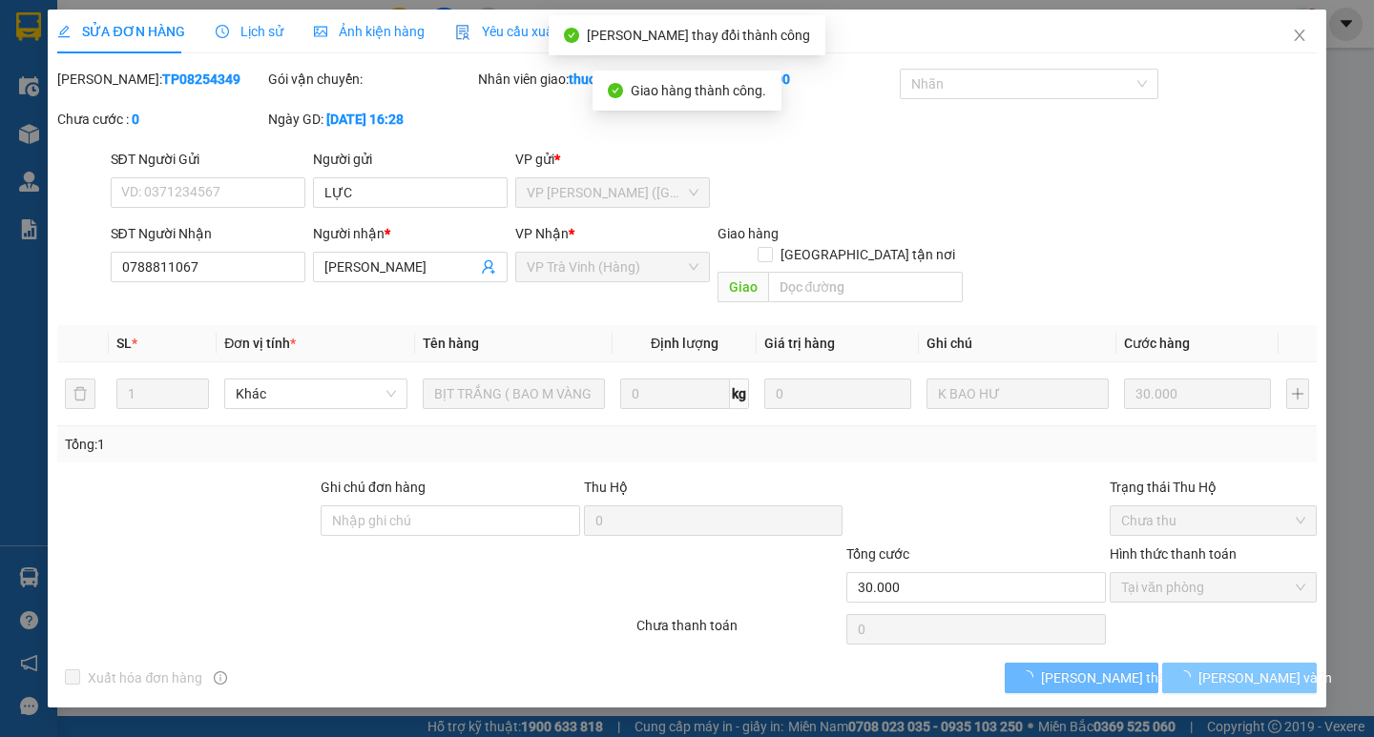
click at [1232, 668] on span "[PERSON_NAME] và In" at bounding box center [1265, 678] width 134 height 21
click at [1231, 668] on span "[PERSON_NAME] và In" at bounding box center [1265, 678] width 134 height 21
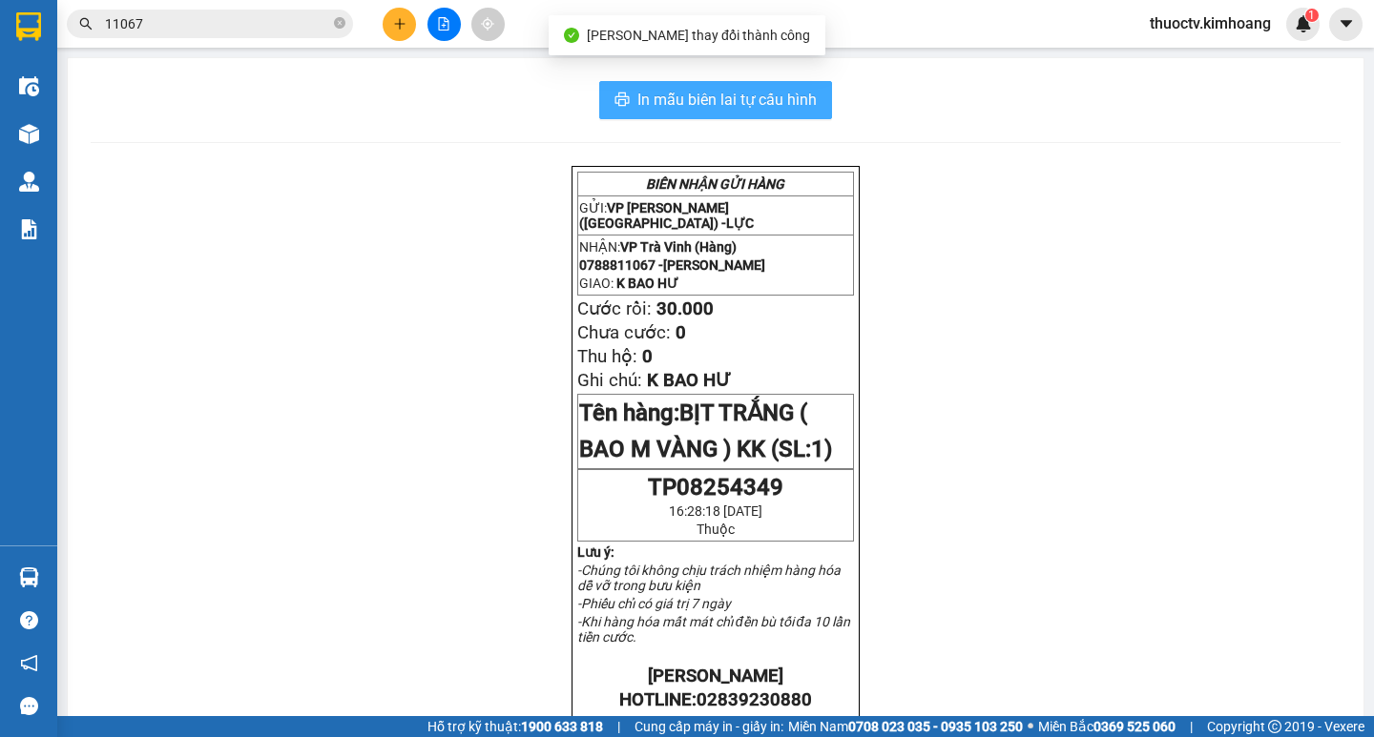
click at [798, 98] on span "In mẫu biên lai tự cấu hình" at bounding box center [726, 100] width 179 height 24
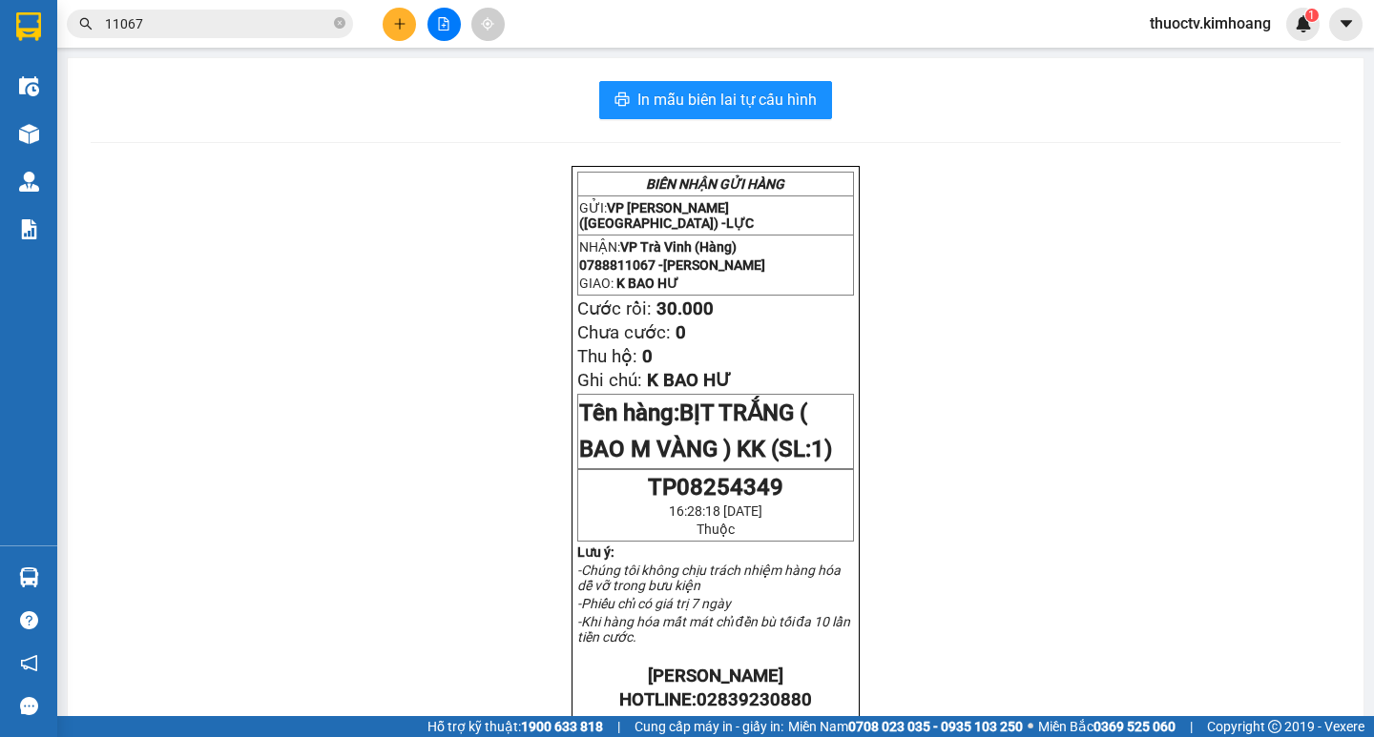
click at [144, 29] on input "11067" at bounding box center [217, 23] width 225 height 21
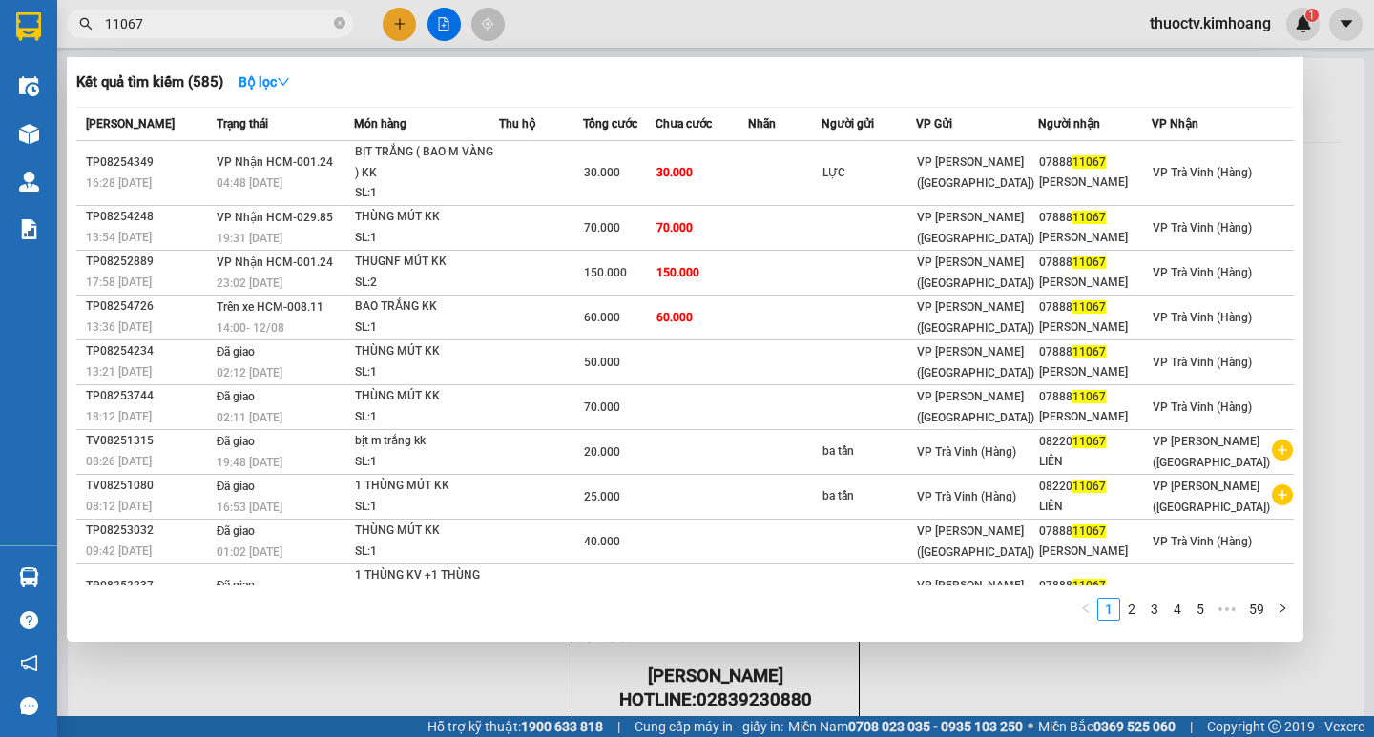
click at [144, 29] on input "11067" at bounding box center [217, 23] width 225 height 21
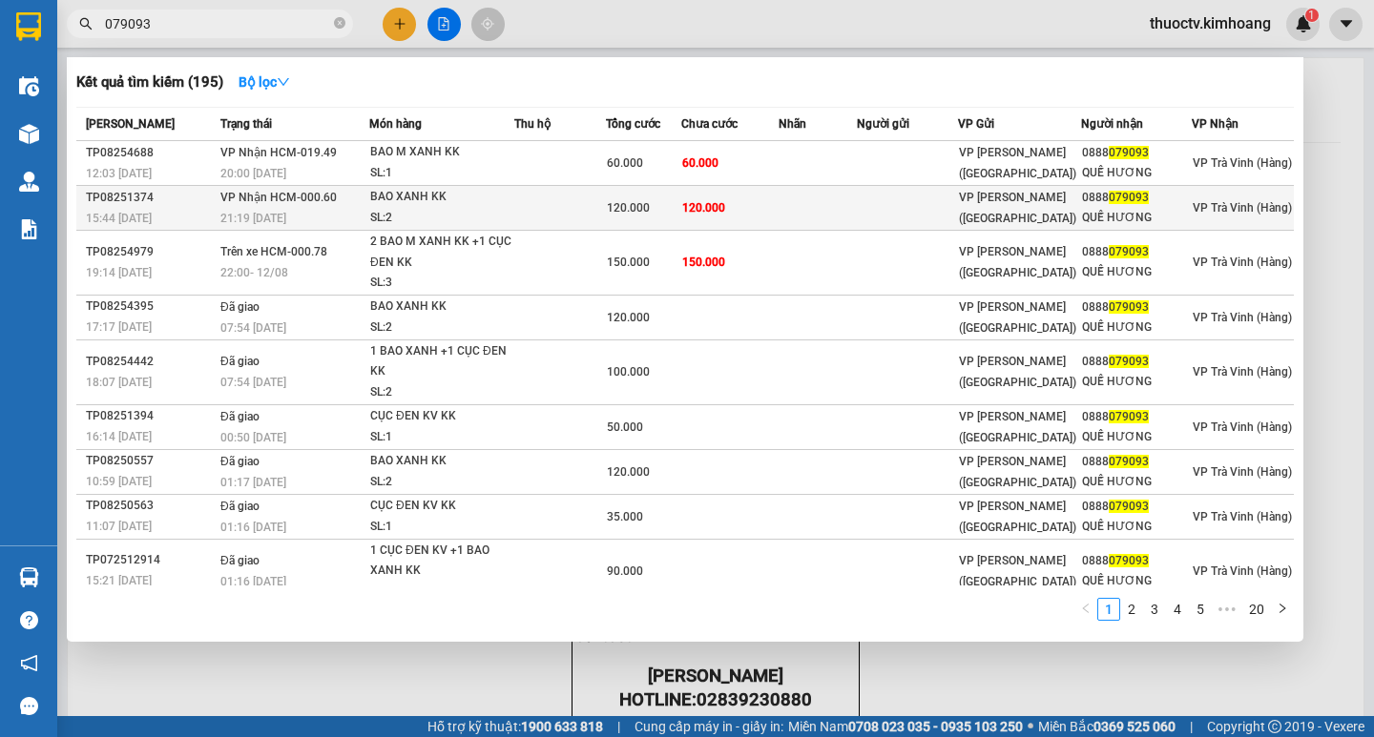
type input "079093"
click at [763, 207] on td "120.000" at bounding box center [729, 208] width 97 height 45
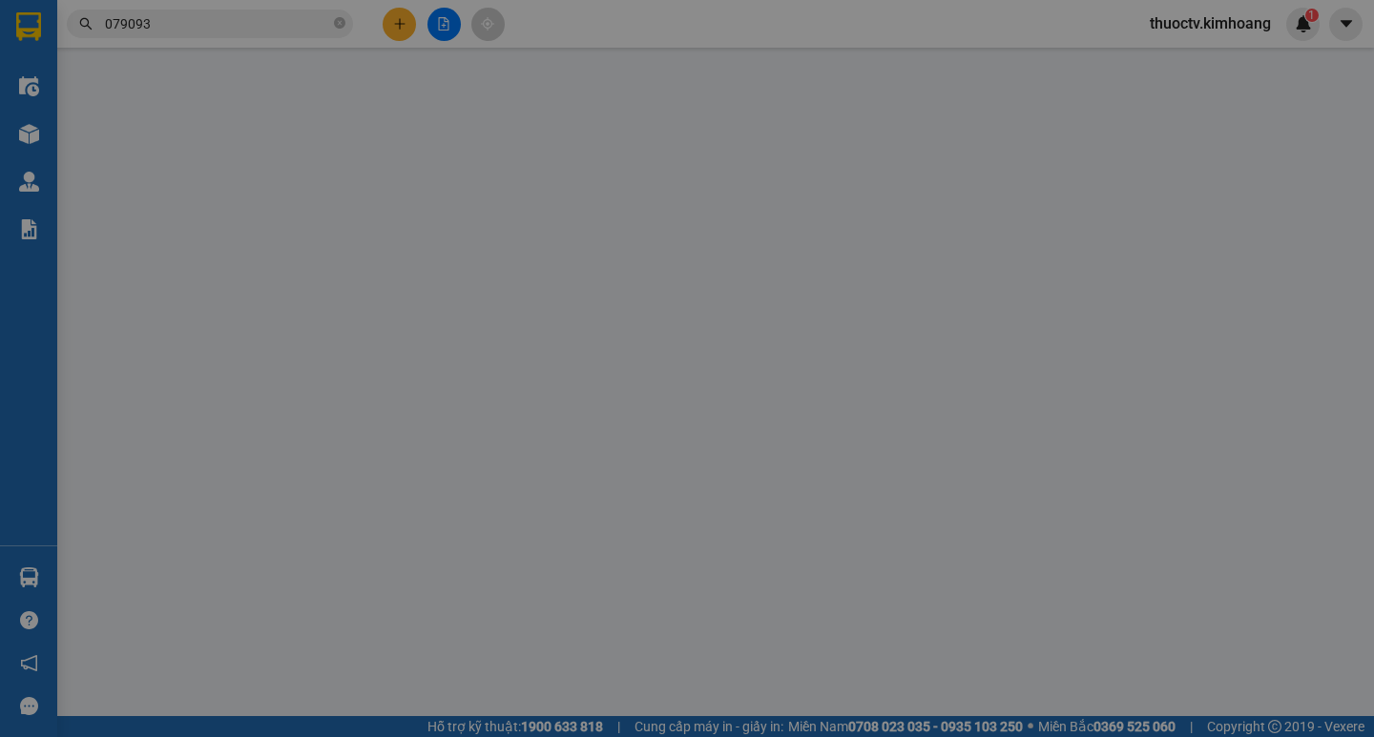
type input "0888079093"
type input "QUẾ HƯƠNG"
type input "120.000"
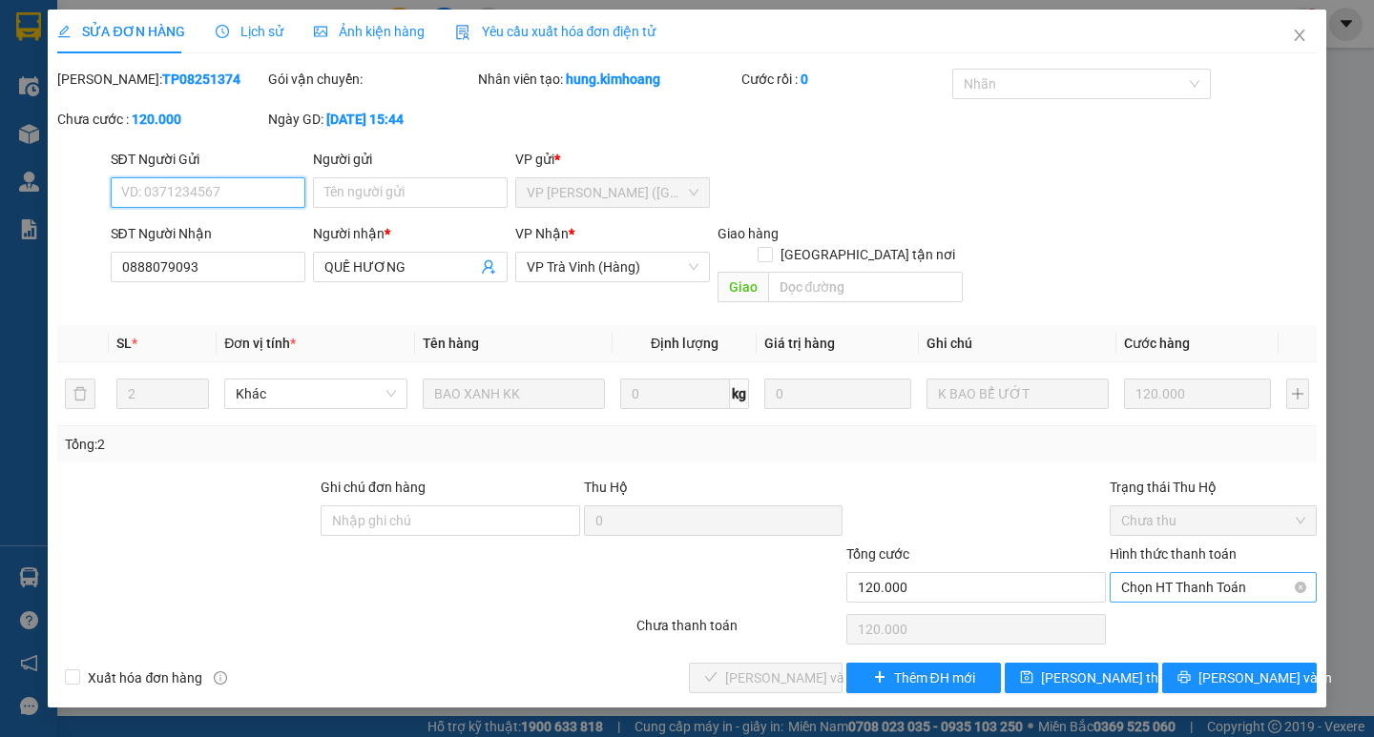
click at [1205, 573] on span "Chọn HT Thanh Toán" at bounding box center [1213, 587] width 184 height 29
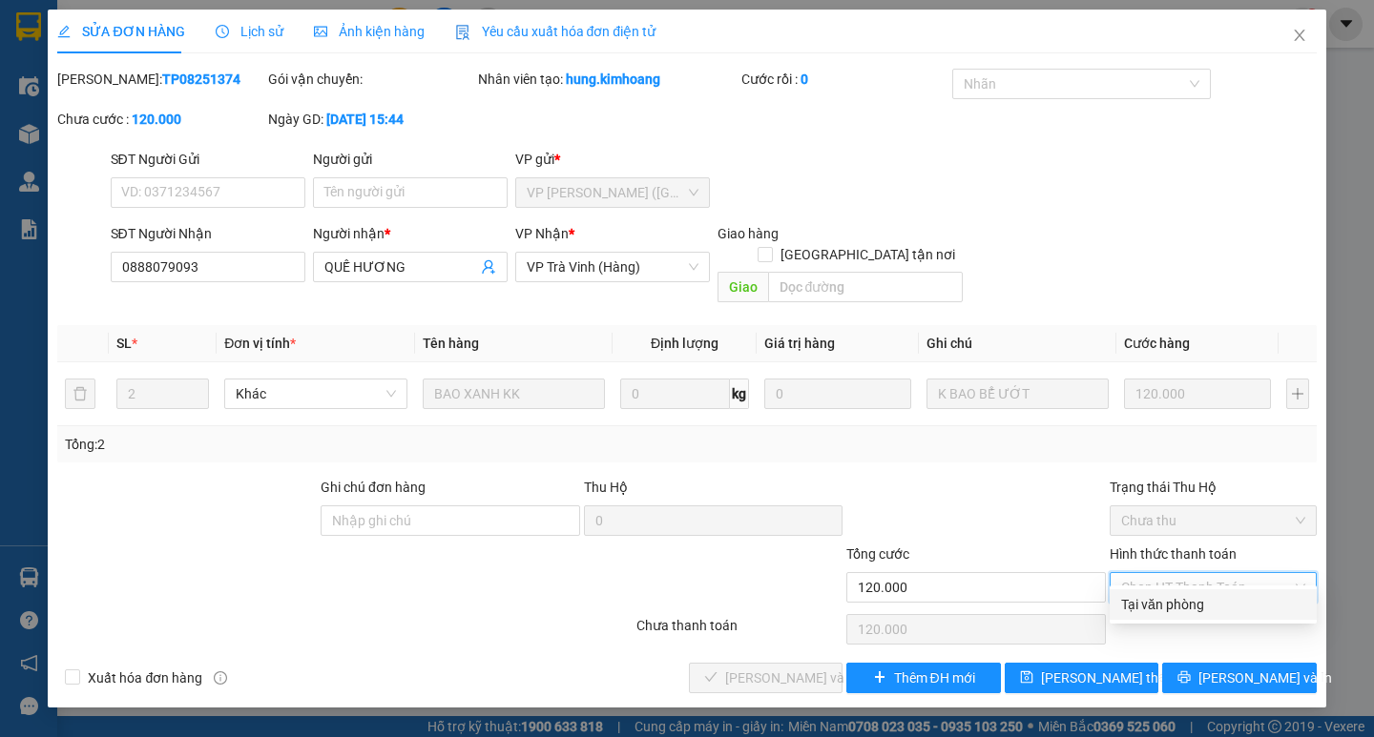
drag, startPoint x: 1172, startPoint y: 607, endPoint x: 1107, endPoint y: 596, distance: 66.7
click at [1171, 607] on div "Tại văn phòng" at bounding box center [1213, 604] width 184 height 21
type input "0"
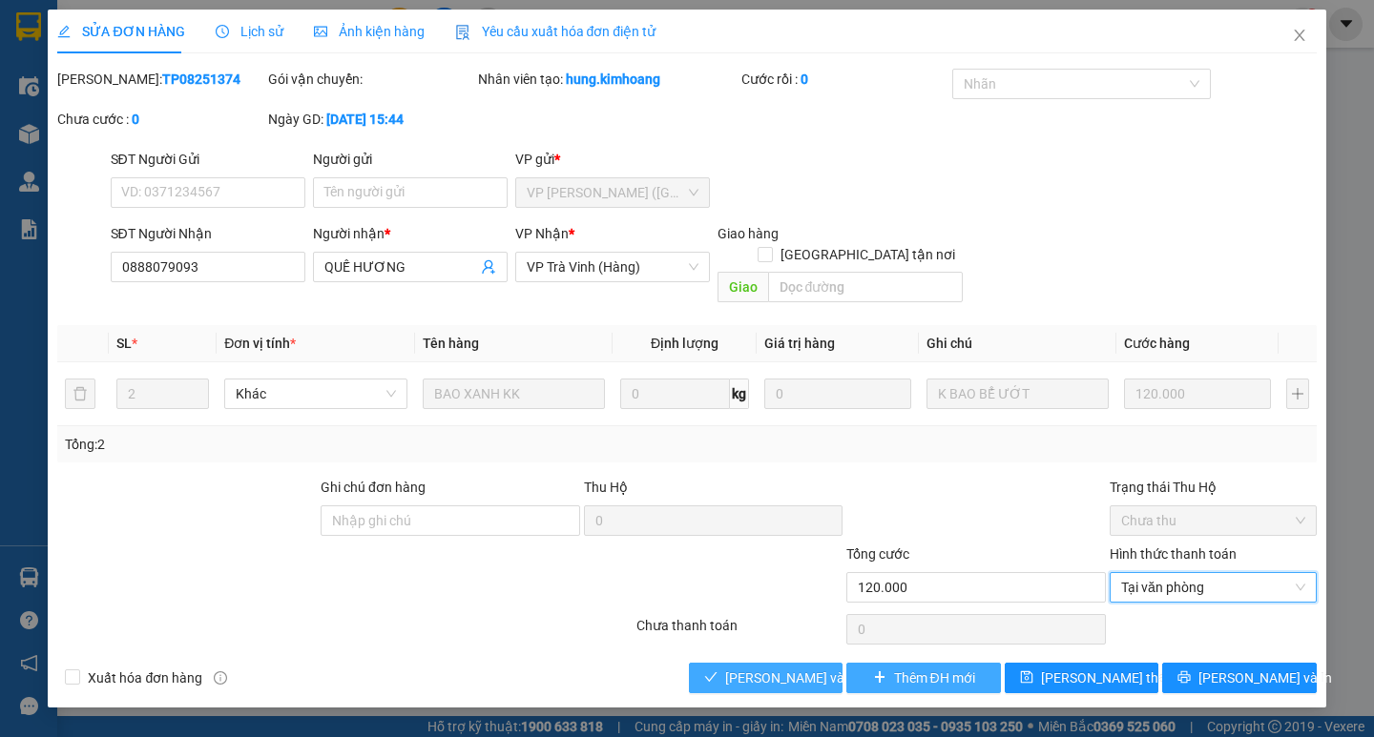
drag, startPoint x: 759, startPoint y: 658, endPoint x: 875, endPoint y: 658, distance: 115.4
click at [805, 668] on span "[PERSON_NAME] và Giao hàng" at bounding box center [816, 678] width 183 height 21
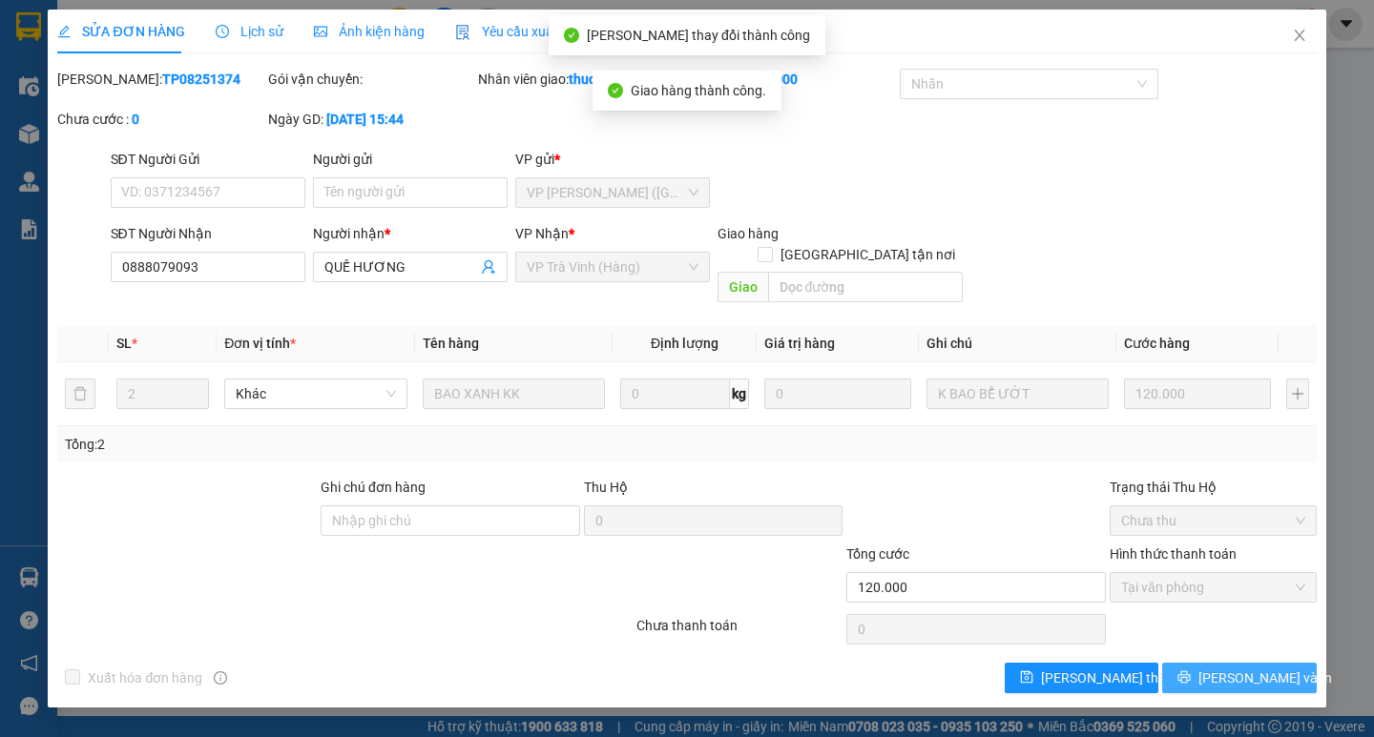
click at [1236, 668] on span "[PERSON_NAME] và In" at bounding box center [1265, 678] width 134 height 21
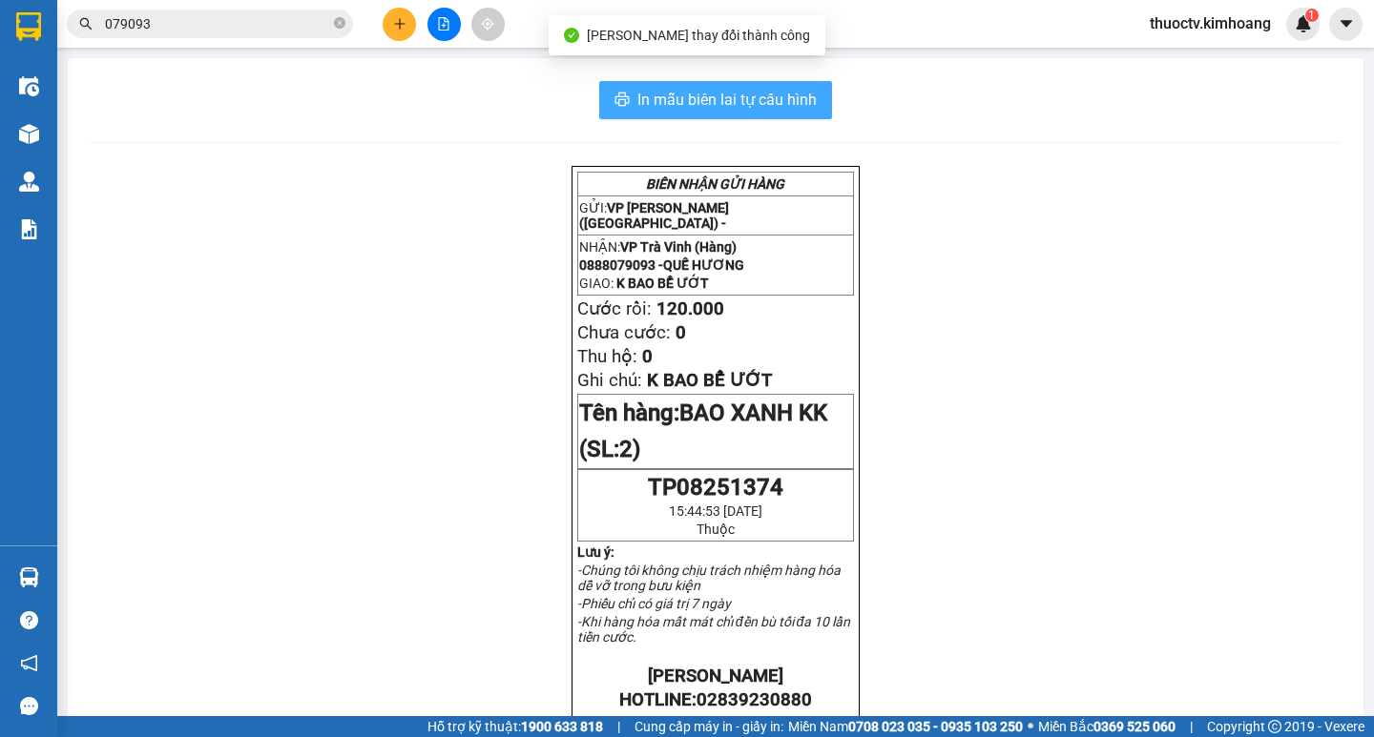
click at [803, 102] on span "In mẫu biên lai tự cấu hình" at bounding box center [726, 100] width 179 height 24
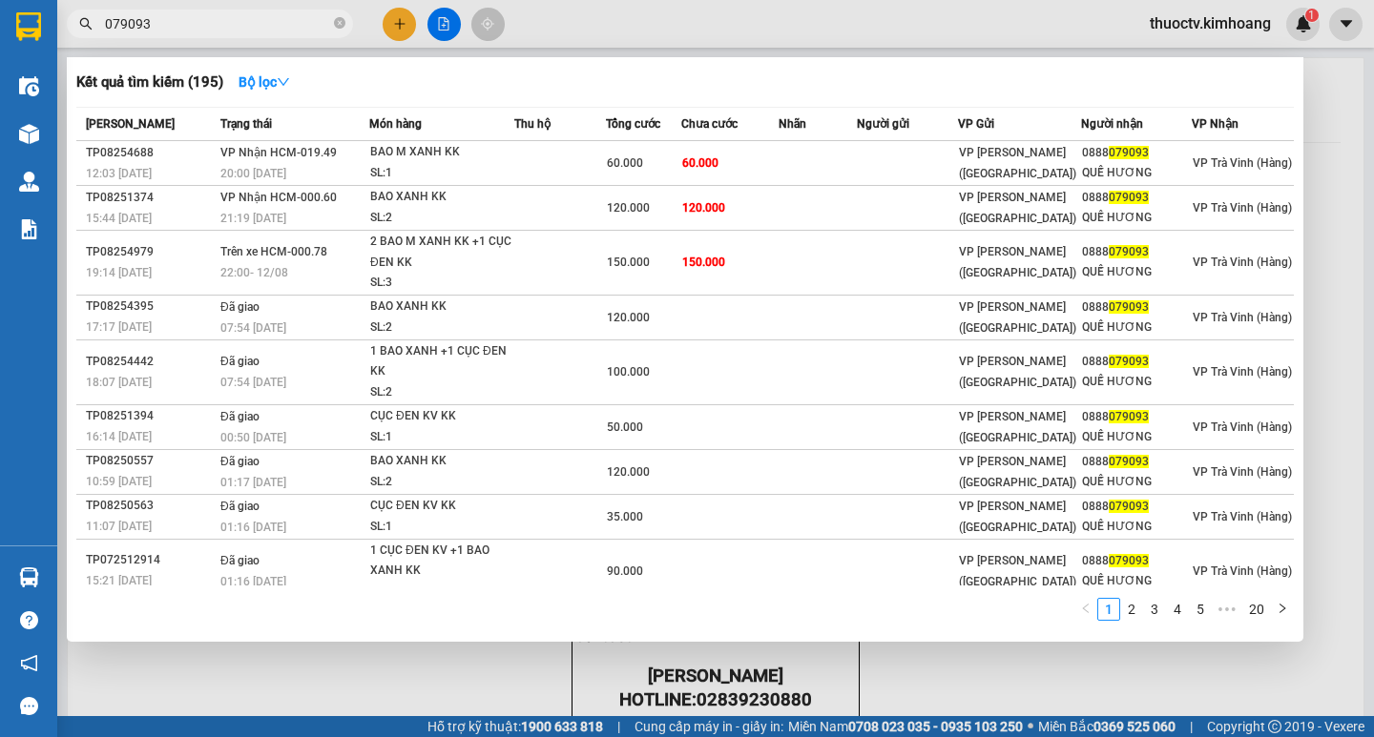
click at [176, 31] on input "079093" at bounding box center [217, 23] width 225 height 21
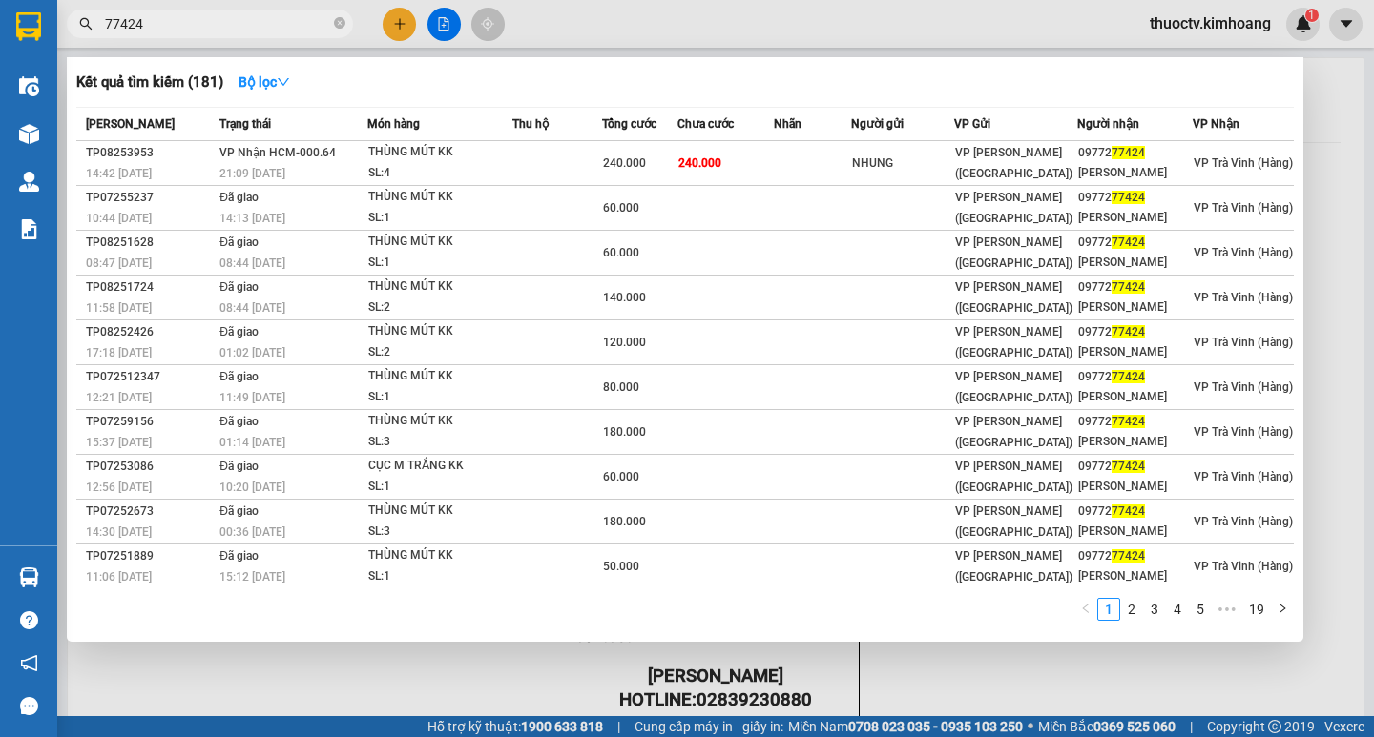
click at [156, 27] on input "77424" at bounding box center [217, 23] width 225 height 21
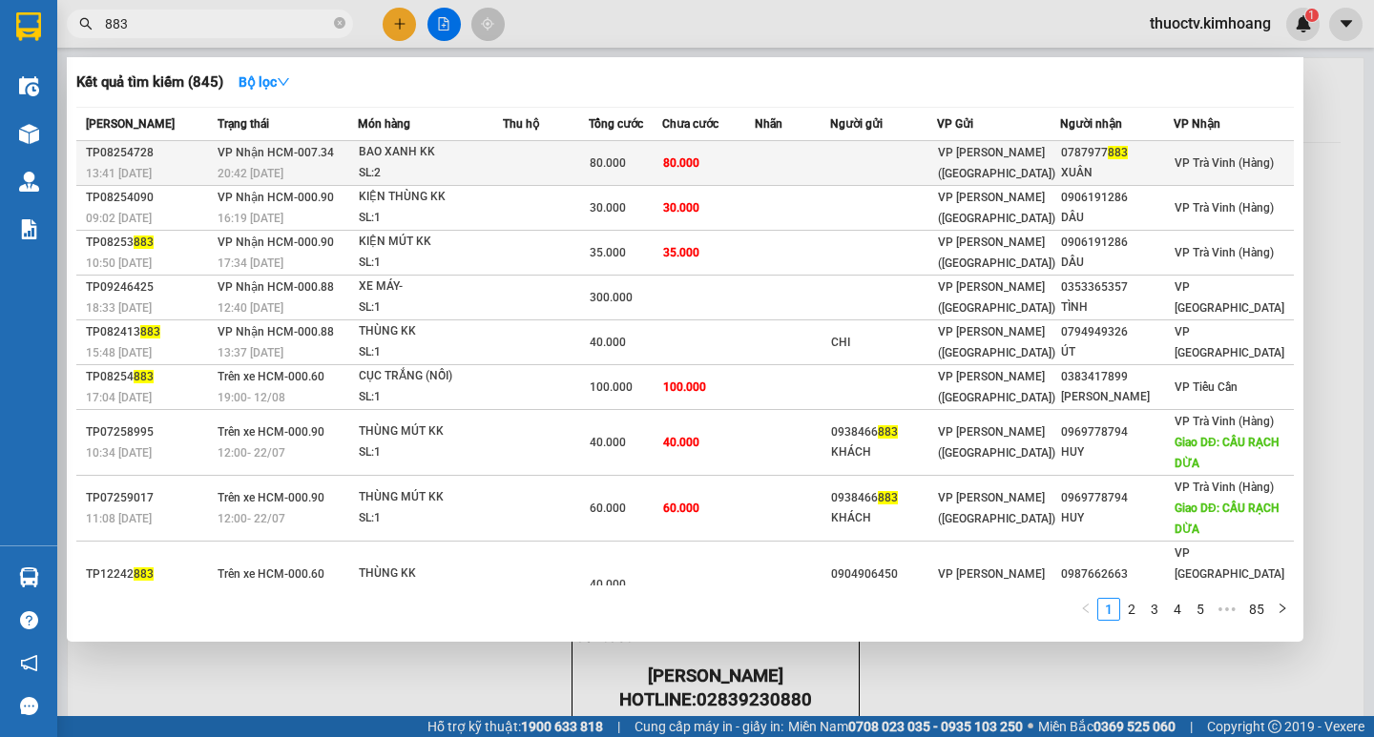
type input "883"
click at [747, 162] on td "80.000" at bounding box center [708, 163] width 93 height 45
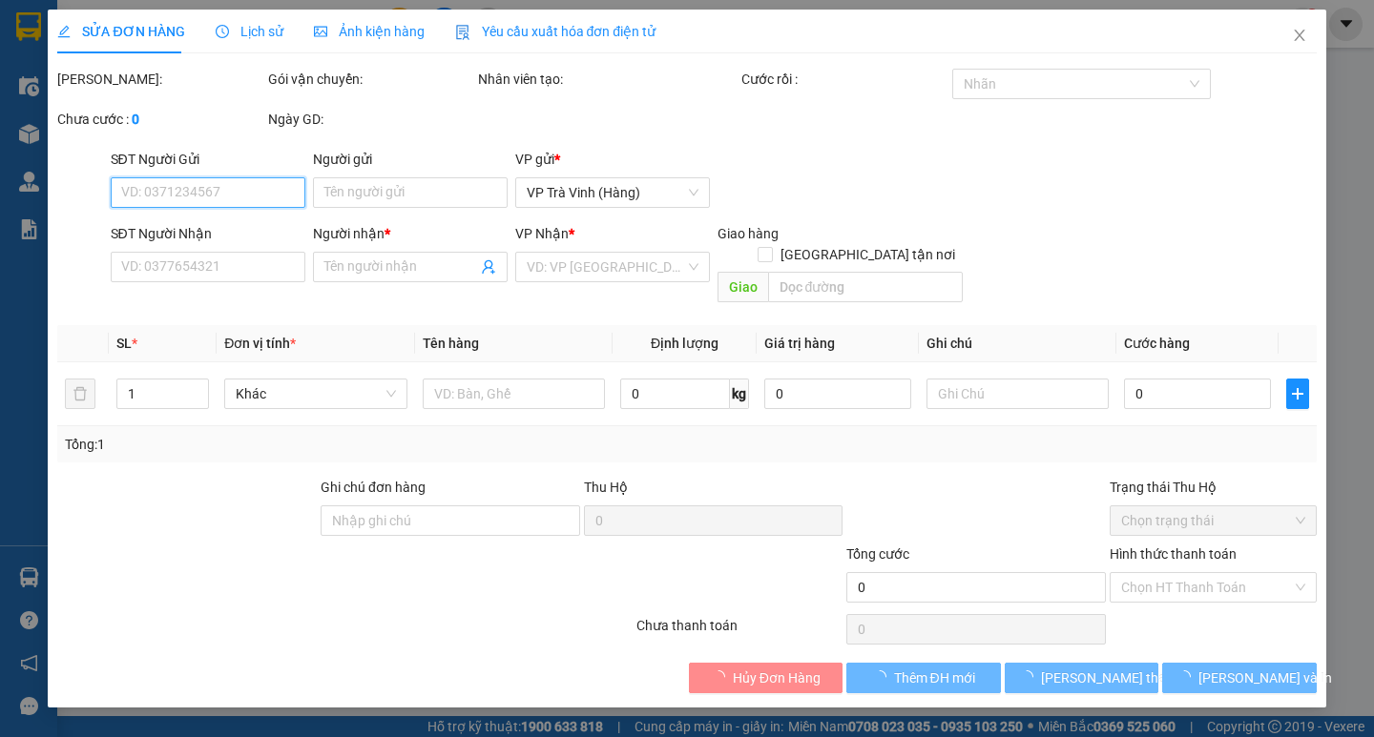
type input "0787977883"
type input "XUÂN"
type input "80.000"
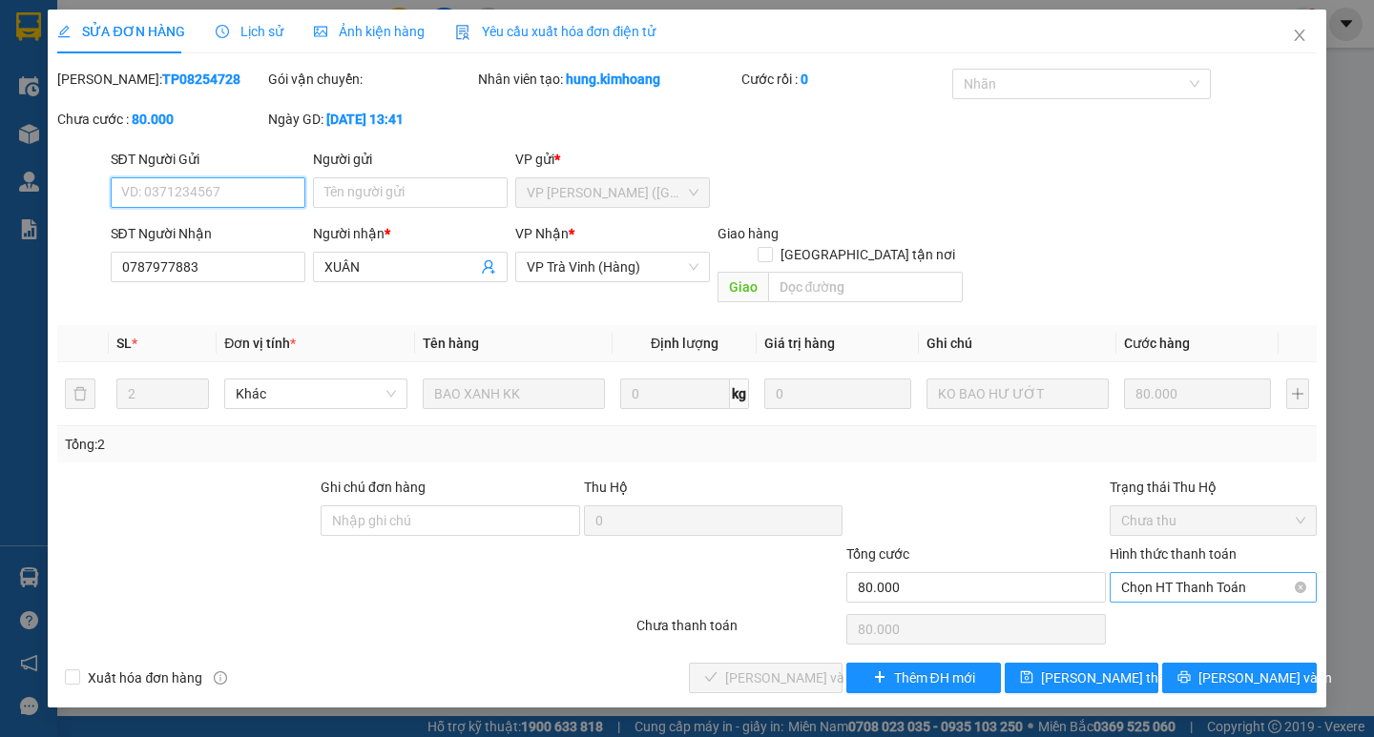
click at [1219, 573] on span "Chọn HT Thanh Toán" at bounding box center [1213, 587] width 184 height 29
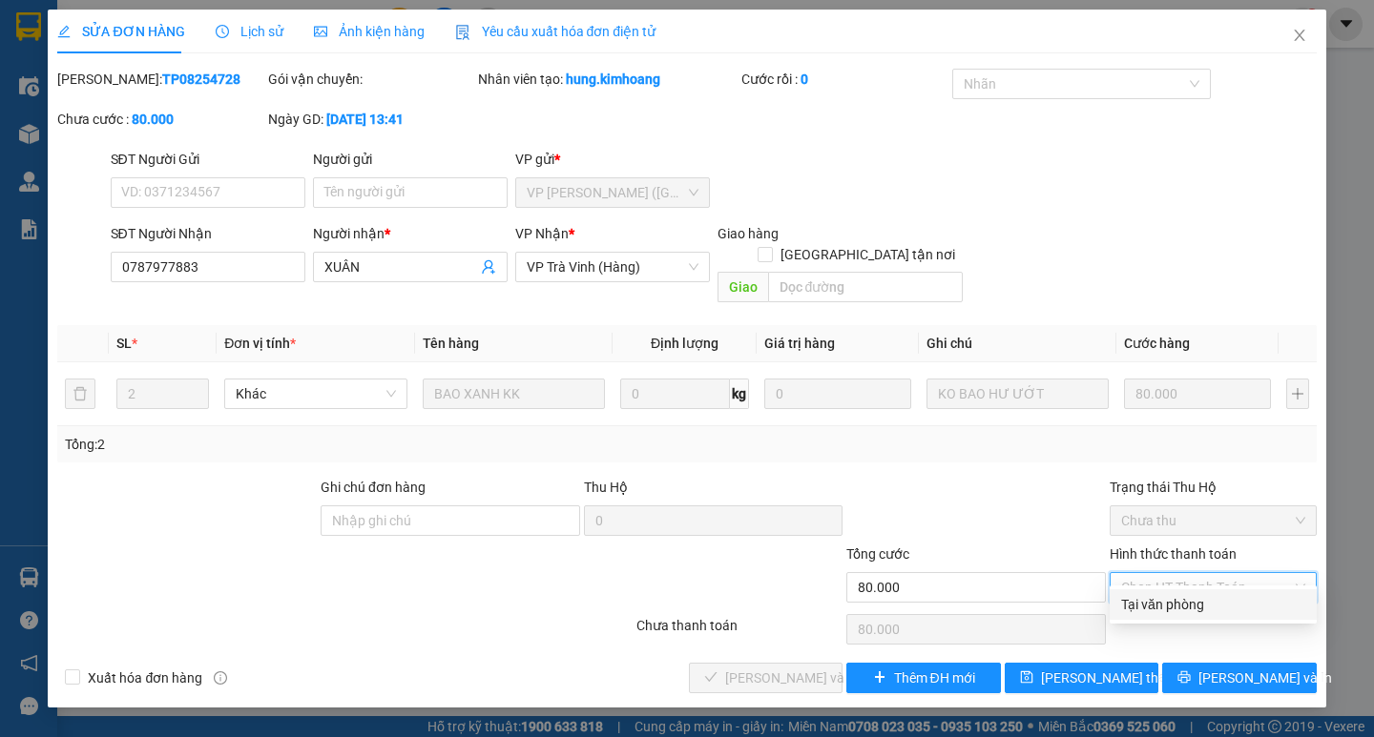
click at [1185, 602] on div "Tại văn phòng" at bounding box center [1213, 604] width 184 height 21
type input "0"
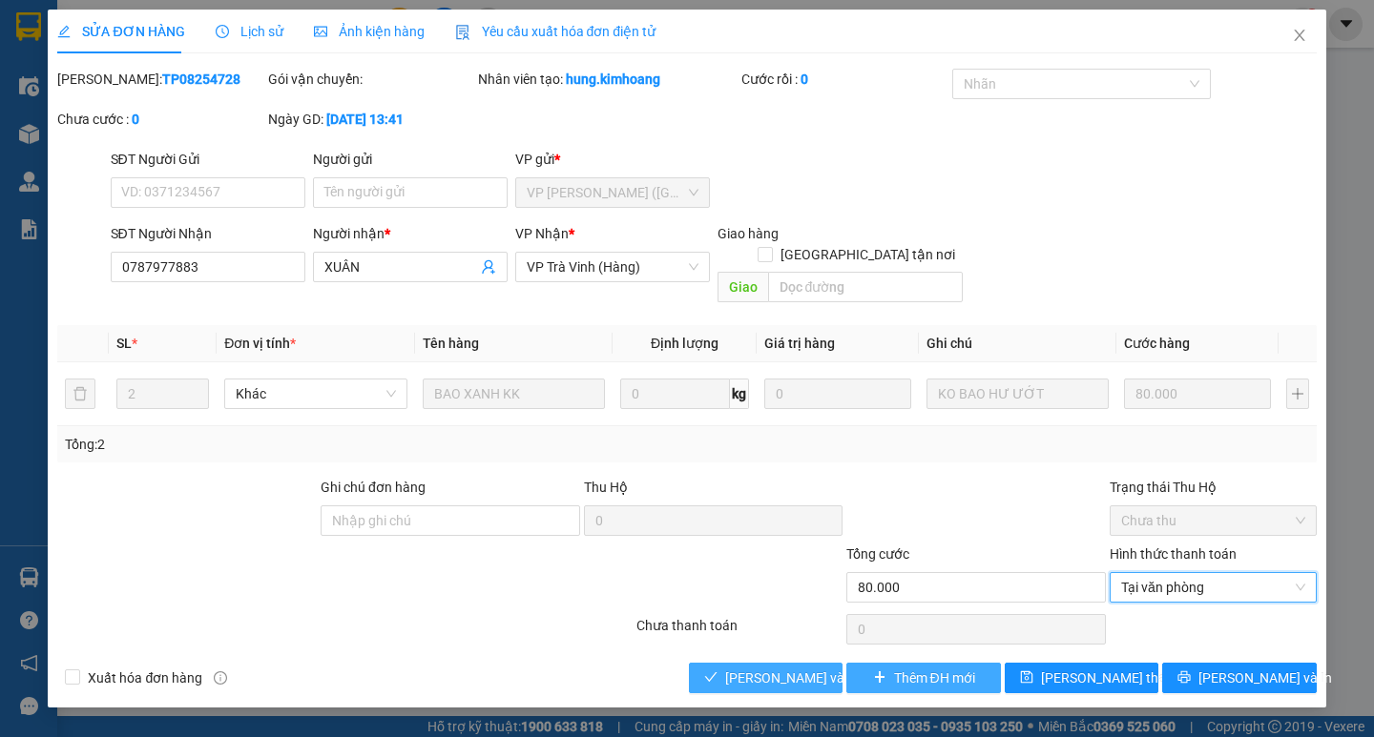
drag, startPoint x: 797, startPoint y: 658, endPoint x: 871, endPoint y: 650, distance: 74.0
click at [810, 668] on span "[PERSON_NAME] và Giao hàng" at bounding box center [816, 678] width 183 height 21
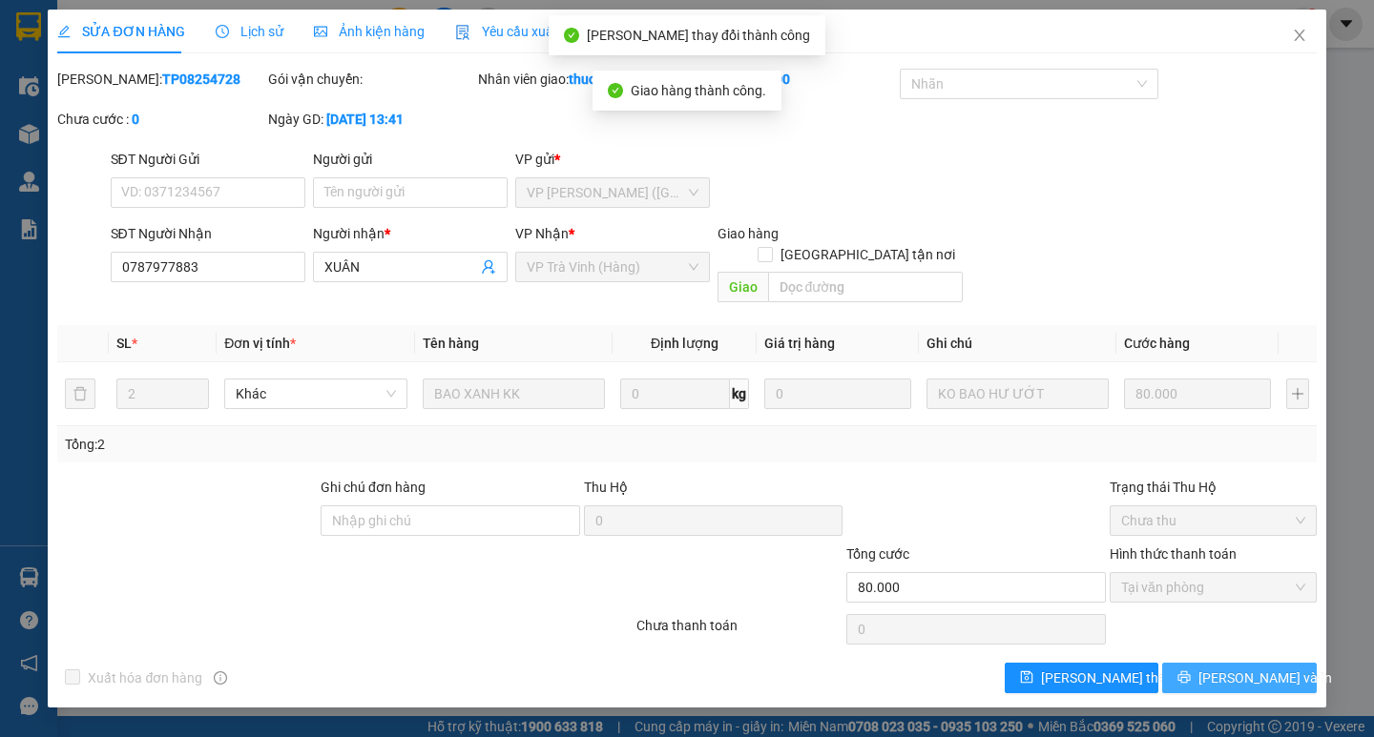
click at [1243, 668] on span "[PERSON_NAME] và In" at bounding box center [1265, 678] width 134 height 21
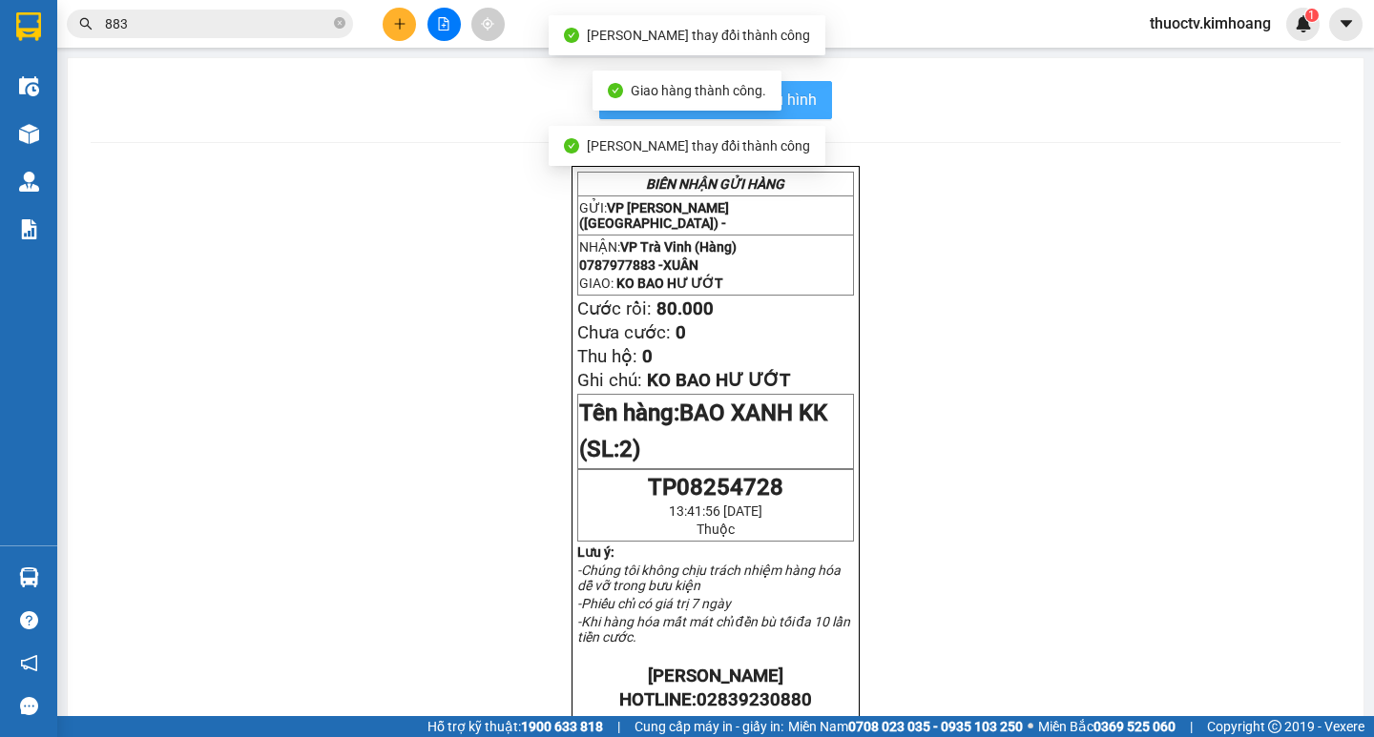
click at [806, 102] on span "In mẫu biên lai tự cấu hình" at bounding box center [726, 100] width 179 height 24
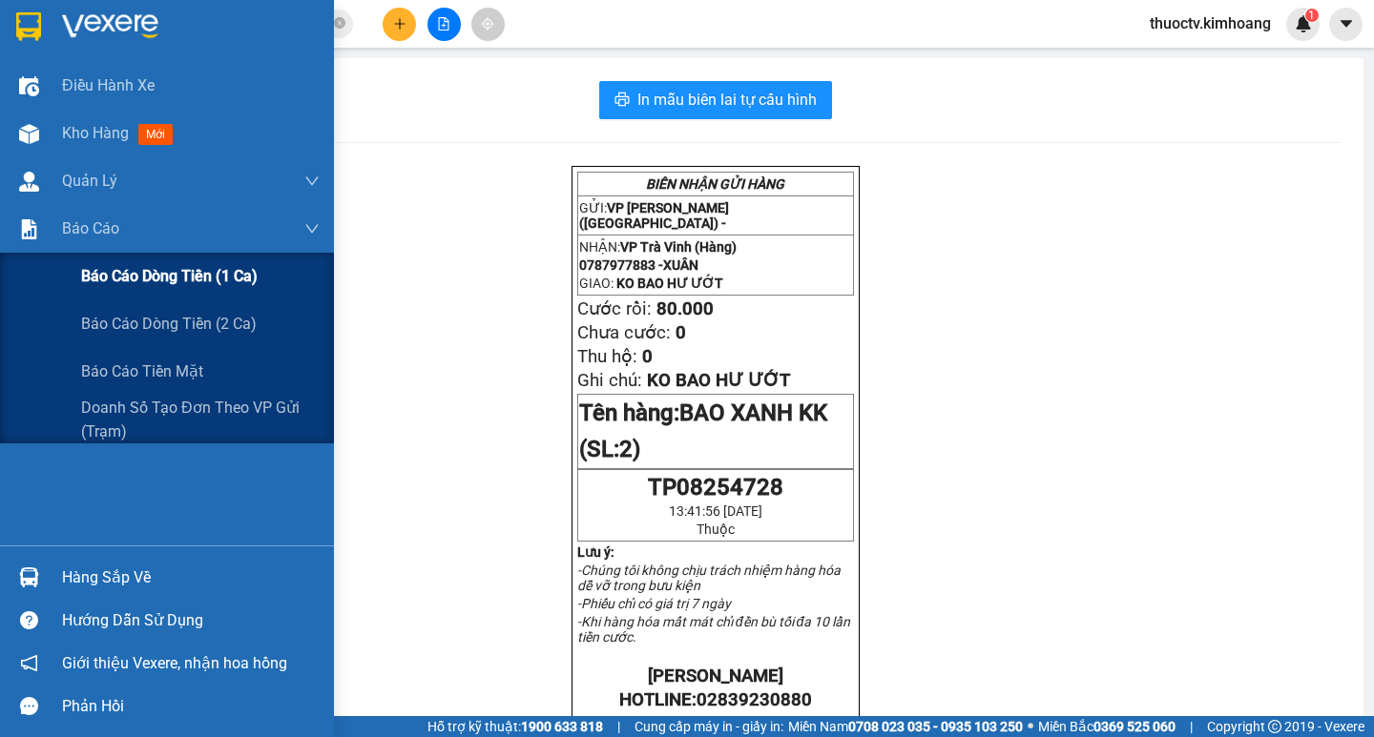
click at [192, 278] on span "Báo cáo dòng tiền (1 ca)" at bounding box center [169, 276] width 176 height 24
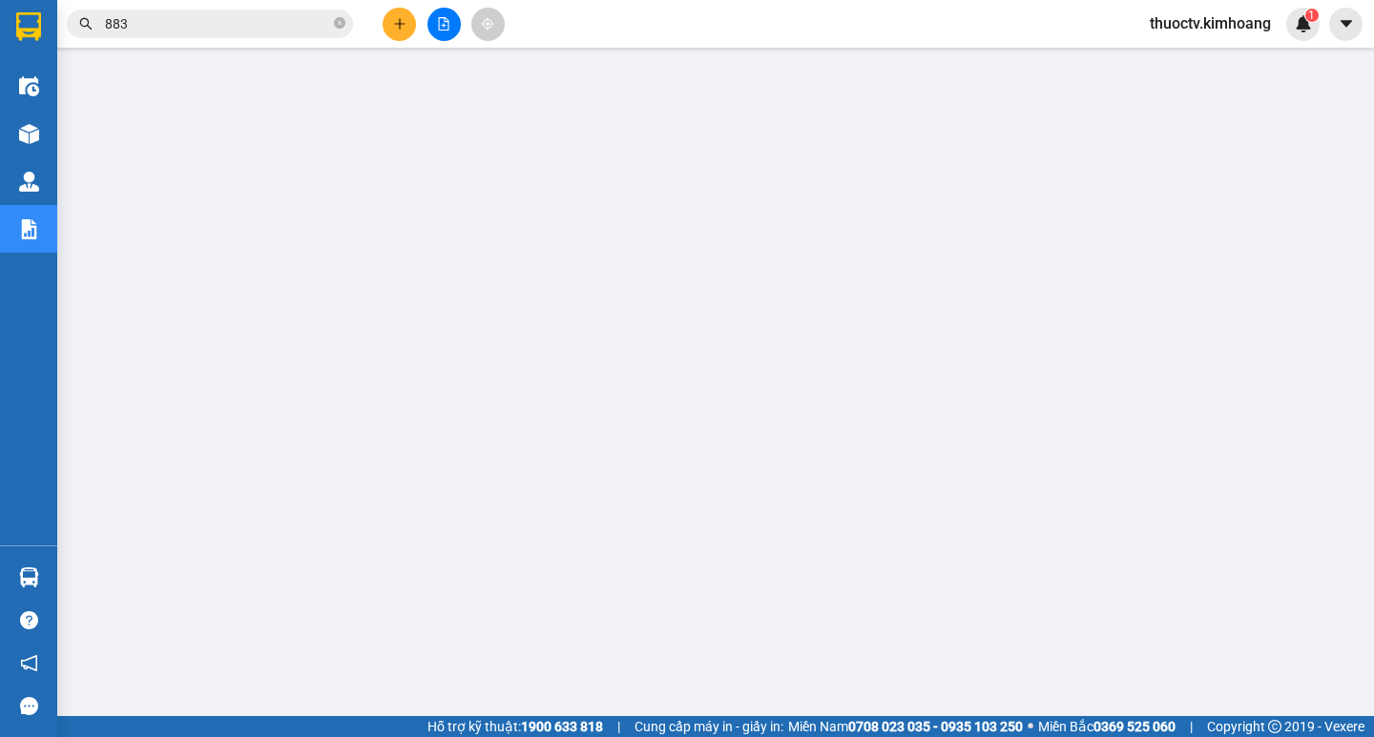
click at [132, 30] on input "883" at bounding box center [217, 23] width 225 height 21
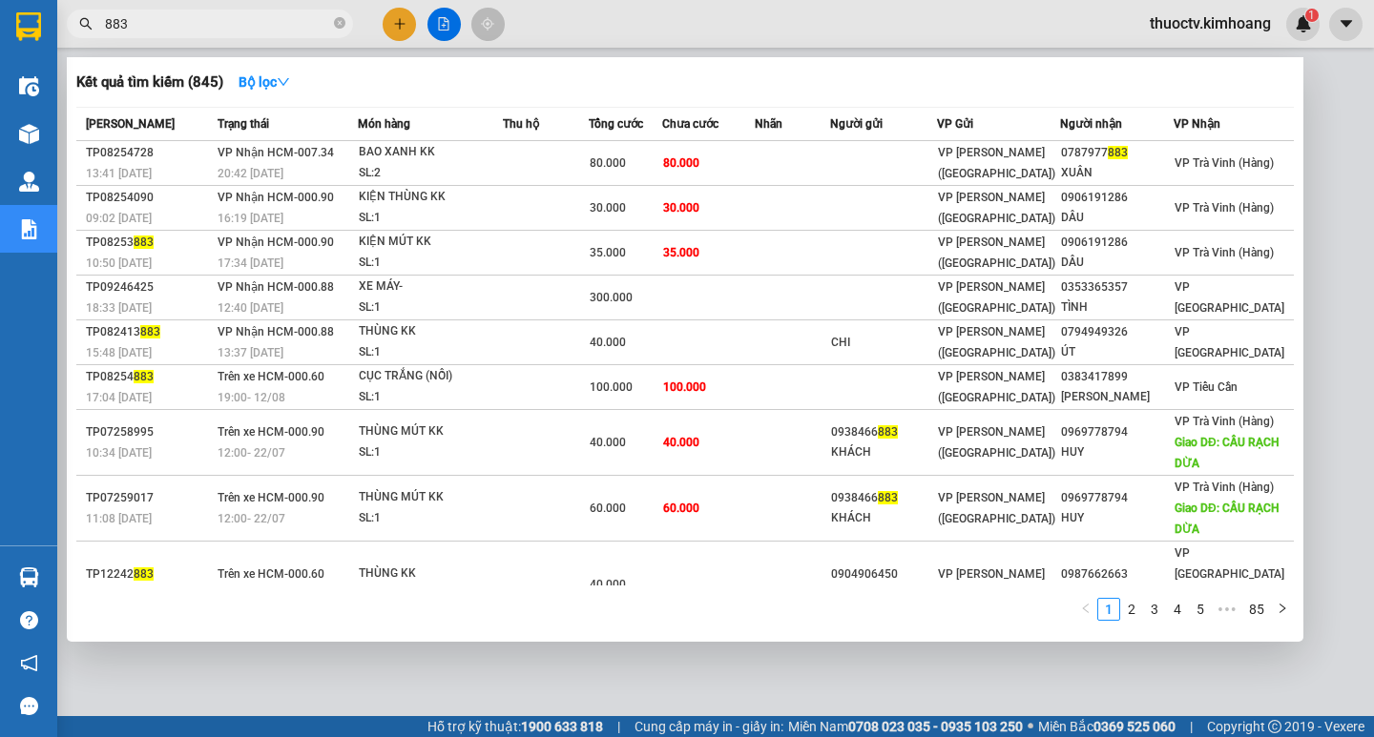
click at [132, 30] on input "883" at bounding box center [217, 23] width 225 height 21
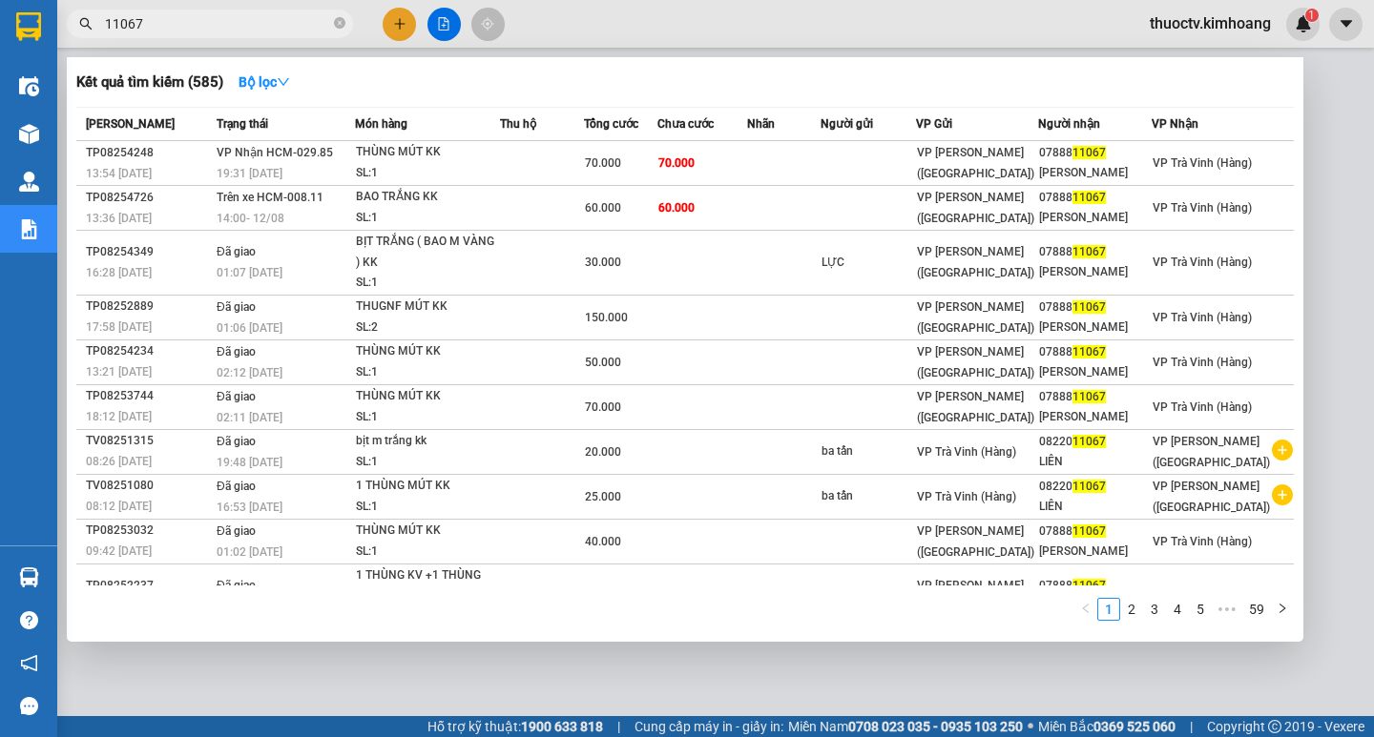
click at [151, 27] on input "11067" at bounding box center [217, 23] width 225 height 21
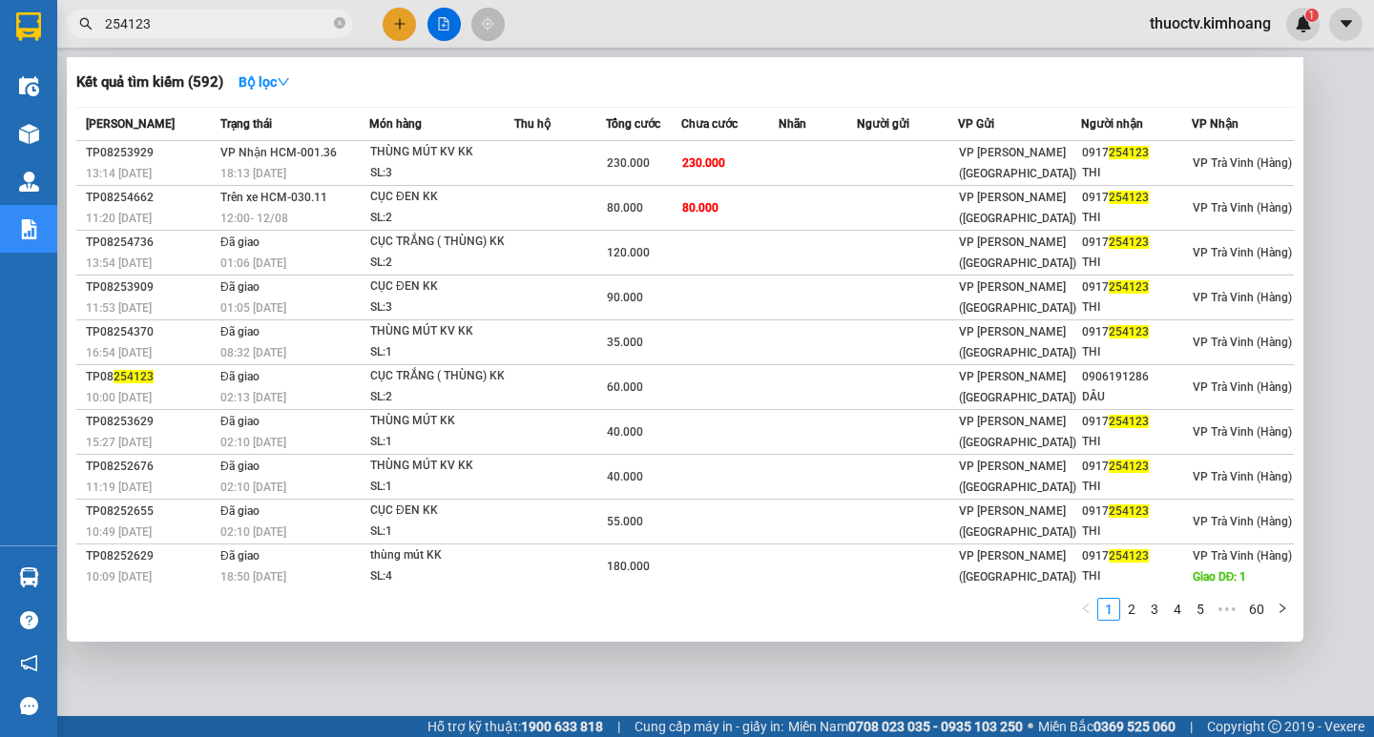
click at [157, 24] on input "254123" at bounding box center [217, 23] width 225 height 21
type input "254123"
